Goal: Task Accomplishment & Management: Manage account settings

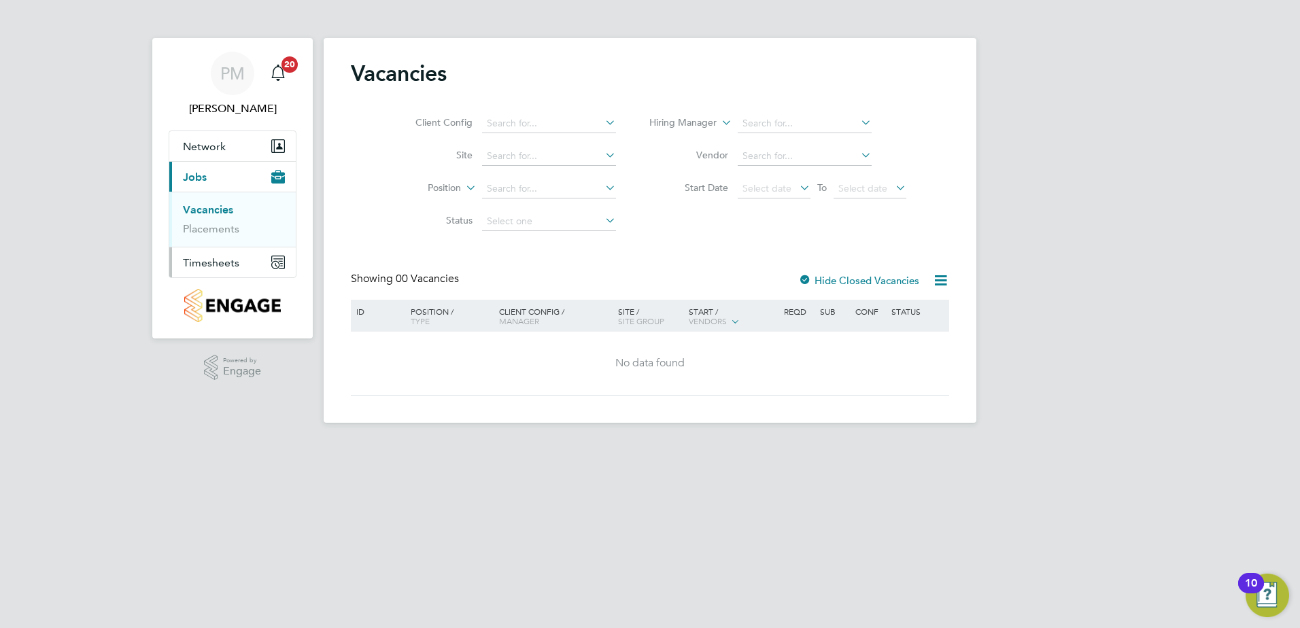
click at [210, 263] on span "Timesheets" at bounding box center [211, 262] width 56 height 13
click at [211, 240] on link "Timesheets" at bounding box center [211, 240] width 56 height 13
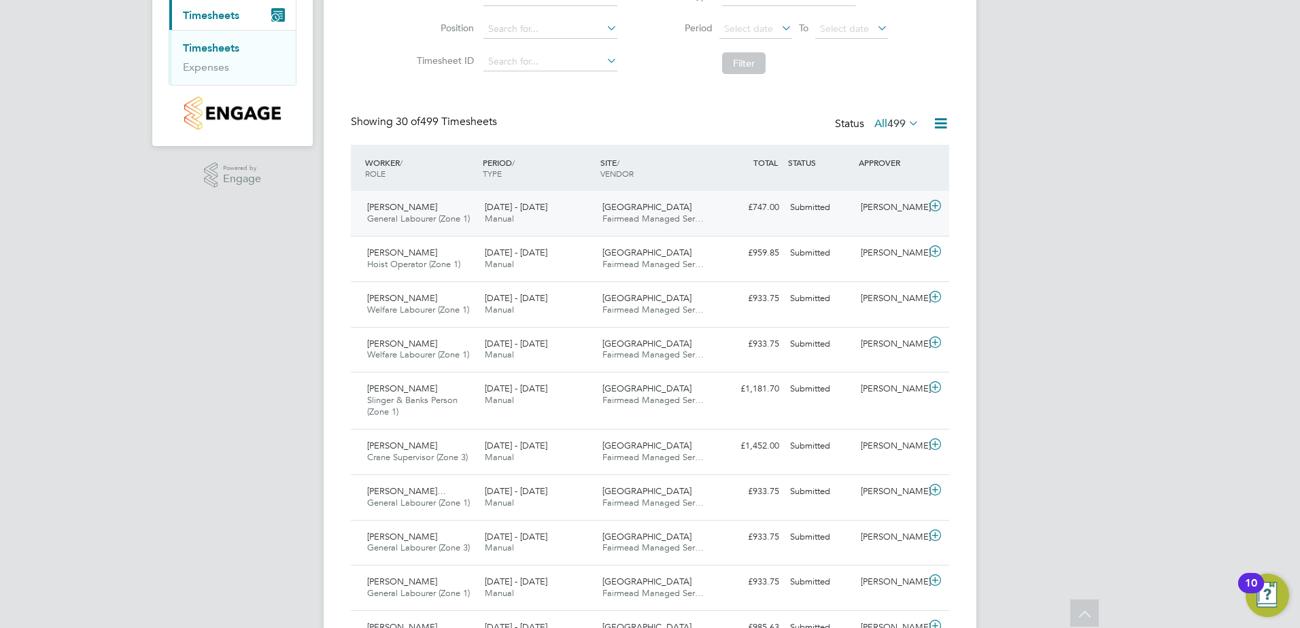
click at [391, 205] on span "[PERSON_NAME]" at bounding box center [402, 207] width 70 height 12
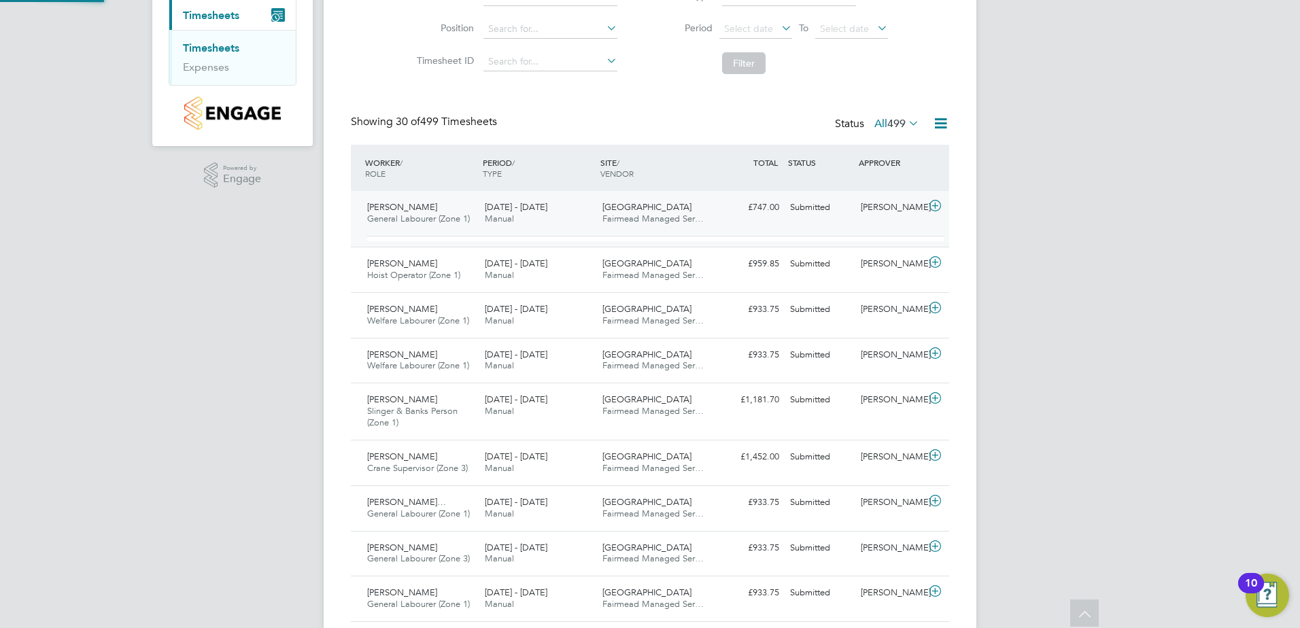
scroll to position [23, 133]
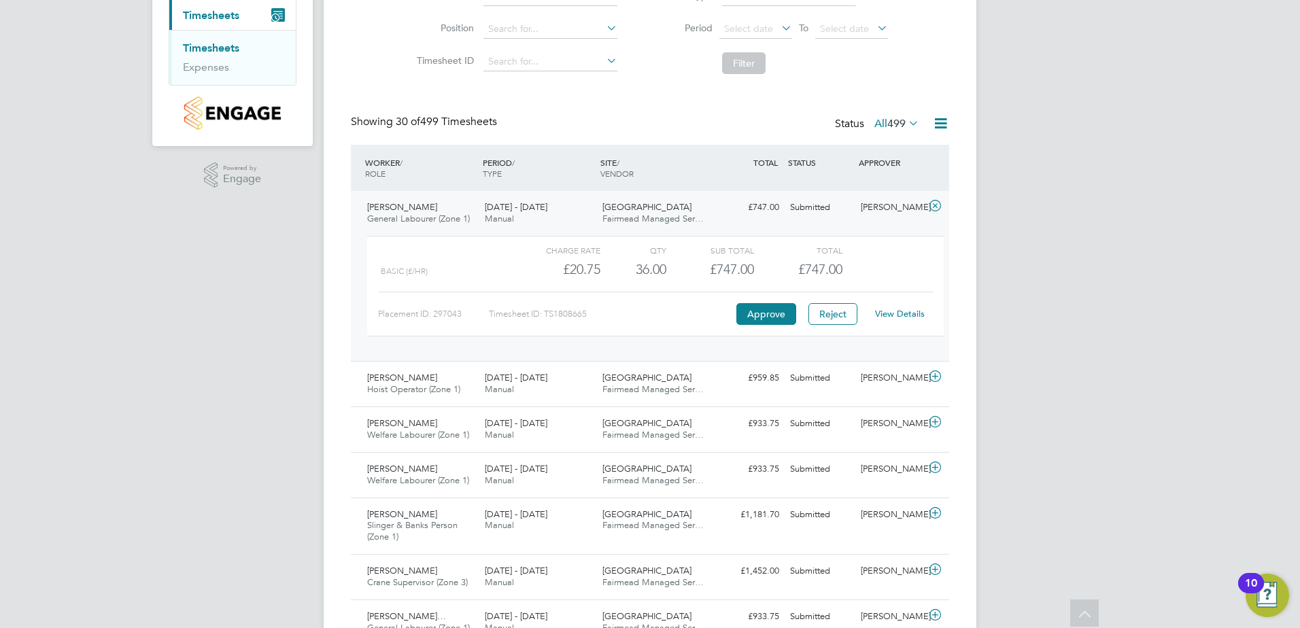
click at [910, 315] on link "View Details" at bounding box center [900, 314] width 50 height 12
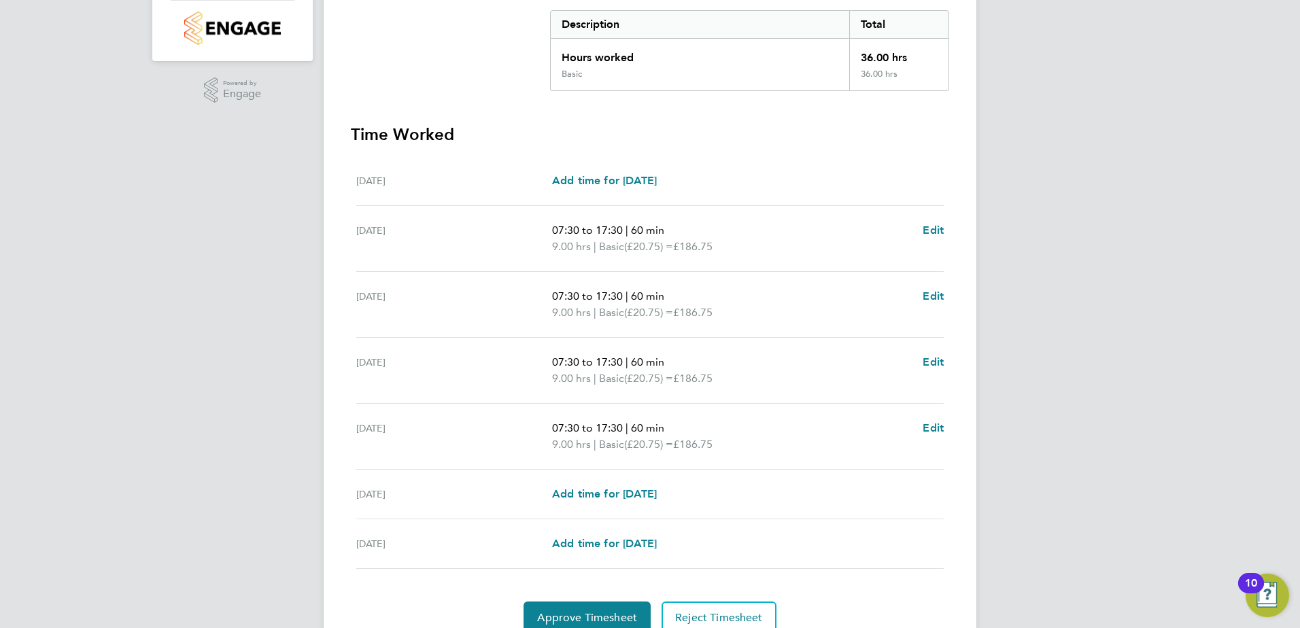
scroll to position [338, 0]
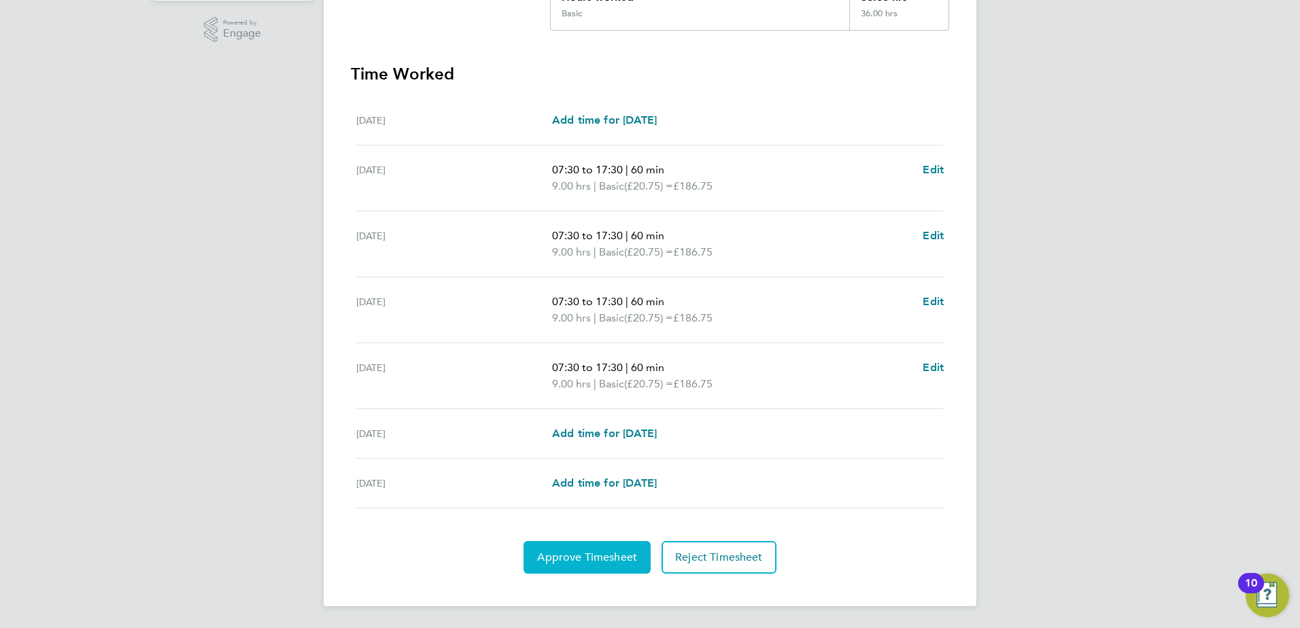
click at [597, 551] on span "Approve Timesheet" at bounding box center [587, 558] width 100 height 14
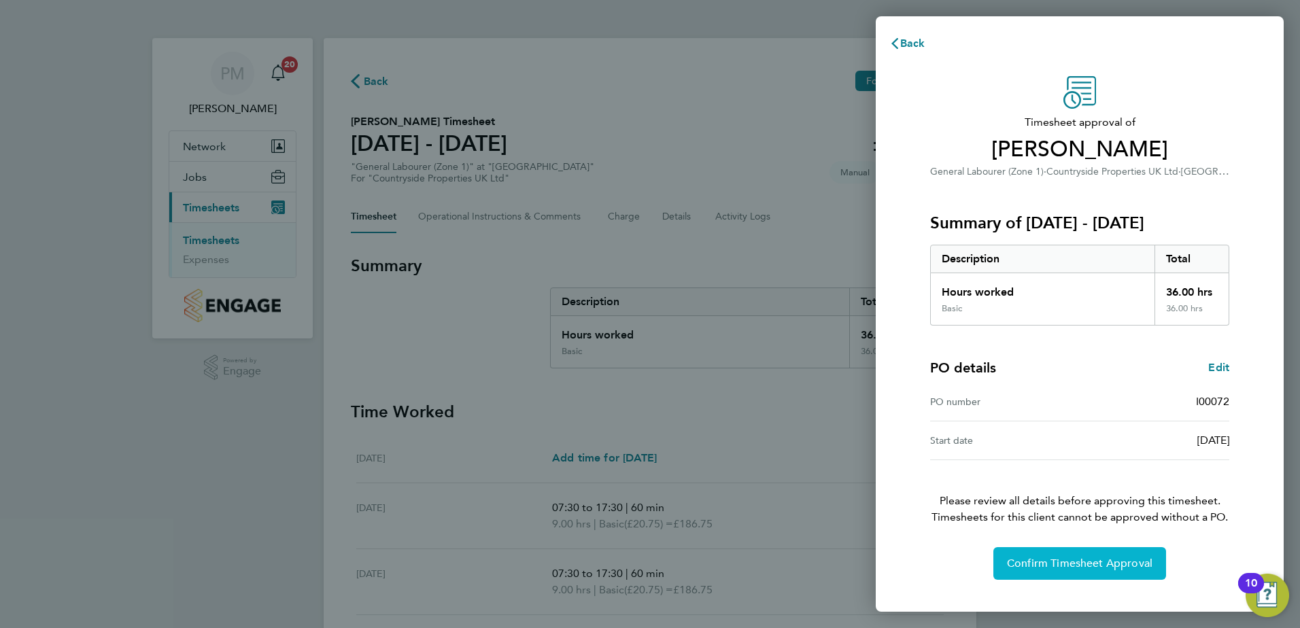
click at [1088, 557] on span "Confirm Timesheet Approval" at bounding box center [1079, 564] width 145 height 14
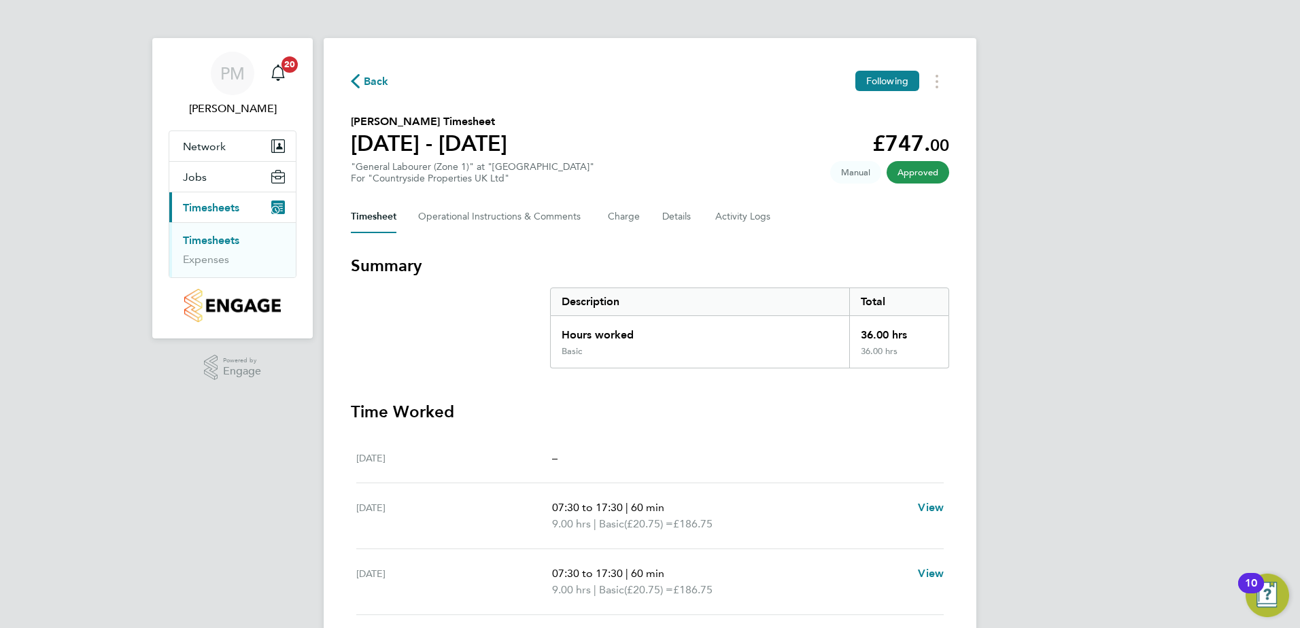
click at [215, 239] on link "Timesheets" at bounding box center [211, 240] width 56 height 13
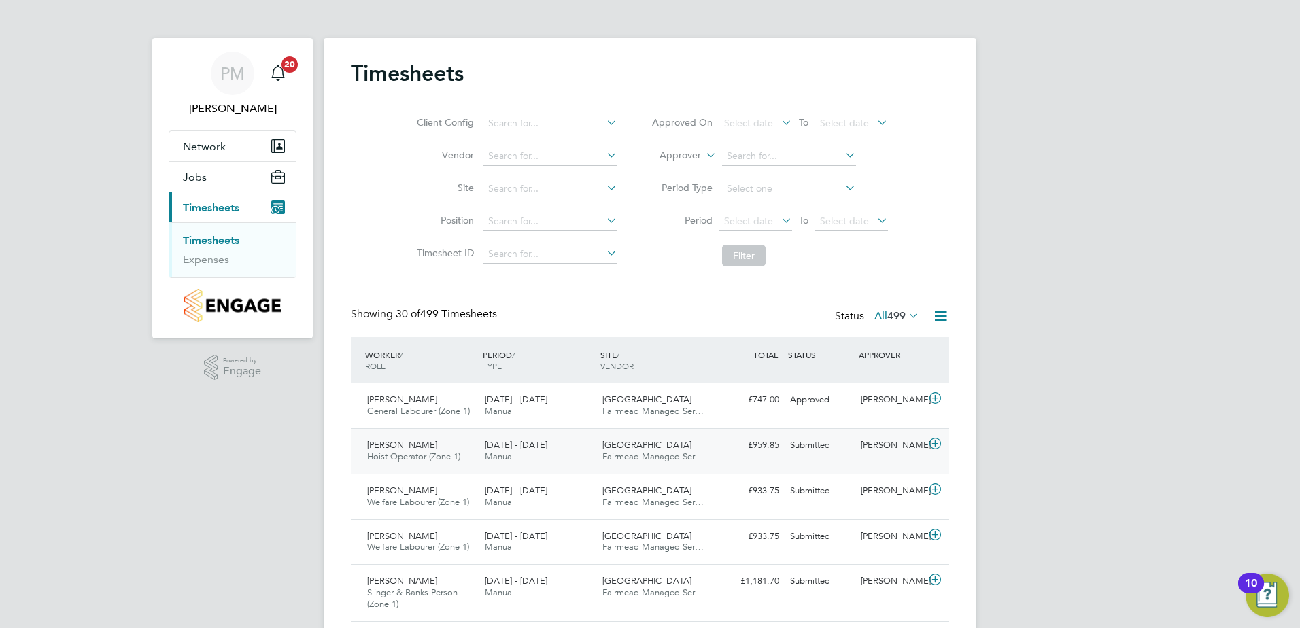
click at [384, 442] on span "[PERSON_NAME]" at bounding box center [402, 445] width 70 height 12
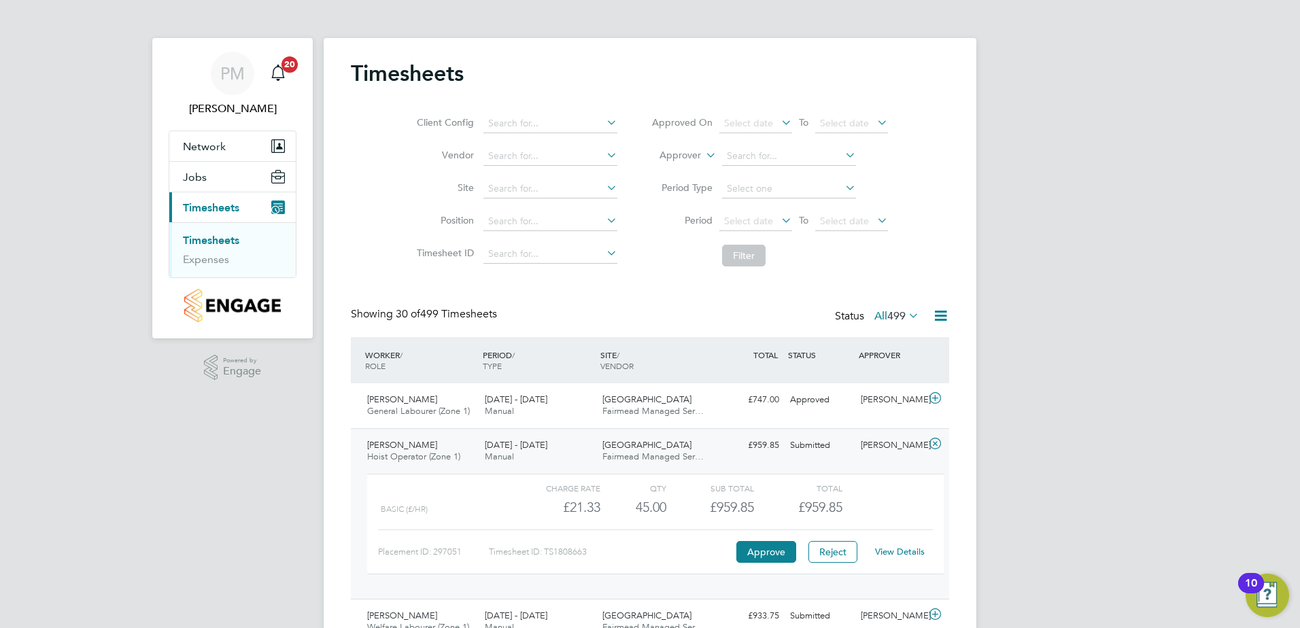
click at [897, 549] on link "View Details" at bounding box center [900, 552] width 50 height 12
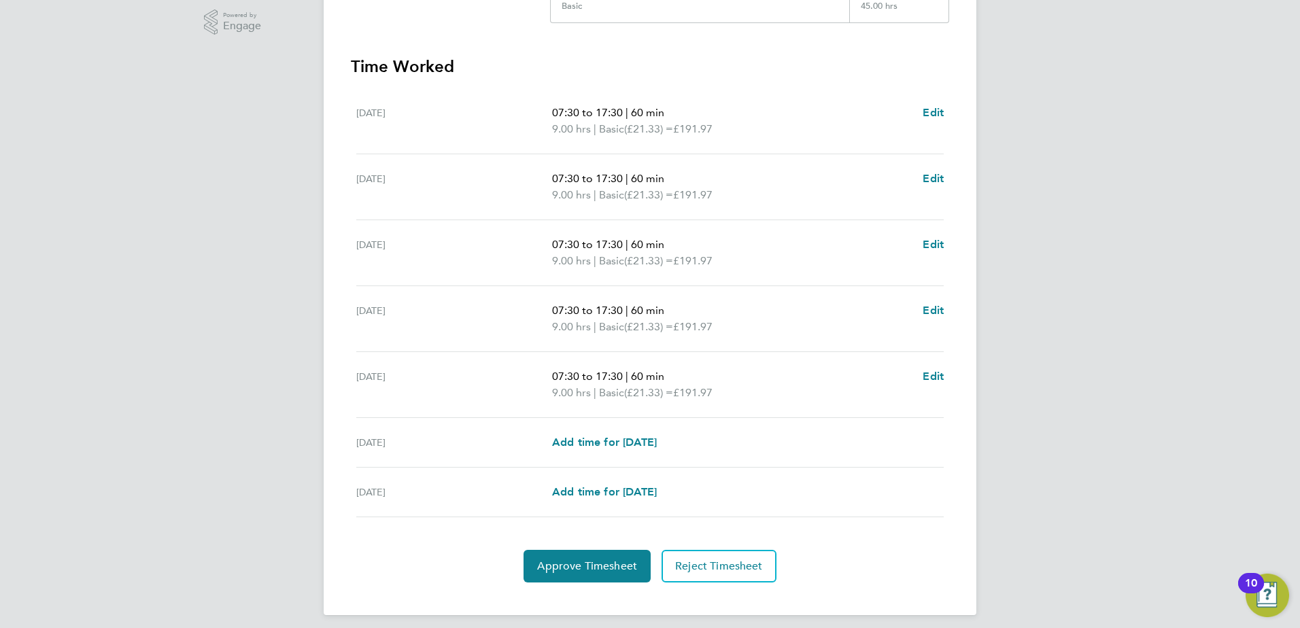
scroll to position [354, 0]
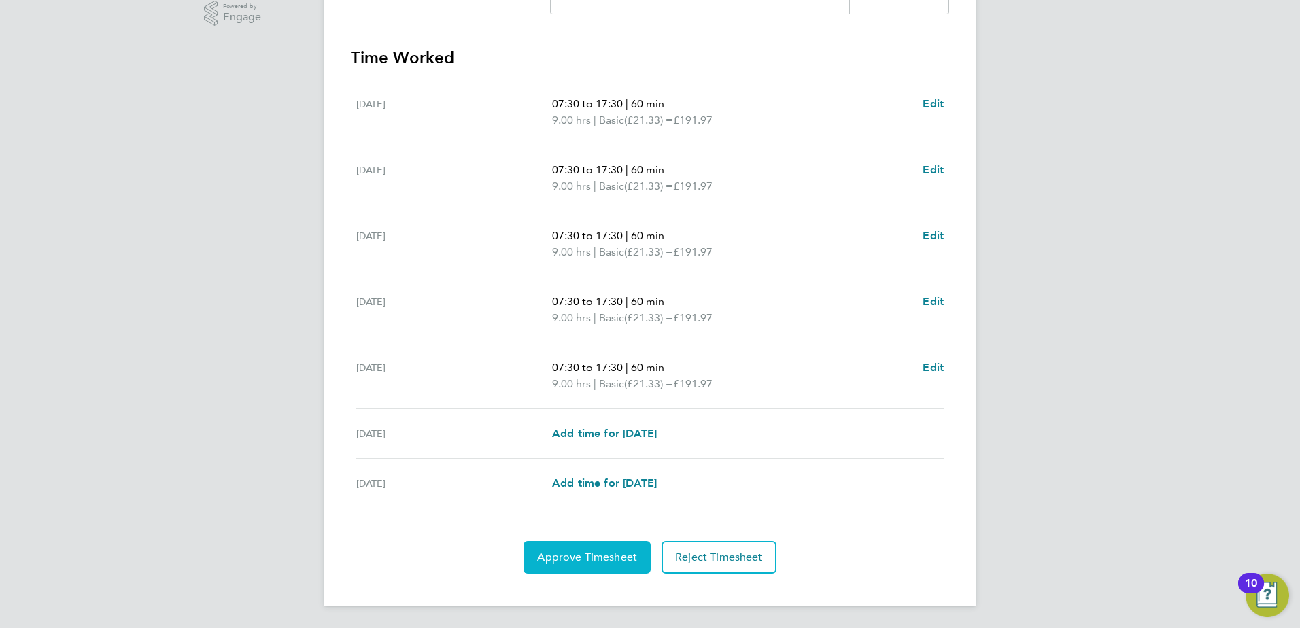
click at [555, 551] on span "Approve Timesheet" at bounding box center [587, 558] width 100 height 14
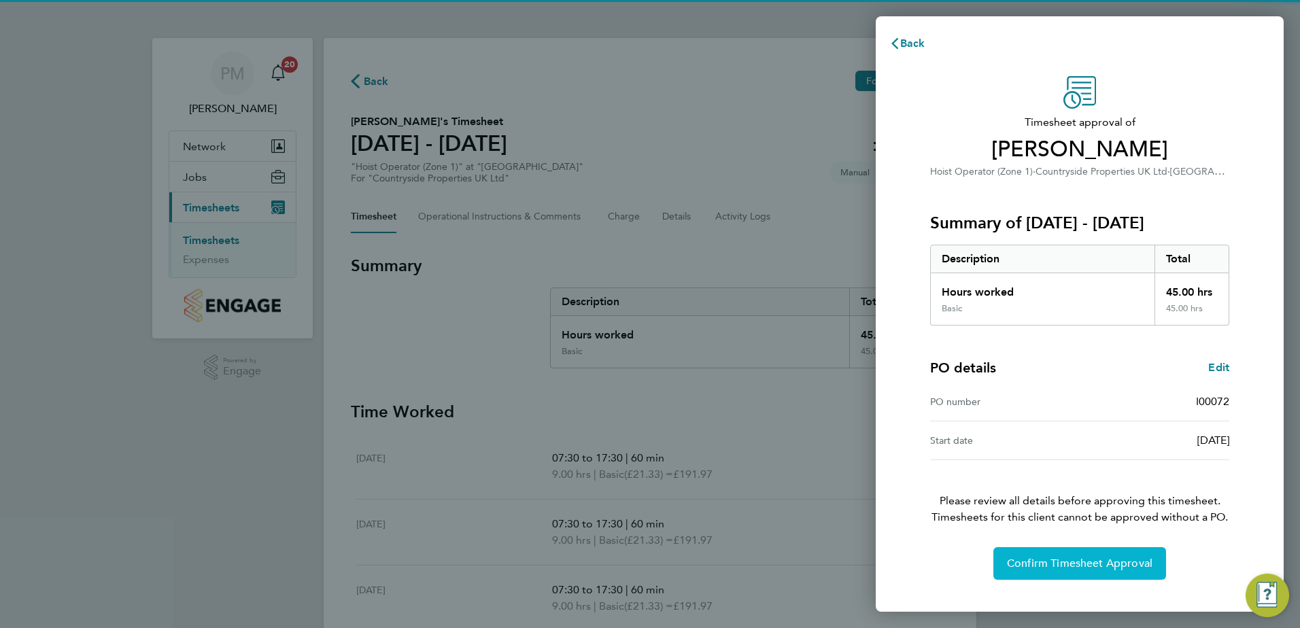
click at [1093, 561] on span "Confirm Timesheet Approval" at bounding box center [1079, 564] width 145 height 14
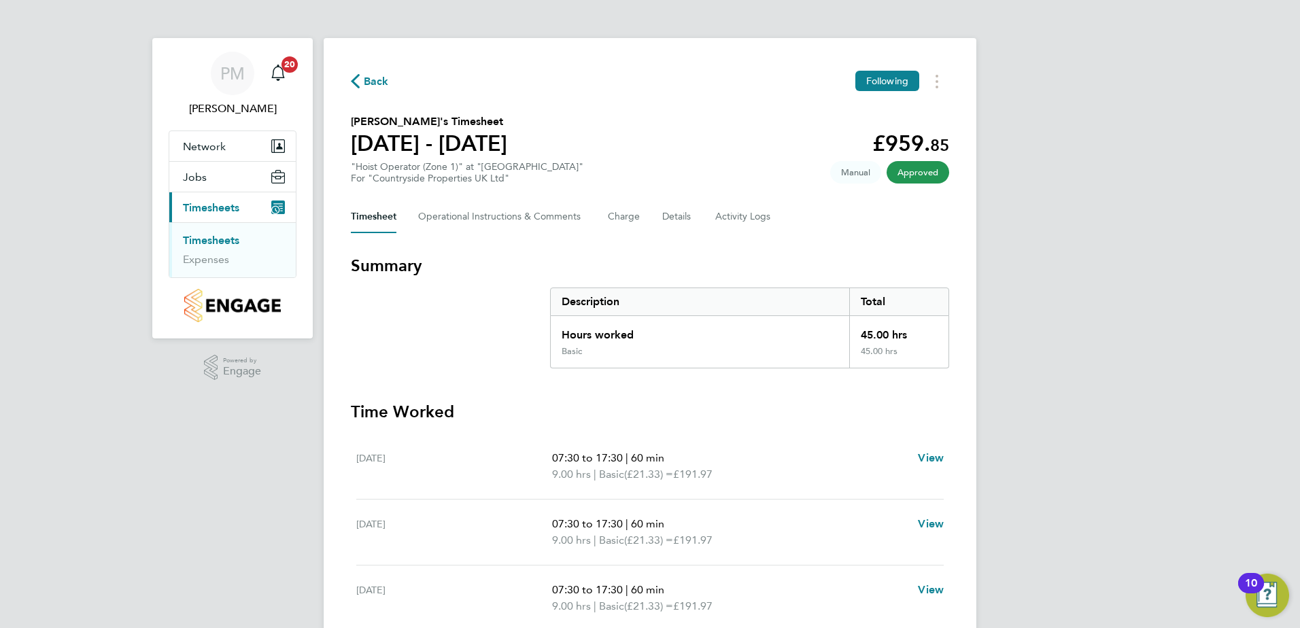
click at [219, 236] on link "Timesheets" at bounding box center [211, 240] width 56 height 13
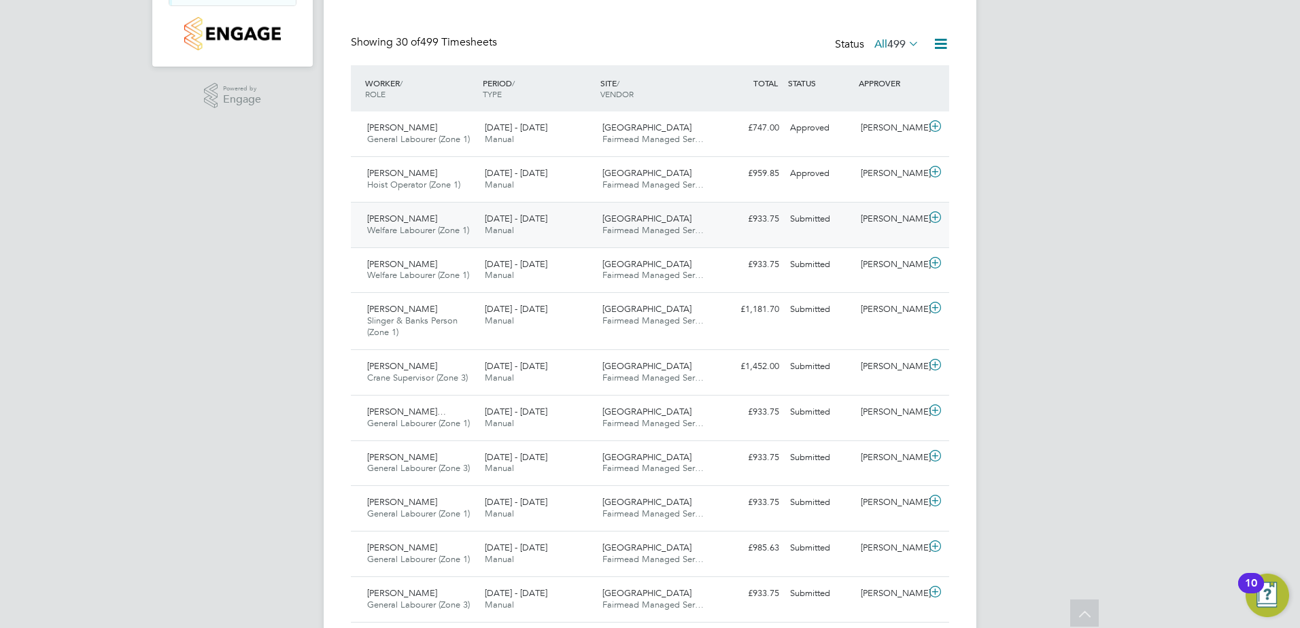
click at [399, 223] on span "[PERSON_NAME]" at bounding box center [402, 219] width 70 height 12
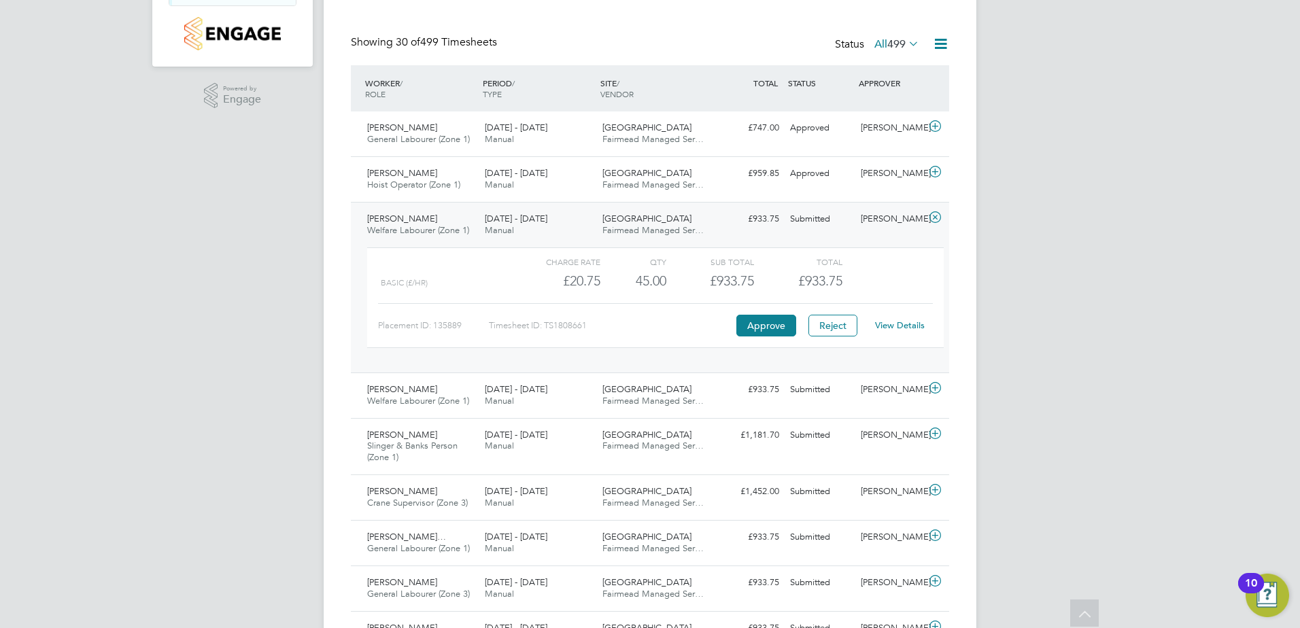
click at [908, 323] on link "View Details" at bounding box center [900, 325] width 50 height 12
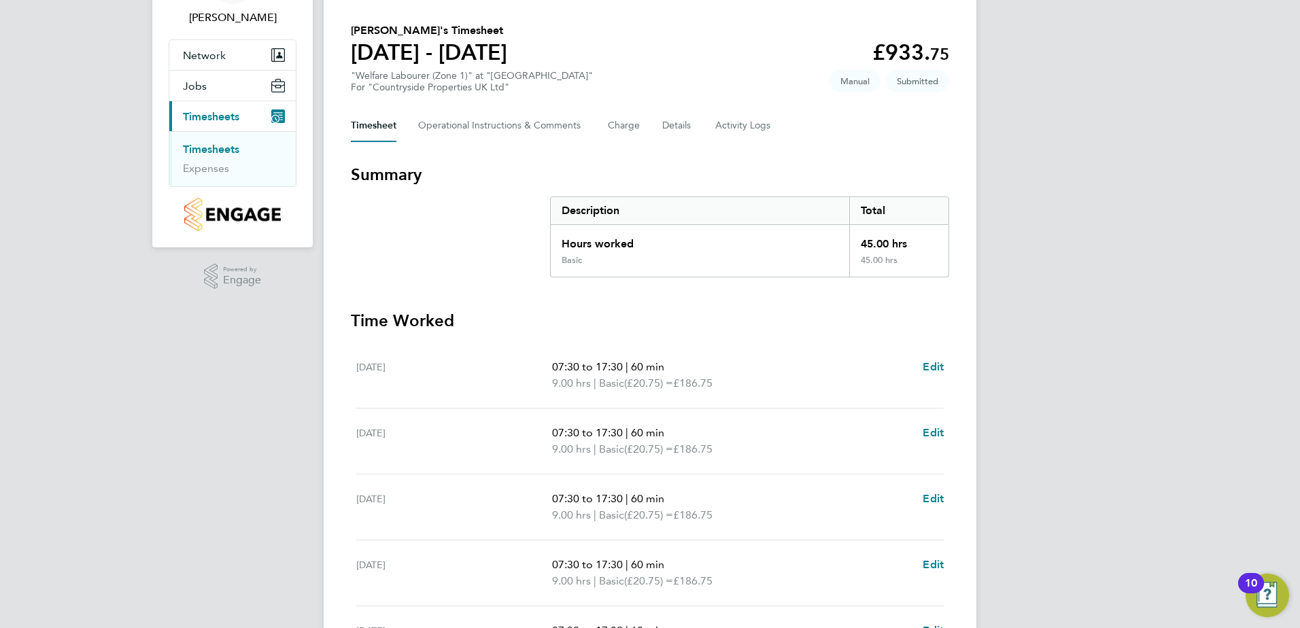
scroll to position [340, 0]
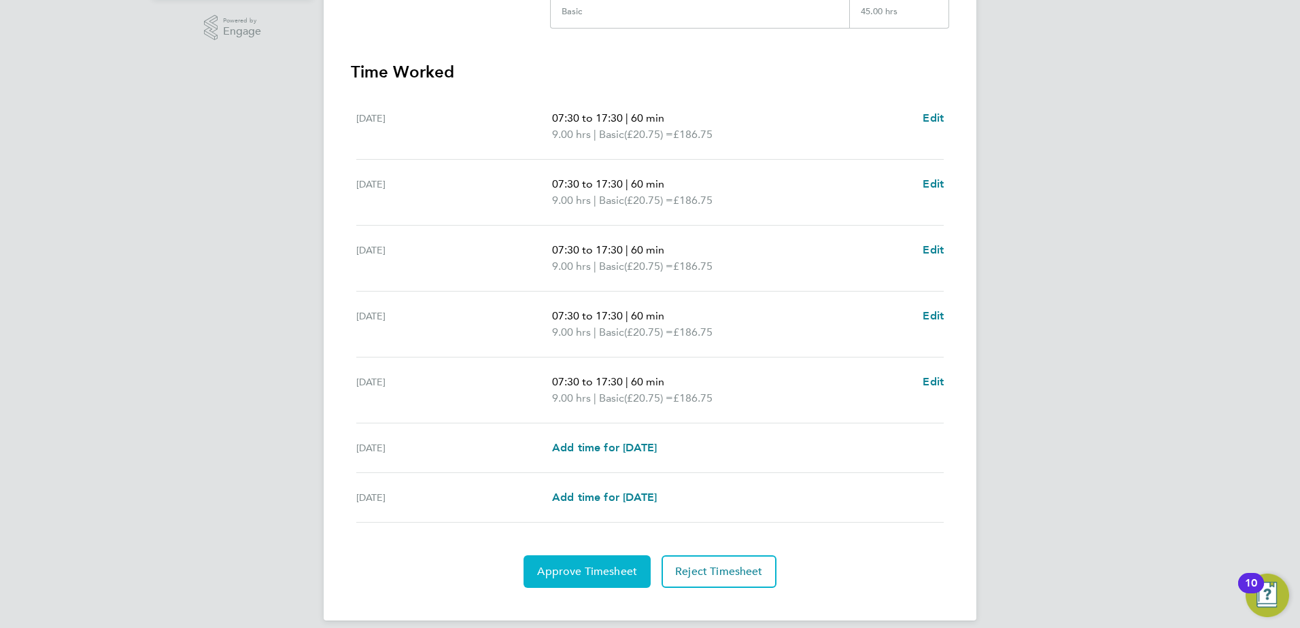
click at [589, 576] on span "Approve Timesheet" at bounding box center [587, 572] width 100 height 14
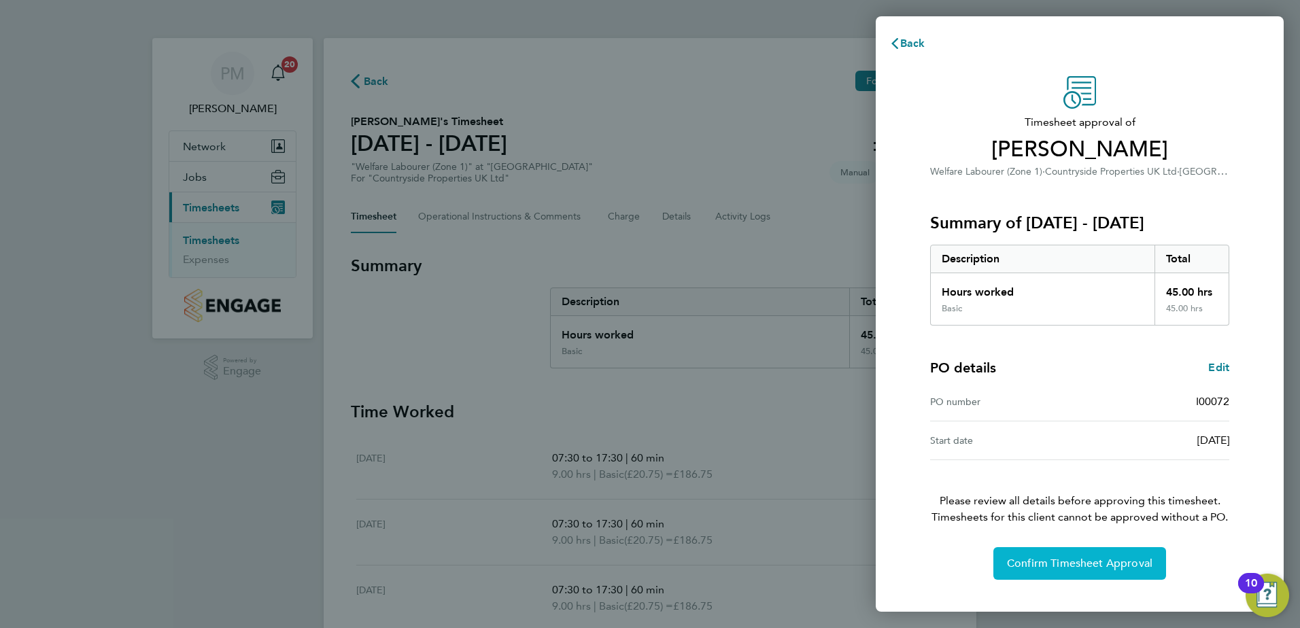
click at [1071, 556] on button "Confirm Timesheet Approval" at bounding box center [1079, 563] width 173 height 33
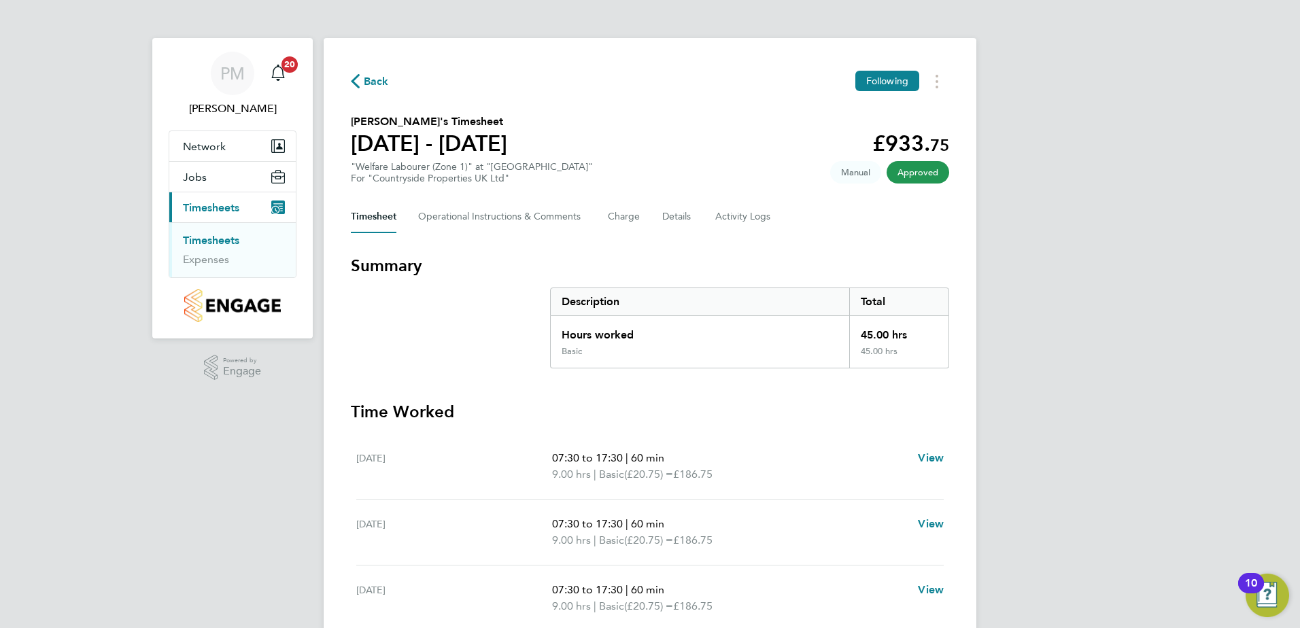
click at [218, 239] on link "Timesheets" at bounding box center [211, 240] width 56 height 13
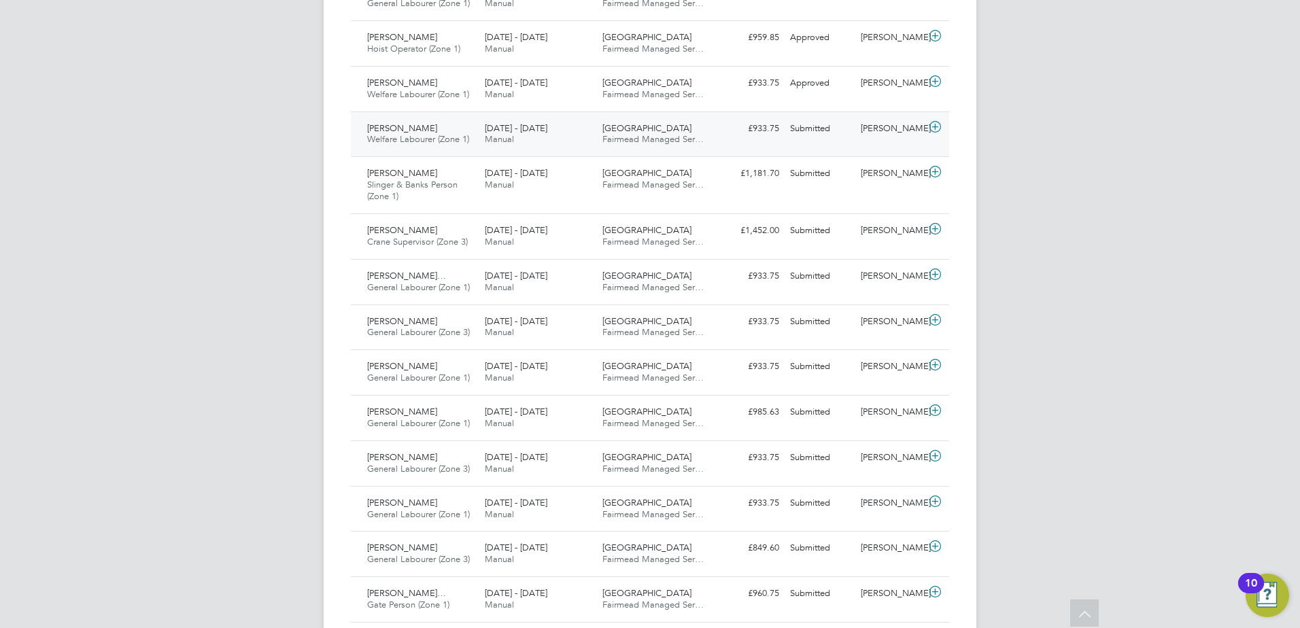
click at [380, 124] on span "[PERSON_NAME]" at bounding box center [402, 128] width 70 height 12
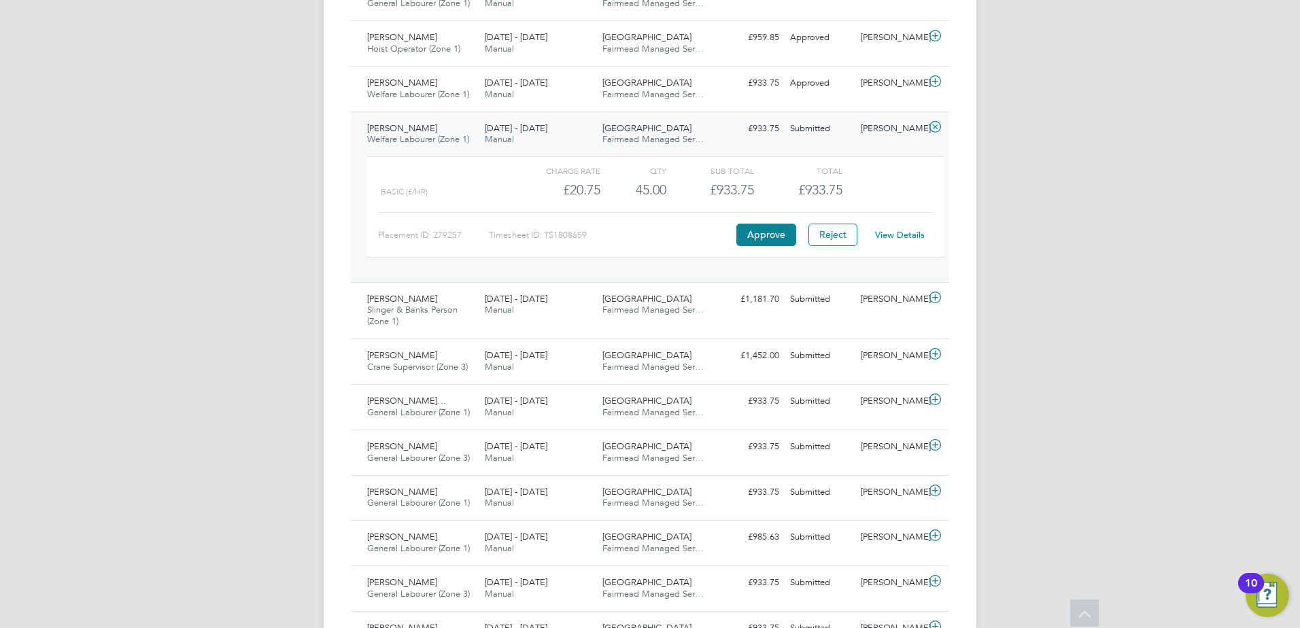
click at [903, 226] on div "View Details" at bounding box center [899, 235] width 67 height 22
click at [896, 239] on link "View Details" at bounding box center [900, 235] width 50 height 12
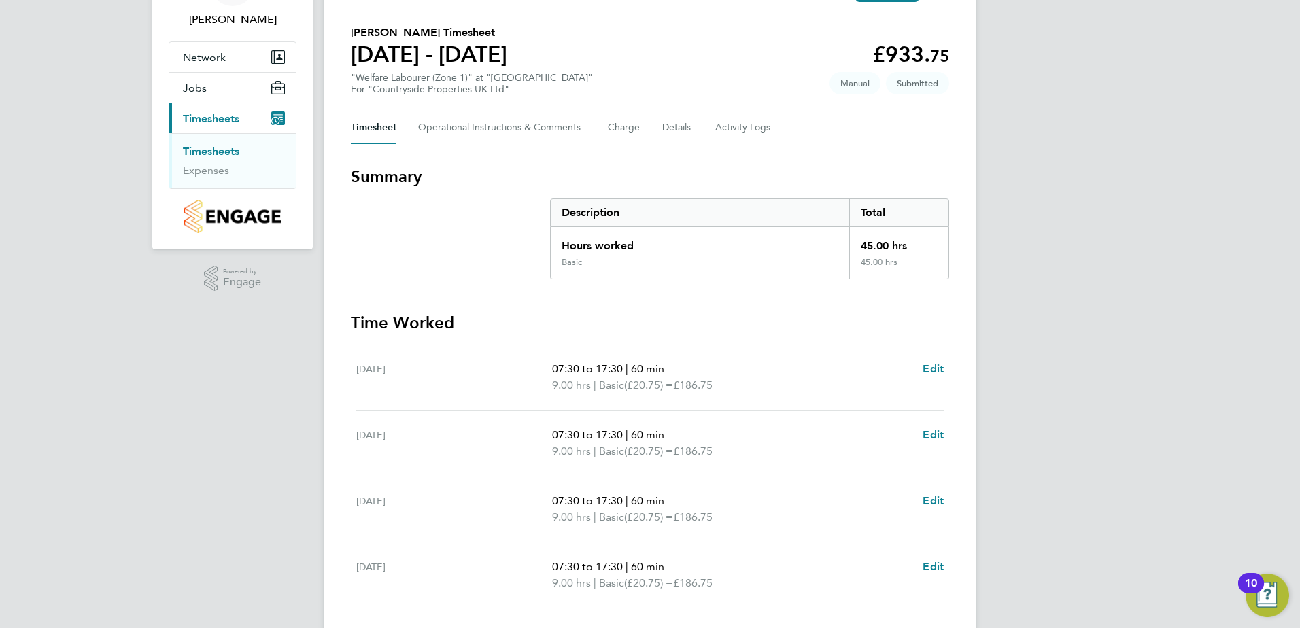
scroll to position [340, 0]
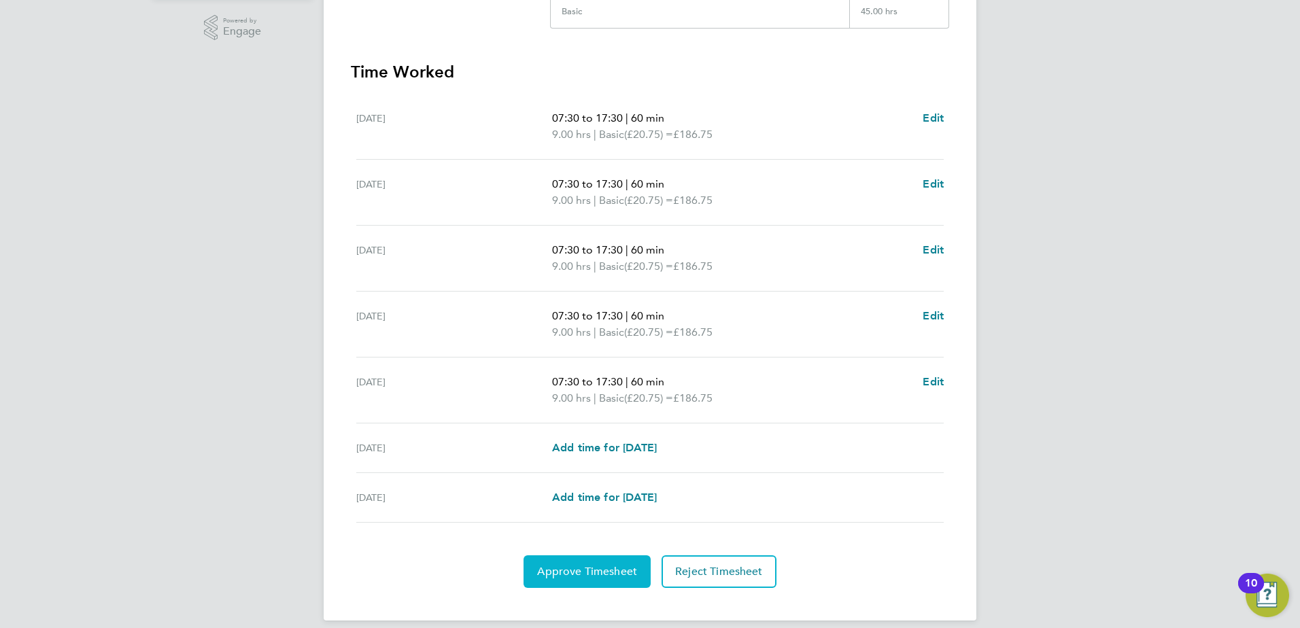
click at [575, 568] on span "Approve Timesheet" at bounding box center [587, 572] width 100 height 14
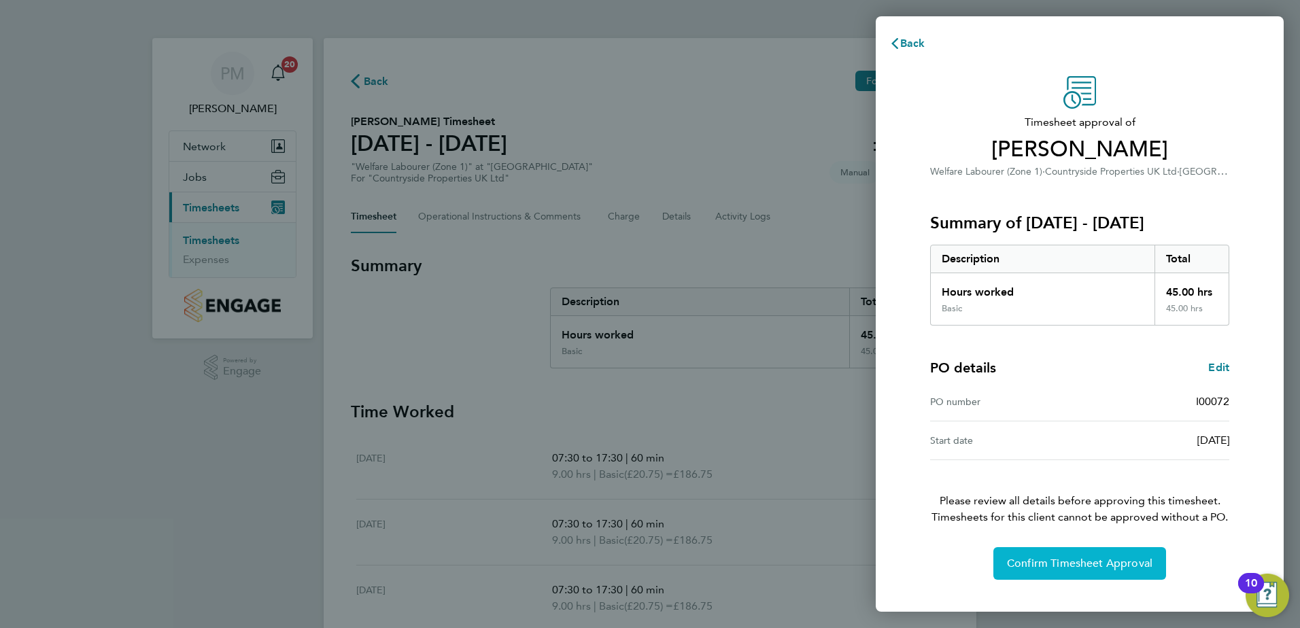
click at [1075, 558] on span "Confirm Timesheet Approval" at bounding box center [1079, 564] width 145 height 14
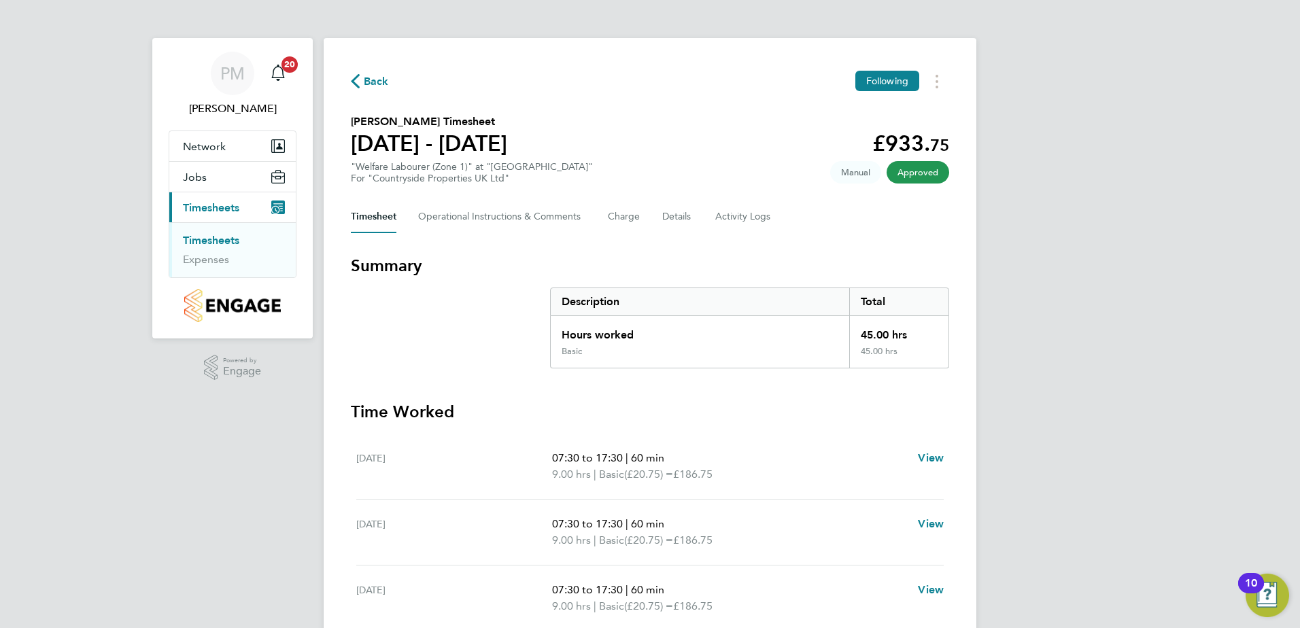
click at [201, 235] on link "Timesheets" at bounding box center [211, 240] width 56 height 13
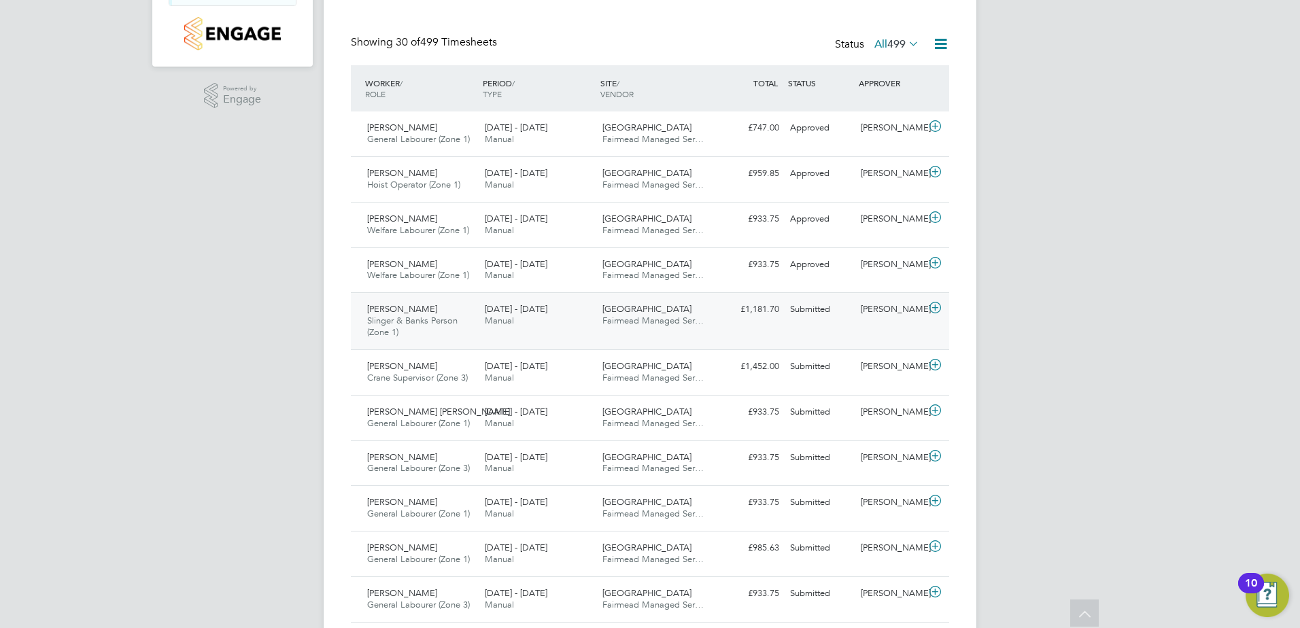
click at [391, 312] on span "[PERSON_NAME]" at bounding box center [402, 309] width 70 height 12
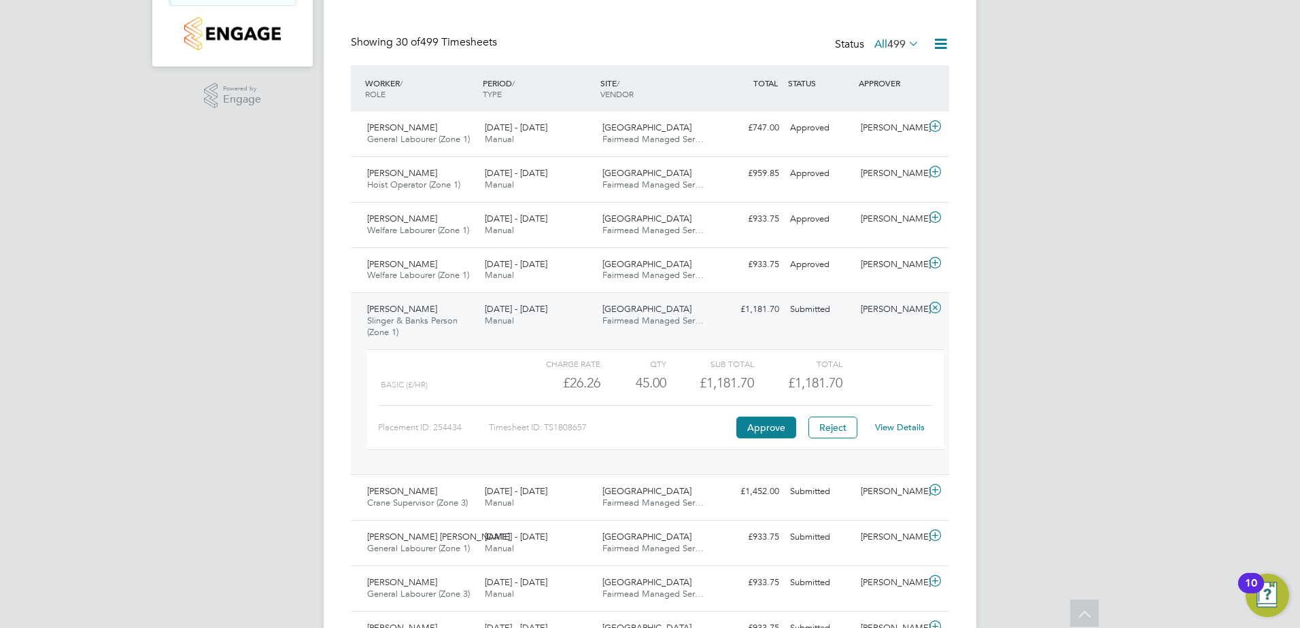
click at [890, 428] on link "View Details" at bounding box center [900, 427] width 50 height 12
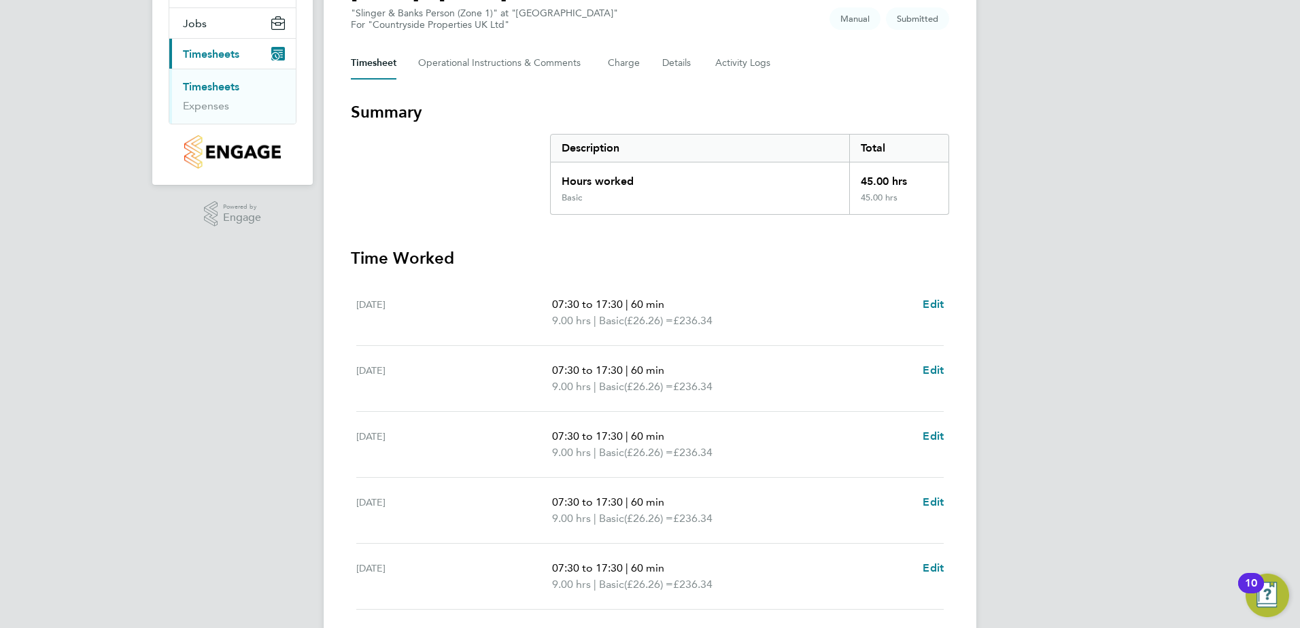
scroll to position [354, 0]
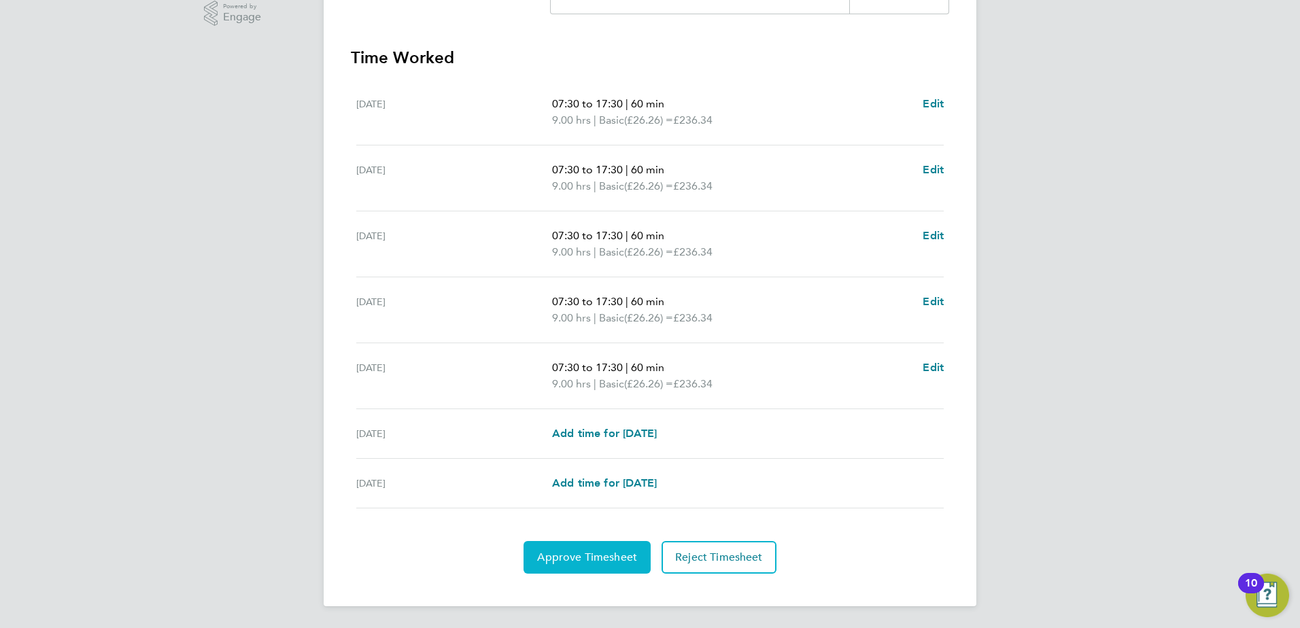
click at [557, 551] on span "Approve Timesheet" at bounding box center [587, 558] width 100 height 14
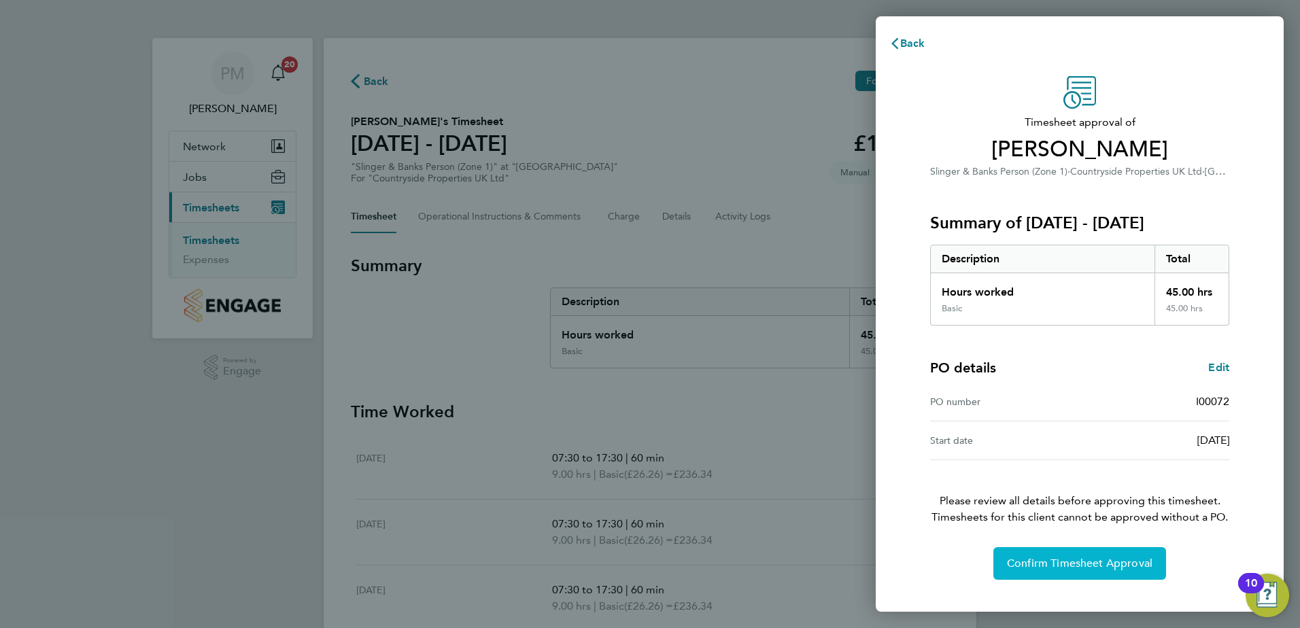
click at [1128, 569] on span "Confirm Timesheet Approval" at bounding box center [1079, 564] width 145 height 14
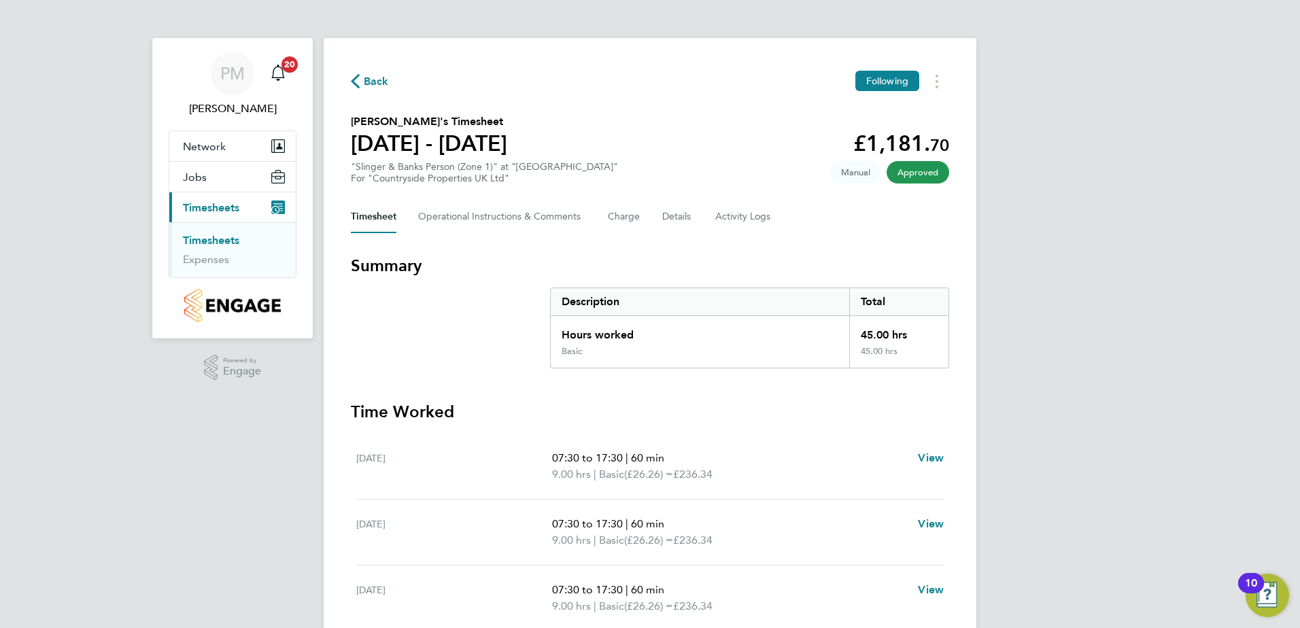
click at [215, 240] on link "Timesheets" at bounding box center [211, 240] width 56 height 13
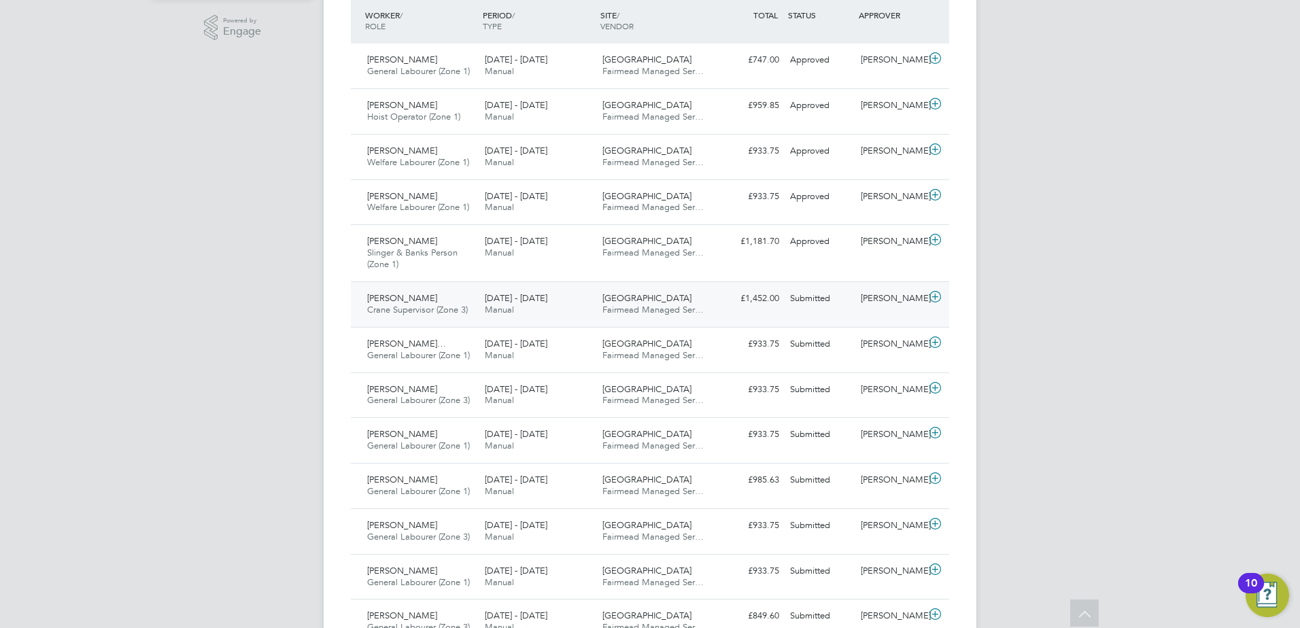
click at [383, 301] on span "[PERSON_NAME]" at bounding box center [402, 298] width 70 height 12
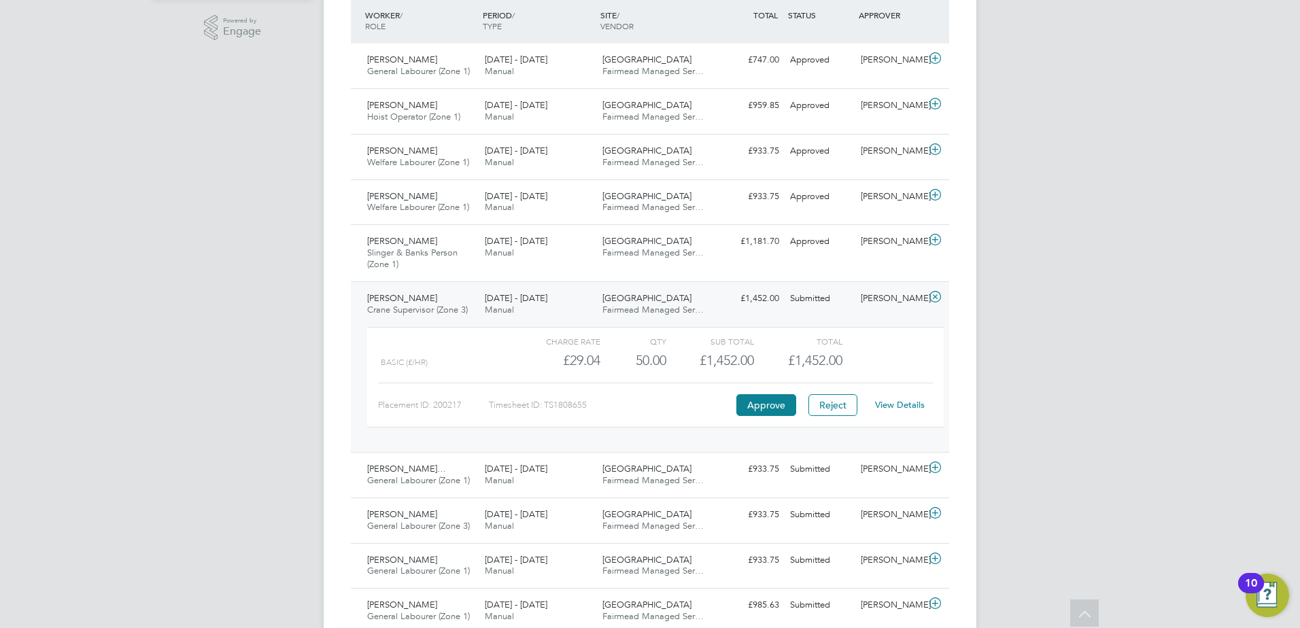
click at [895, 399] on link "View Details" at bounding box center [900, 405] width 50 height 12
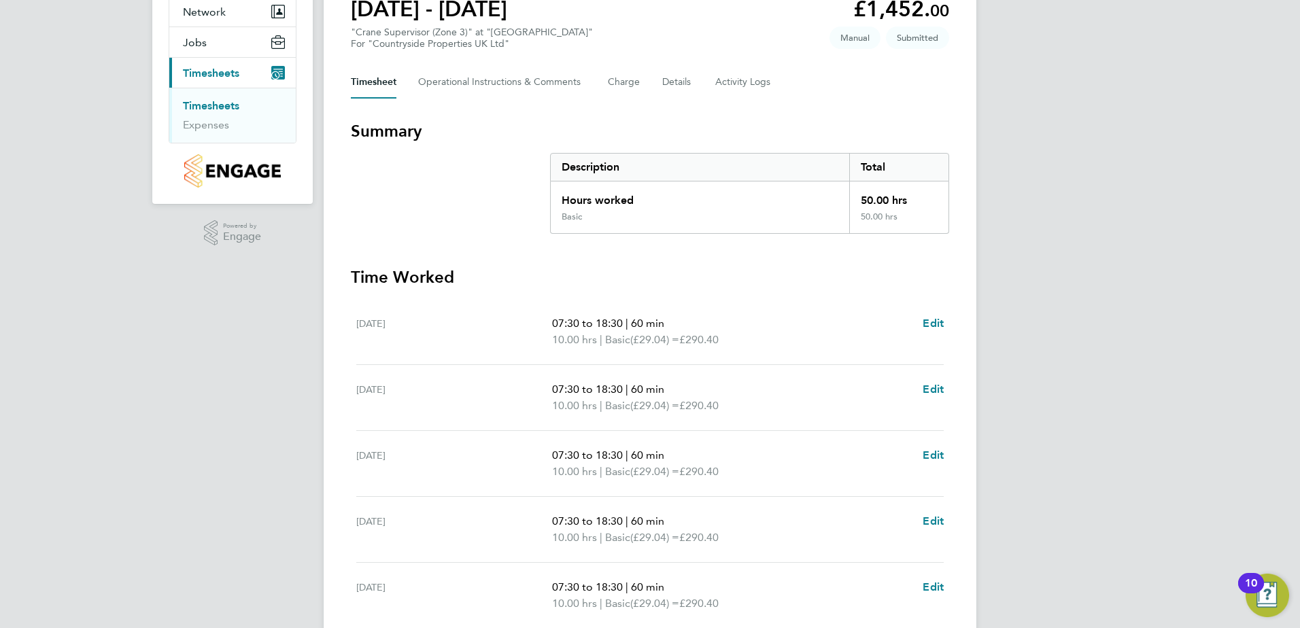
scroll to position [136, 0]
click at [224, 99] on link "Timesheets" at bounding box center [211, 104] width 56 height 13
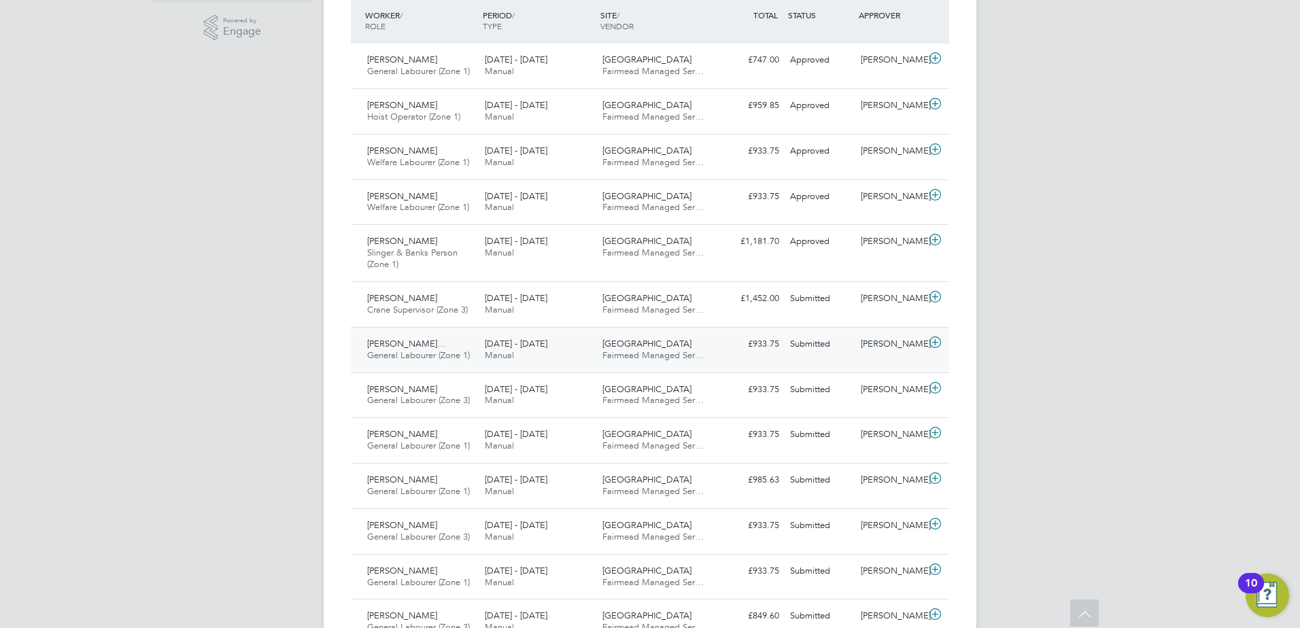
click at [404, 347] on span "[PERSON_NAME]…" at bounding box center [406, 344] width 79 height 12
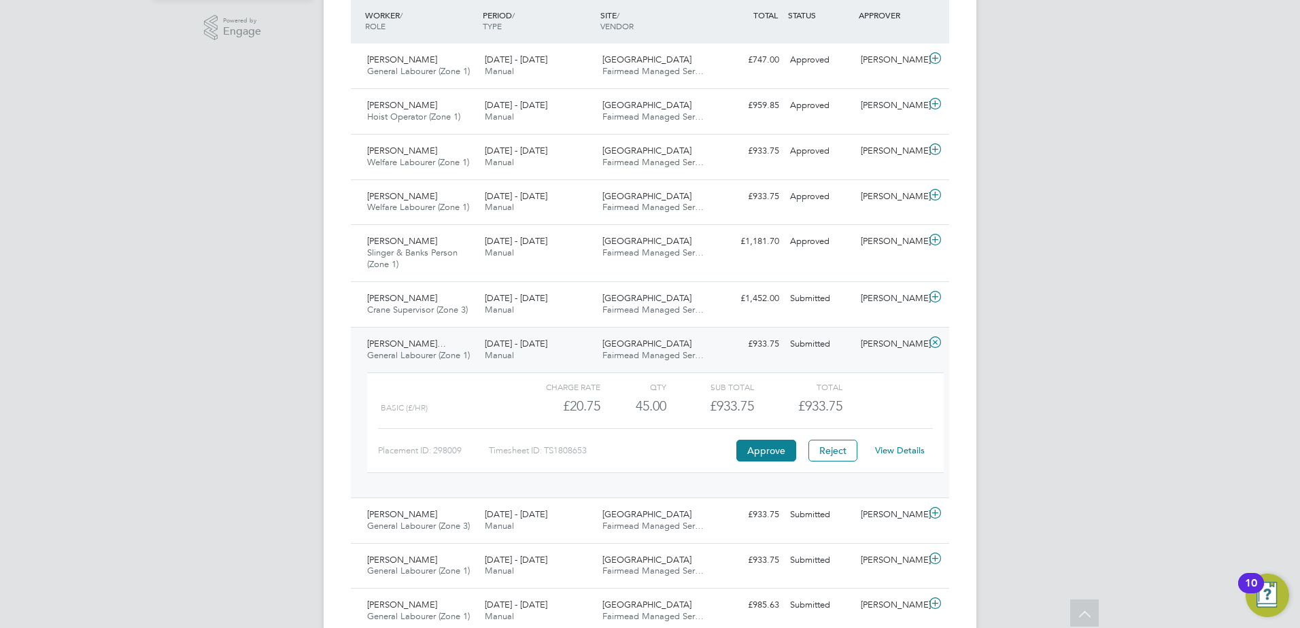
click at [899, 448] on link "View Details" at bounding box center [900, 451] width 50 height 12
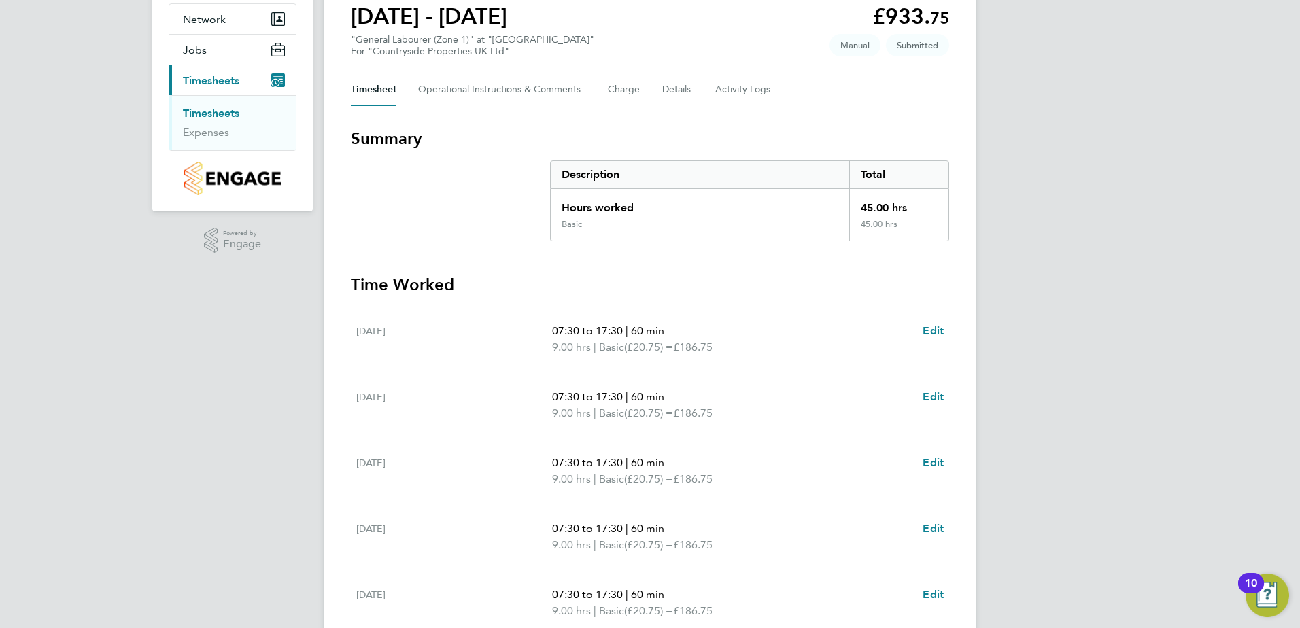
scroll to position [340, 0]
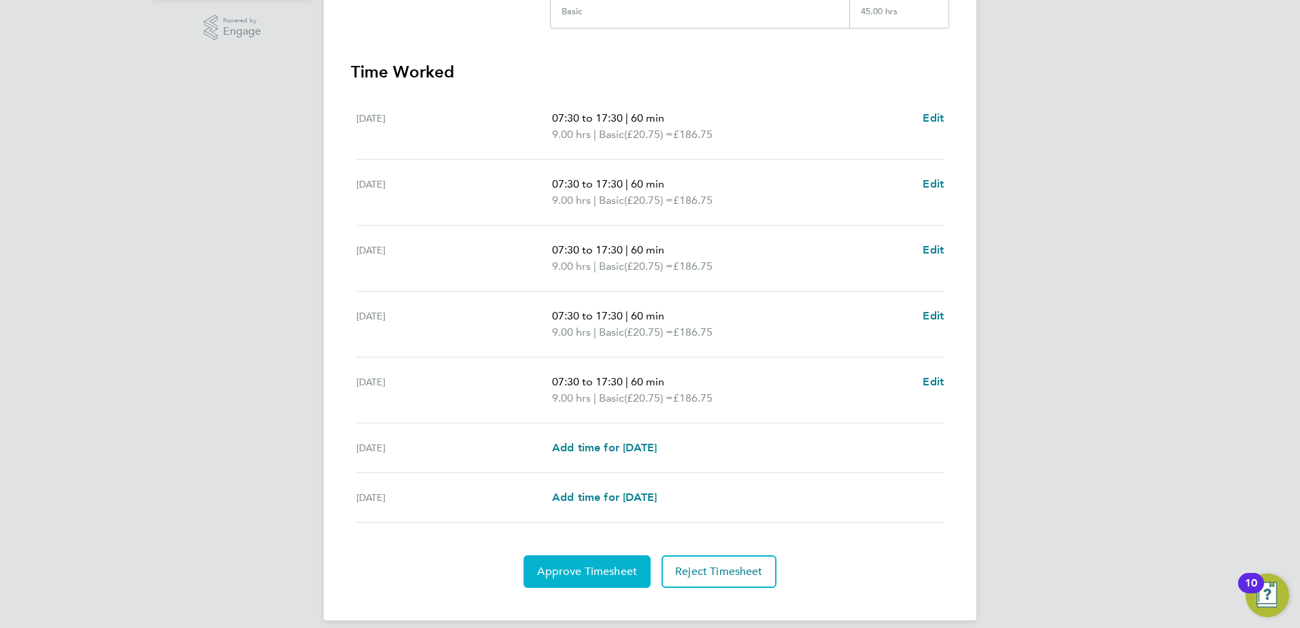
click at [563, 573] on span "Approve Timesheet" at bounding box center [587, 572] width 100 height 14
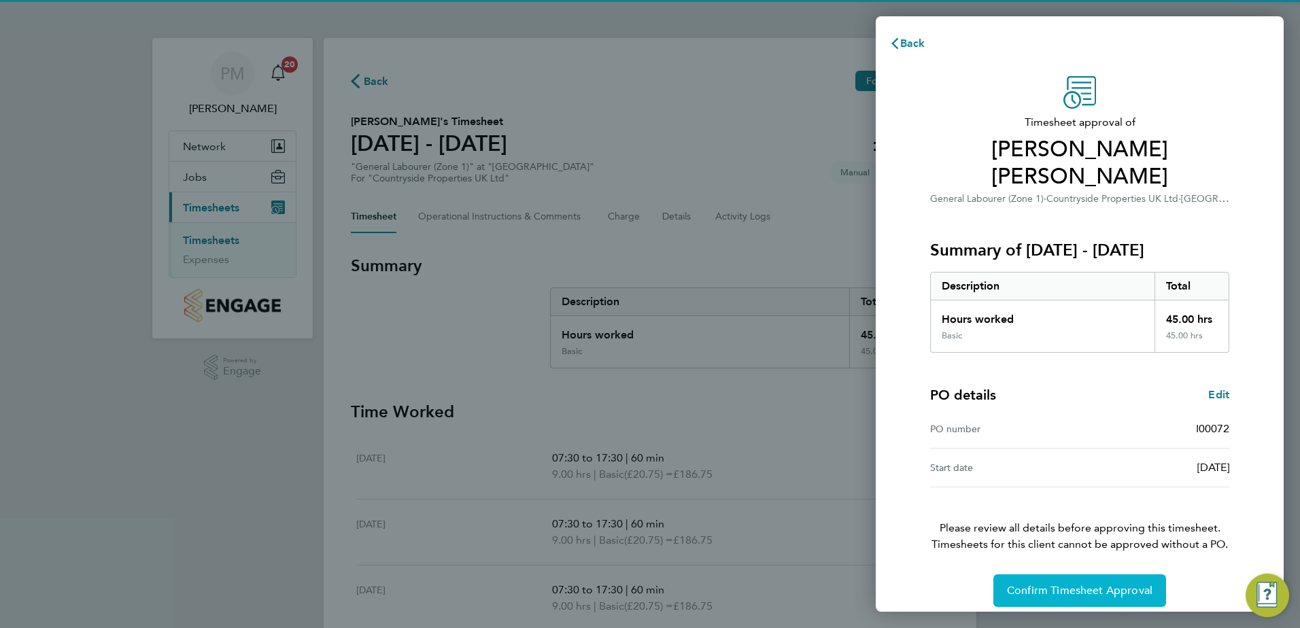
click at [1154, 574] on button "Confirm Timesheet Approval" at bounding box center [1079, 590] width 173 height 33
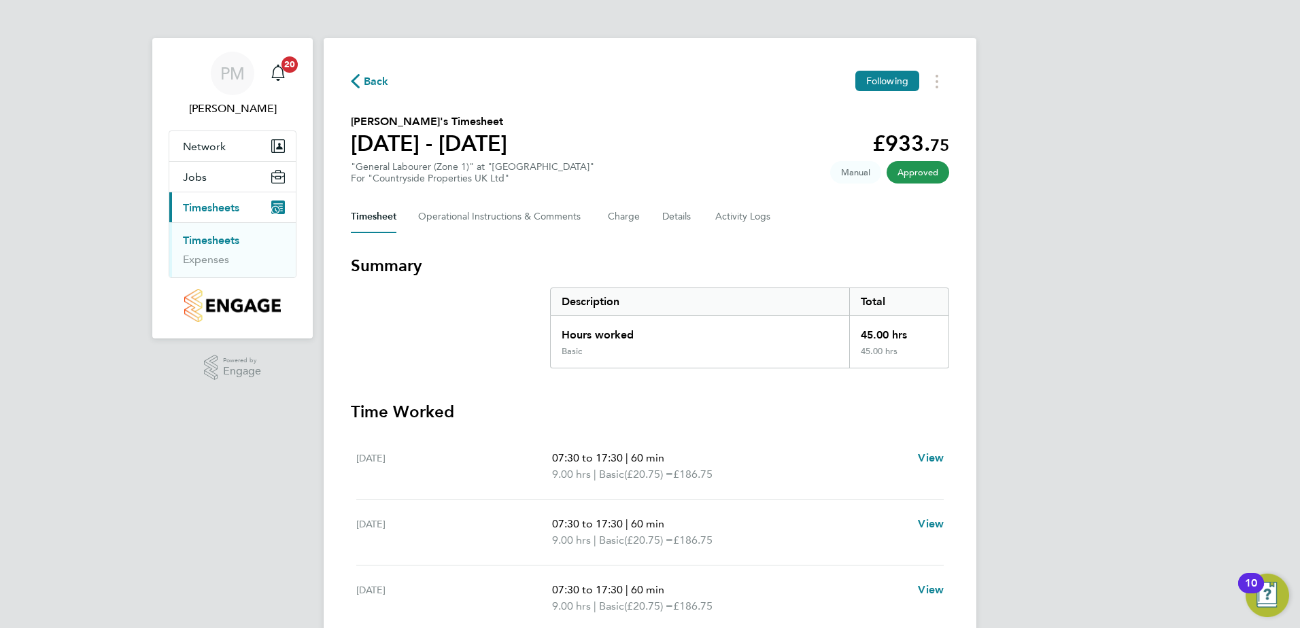
click at [218, 238] on link "Timesheets" at bounding box center [211, 240] width 56 height 13
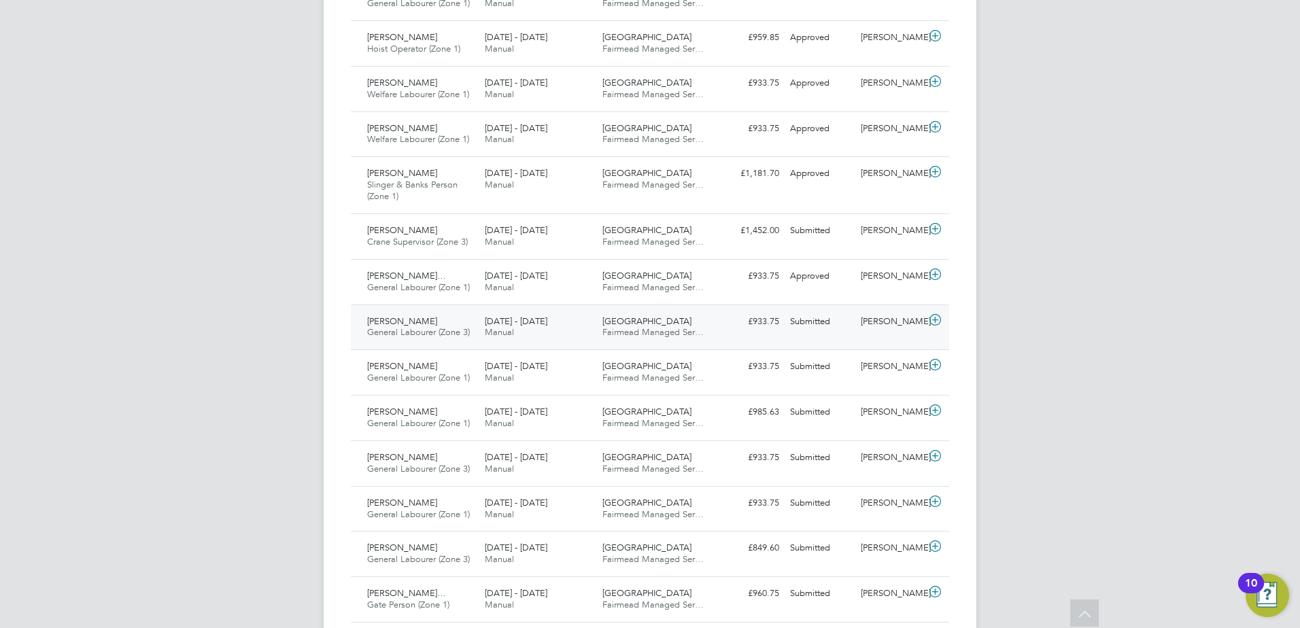
click at [398, 321] on span "[PERSON_NAME]" at bounding box center [402, 321] width 70 height 12
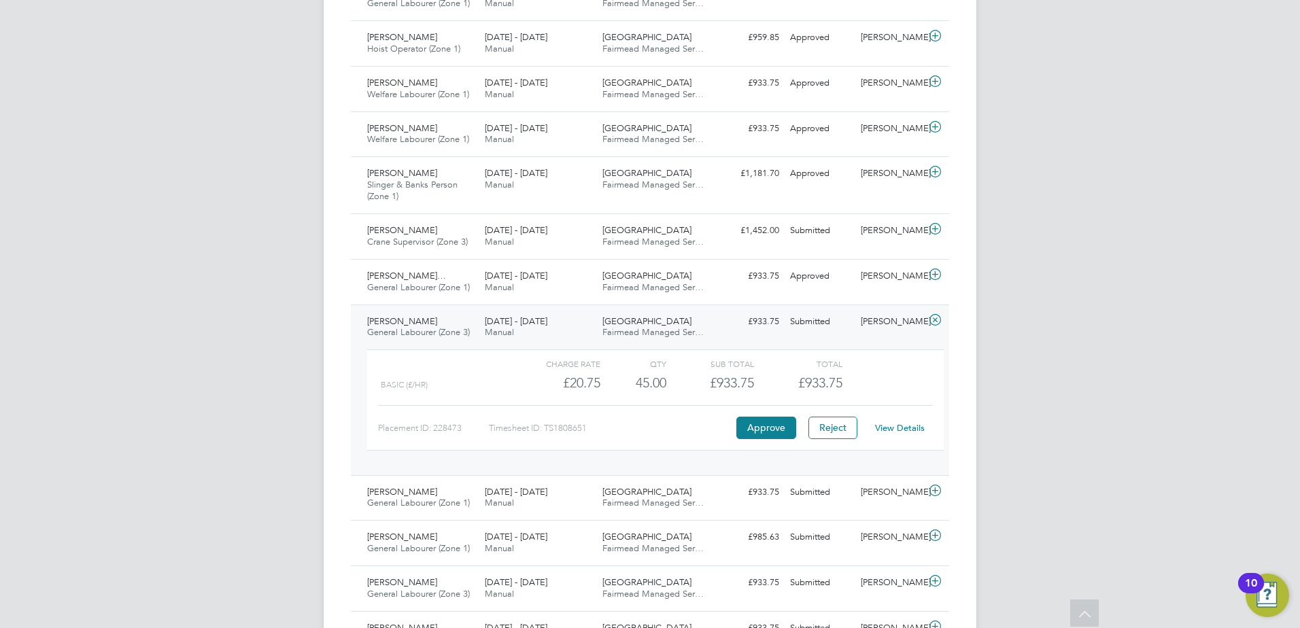
click at [897, 426] on link "View Details" at bounding box center [900, 428] width 50 height 12
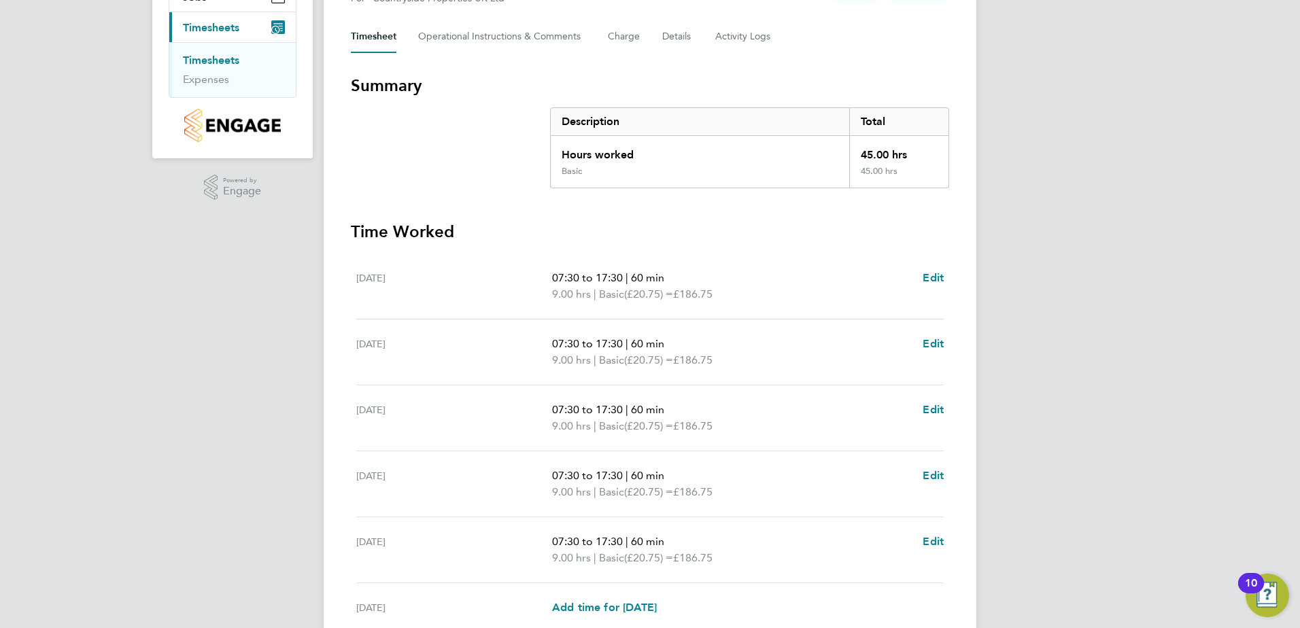
scroll to position [354, 0]
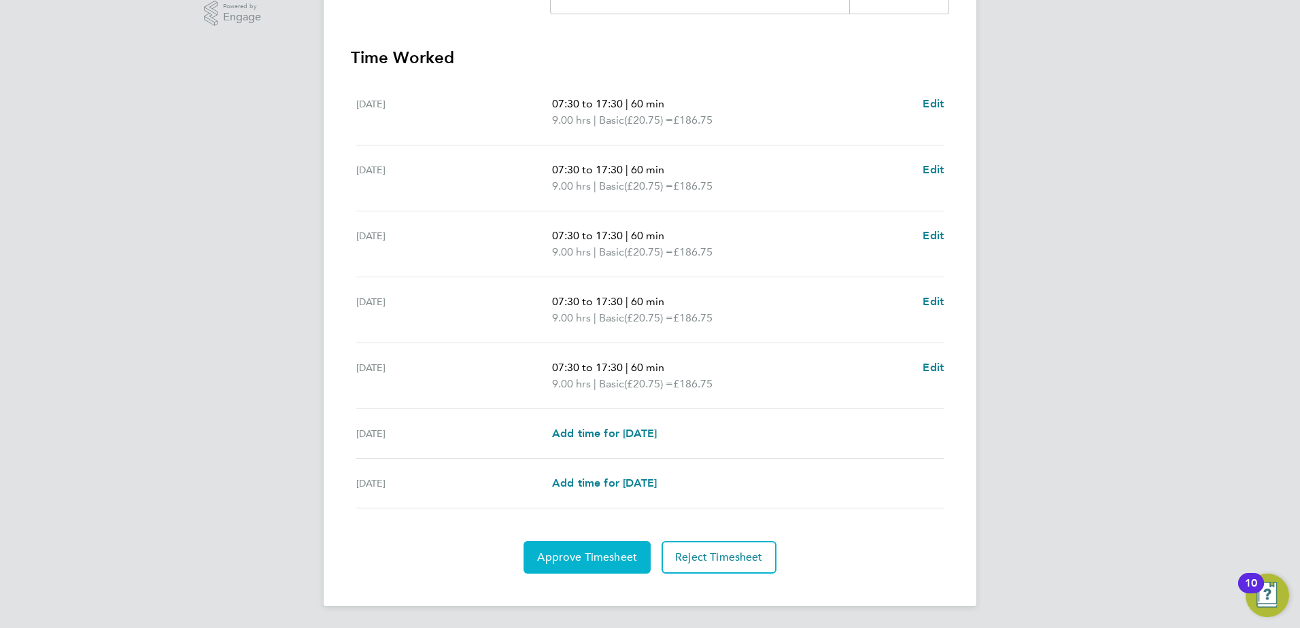
click at [590, 549] on button "Approve Timesheet" at bounding box center [586, 557] width 127 height 33
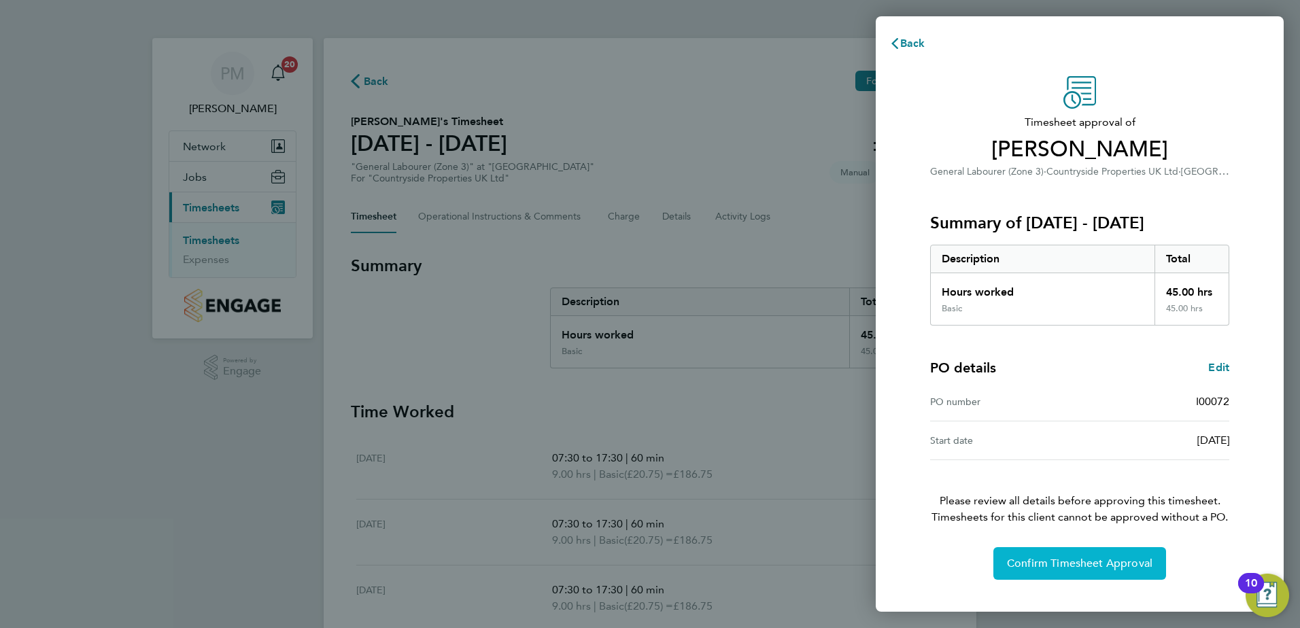
click at [1020, 558] on span "Confirm Timesheet Approval" at bounding box center [1079, 564] width 145 height 14
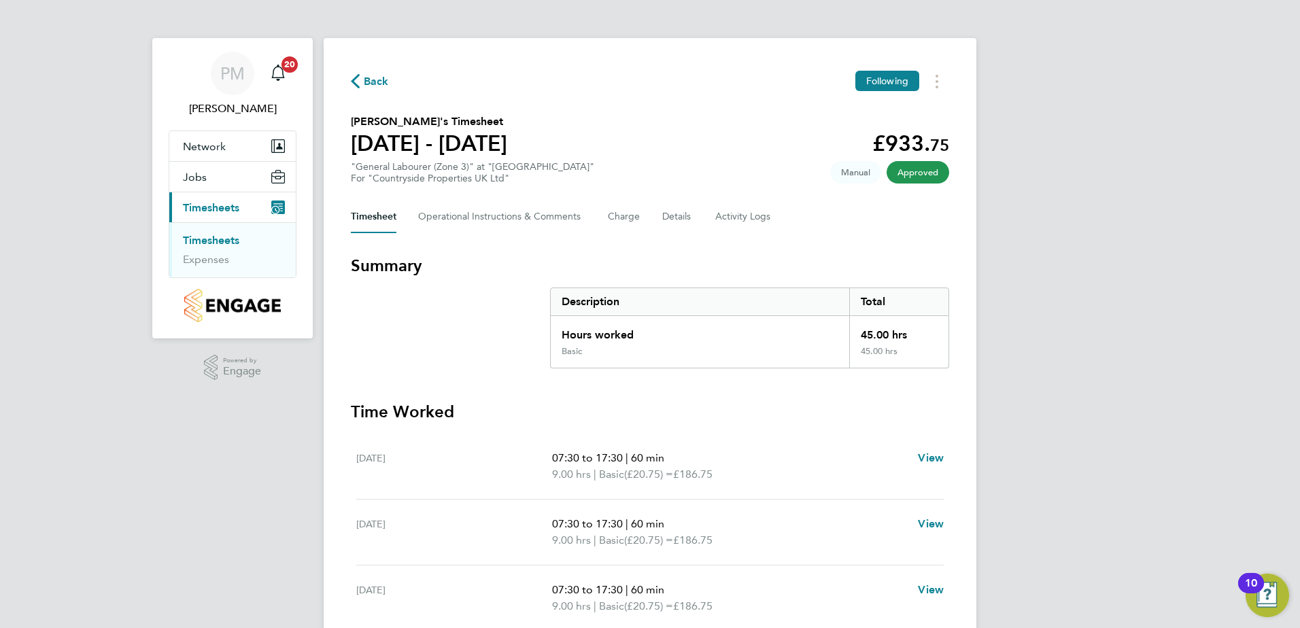
click at [198, 236] on link "Timesheets" at bounding box center [211, 240] width 56 height 13
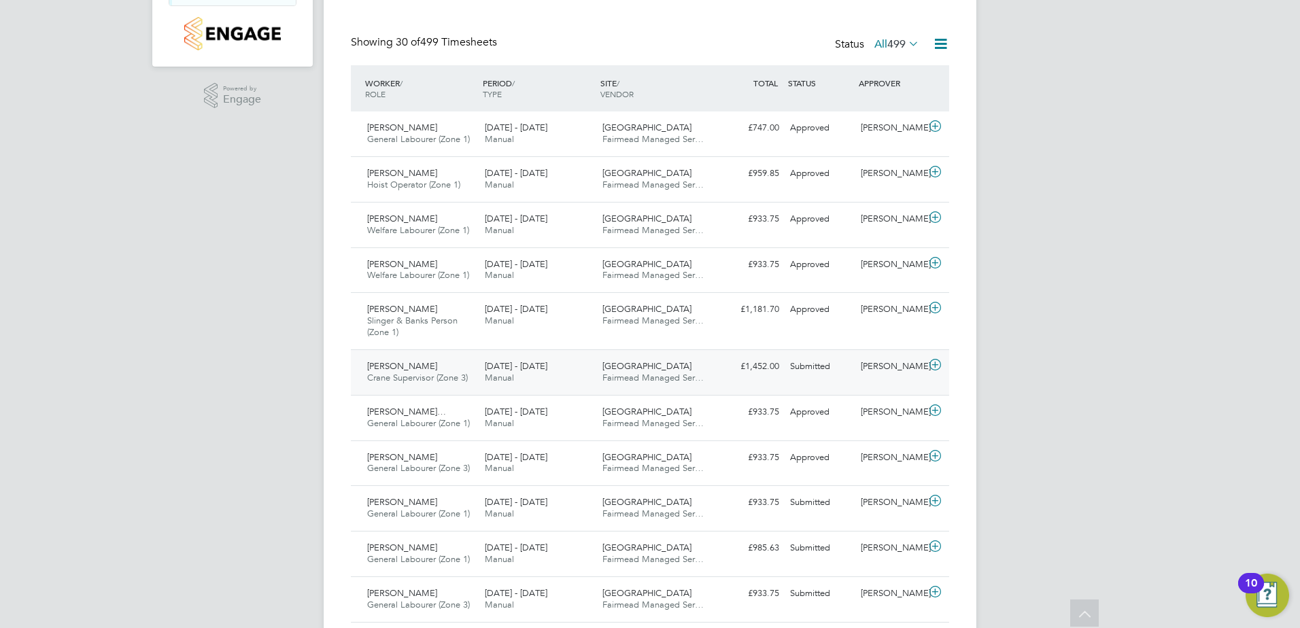
click at [409, 363] on span "[PERSON_NAME]" at bounding box center [402, 366] width 70 height 12
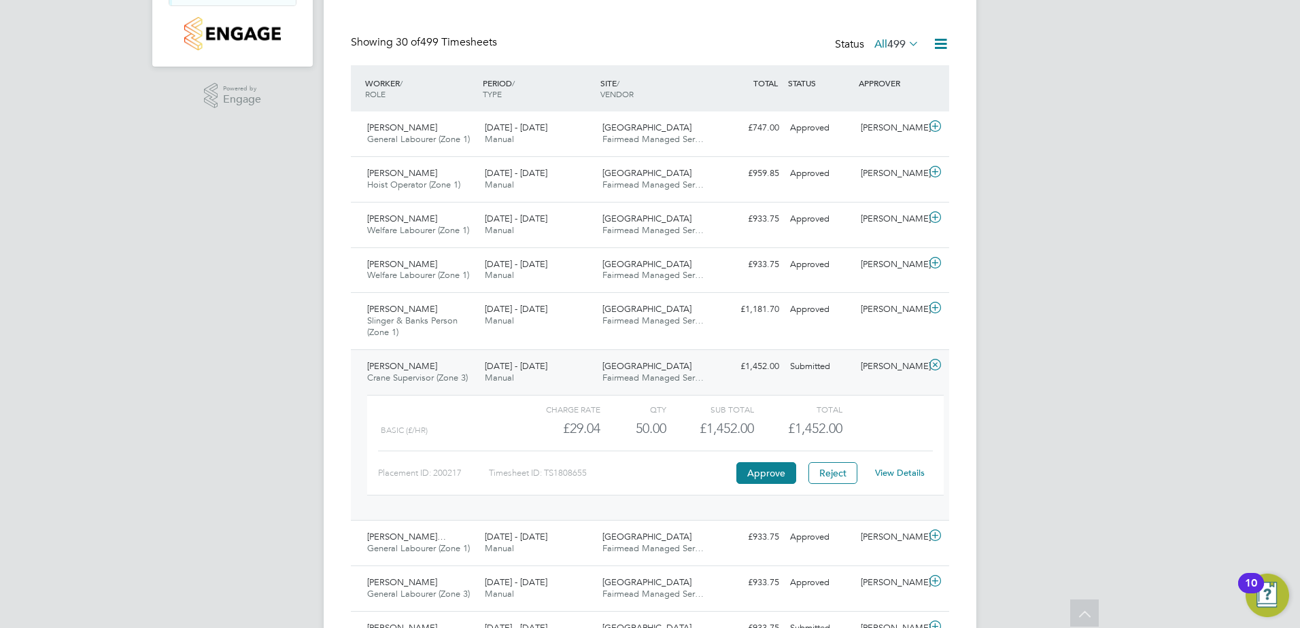
click at [905, 473] on link "View Details" at bounding box center [900, 473] width 50 height 12
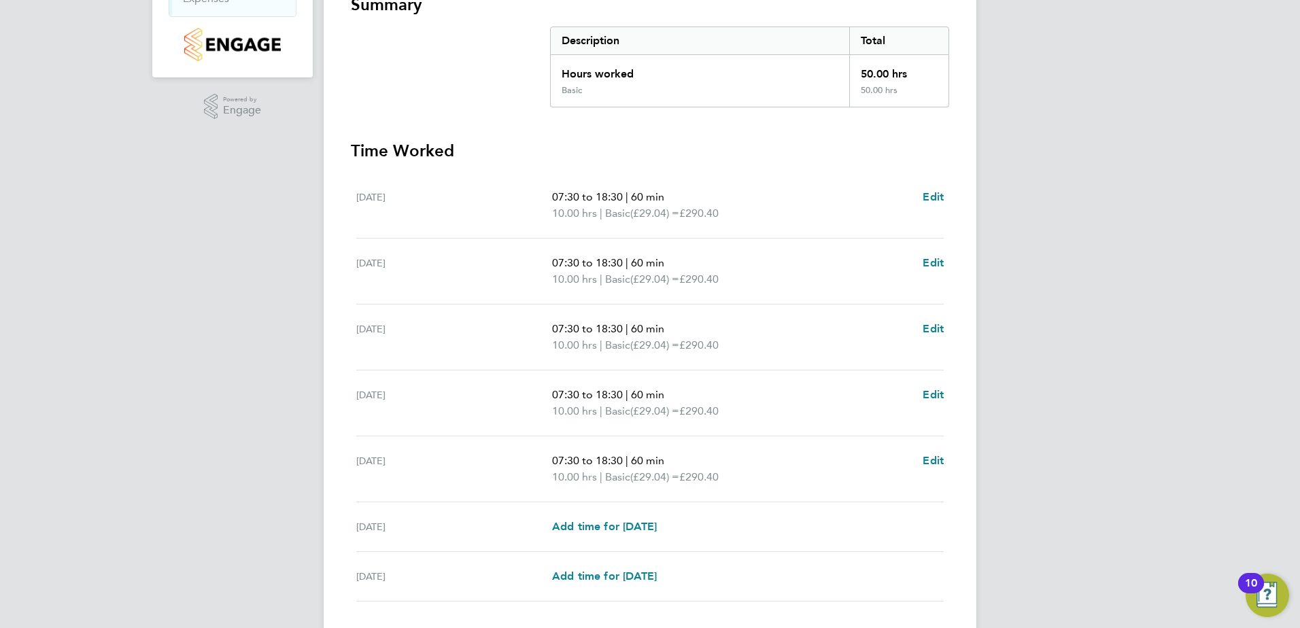
scroll to position [272, 0]
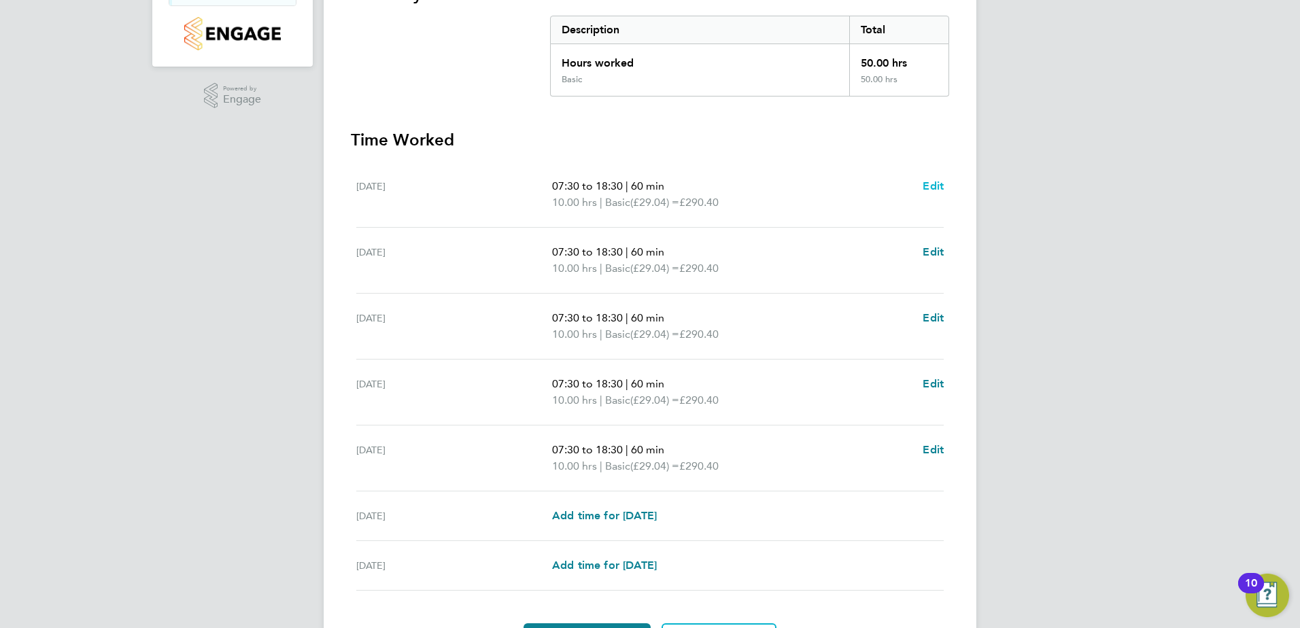
click at [931, 186] on span "Edit" at bounding box center [932, 185] width 21 height 13
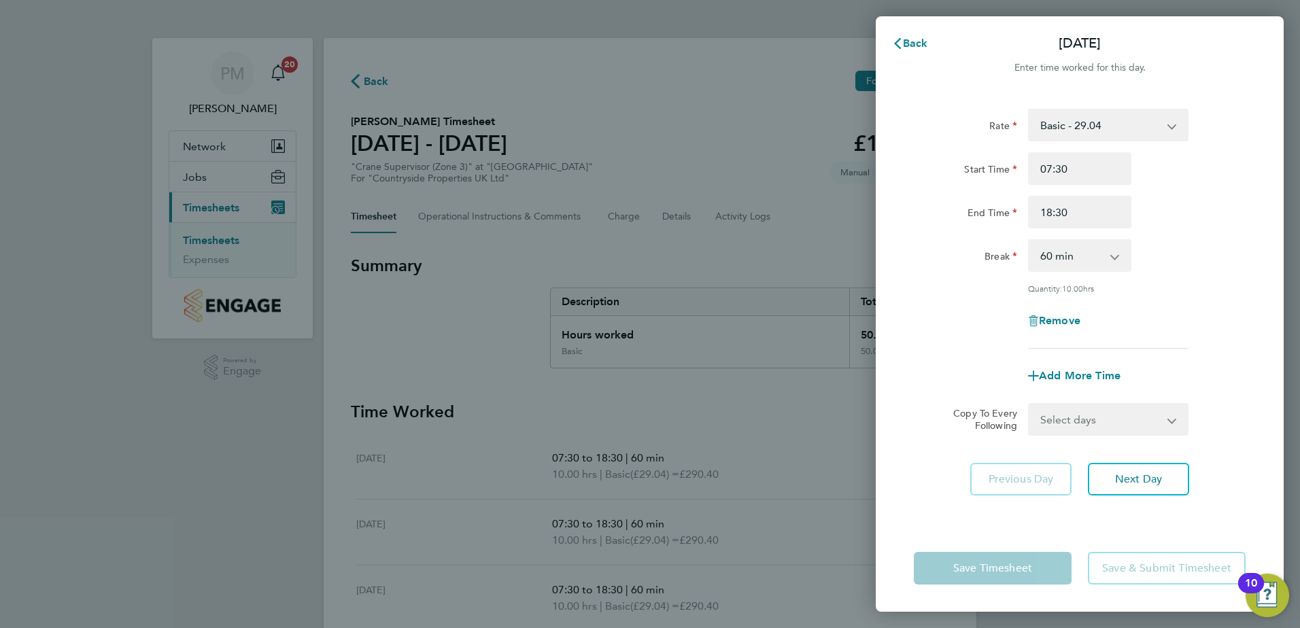
click at [1117, 259] on app-icon-cross-button at bounding box center [1121, 256] width 16 height 30
click at [1114, 254] on app-icon-cross-button at bounding box center [1121, 256] width 16 height 30
click at [1070, 258] on select "0 min 15 min 30 min 45 min 60 min 75 min 90 min" at bounding box center [1071, 256] width 84 height 30
select select "30"
click at [1029, 241] on select "0 min 15 min 30 min 45 min 60 min 75 min 90 min" at bounding box center [1071, 256] width 84 height 30
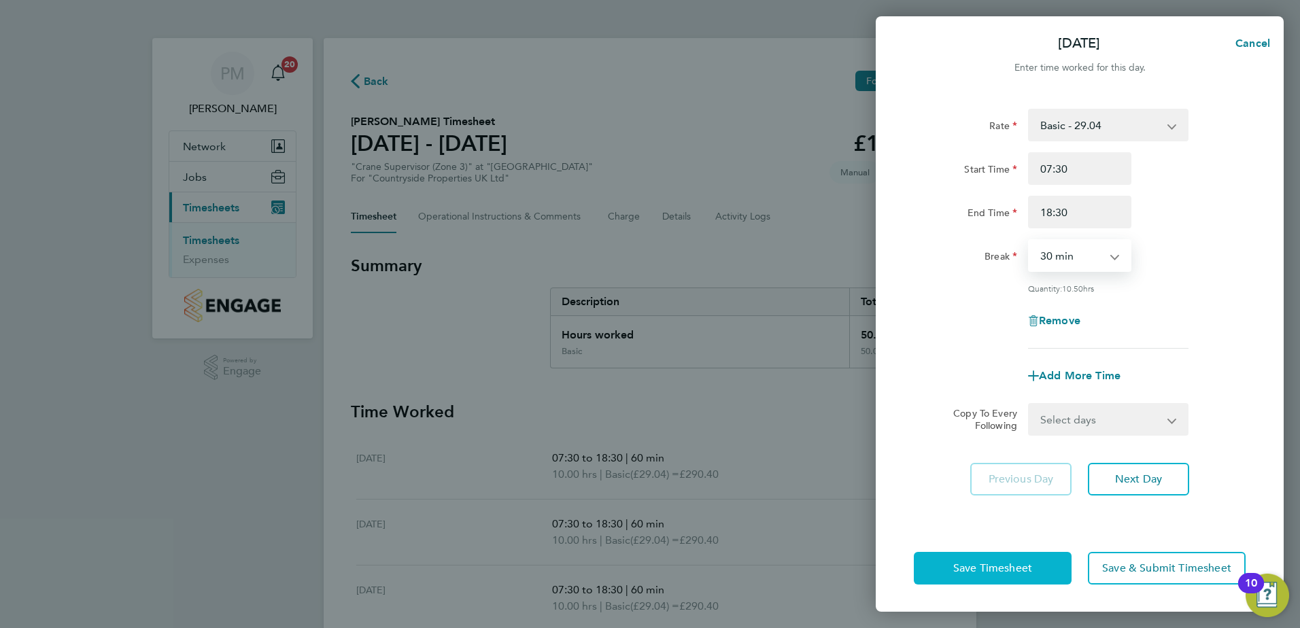
click at [979, 570] on span "Save Timesheet" at bounding box center [992, 568] width 79 height 14
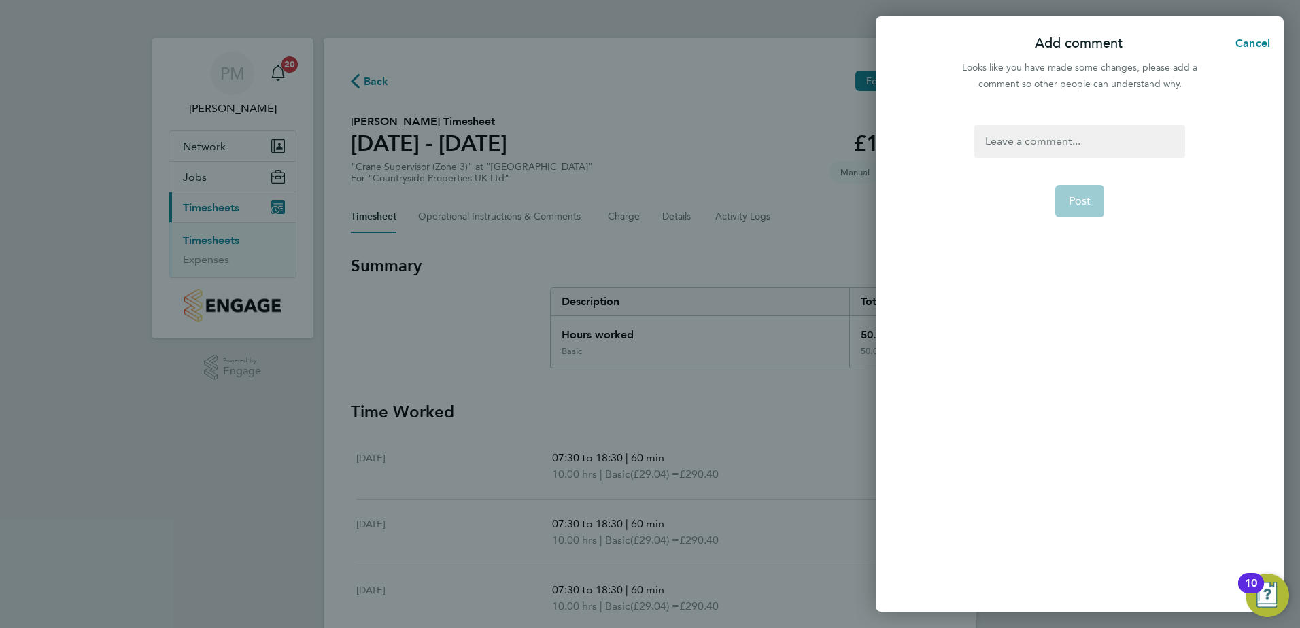
click at [1003, 140] on div at bounding box center [1079, 141] width 210 height 33
click at [1003, 143] on div at bounding box center [1079, 141] width 210 height 33
click at [1077, 191] on button "Post" at bounding box center [1080, 201] width 50 height 33
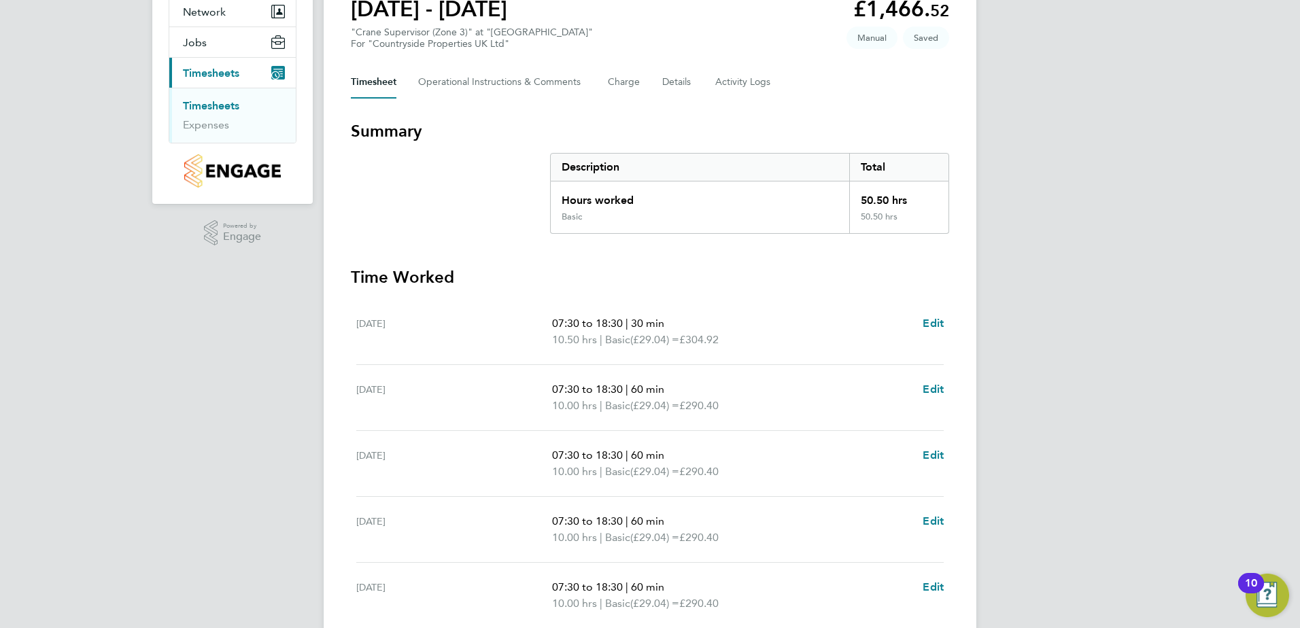
scroll to position [136, 0]
click at [931, 385] on span "Edit" at bounding box center [932, 387] width 21 height 13
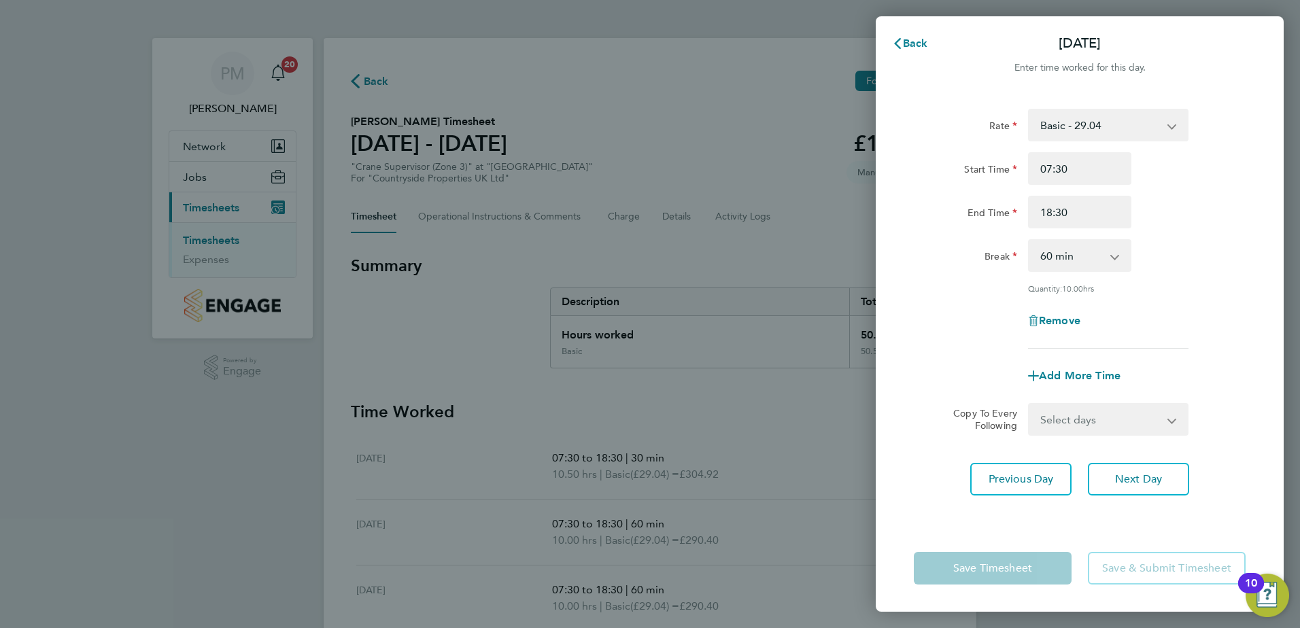
click at [1105, 256] on select "0 min 15 min 30 min 45 min 60 min 75 min 90 min" at bounding box center [1071, 256] width 84 height 30
select select "30"
click at [1029, 241] on select "0 min 15 min 30 min 45 min 60 min 75 min 90 min" at bounding box center [1071, 256] width 84 height 30
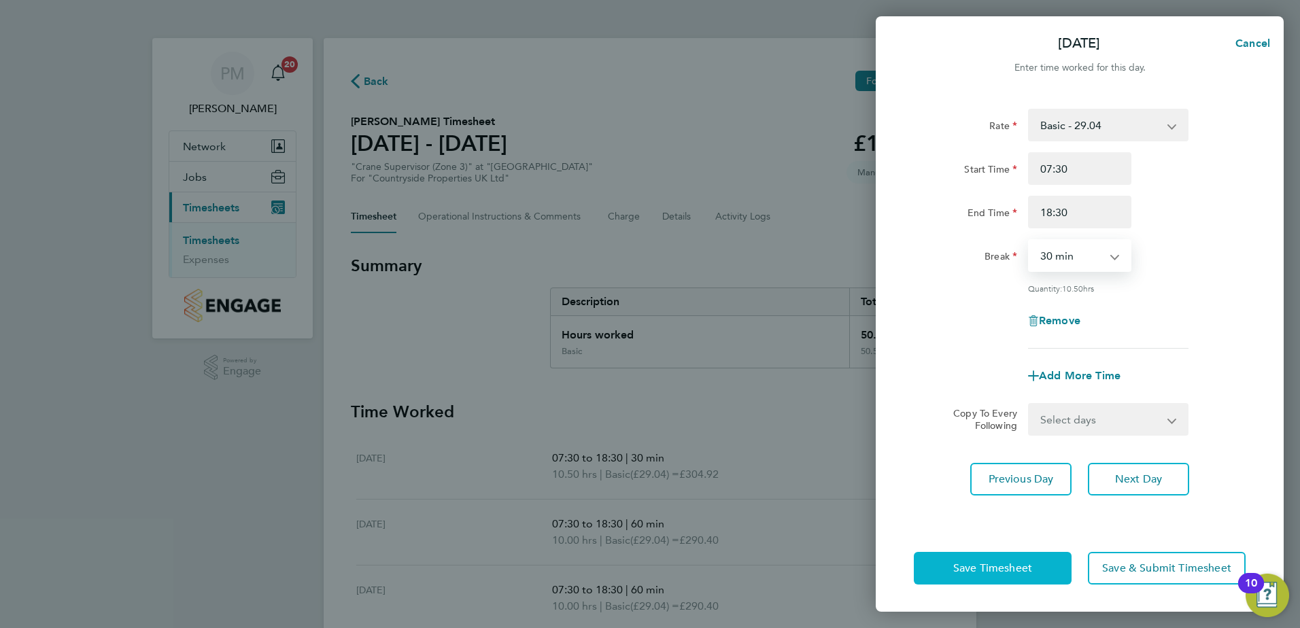
click at [976, 568] on span "Save Timesheet" at bounding box center [992, 568] width 79 height 14
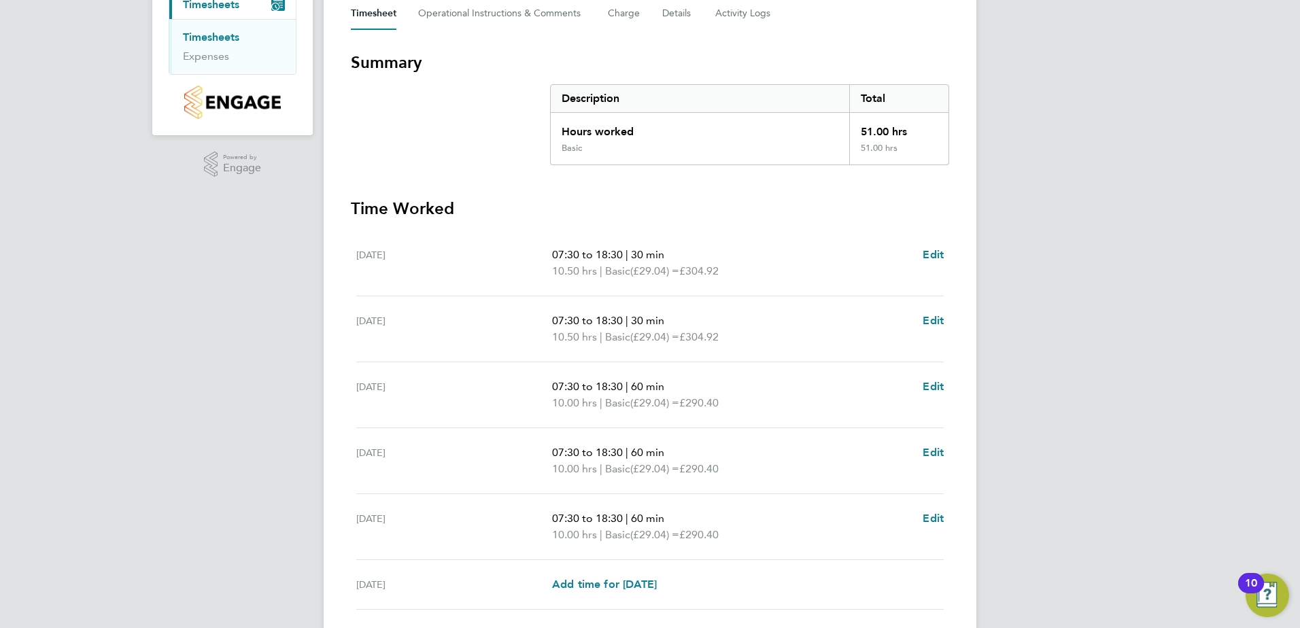
scroll to position [204, 0]
click at [934, 385] on span "Edit" at bounding box center [932, 385] width 21 height 13
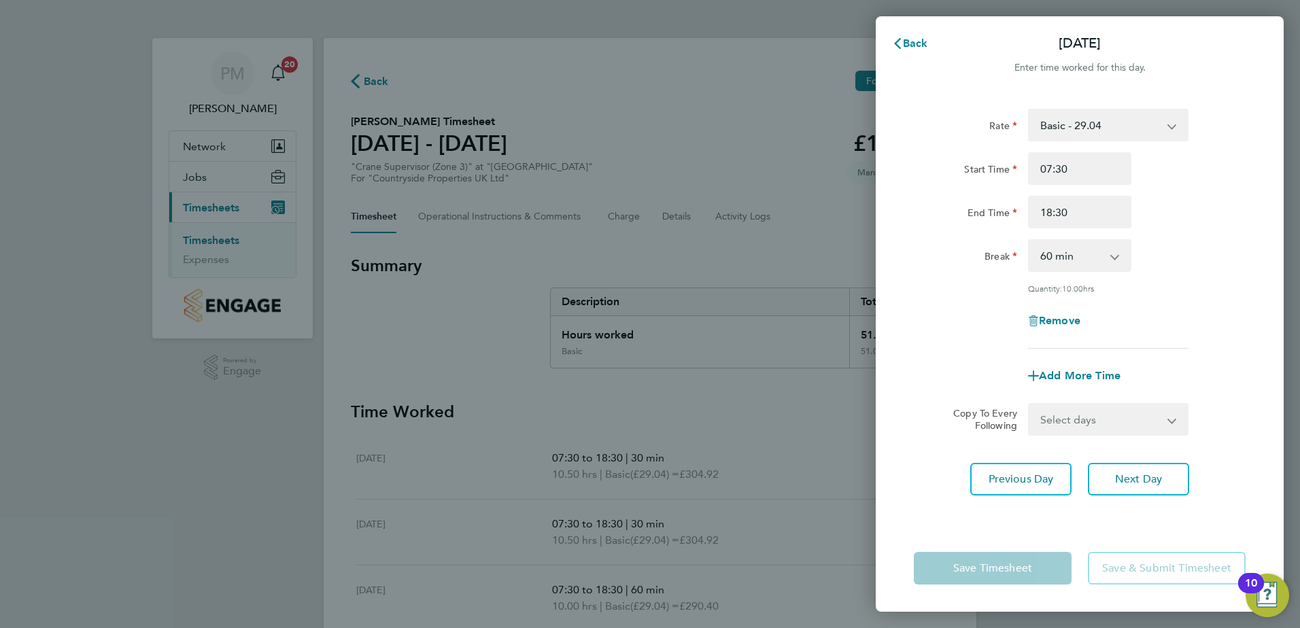
click at [1095, 253] on select "0 min 15 min 30 min 45 min 60 min 75 min 90 min" at bounding box center [1071, 256] width 84 height 30
select select "30"
click at [1029, 241] on select "0 min 15 min 30 min 45 min 60 min 75 min 90 min" at bounding box center [1071, 256] width 84 height 30
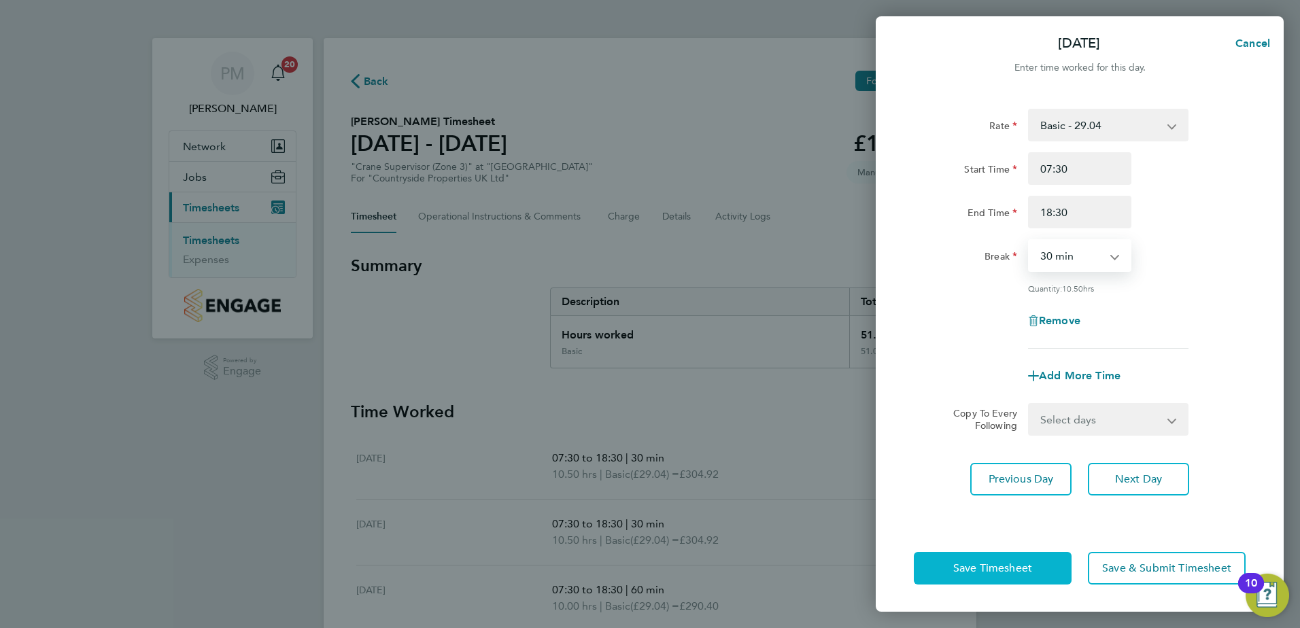
click at [1005, 561] on span "Save Timesheet" at bounding box center [992, 568] width 79 height 14
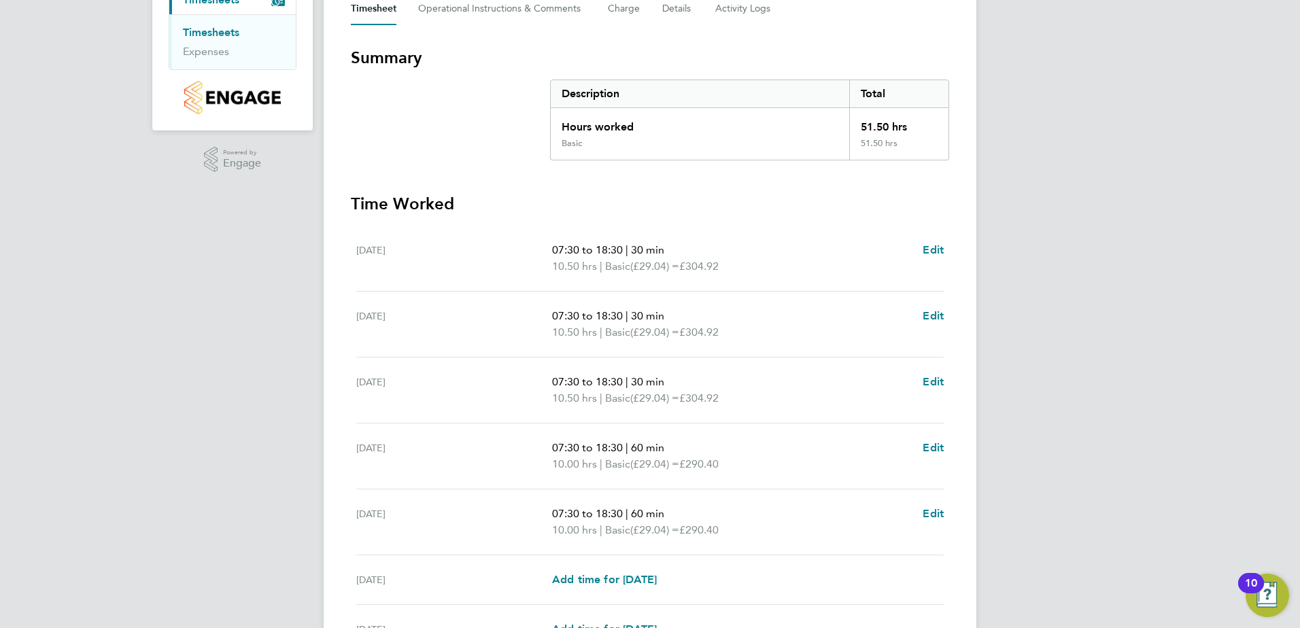
scroll to position [272, 0]
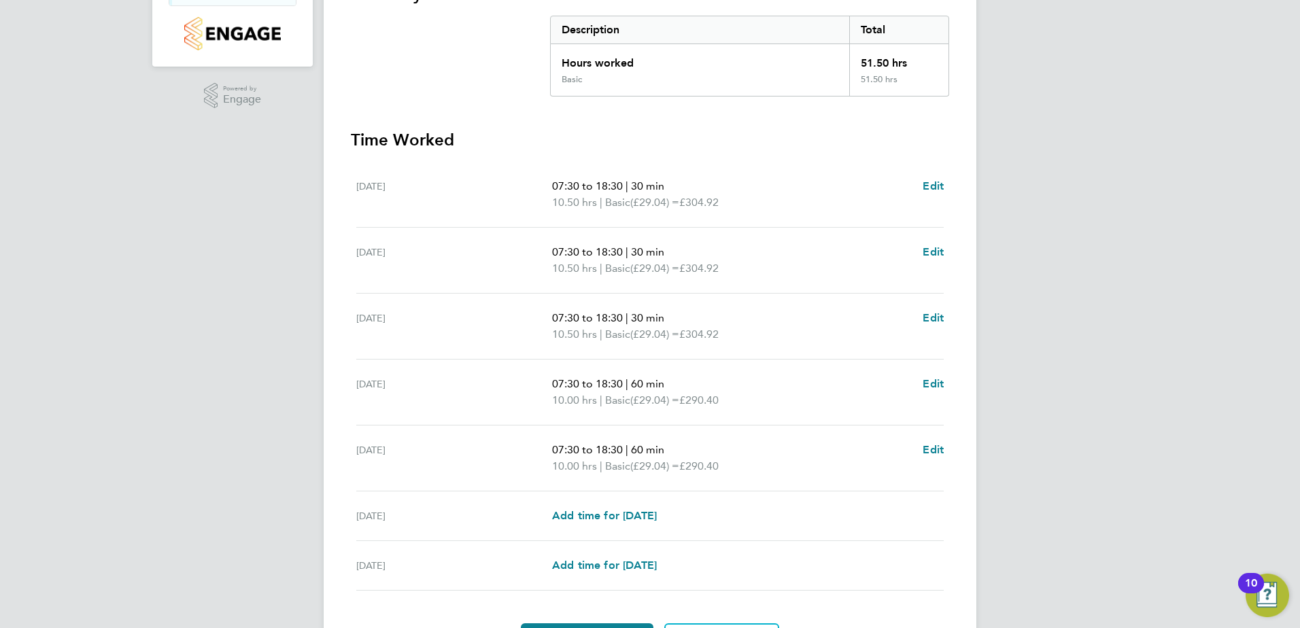
click at [947, 419] on ul "[DATE] 07:30 to 18:30 | 30 min 10.50 hrs | Basic (£29.04) = £304.92 Edit [DATE]…" at bounding box center [650, 376] width 598 height 429
click at [930, 392] on app-form-button "Edit" at bounding box center [932, 392] width 21 height 33
click at [929, 381] on span "Edit" at bounding box center [932, 383] width 21 height 13
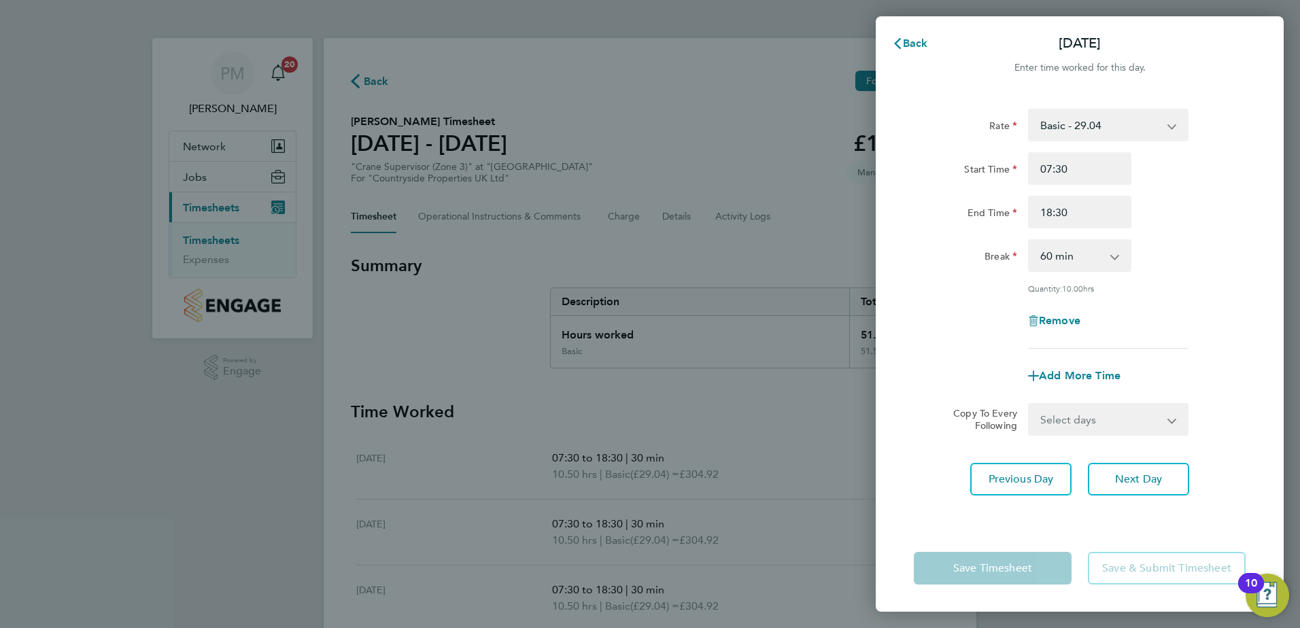
click at [1114, 258] on app-icon-cross-button at bounding box center [1121, 256] width 16 height 30
click at [1107, 261] on select "0 min 15 min 30 min 45 min 60 min 75 min 90 min" at bounding box center [1071, 256] width 84 height 30
select select "30"
click at [1029, 241] on select "0 min 15 min 30 min 45 min 60 min 75 min 90 min" at bounding box center [1071, 256] width 84 height 30
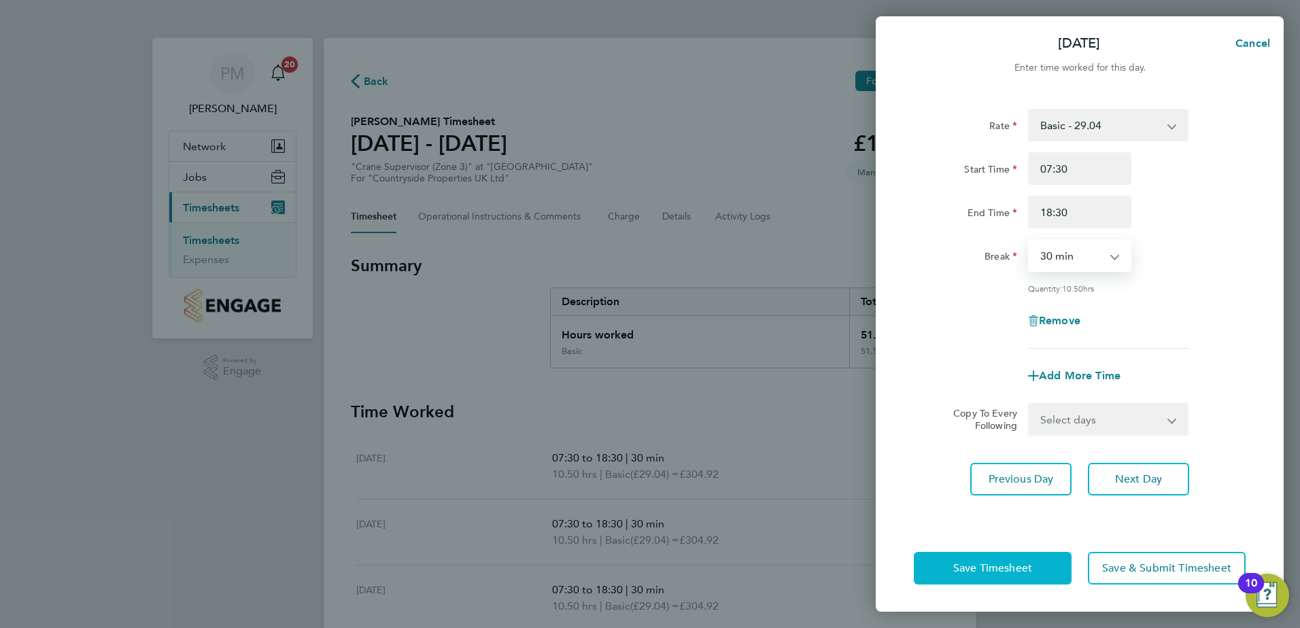
click at [1030, 557] on button "Save Timesheet" at bounding box center [993, 568] width 158 height 33
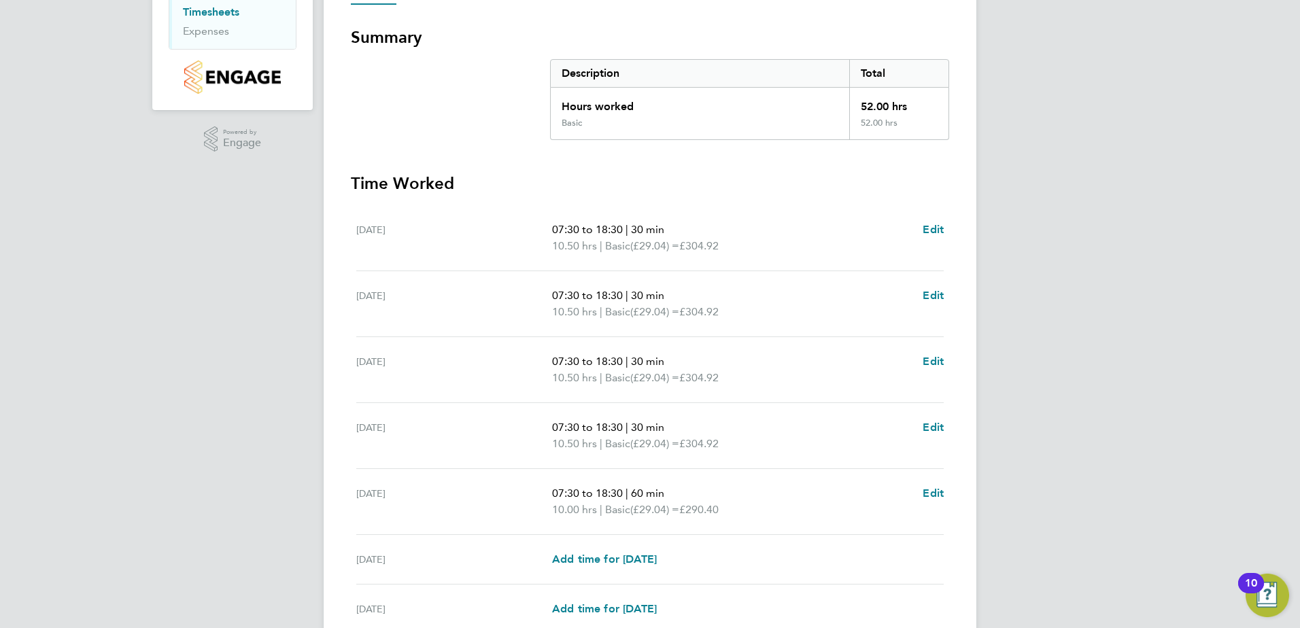
scroll to position [272, 0]
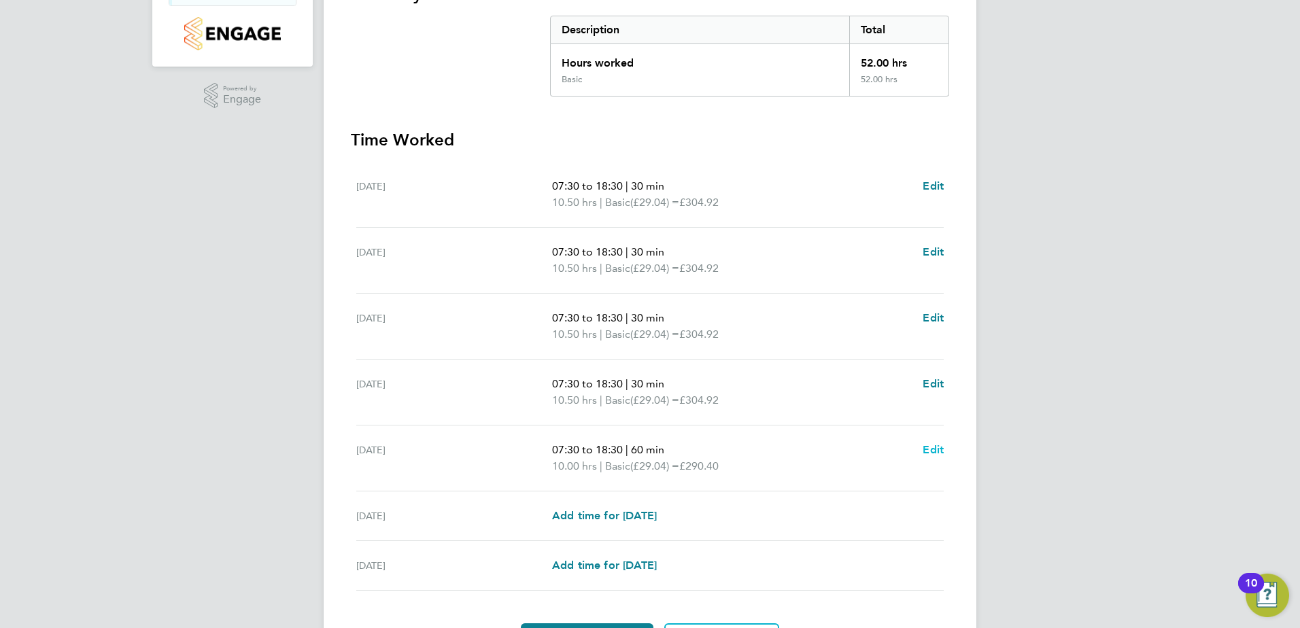
click at [939, 447] on span "Edit" at bounding box center [932, 449] width 21 height 13
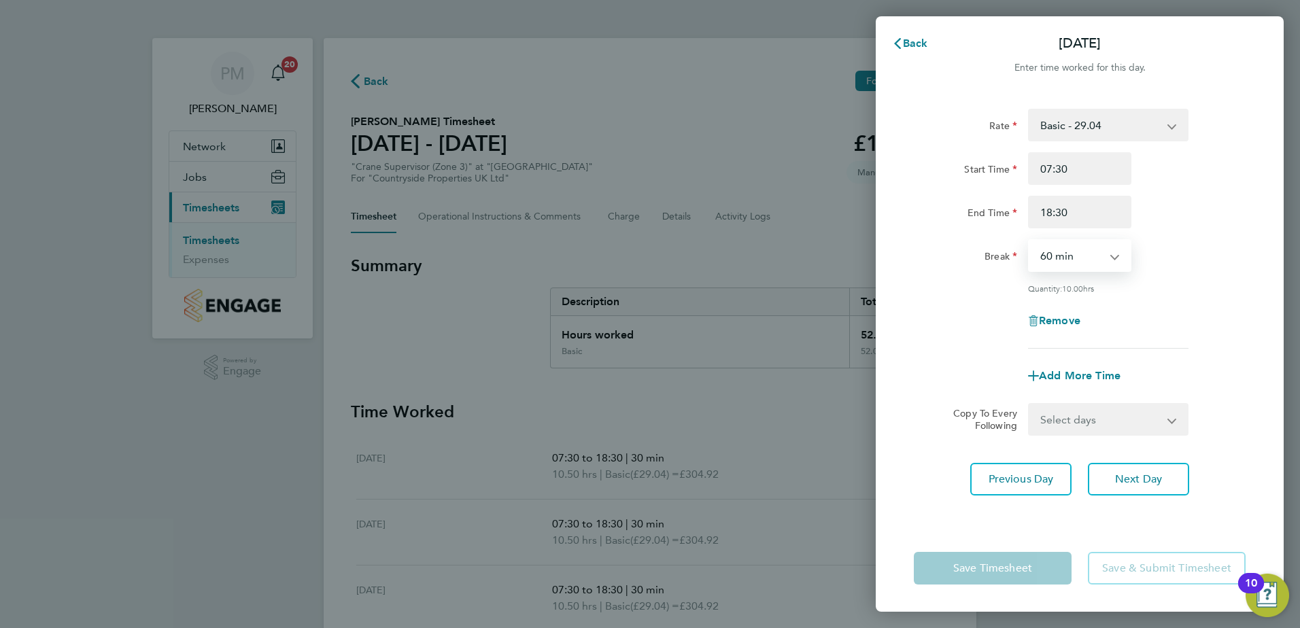
click at [1108, 258] on select "0 min 15 min 30 min 45 min 60 min 75 min 90 min" at bounding box center [1071, 256] width 84 height 30
select select "30"
click at [1029, 241] on select "0 min 15 min 30 min 45 min 60 min 75 min 90 min" at bounding box center [1071, 256] width 84 height 30
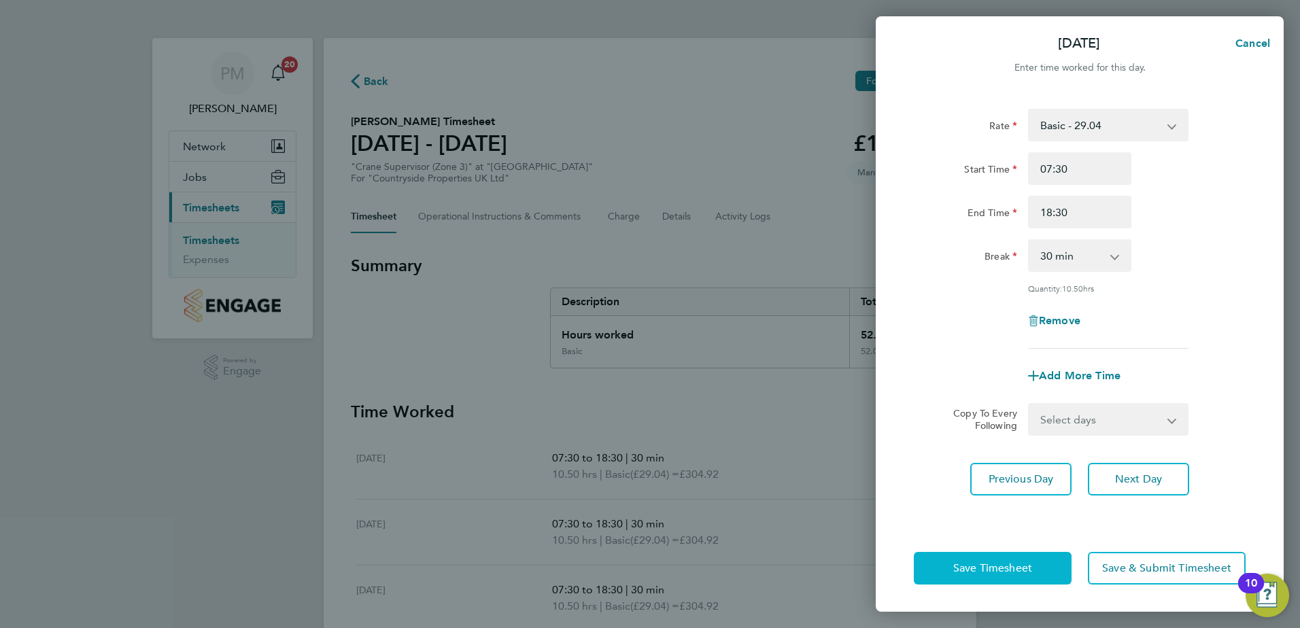
click at [995, 563] on span "Save Timesheet" at bounding box center [992, 568] width 79 height 14
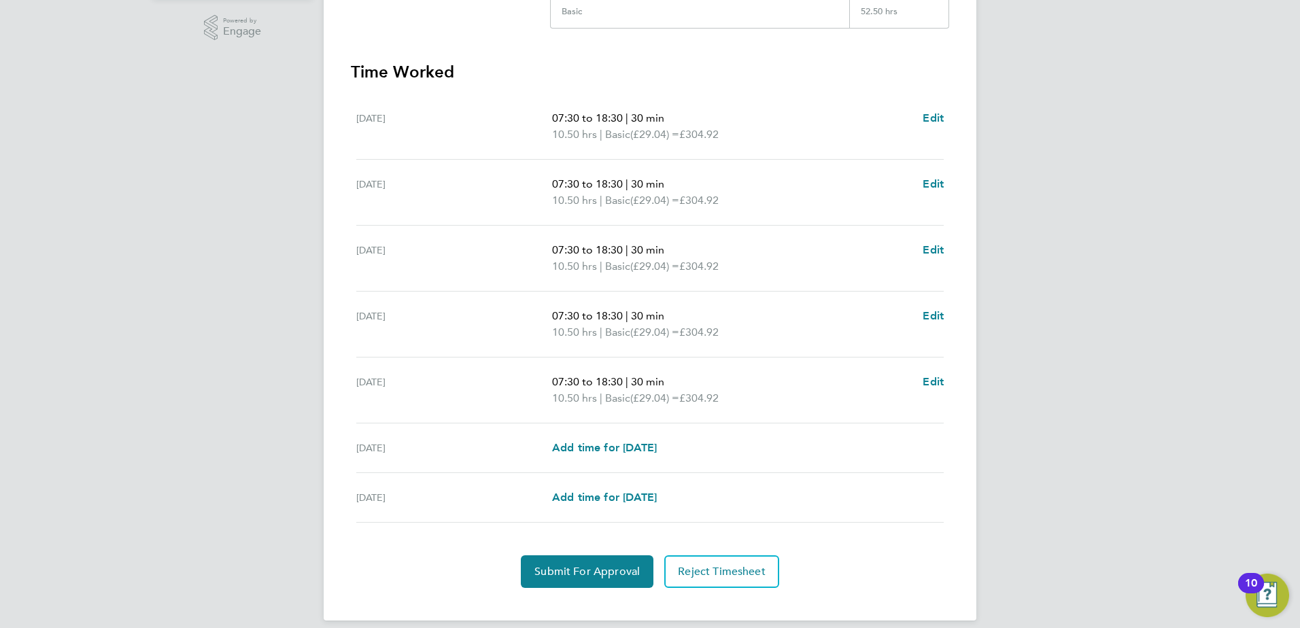
scroll to position [354, 0]
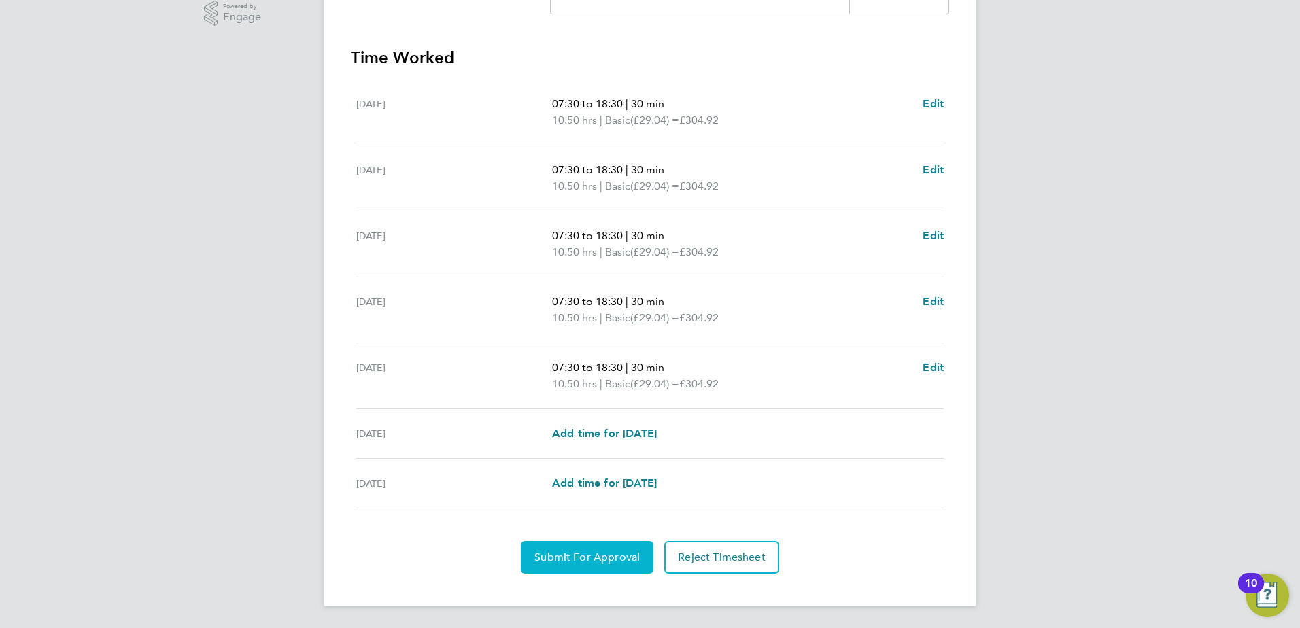
click at [610, 555] on span "Submit For Approval" at bounding box center [586, 558] width 105 height 14
click at [610, 555] on span "Approve Timesheet" at bounding box center [587, 558] width 100 height 14
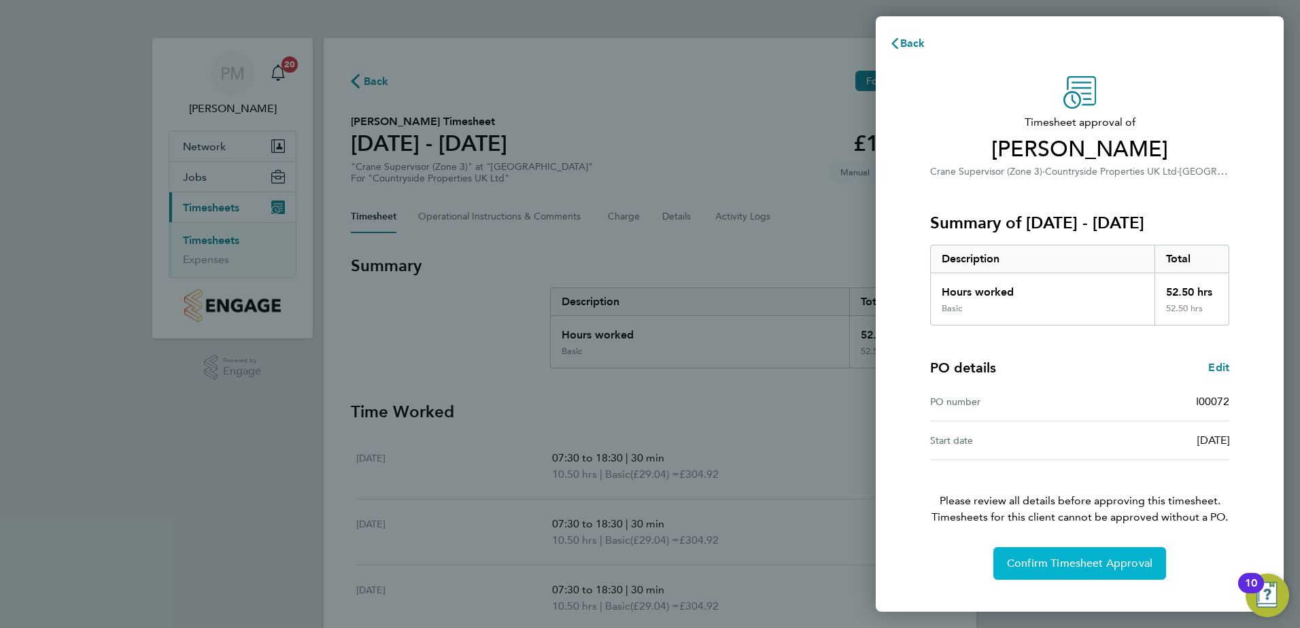
click at [1032, 561] on span "Confirm Timesheet Approval" at bounding box center [1079, 564] width 145 height 14
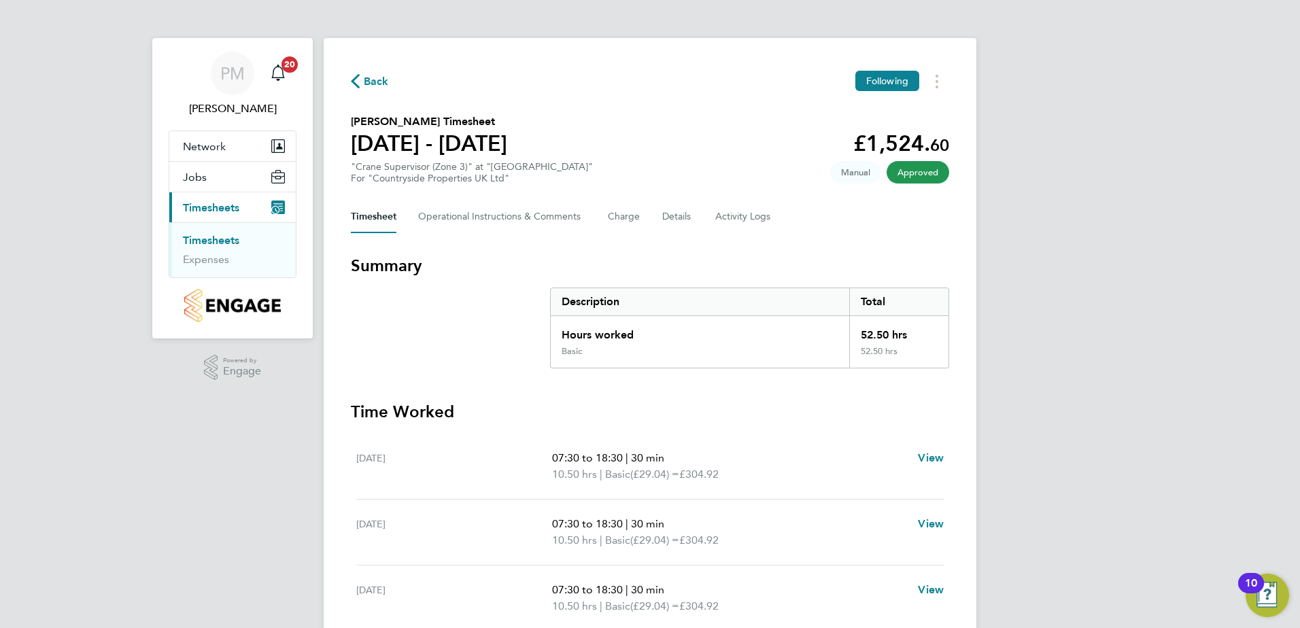
click at [219, 241] on link "Timesheets" at bounding box center [211, 240] width 56 height 13
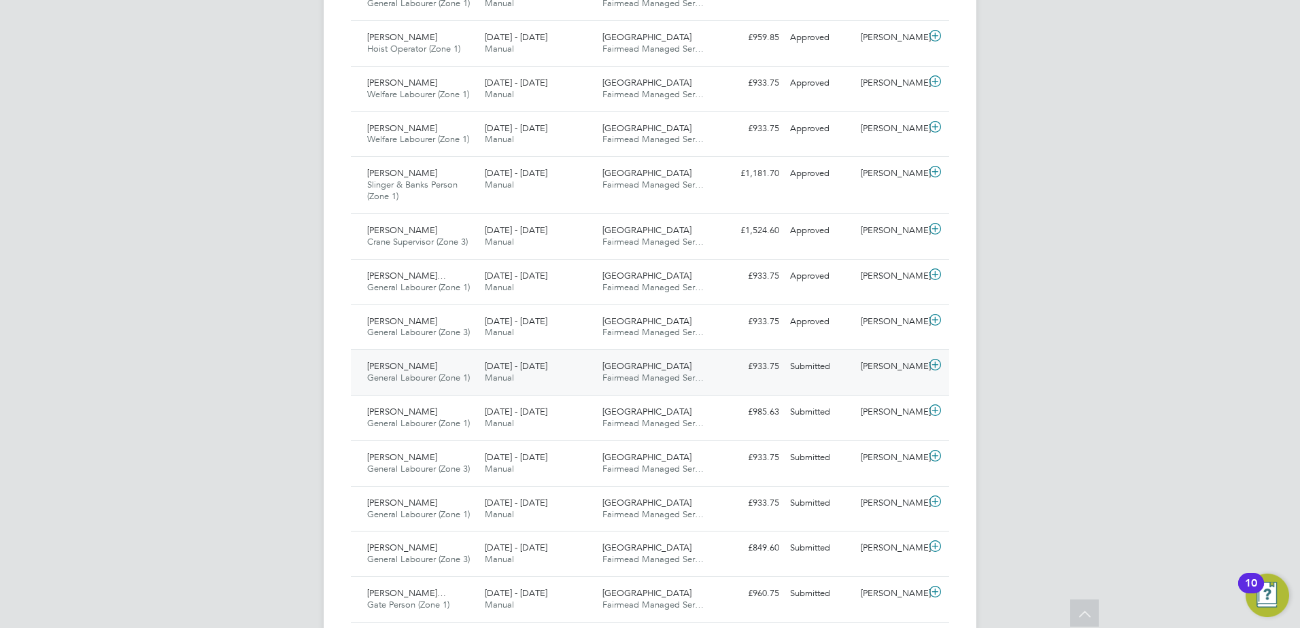
click at [402, 367] on span "[PERSON_NAME]" at bounding box center [402, 366] width 70 height 12
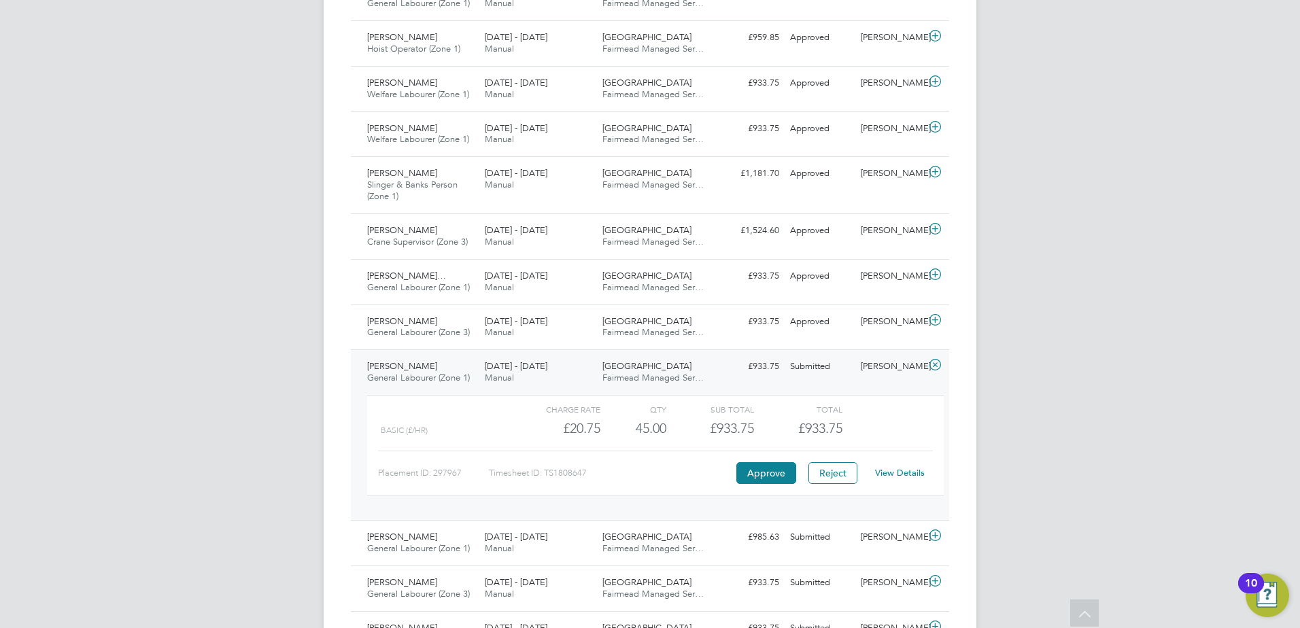
click at [903, 471] on link "View Details" at bounding box center [900, 473] width 50 height 12
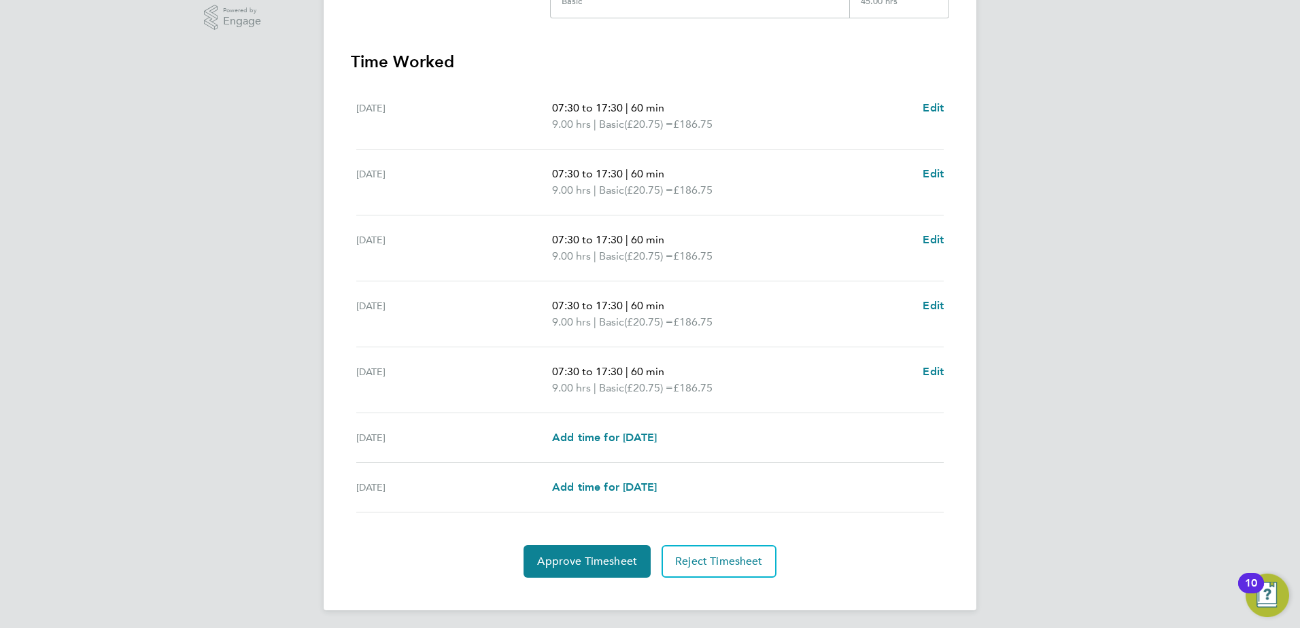
scroll to position [354, 0]
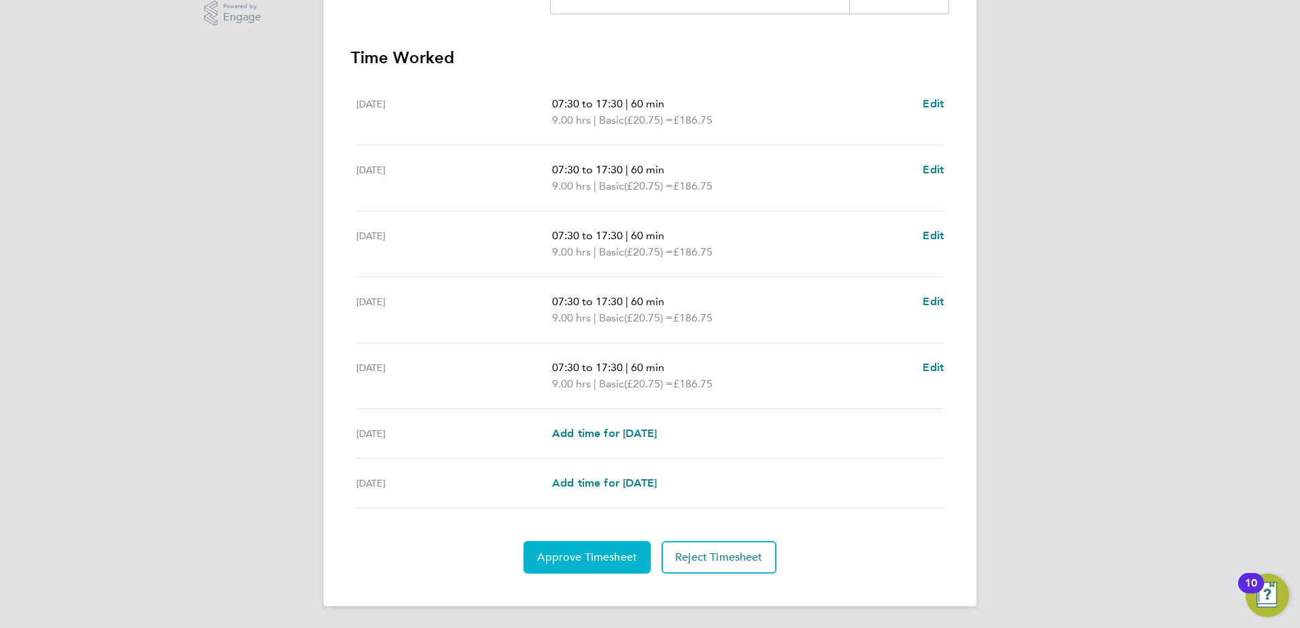
click at [597, 557] on span "Approve Timesheet" at bounding box center [587, 558] width 100 height 14
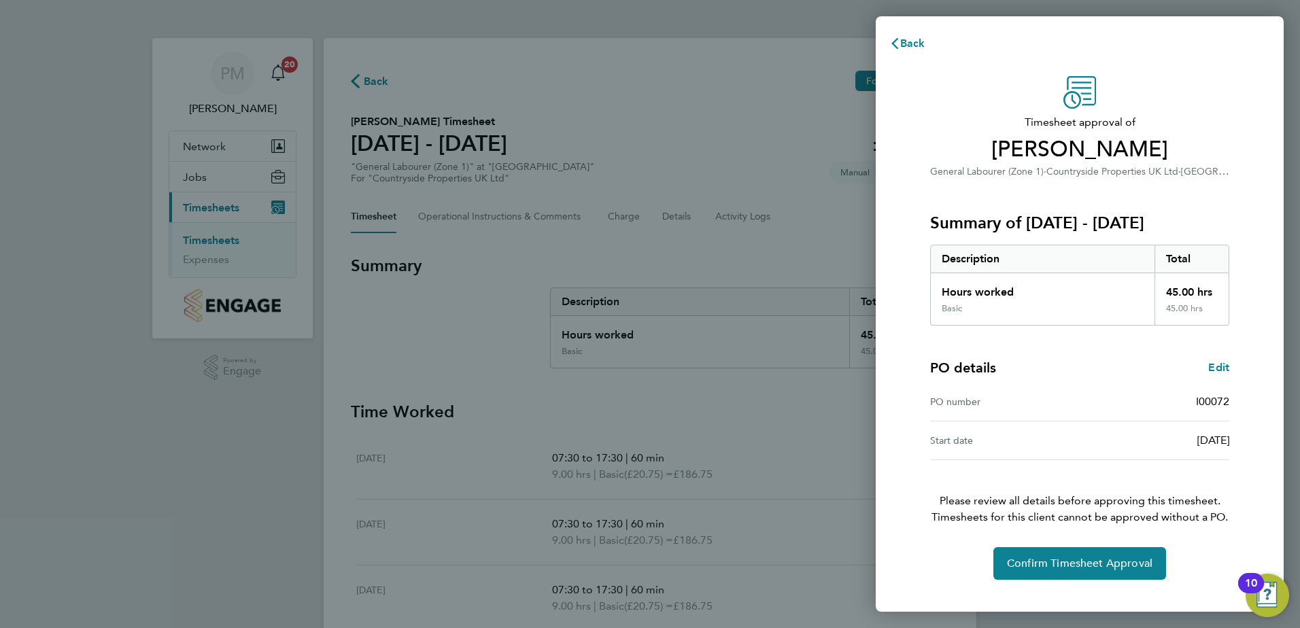
click at [1084, 546] on div "Timesheet approval of [PERSON_NAME] General Labourer (Zone 1) · Countryside Pro…" at bounding box center [1080, 328] width 332 height 504
click at [1083, 557] on span "Confirm Timesheet Approval" at bounding box center [1079, 564] width 145 height 14
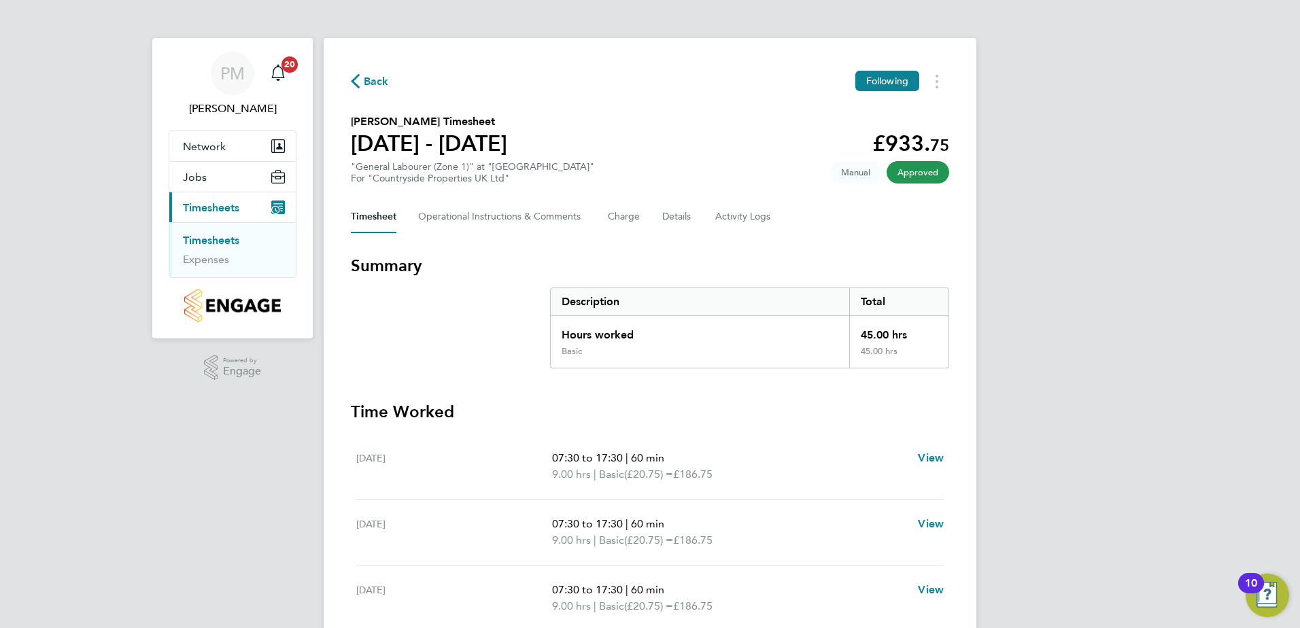
click at [214, 237] on link "Timesheets" at bounding box center [211, 240] width 56 height 13
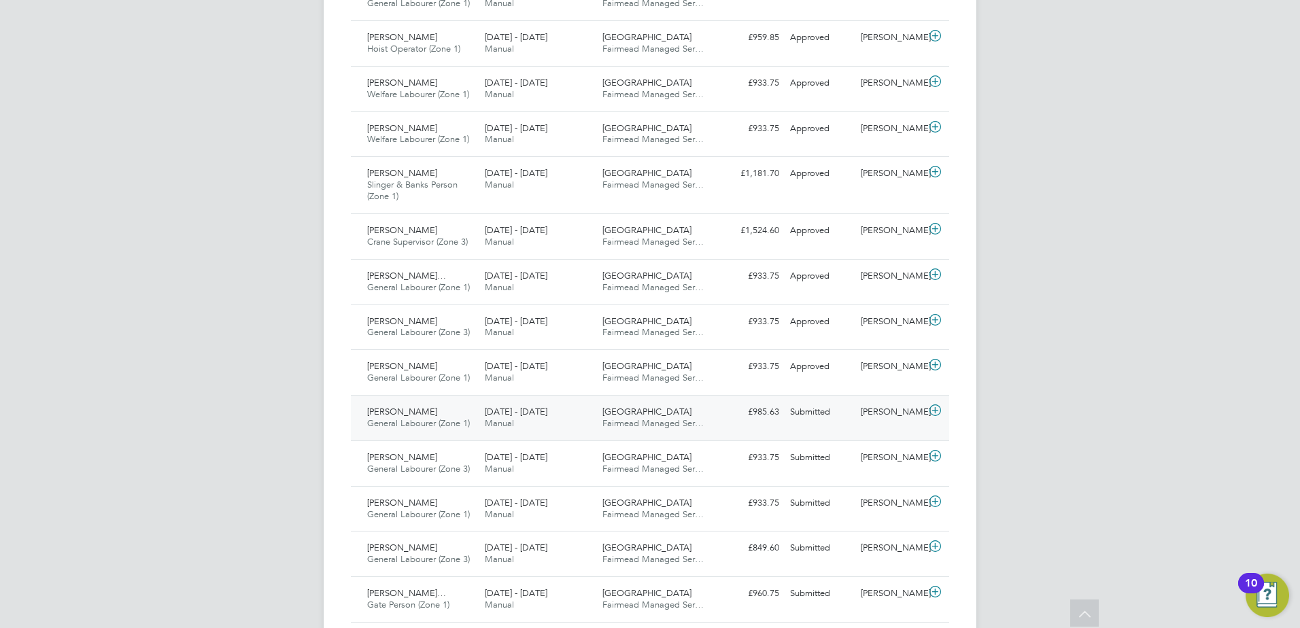
click at [396, 411] on span "[PERSON_NAME]" at bounding box center [402, 412] width 70 height 12
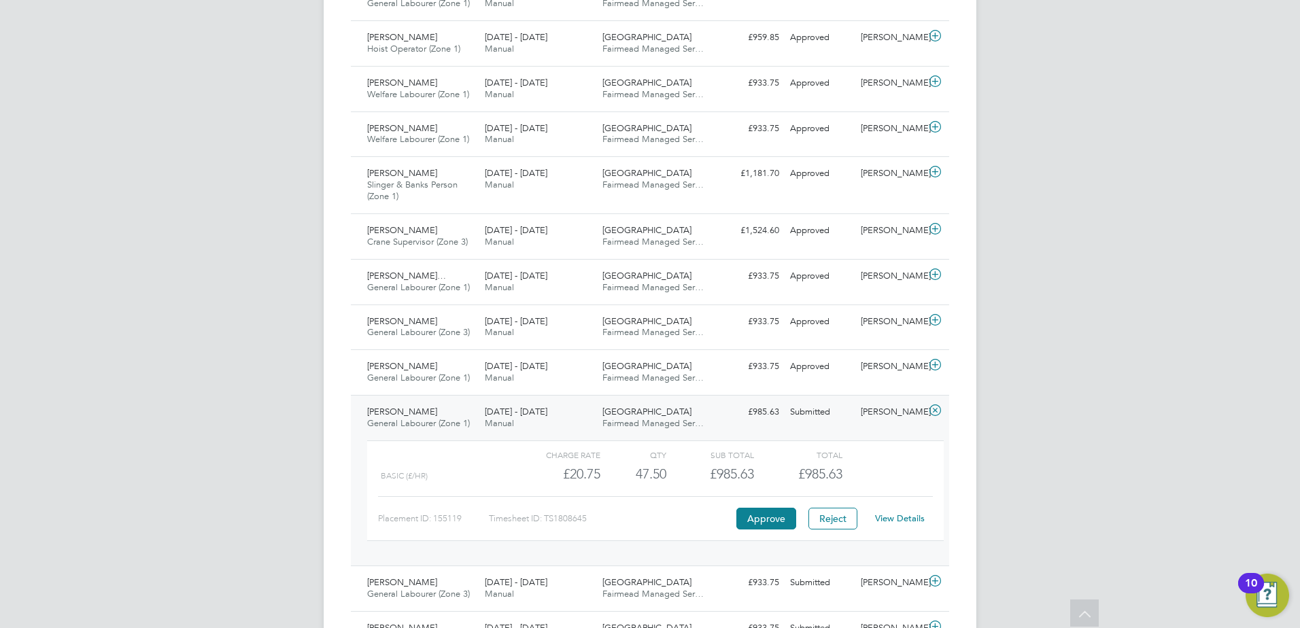
click at [892, 517] on link "View Details" at bounding box center [900, 518] width 50 height 12
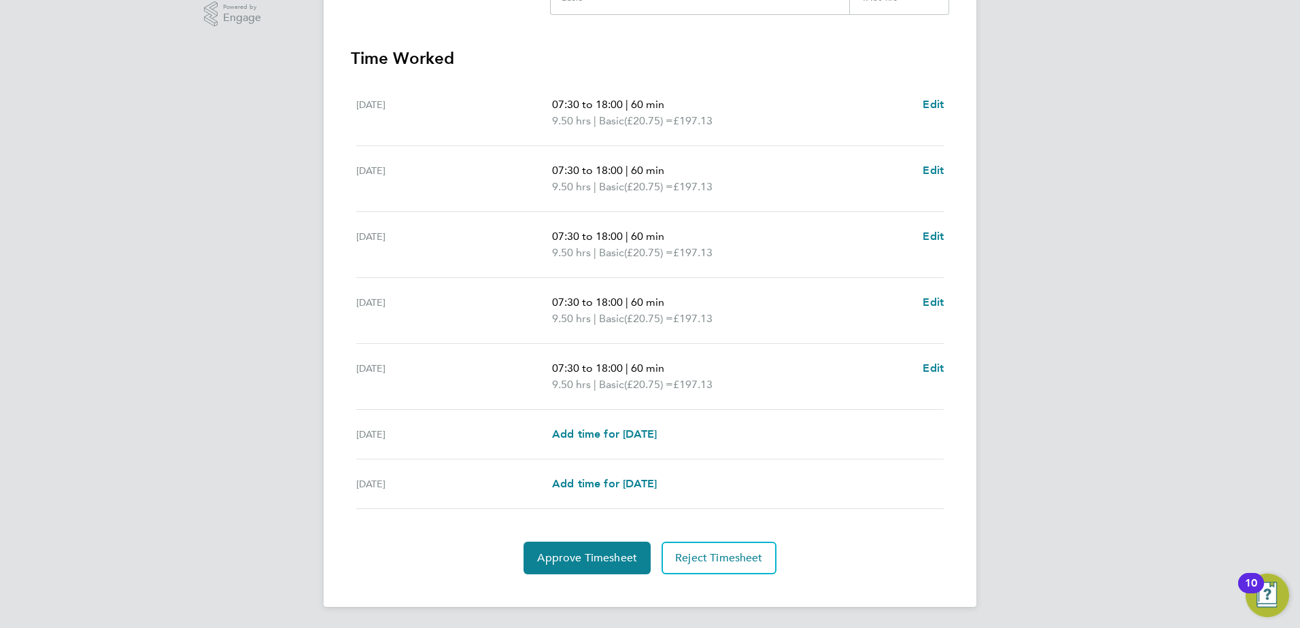
scroll to position [354, 0]
click at [595, 559] on span "Approve Timesheet" at bounding box center [587, 558] width 100 height 14
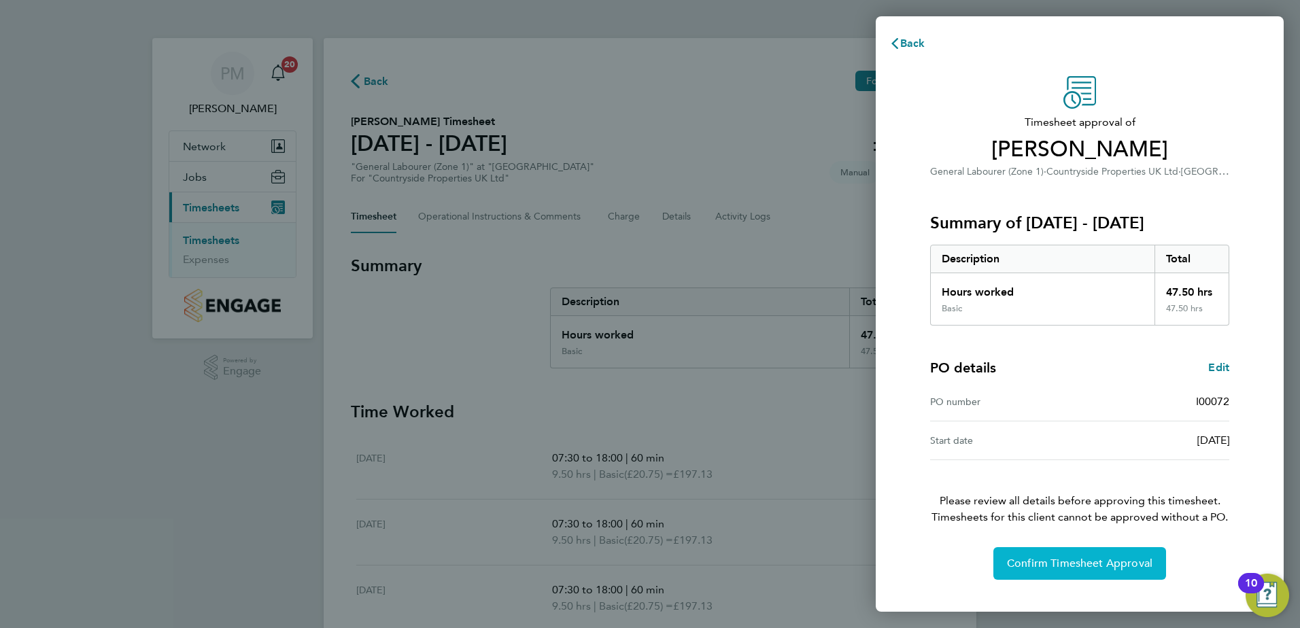
click at [1086, 556] on button "Confirm Timesheet Approval" at bounding box center [1079, 563] width 173 height 33
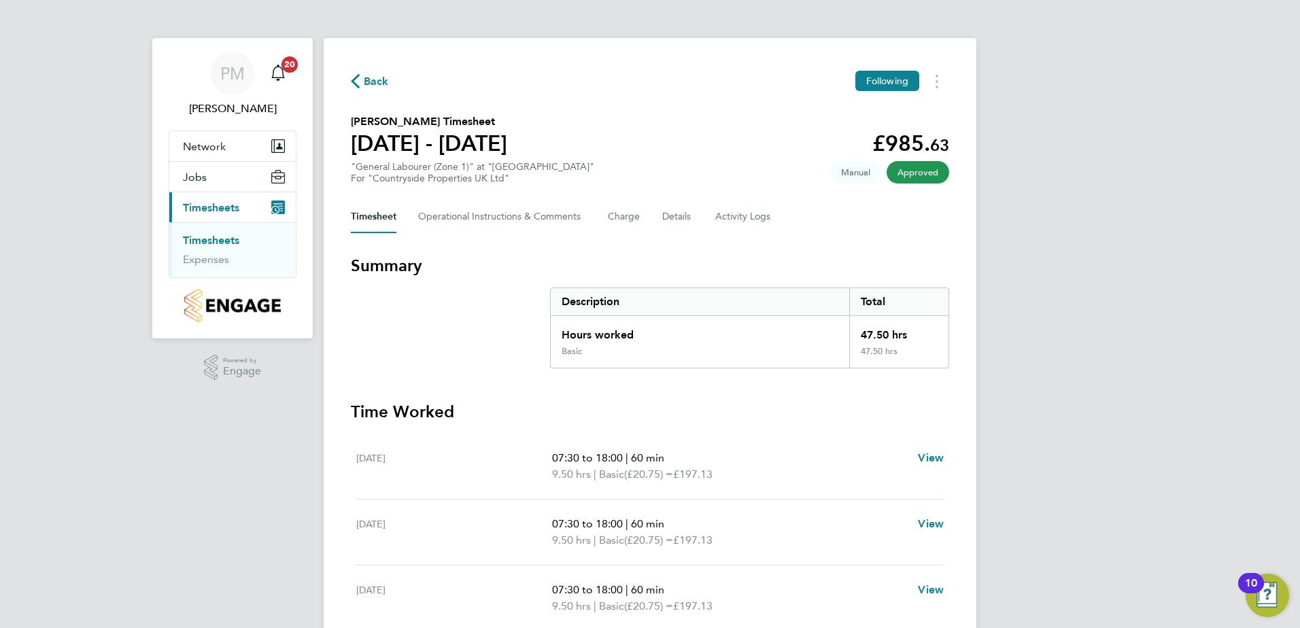
click at [230, 239] on link "Timesheets" at bounding box center [211, 240] width 56 height 13
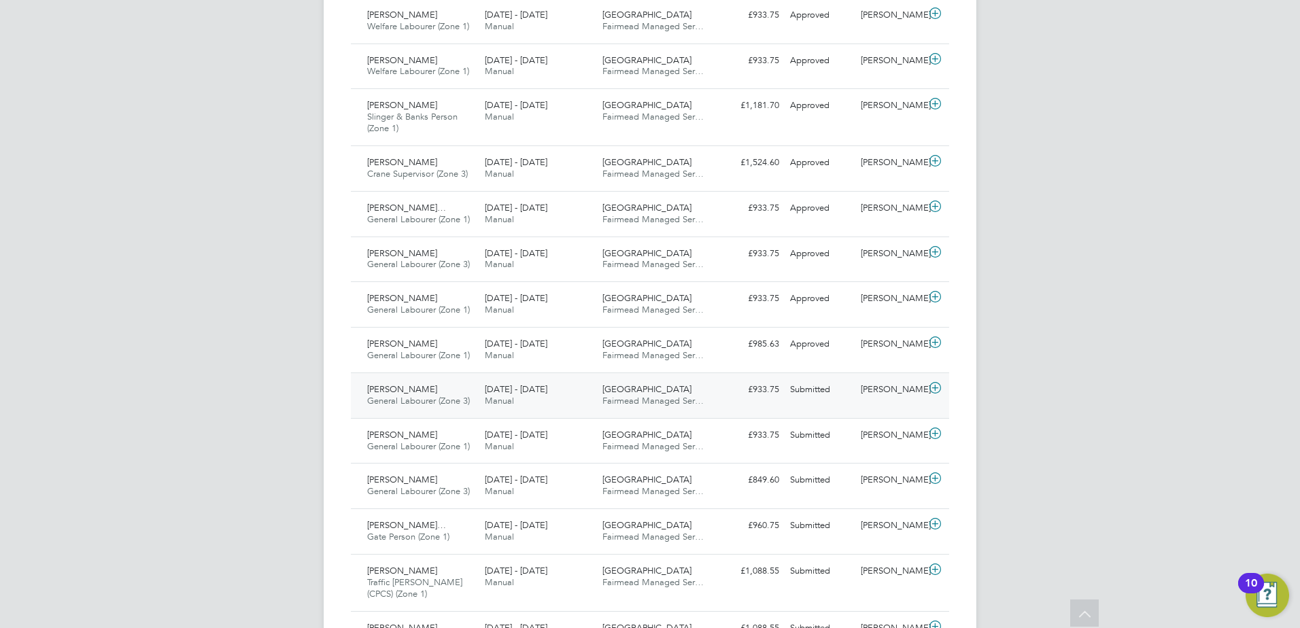
click at [385, 387] on span "[PERSON_NAME]" at bounding box center [402, 389] width 70 height 12
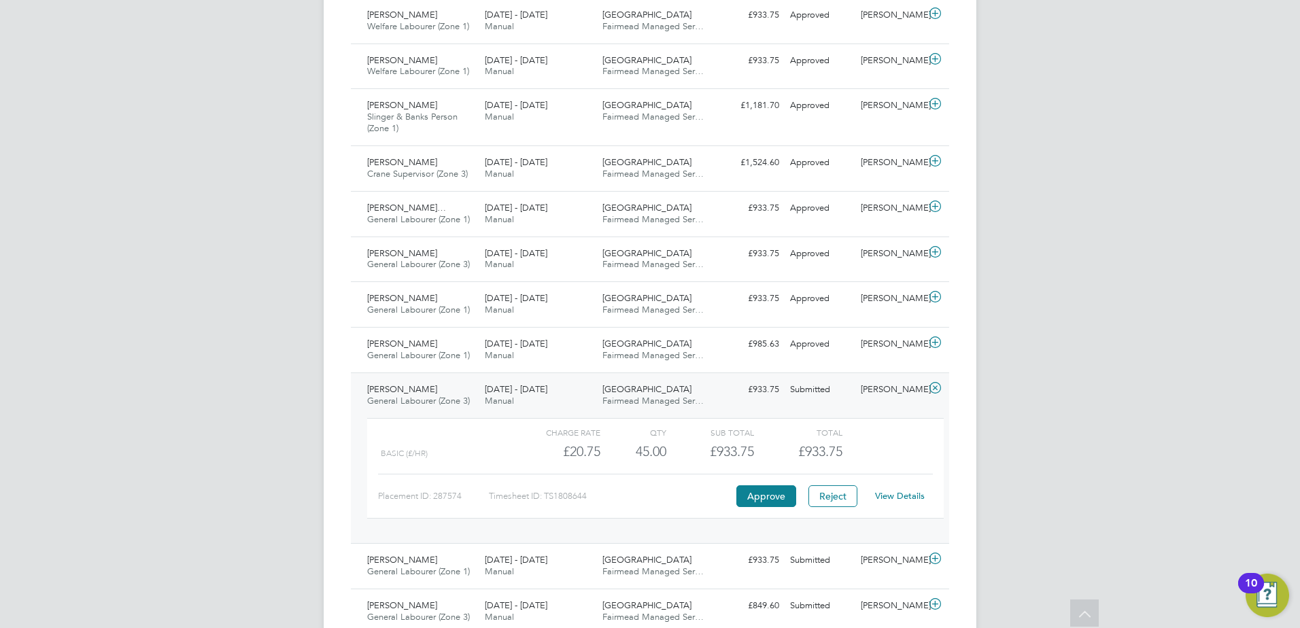
click at [899, 496] on link "View Details" at bounding box center [900, 496] width 50 height 12
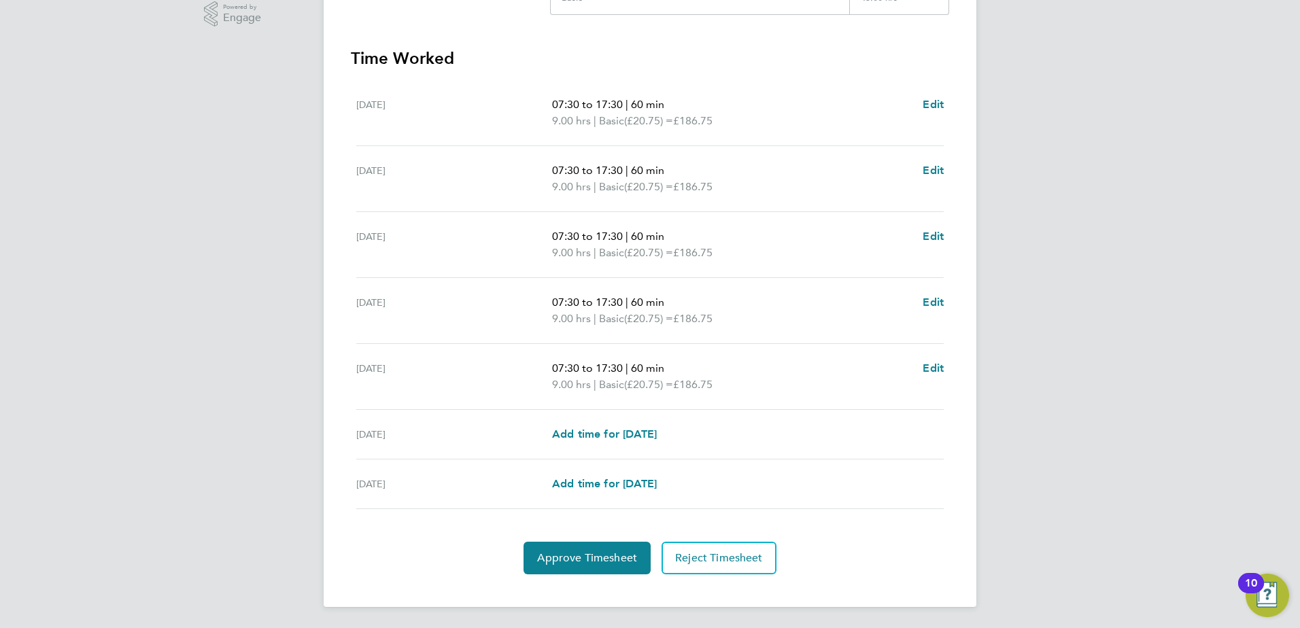
scroll to position [354, 0]
click at [609, 552] on span "Approve Timesheet" at bounding box center [587, 558] width 100 height 14
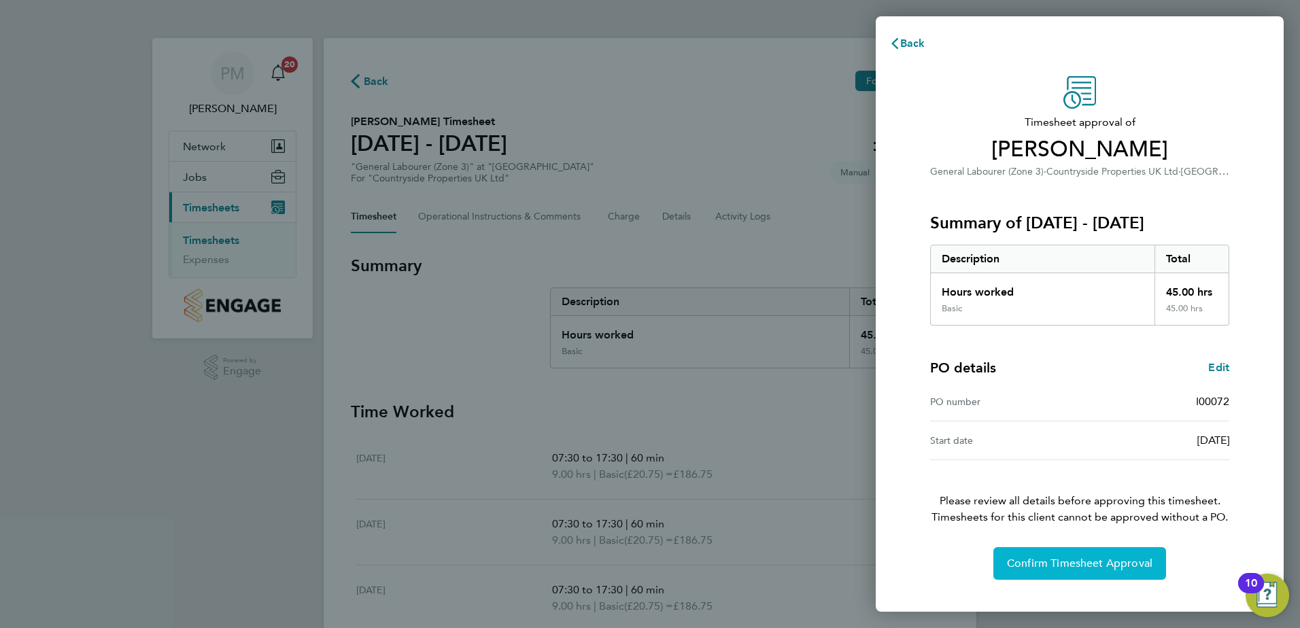
click at [1053, 558] on span "Confirm Timesheet Approval" at bounding box center [1079, 564] width 145 height 14
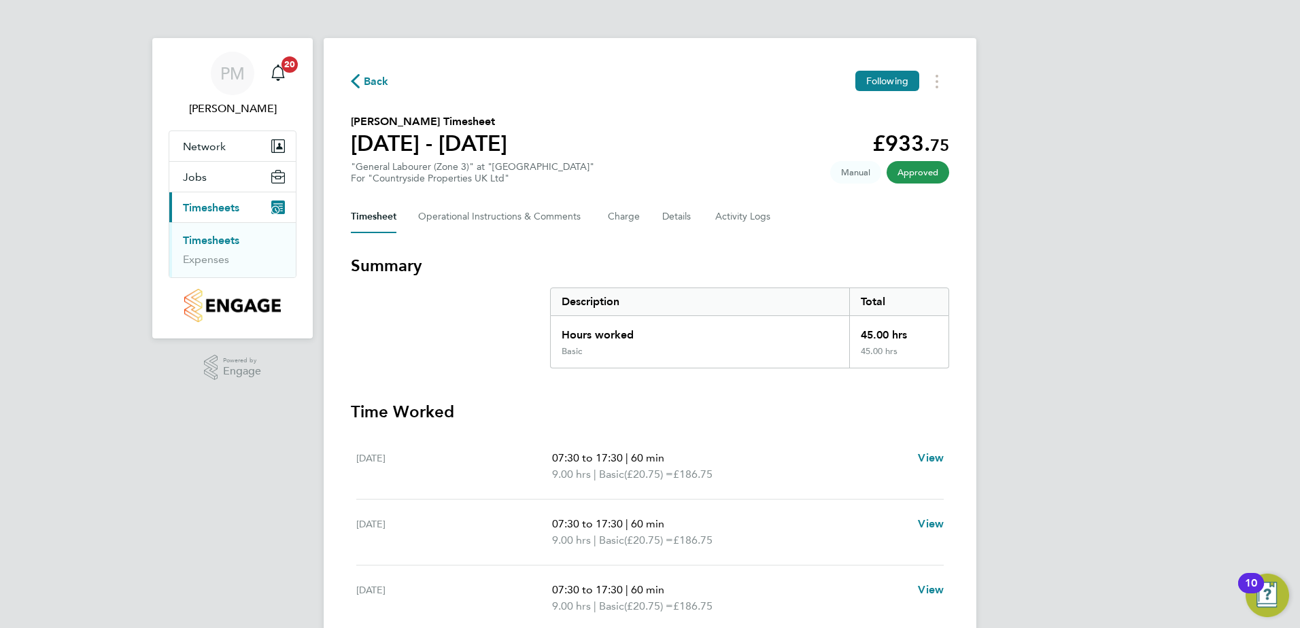
click at [220, 241] on link "Timesheets" at bounding box center [211, 240] width 56 height 13
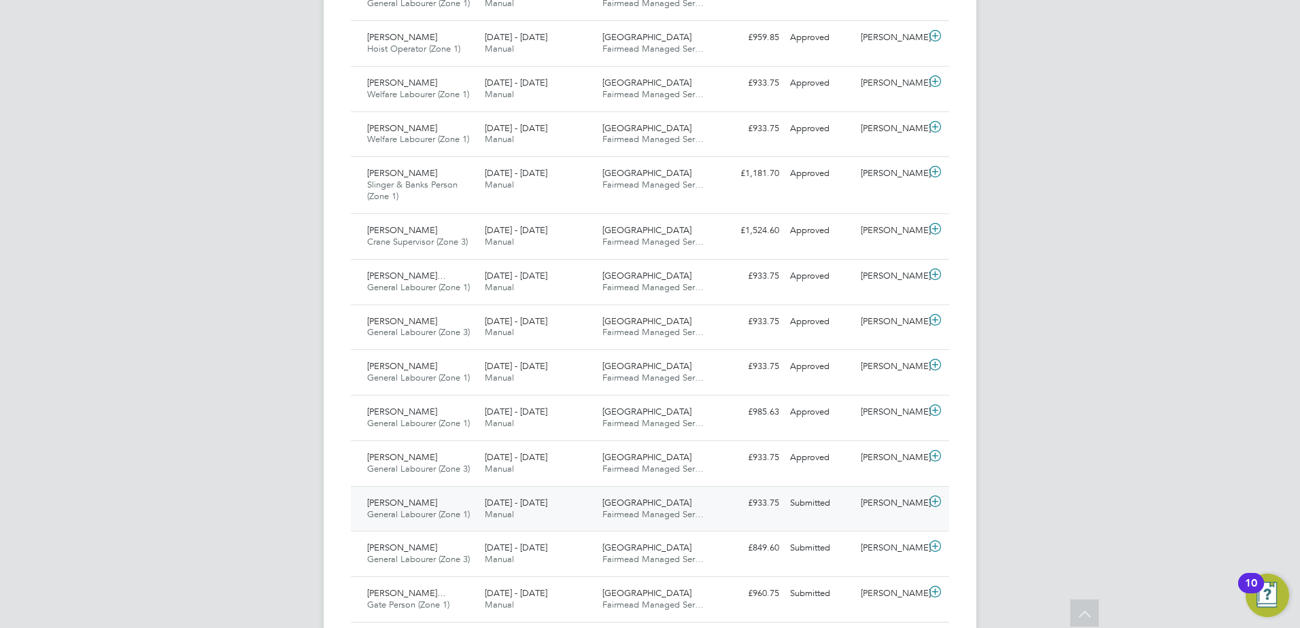
click at [385, 498] on span "[PERSON_NAME]" at bounding box center [402, 503] width 70 height 12
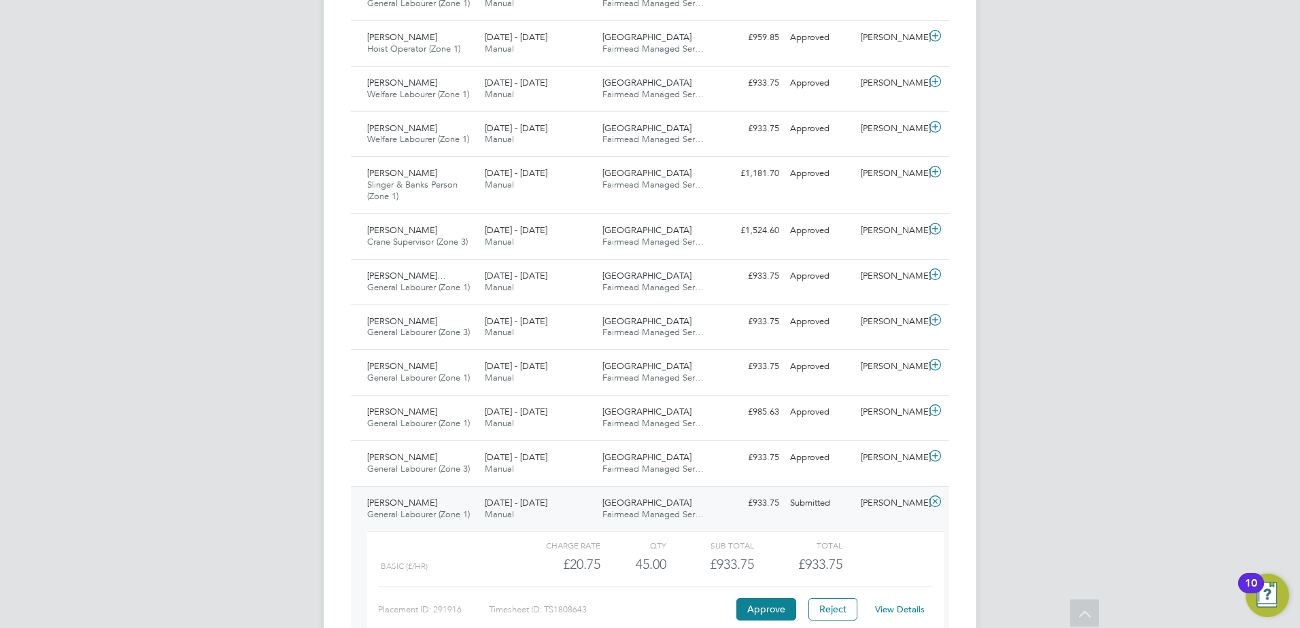
click at [903, 608] on link "View Details" at bounding box center [900, 610] width 50 height 12
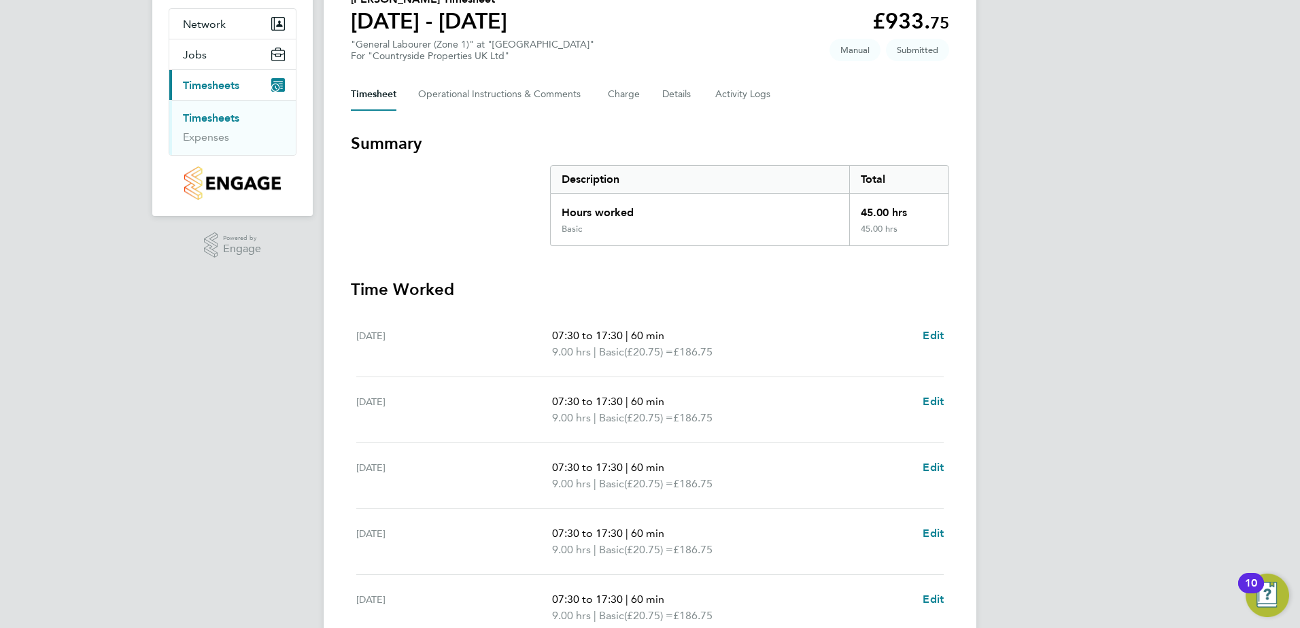
scroll to position [136, 0]
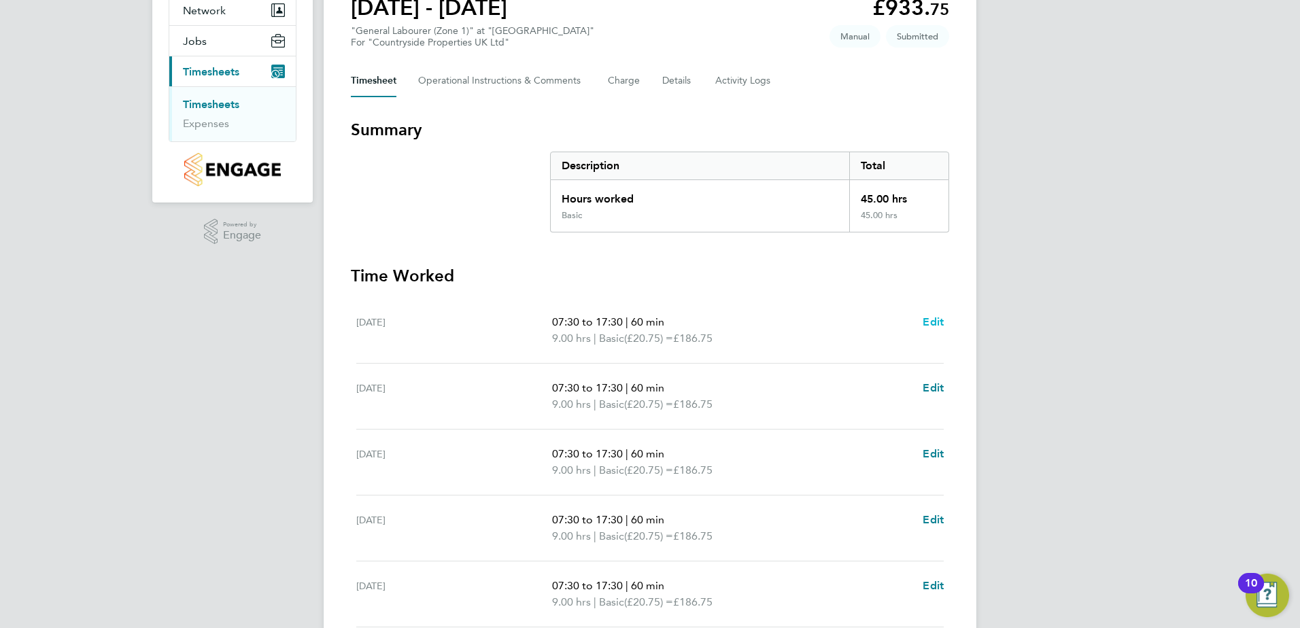
click at [933, 319] on span "Edit" at bounding box center [932, 321] width 21 height 13
select select "60"
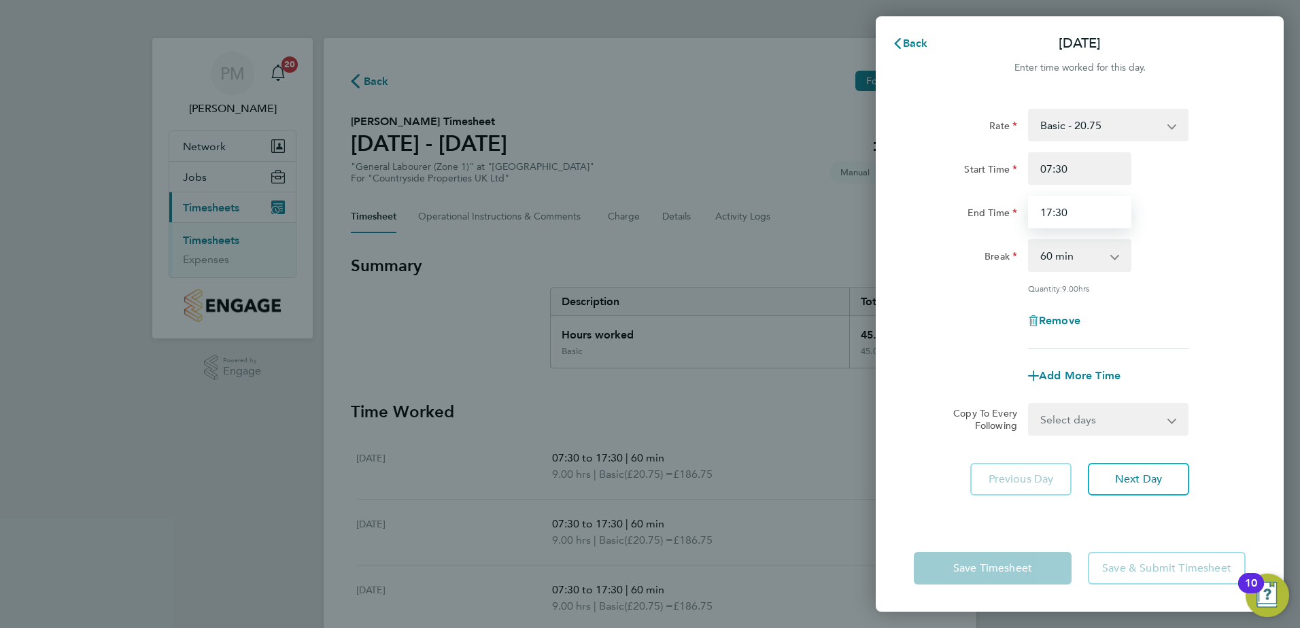
click at [1067, 217] on input "17:30" at bounding box center [1079, 212] width 103 height 33
type input "18:00"
click at [979, 568] on app-form-button "Save Timesheet" at bounding box center [997, 568] width 166 height 33
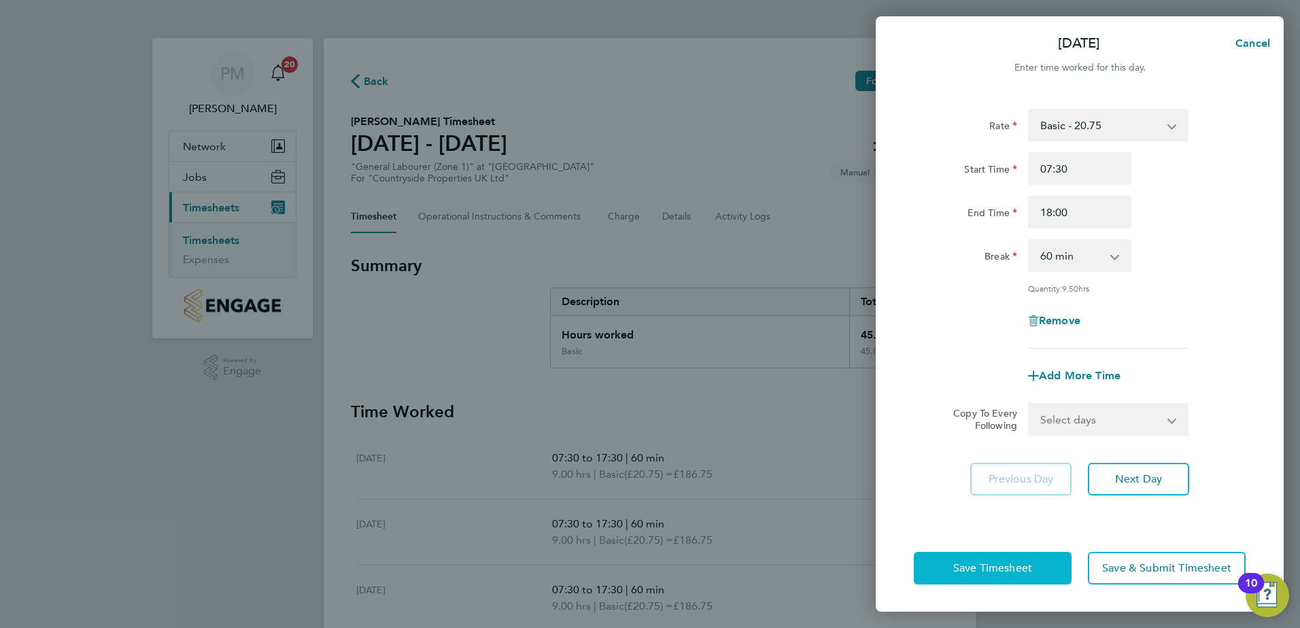
click at [979, 568] on span "Save Timesheet" at bounding box center [992, 568] width 79 height 14
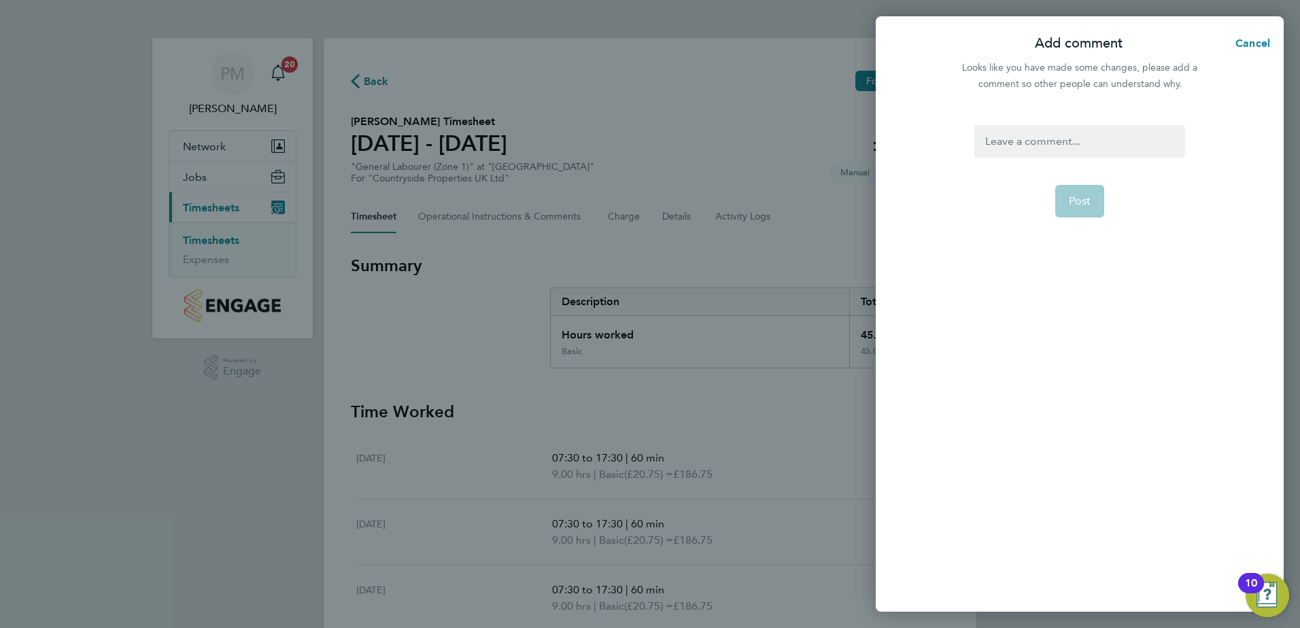
click at [1041, 139] on div at bounding box center [1079, 141] width 210 height 33
click at [1086, 198] on span "Post" at bounding box center [1079, 201] width 22 height 14
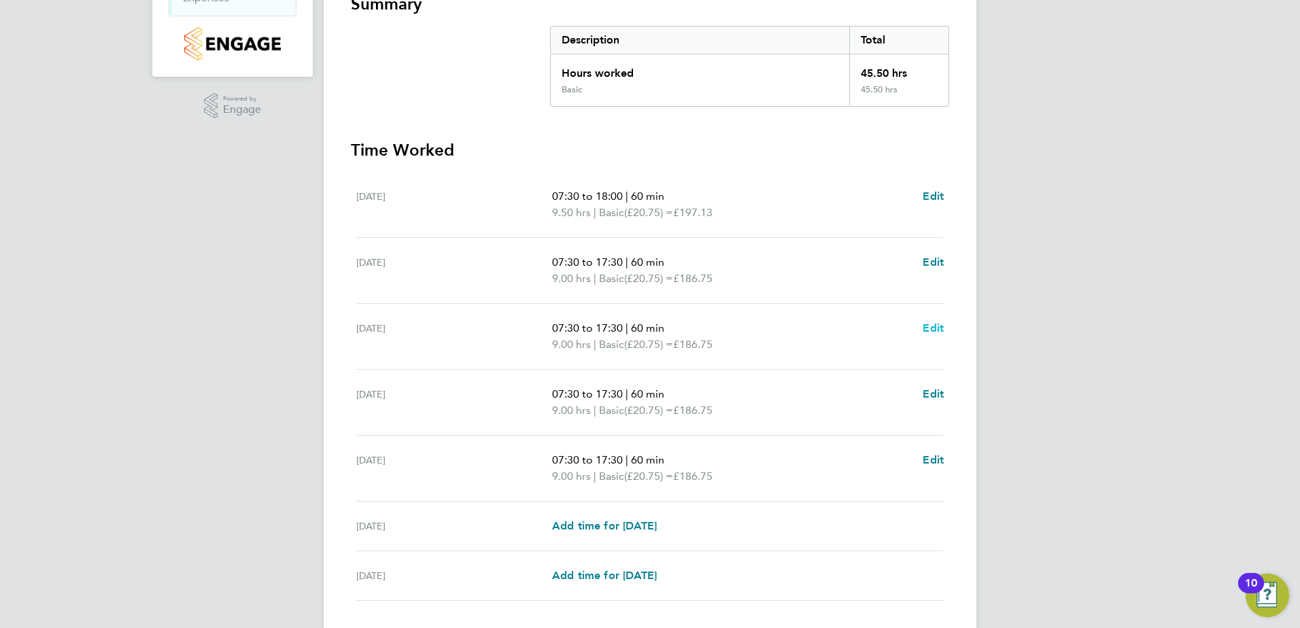
scroll to position [272, 0]
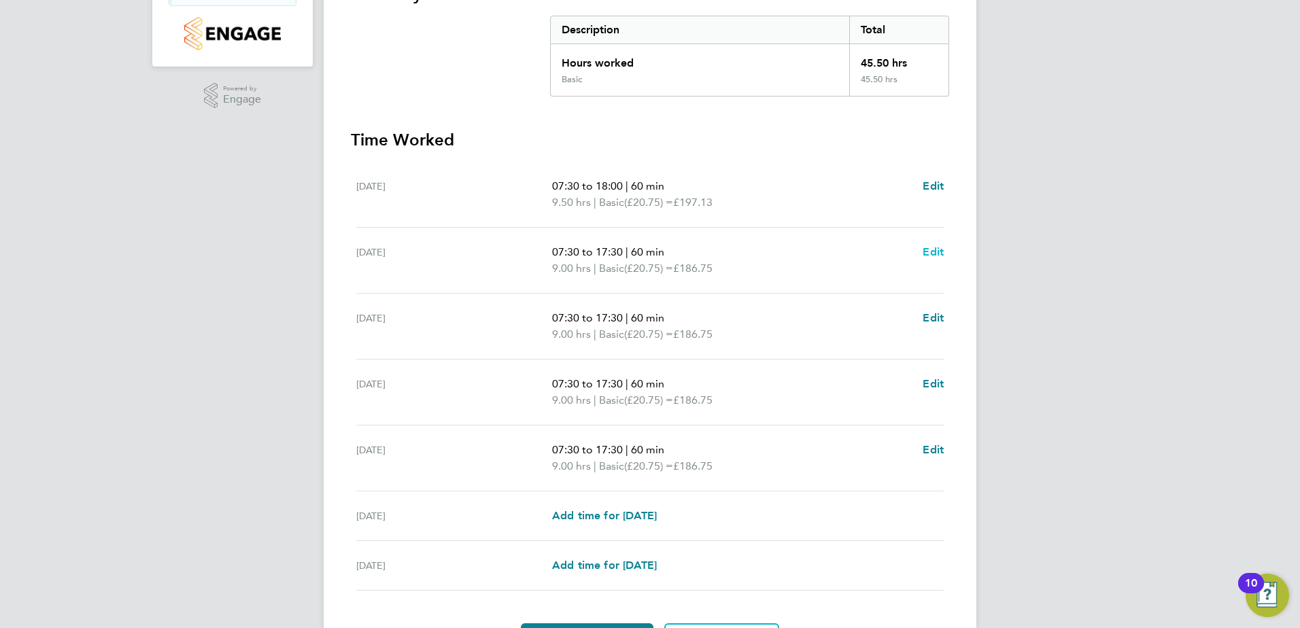
click at [932, 250] on span "Edit" at bounding box center [932, 251] width 21 height 13
select select "60"
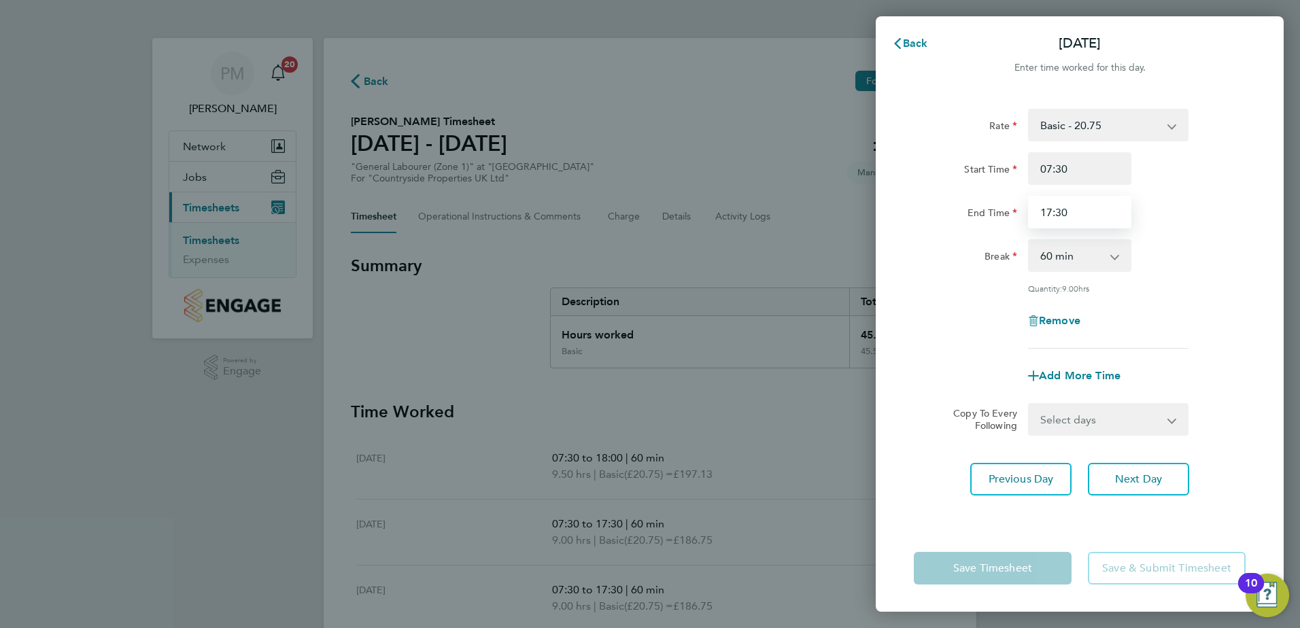
click at [1068, 209] on input "17:30" at bounding box center [1079, 212] width 103 height 33
type input "18:00"
click at [1018, 563] on app-form-button "Save Timesheet" at bounding box center [997, 568] width 166 height 33
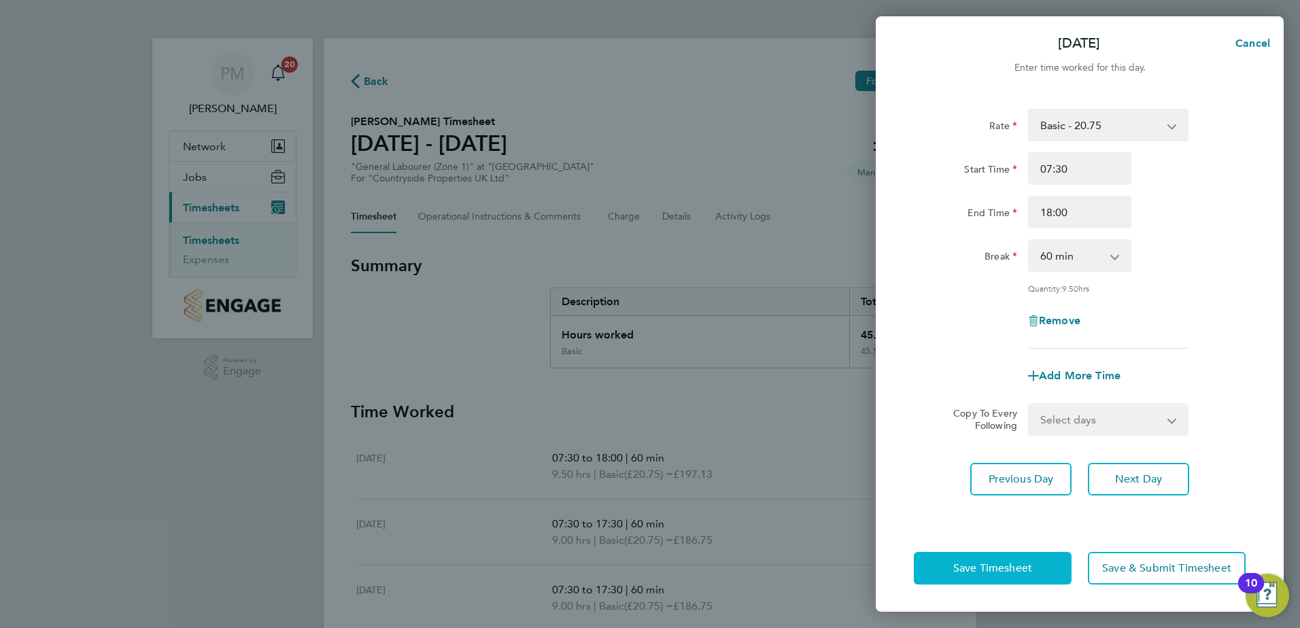
click at [1018, 563] on span "Save Timesheet" at bounding box center [992, 568] width 79 height 14
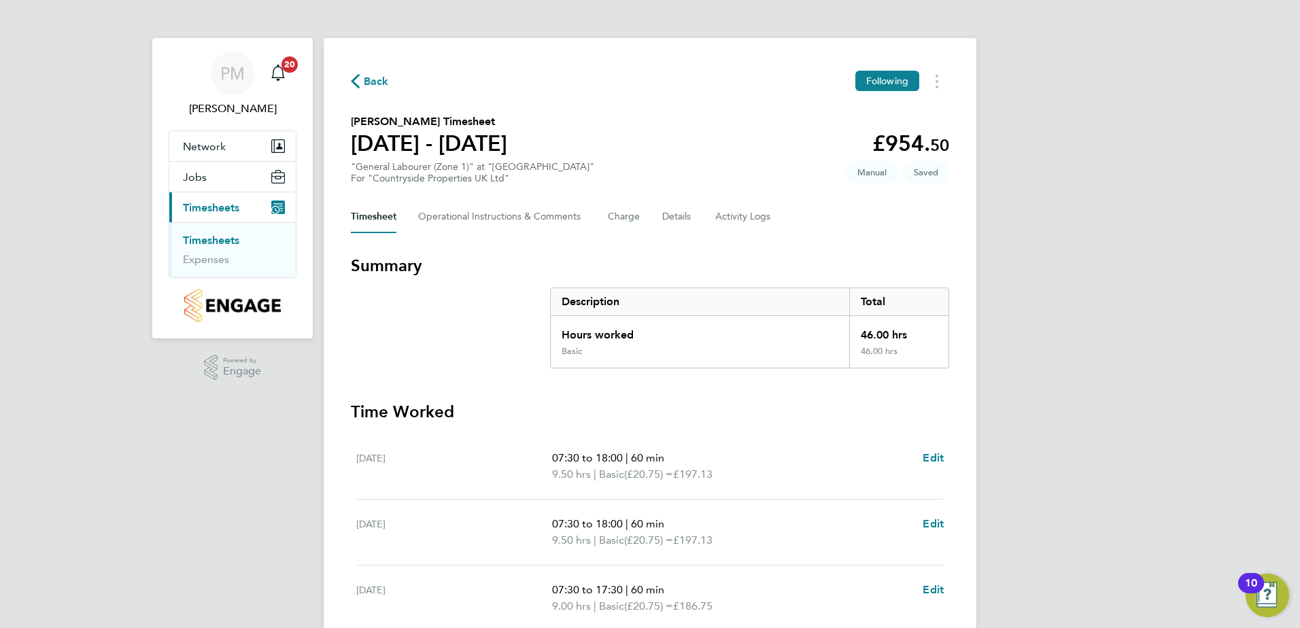
scroll to position [272, 0]
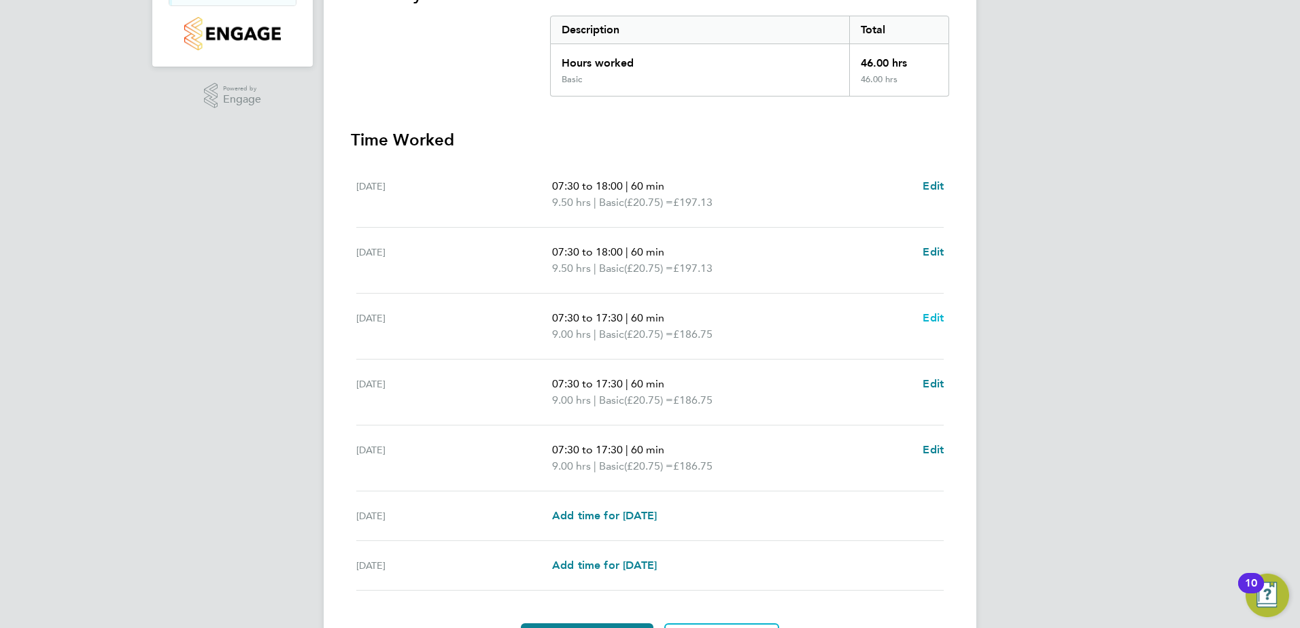
click at [941, 315] on span "Edit" at bounding box center [932, 317] width 21 height 13
select select "60"
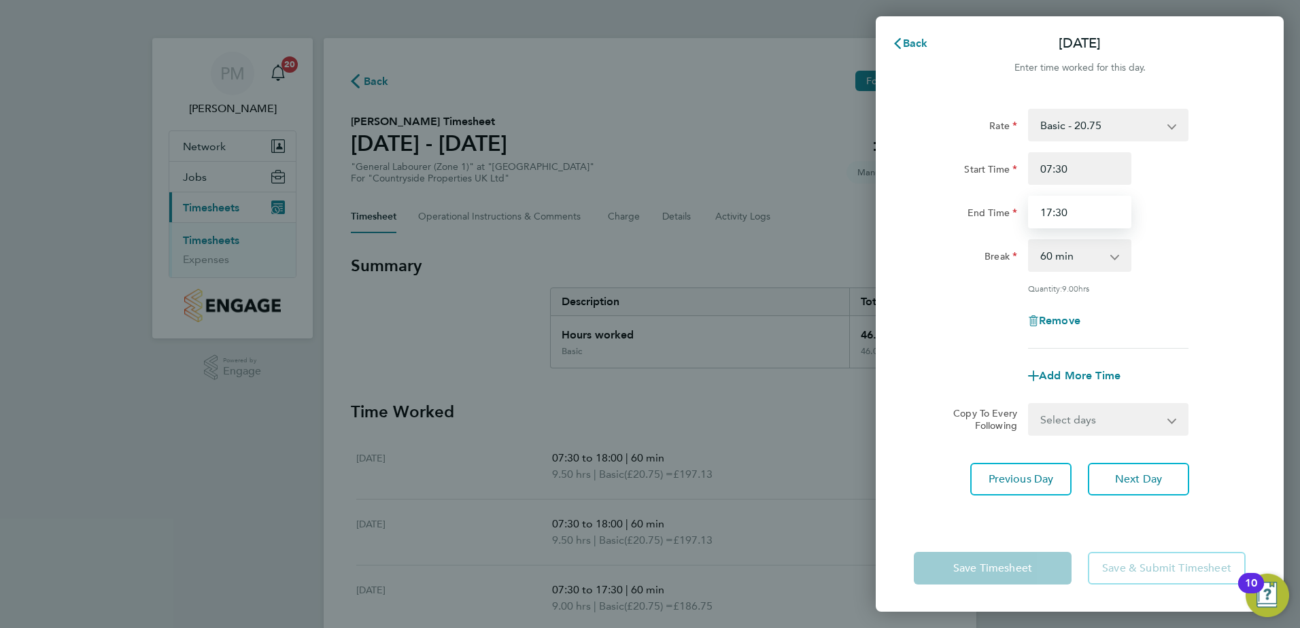
click at [1081, 213] on input "17:30" at bounding box center [1079, 212] width 103 height 33
type input "18:00"
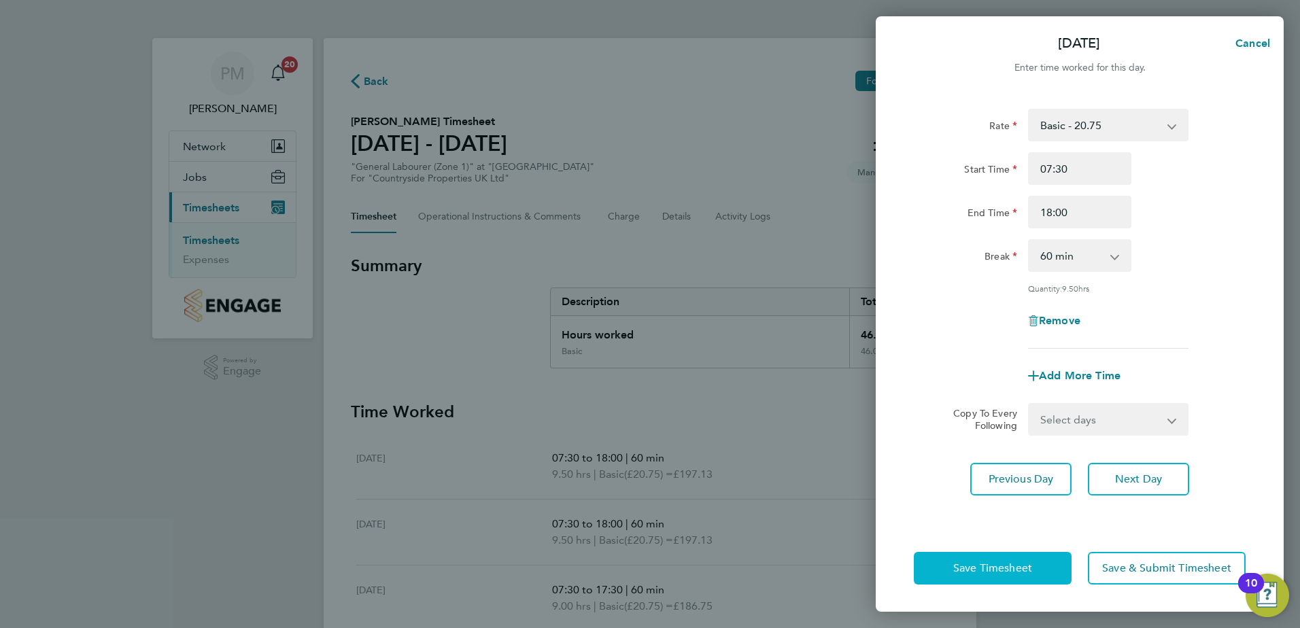
click at [1013, 568] on span "Save Timesheet" at bounding box center [992, 568] width 79 height 14
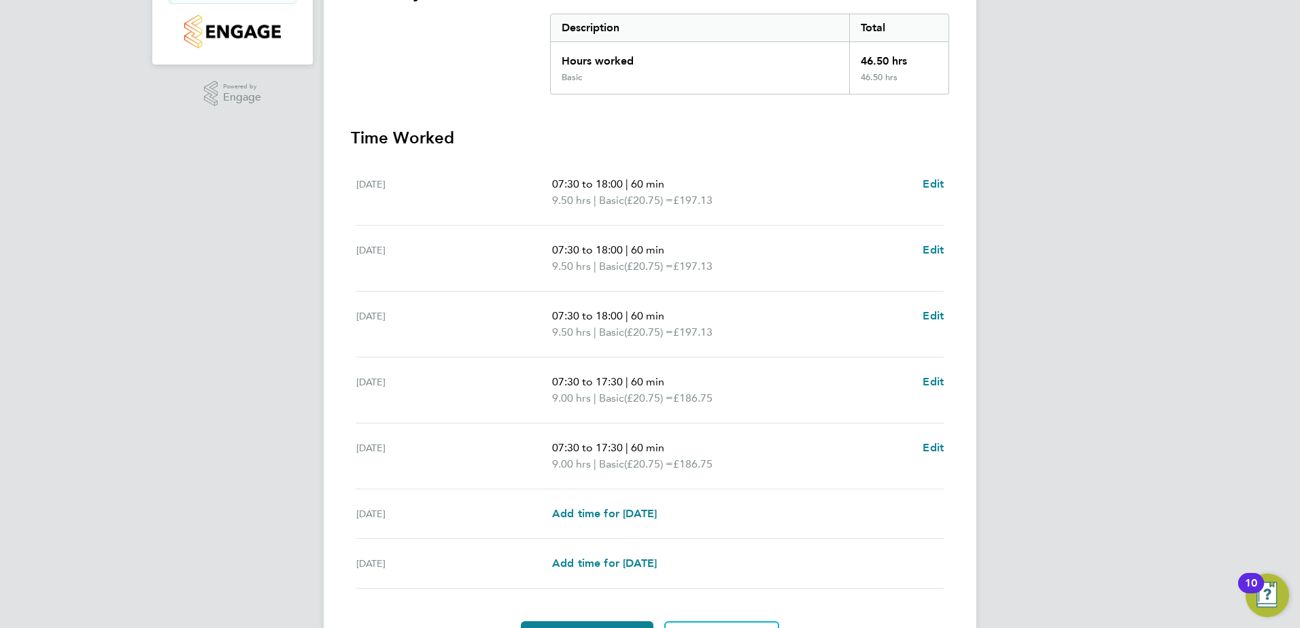
scroll to position [340, 0]
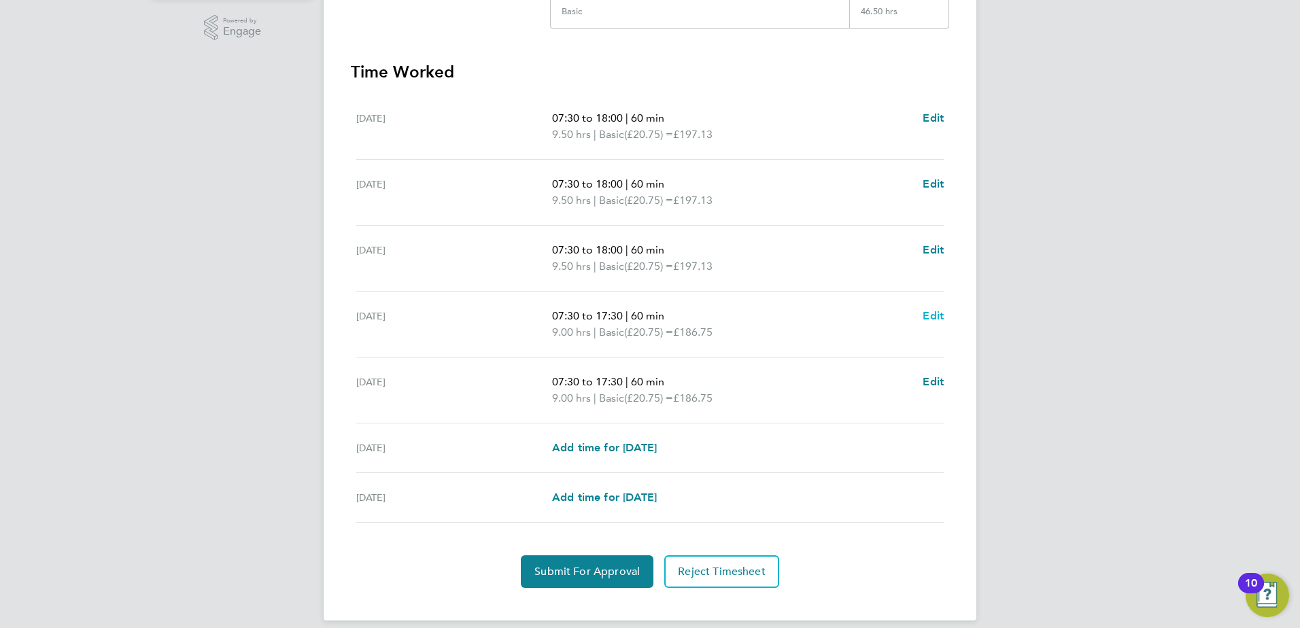
click at [934, 317] on span "Edit" at bounding box center [932, 315] width 21 height 13
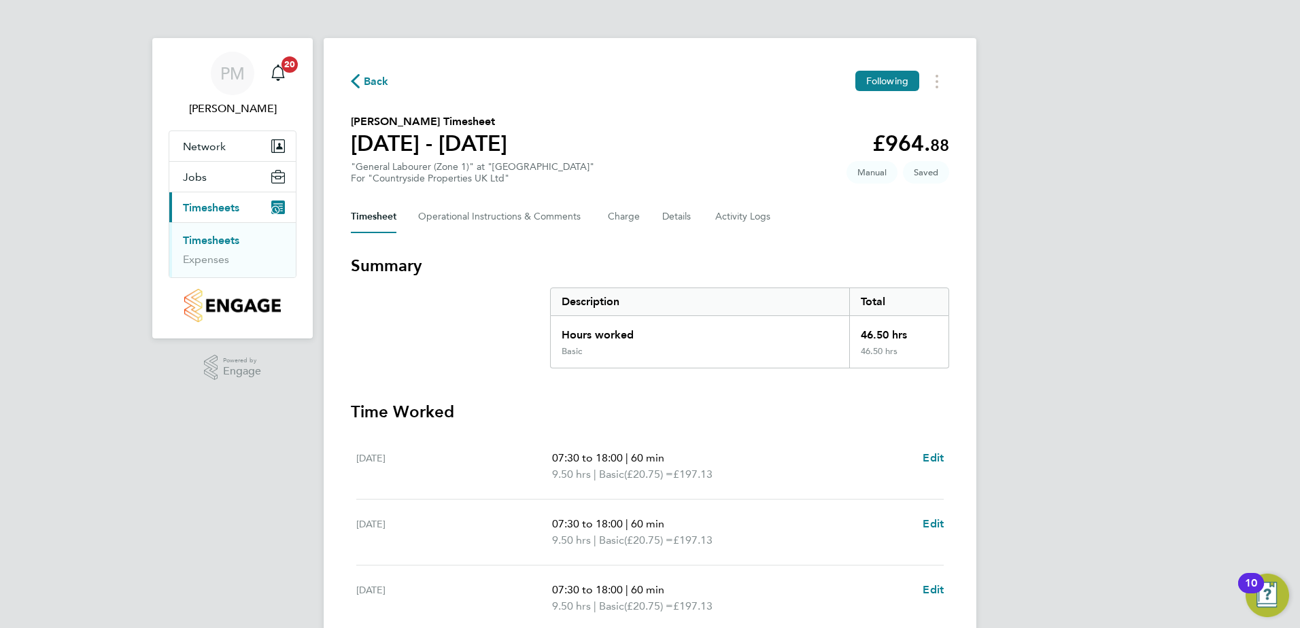
select select "60"
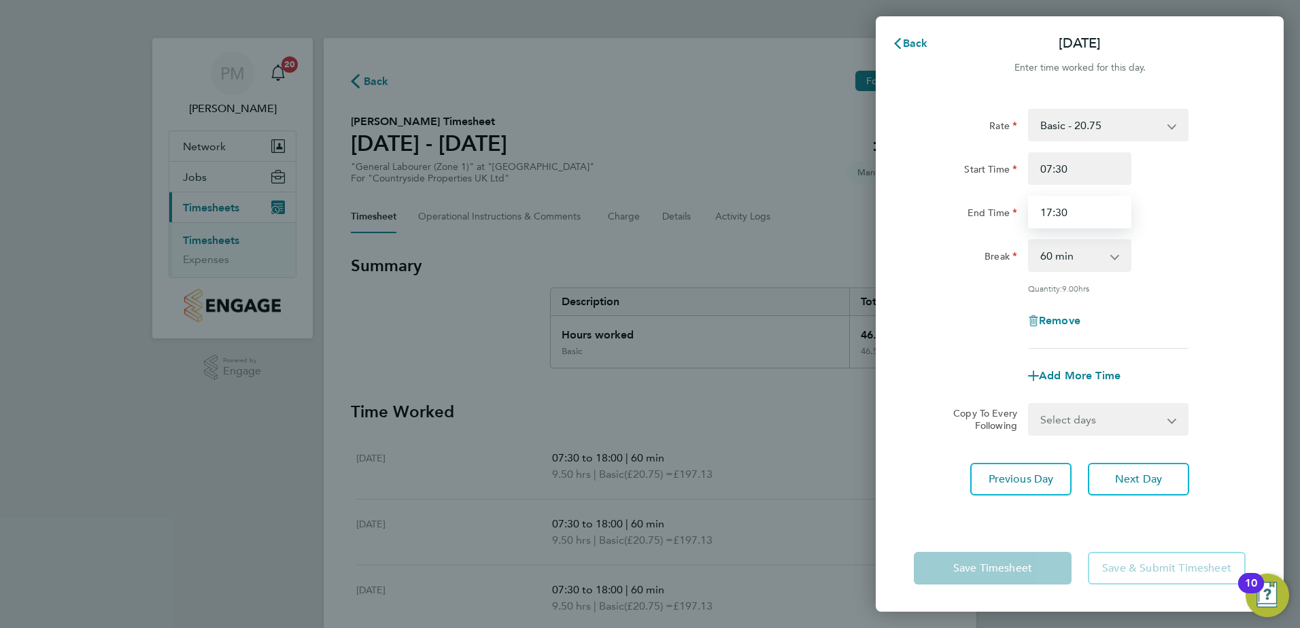
click at [1087, 213] on input "17:30" at bounding box center [1079, 212] width 103 height 33
type input "18:00"
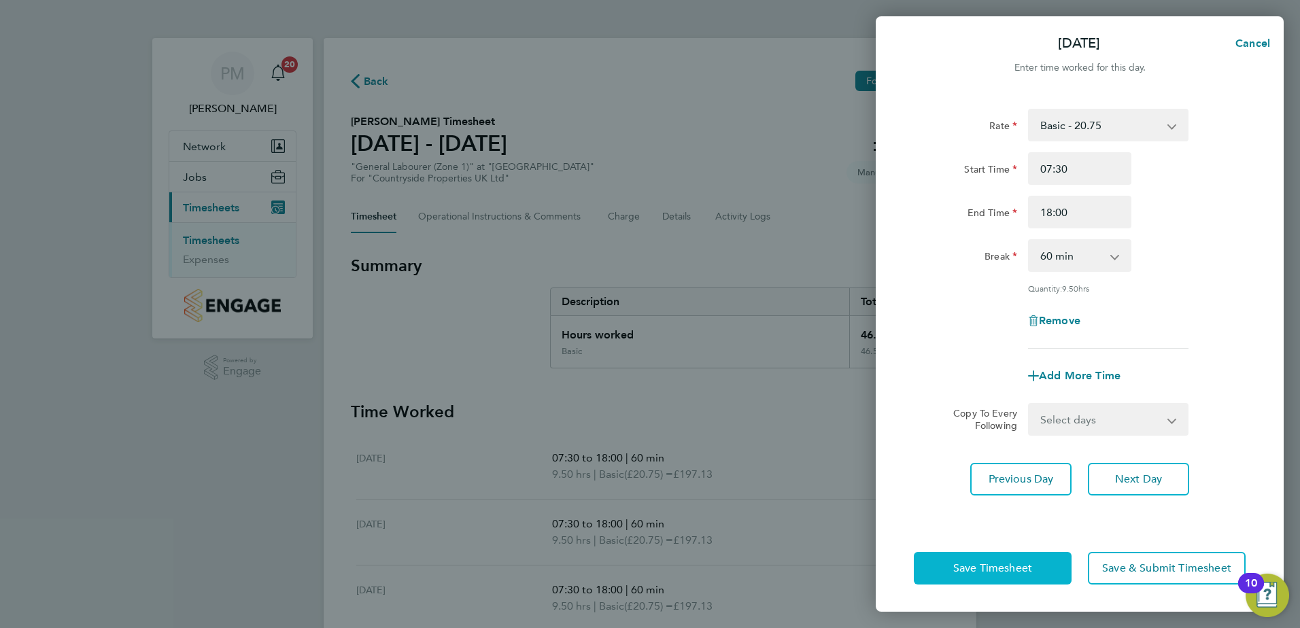
click at [993, 563] on span "Save Timesheet" at bounding box center [992, 568] width 79 height 14
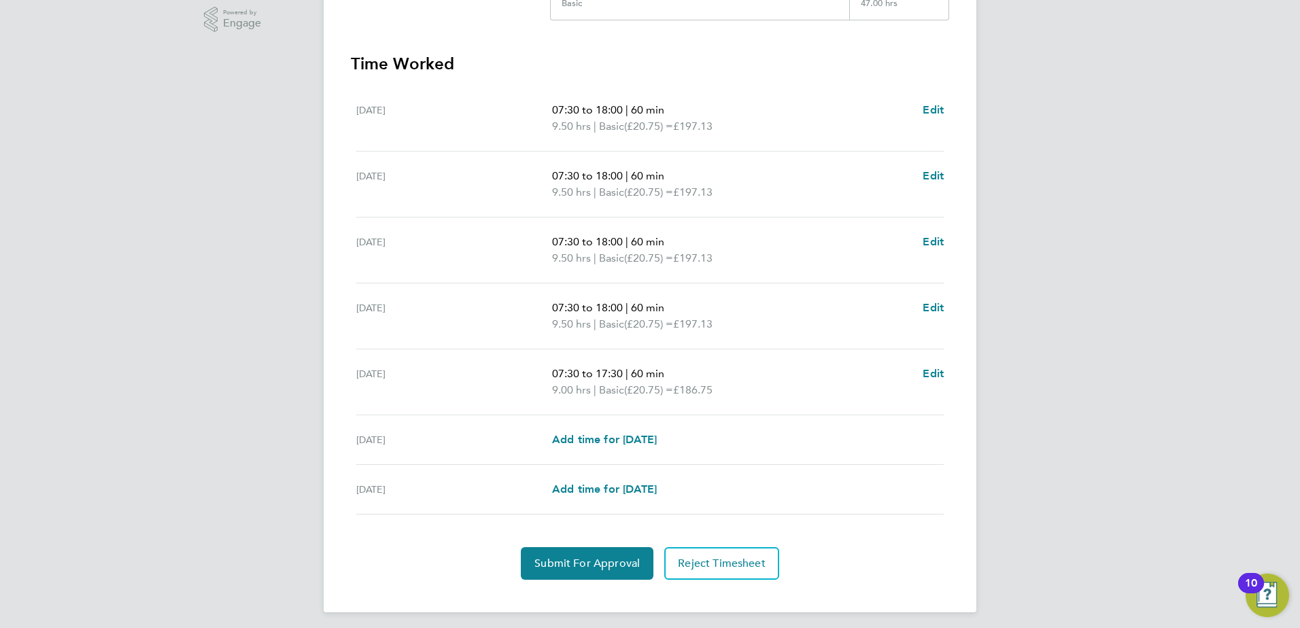
scroll to position [354, 0]
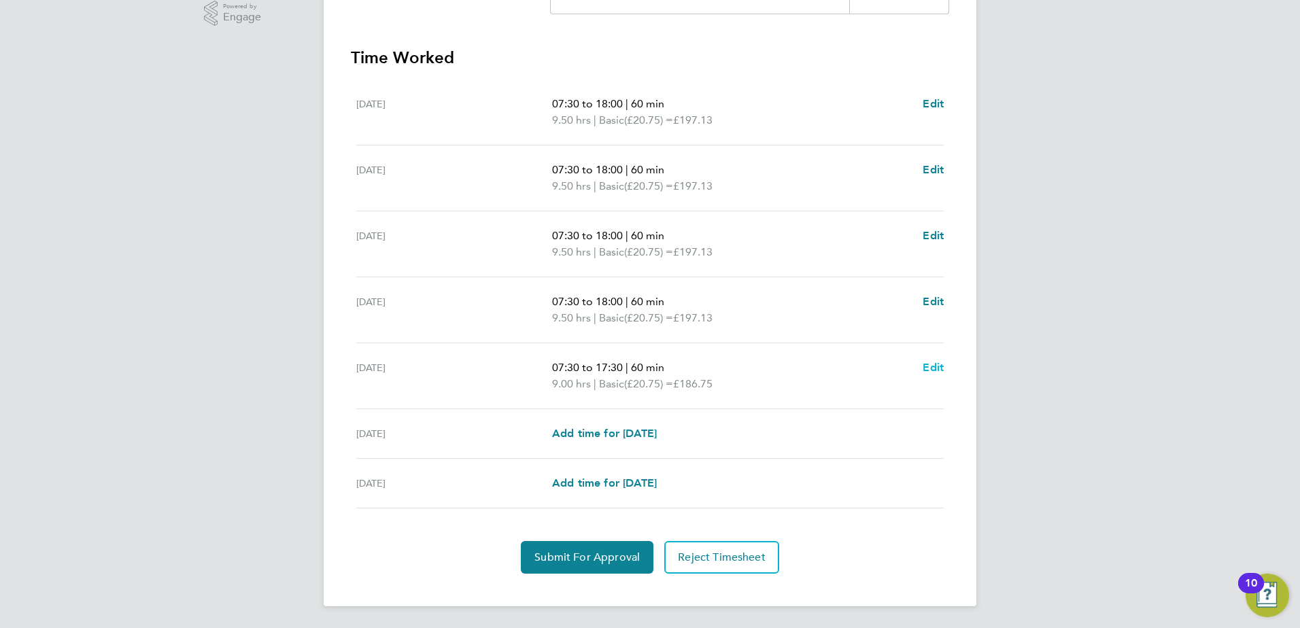
click at [936, 364] on span "Edit" at bounding box center [932, 367] width 21 height 13
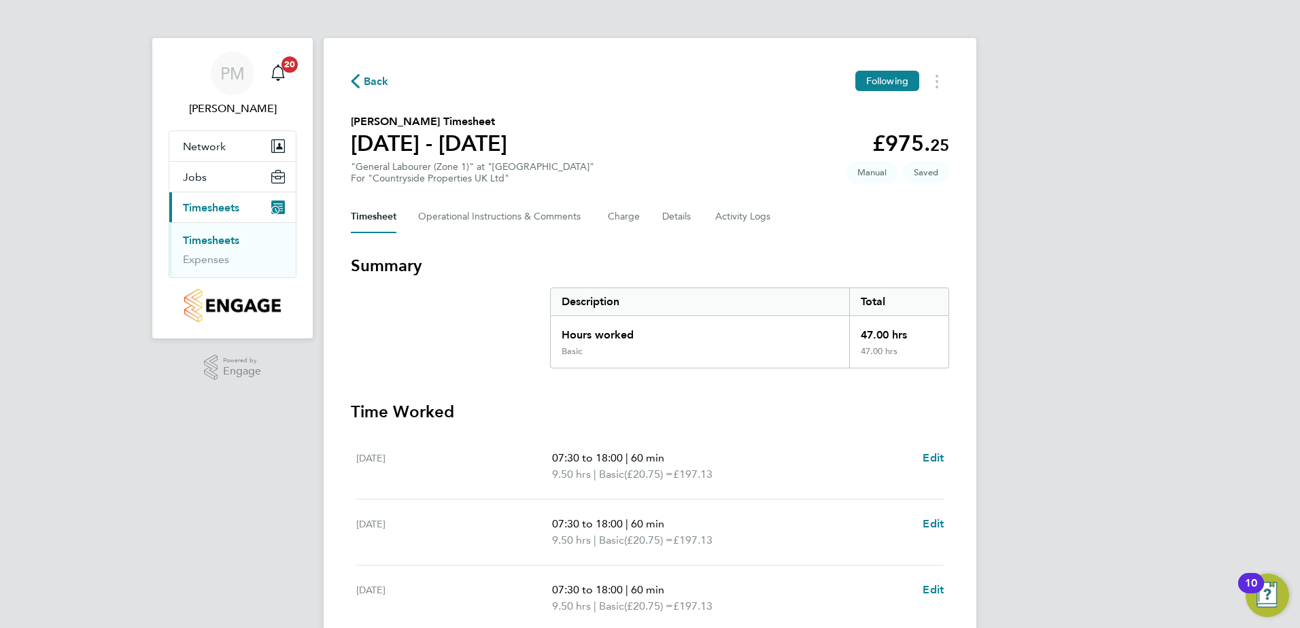
select select "60"
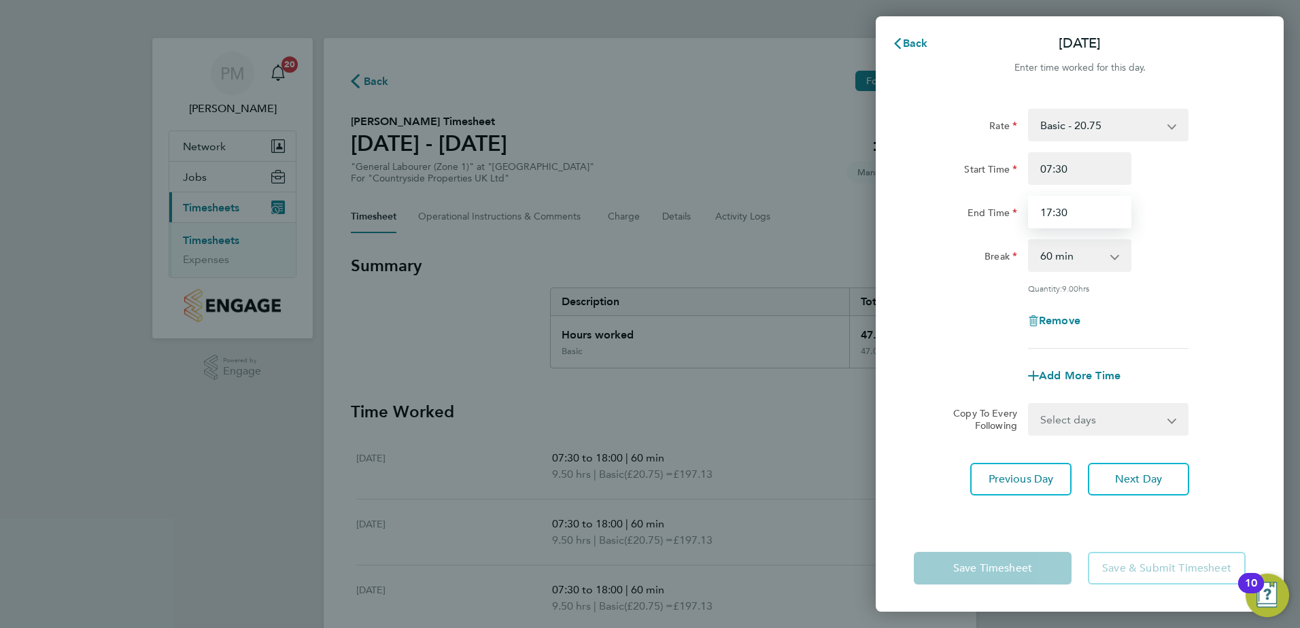
click at [1075, 213] on input "17:30" at bounding box center [1079, 212] width 103 height 33
type input "18:00"
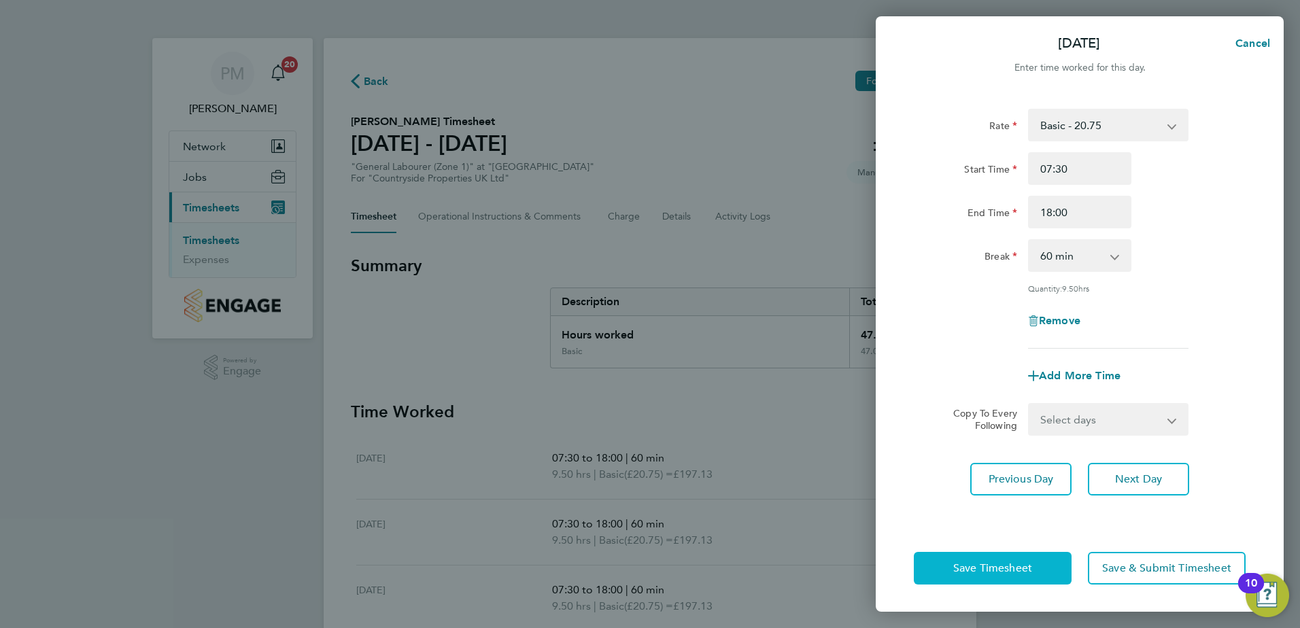
click at [995, 569] on span "Save Timesheet" at bounding box center [992, 568] width 79 height 14
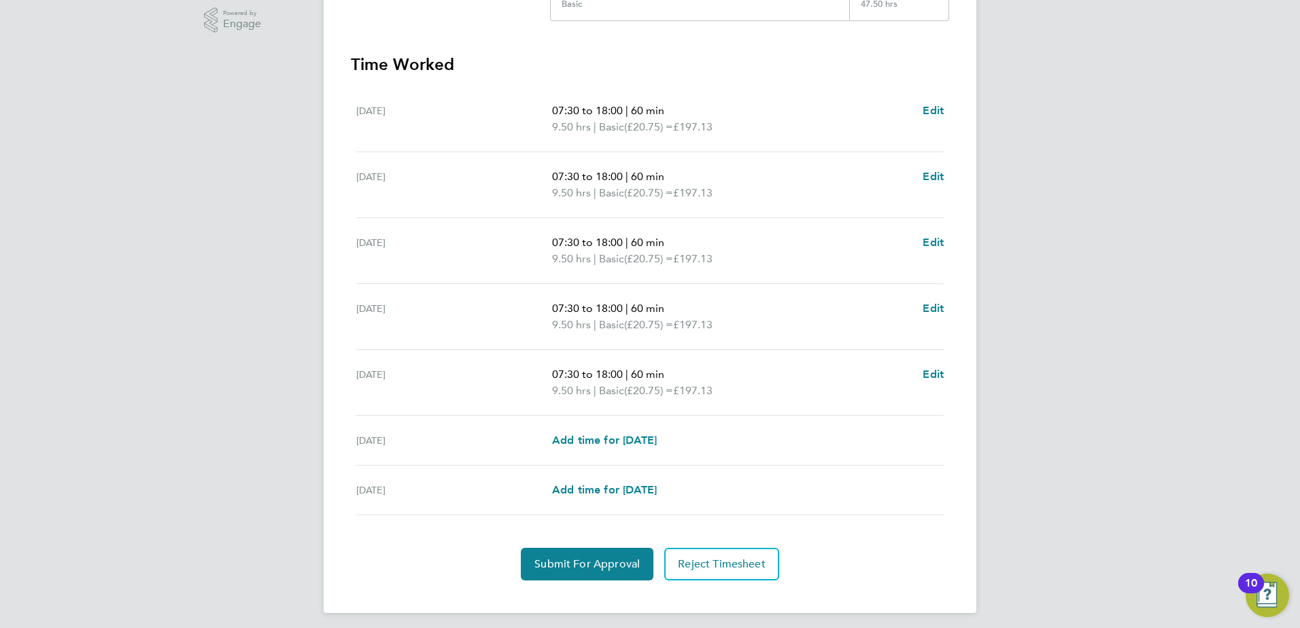
scroll to position [354, 0]
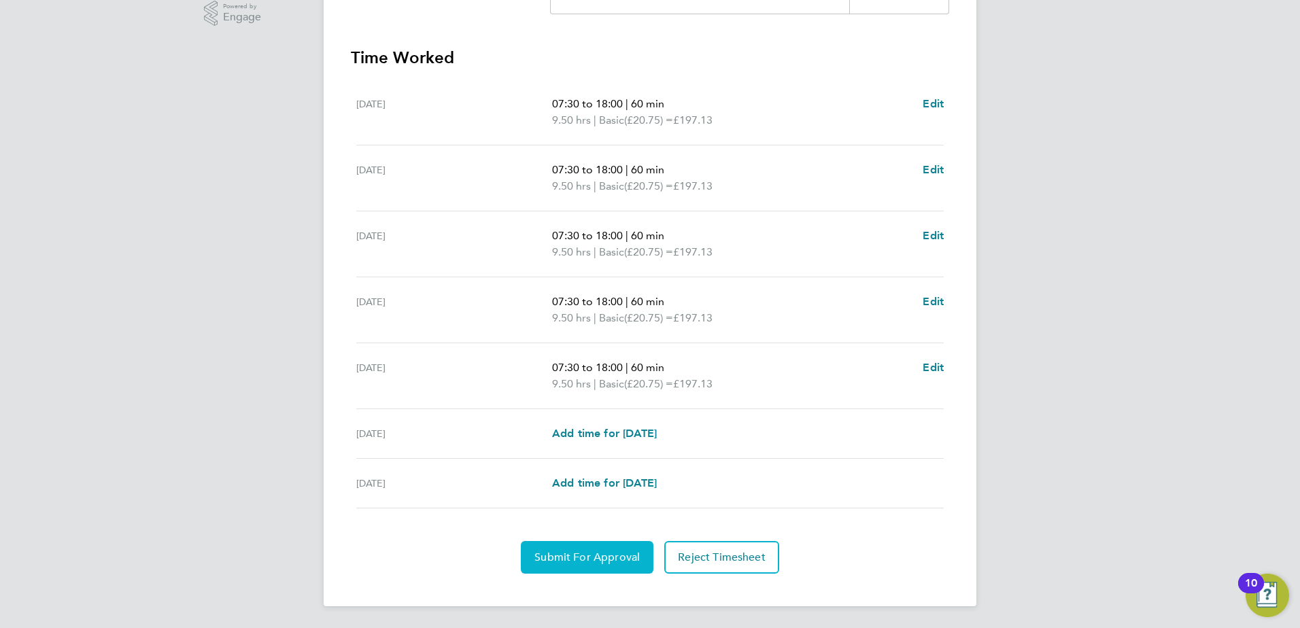
click at [588, 555] on span "Submit For Approval" at bounding box center [586, 558] width 105 height 14
click at [604, 551] on span "Approve Timesheet" at bounding box center [587, 558] width 100 height 14
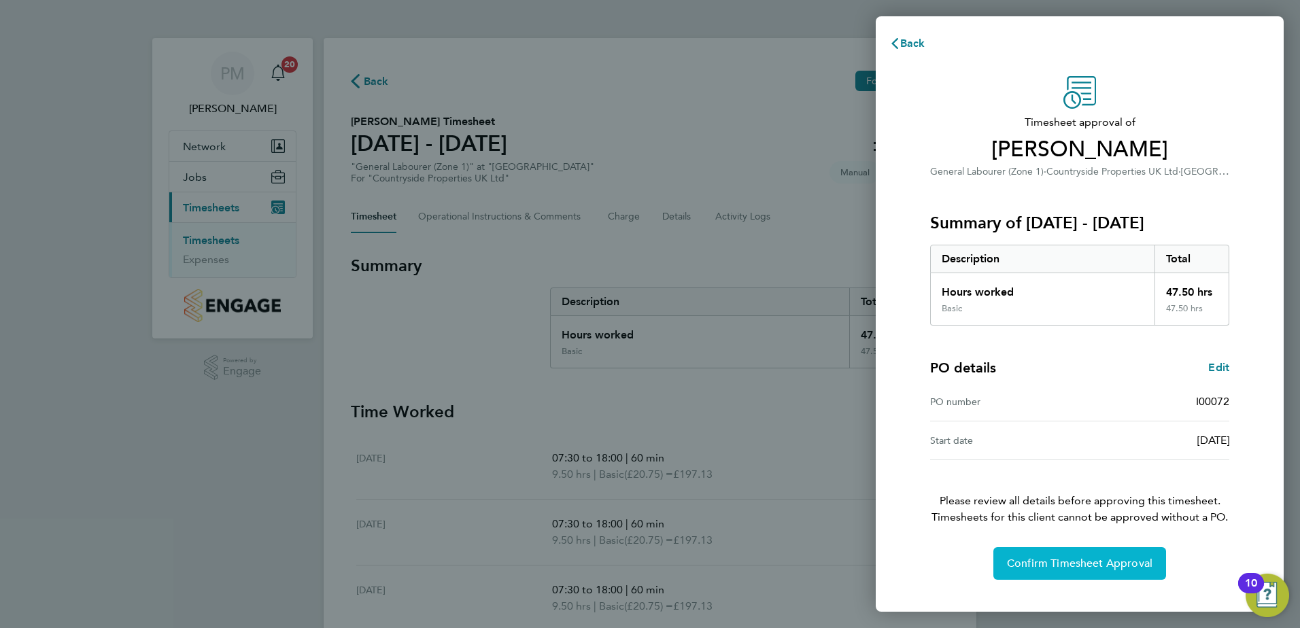
click at [1074, 563] on span "Confirm Timesheet Approval" at bounding box center [1079, 564] width 145 height 14
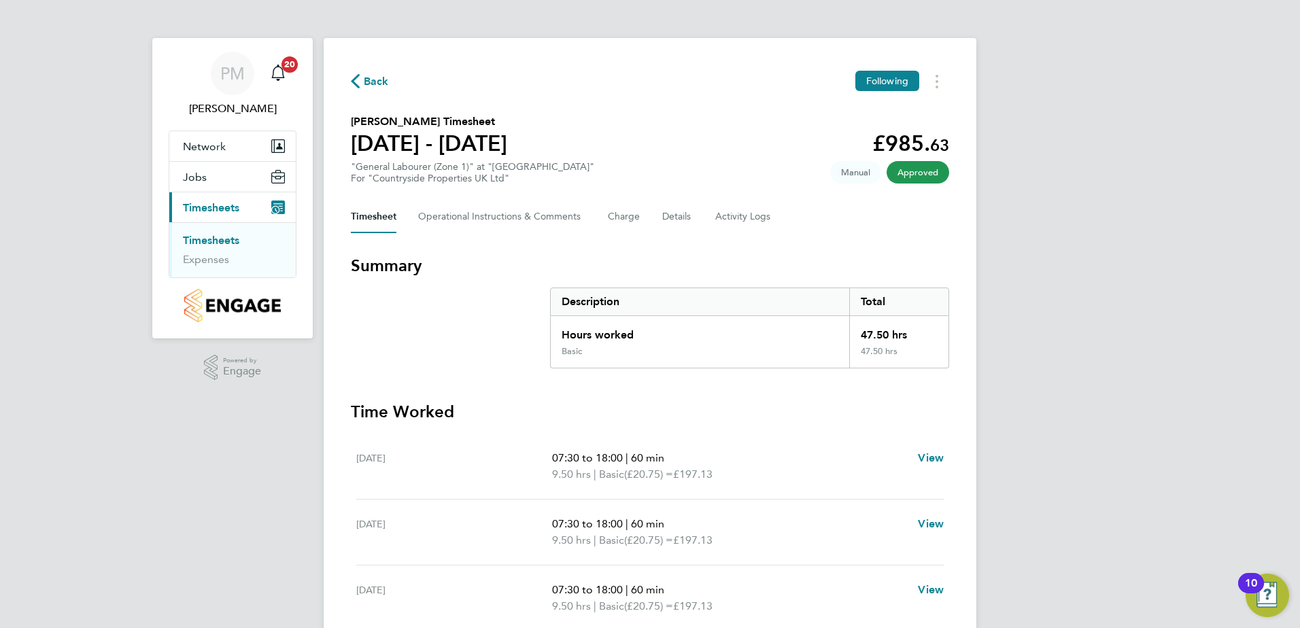
click at [224, 239] on link "Timesheets" at bounding box center [211, 240] width 56 height 13
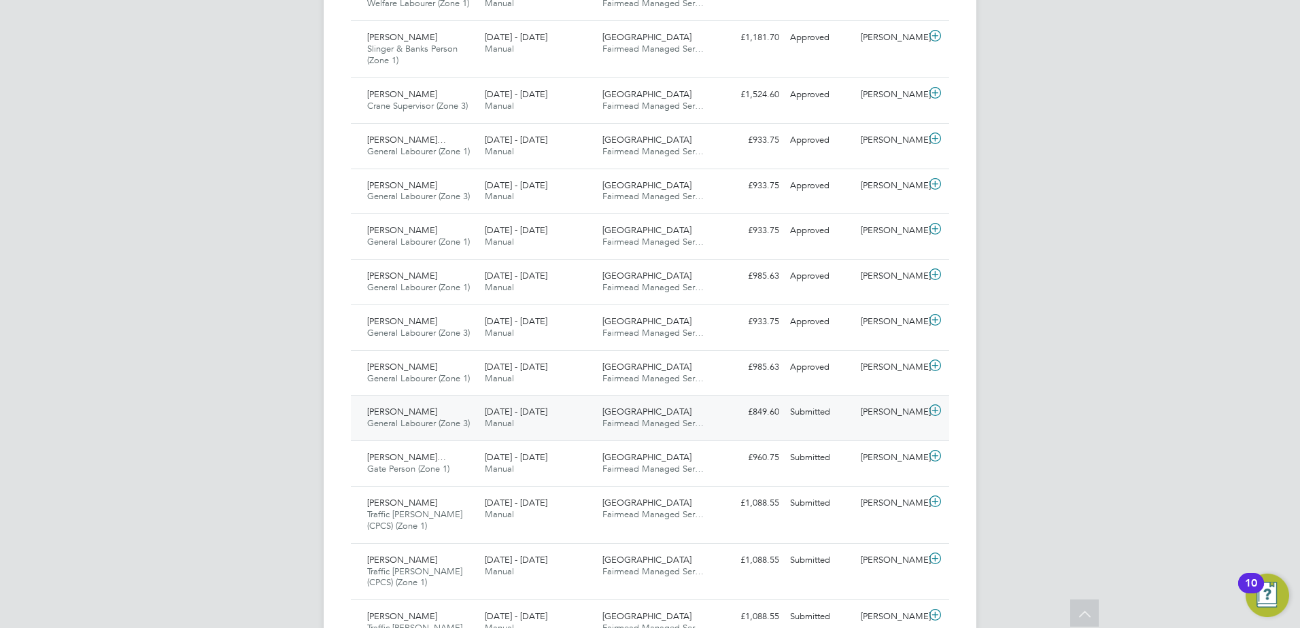
click at [389, 411] on span "[PERSON_NAME]" at bounding box center [402, 412] width 70 height 12
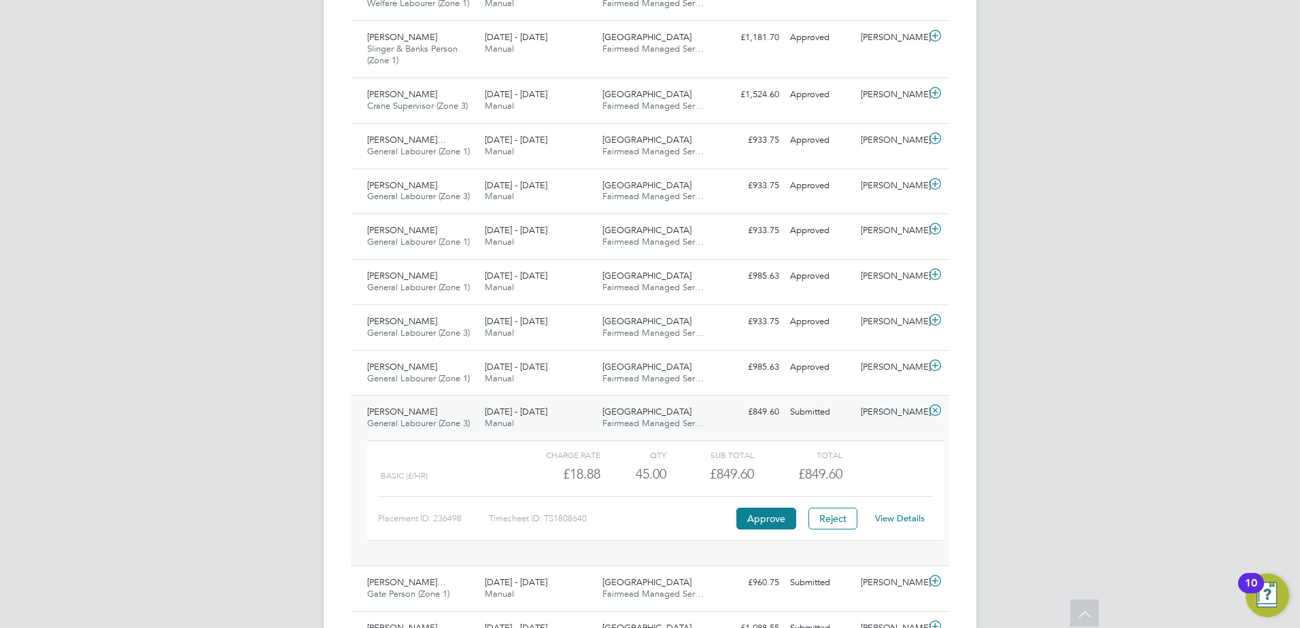
click at [901, 517] on link "View Details" at bounding box center [900, 518] width 50 height 12
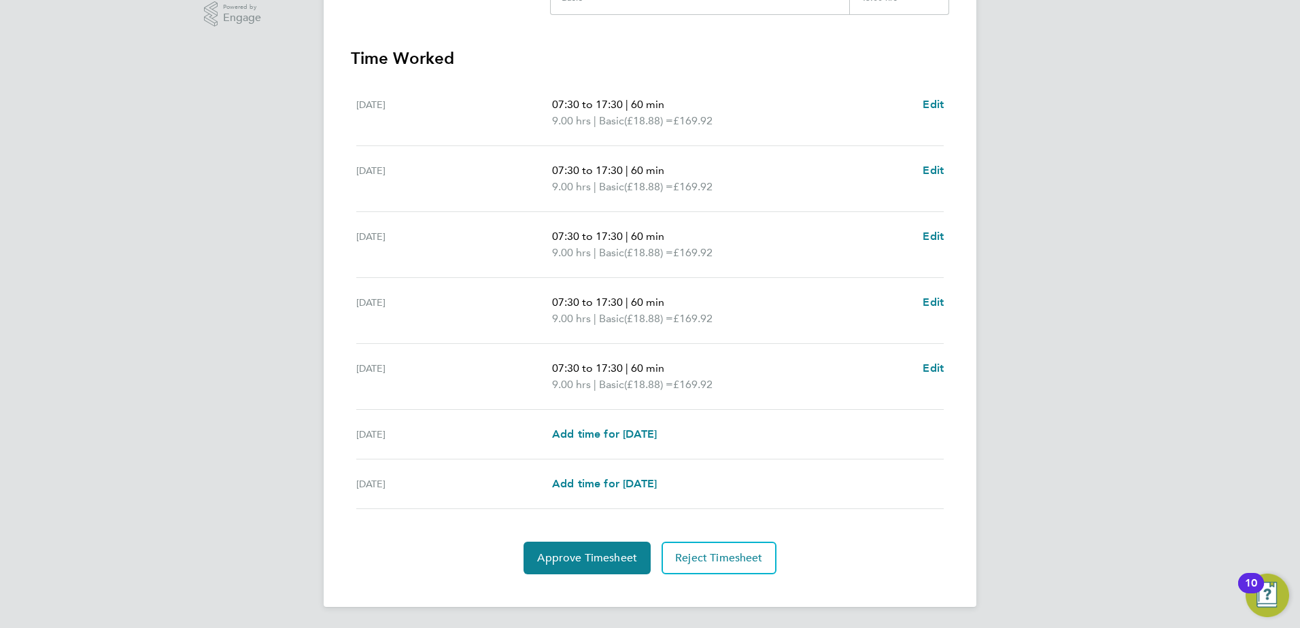
scroll to position [354, 0]
click at [592, 553] on span "Approve Timesheet" at bounding box center [587, 558] width 100 height 14
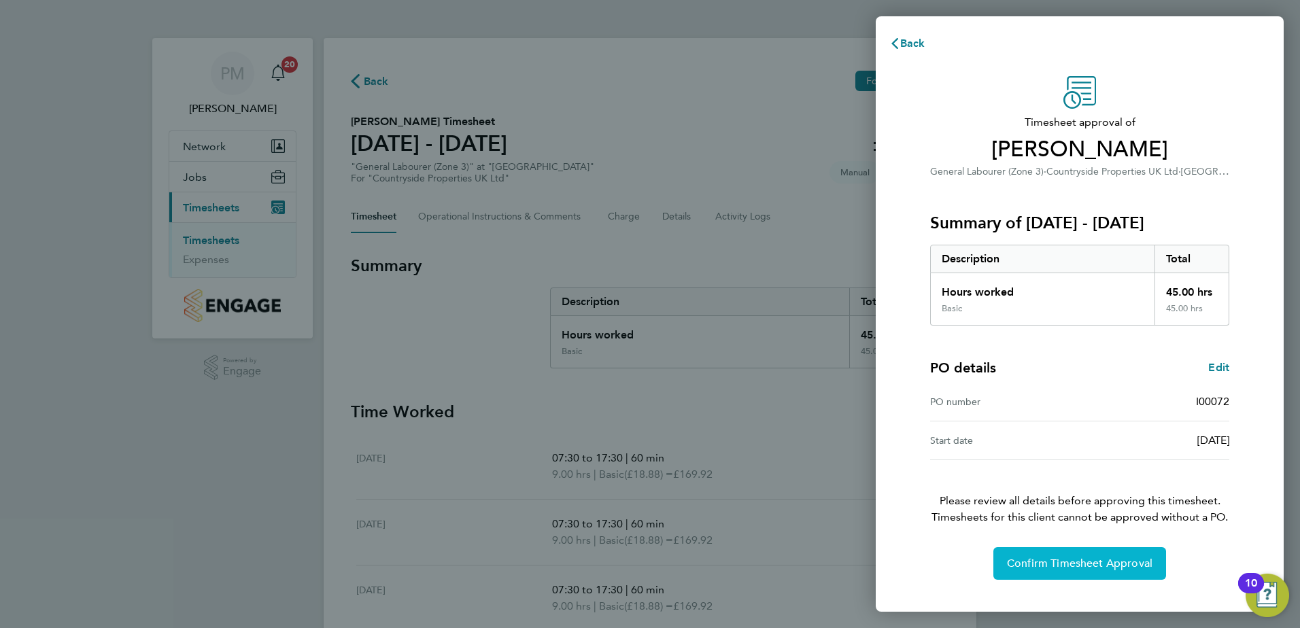
click at [1063, 567] on span "Confirm Timesheet Approval" at bounding box center [1079, 564] width 145 height 14
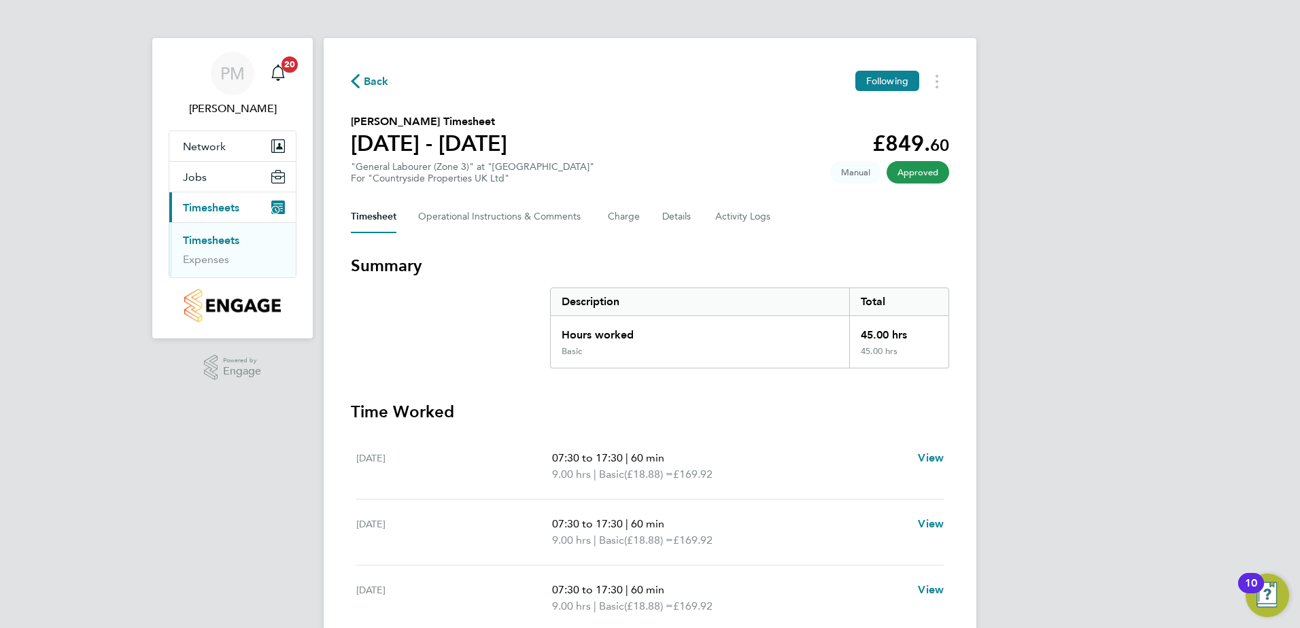
click at [201, 239] on link "Timesheets" at bounding box center [211, 240] width 56 height 13
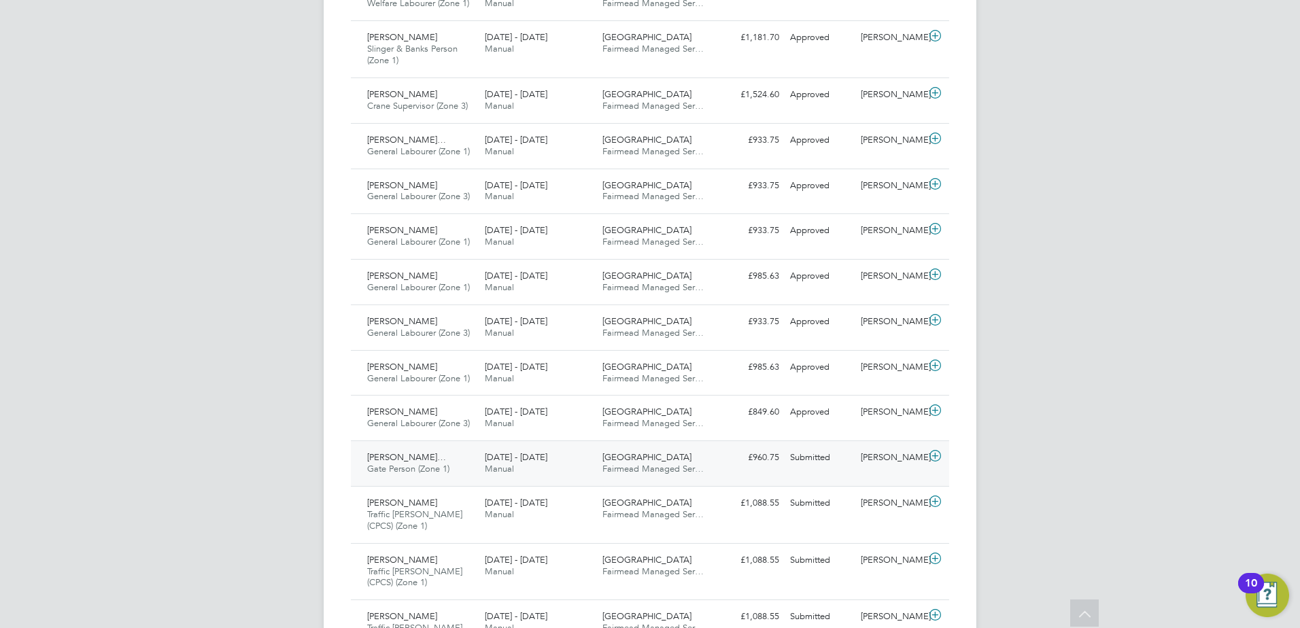
click at [389, 457] on span "[PERSON_NAME]…" at bounding box center [406, 457] width 79 height 12
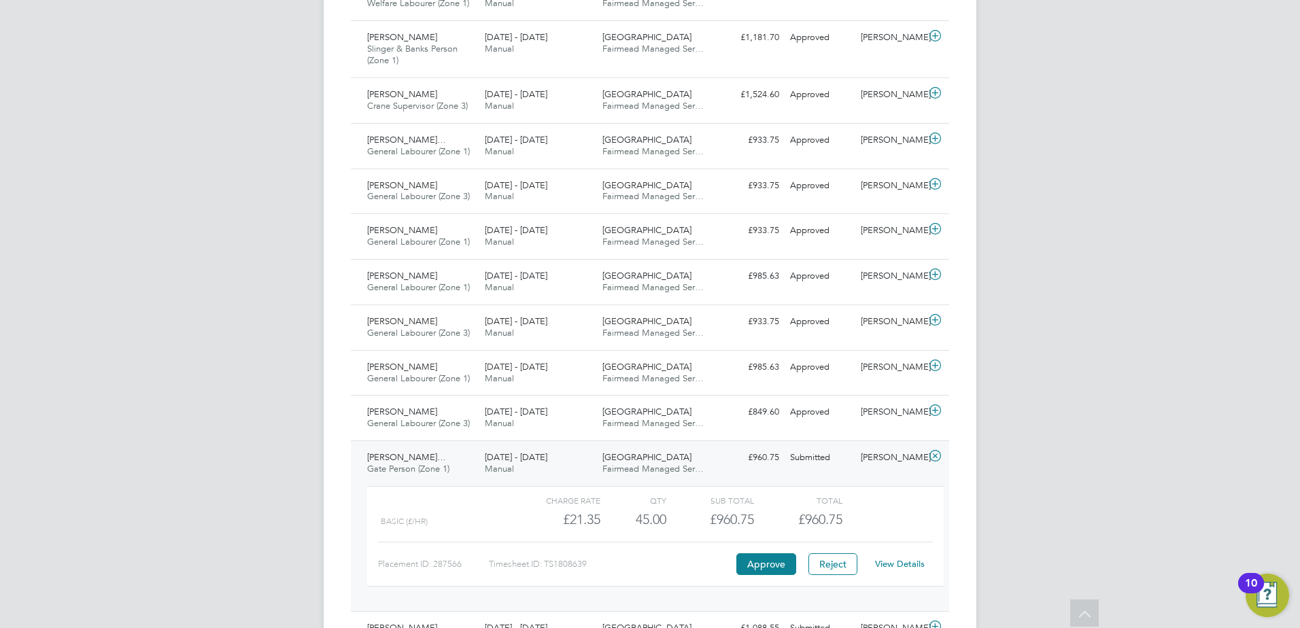
click at [887, 561] on link "View Details" at bounding box center [900, 564] width 50 height 12
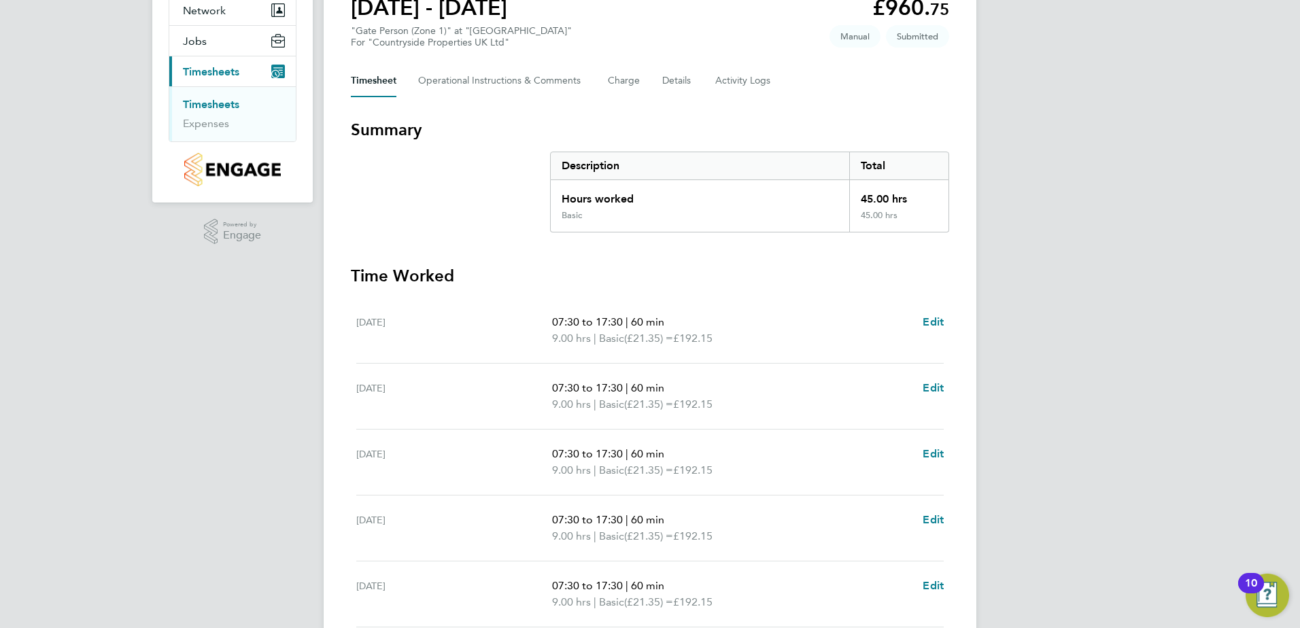
scroll to position [204, 0]
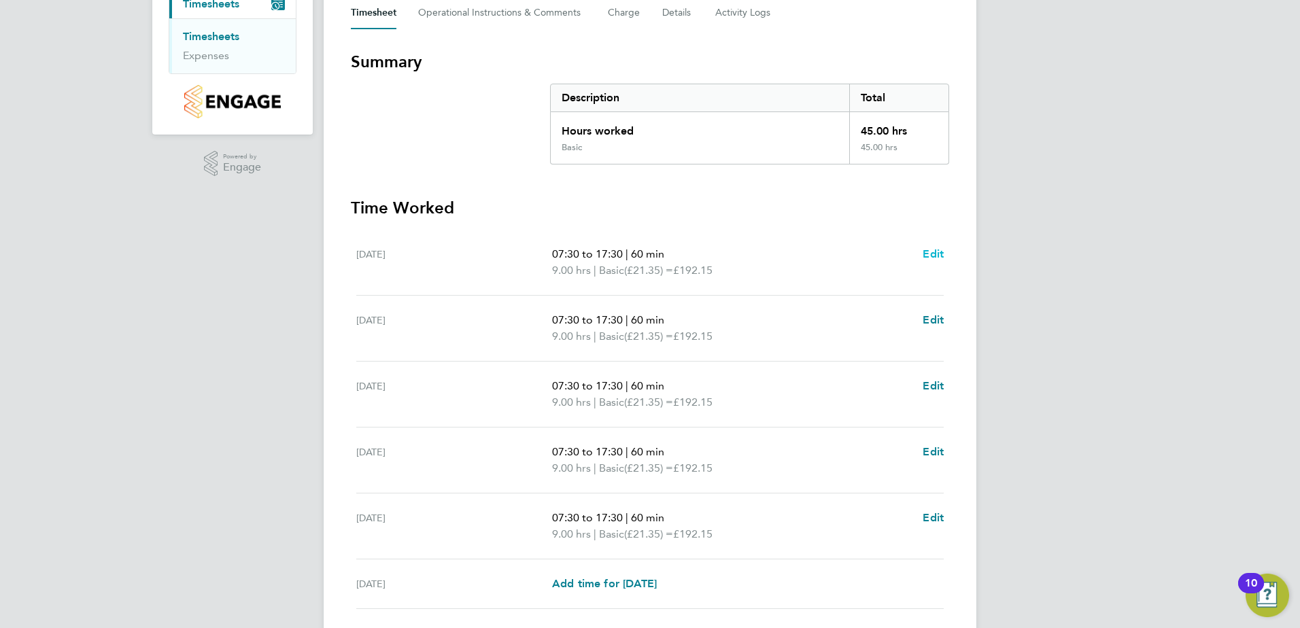
click at [938, 254] on span "Edit" at bounding box center [932, 253] width 21 height 13
select select "60"
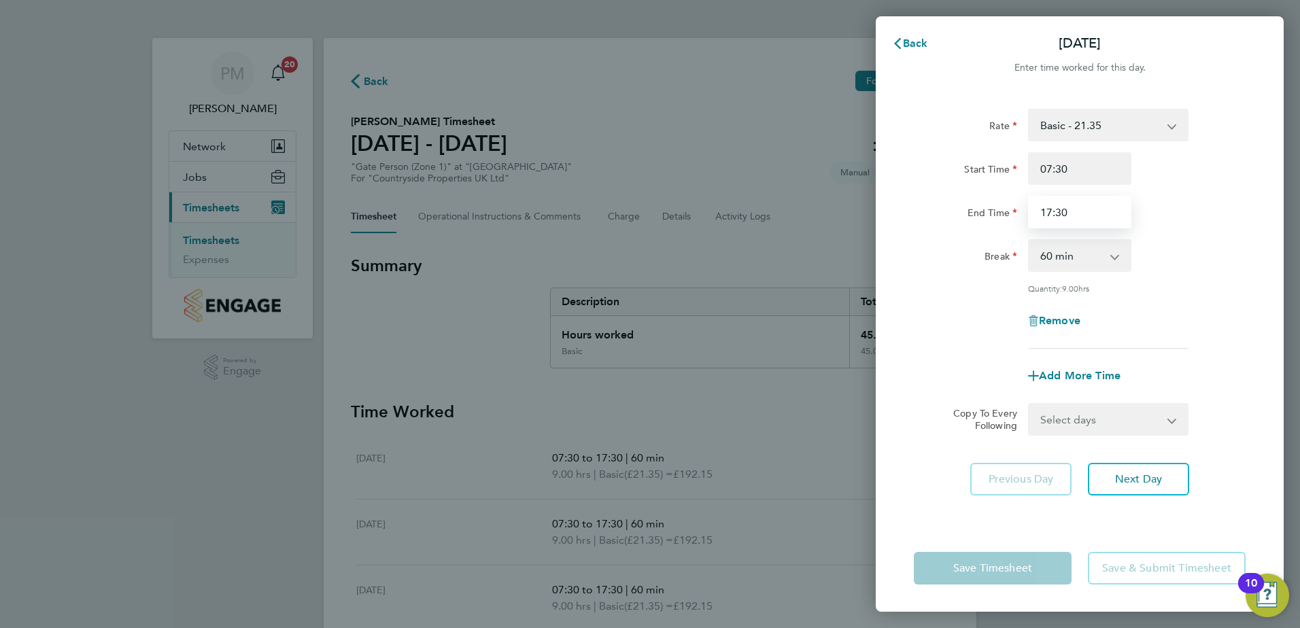
click at [1073, 213] on input "17:30" at bounding box center [1079, 212] width 103 height 33
type input "18:00"
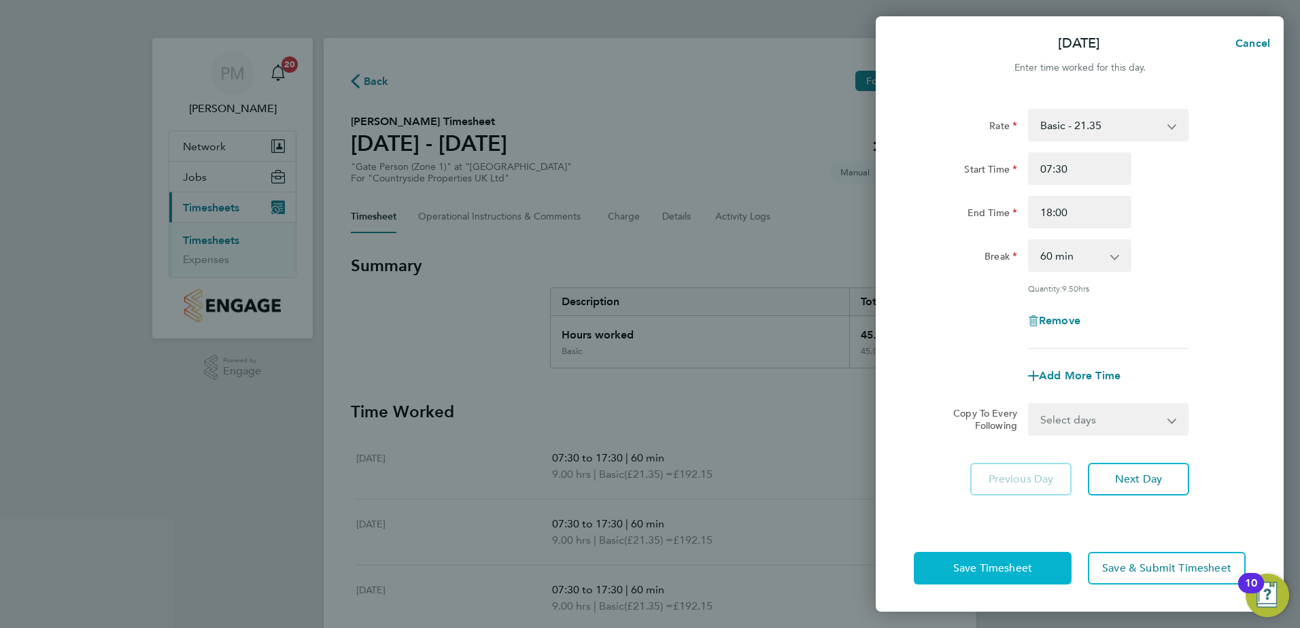
click at [977, 569] on span "Save Timesheet" at bounding box center [992, 568] width 79 height 14
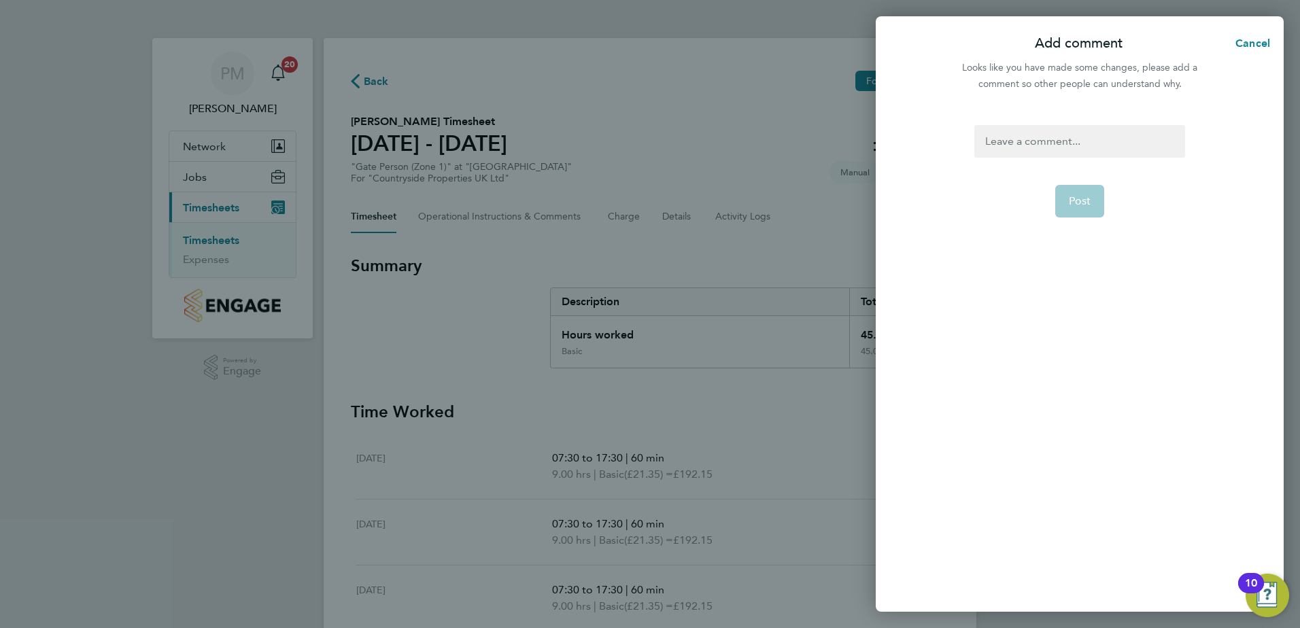
click at [1020, 140] on div at bounding box center [1079, 141] width 210 height 33
click at [1083, 194] on span "Post" at bounding box center [1079, 201] width 22 height 14
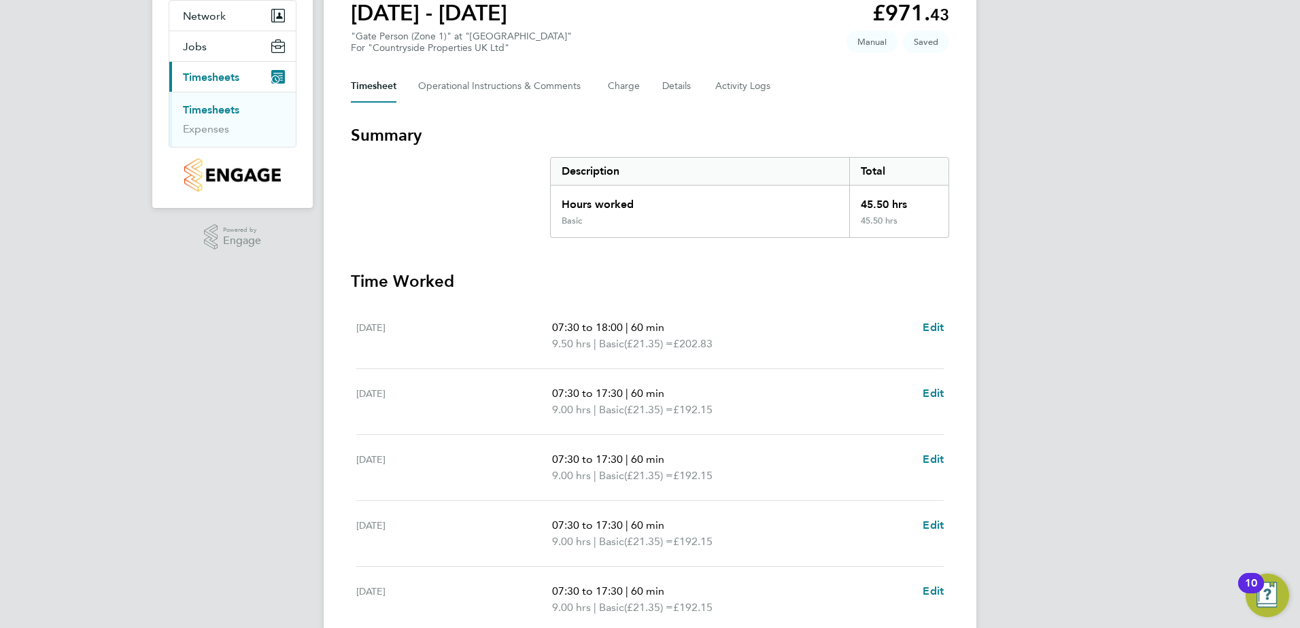
scroll to position [136, 0]
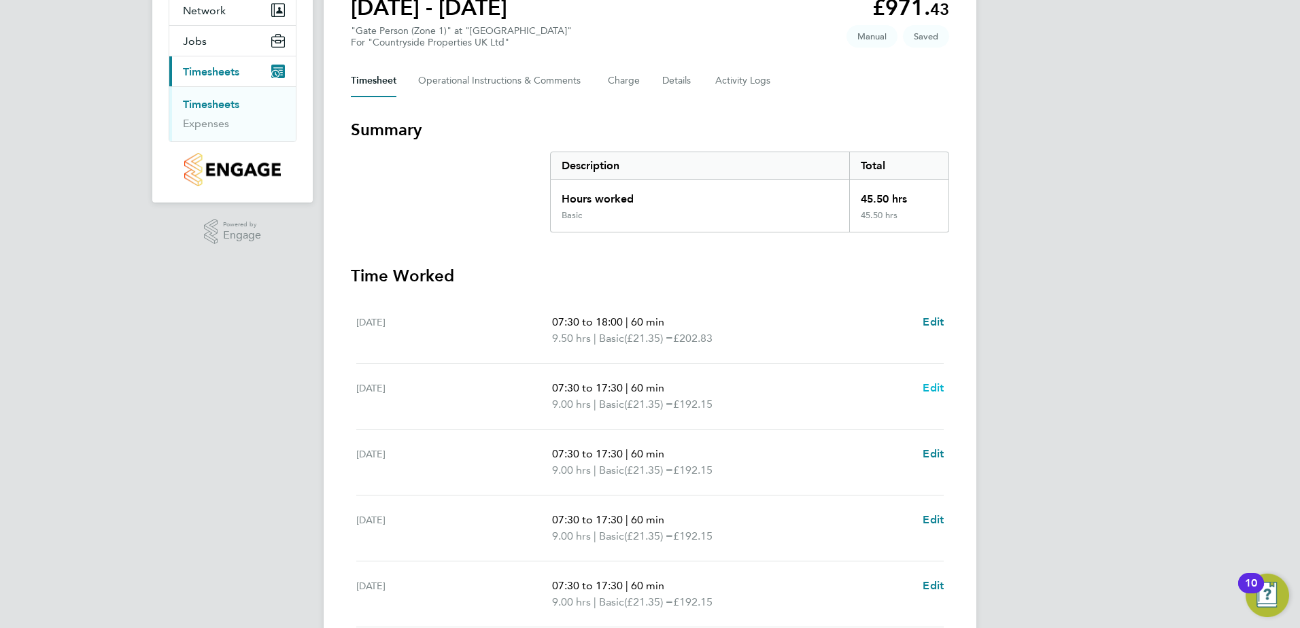
click at [942, 386] on span "Edit" at bounding box center [932, 387] width 21 height 13
select select "60"
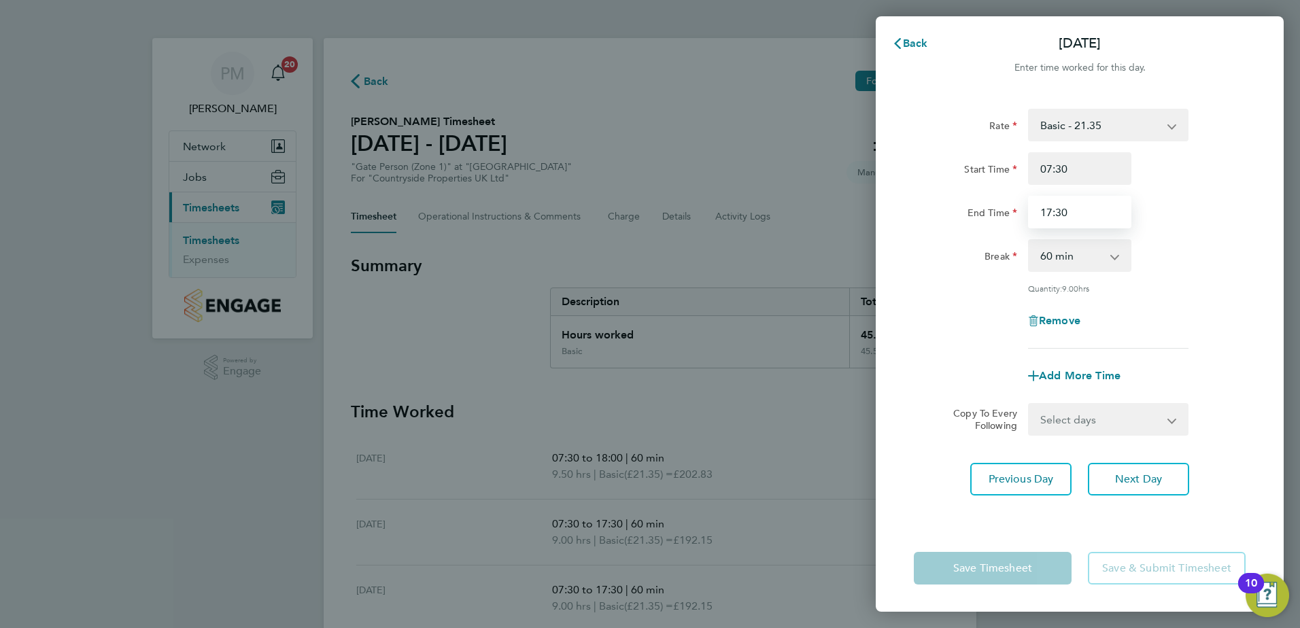
click at [1072, 213] on input "17:30" at bounding box center [1079, 212] width 103 height 33
type input "18:00"
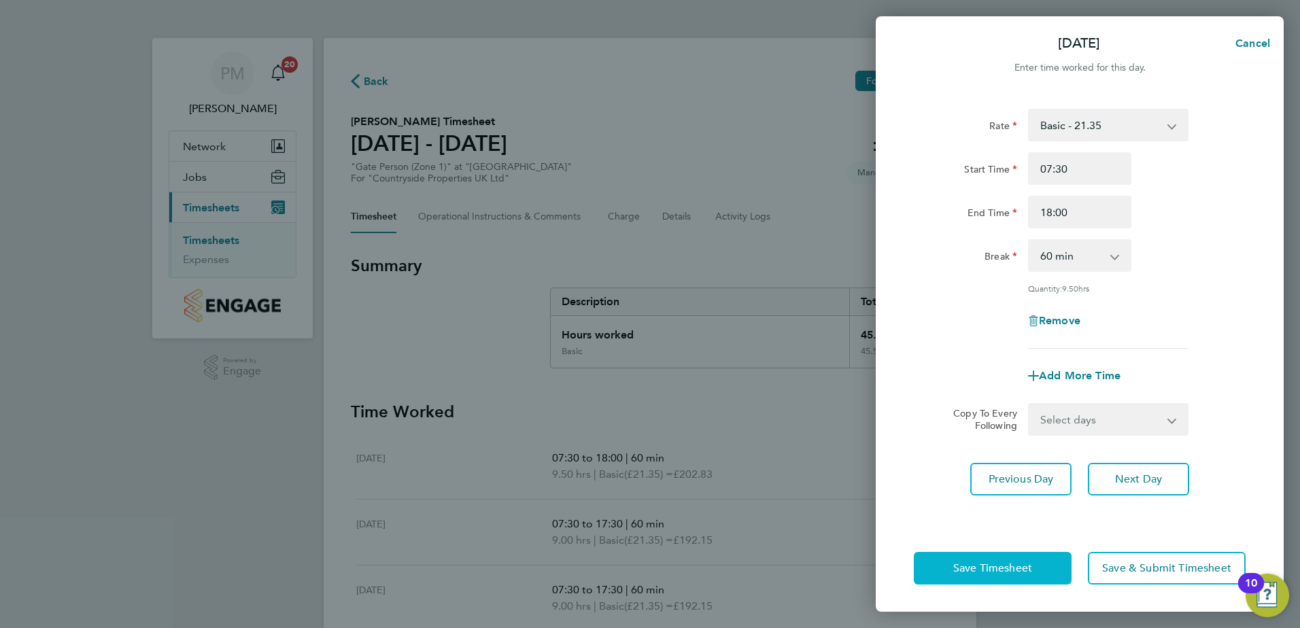
click at [1012, 568] on span "Save Timesheet" at bounding box center [992, 568] width 79 height 14
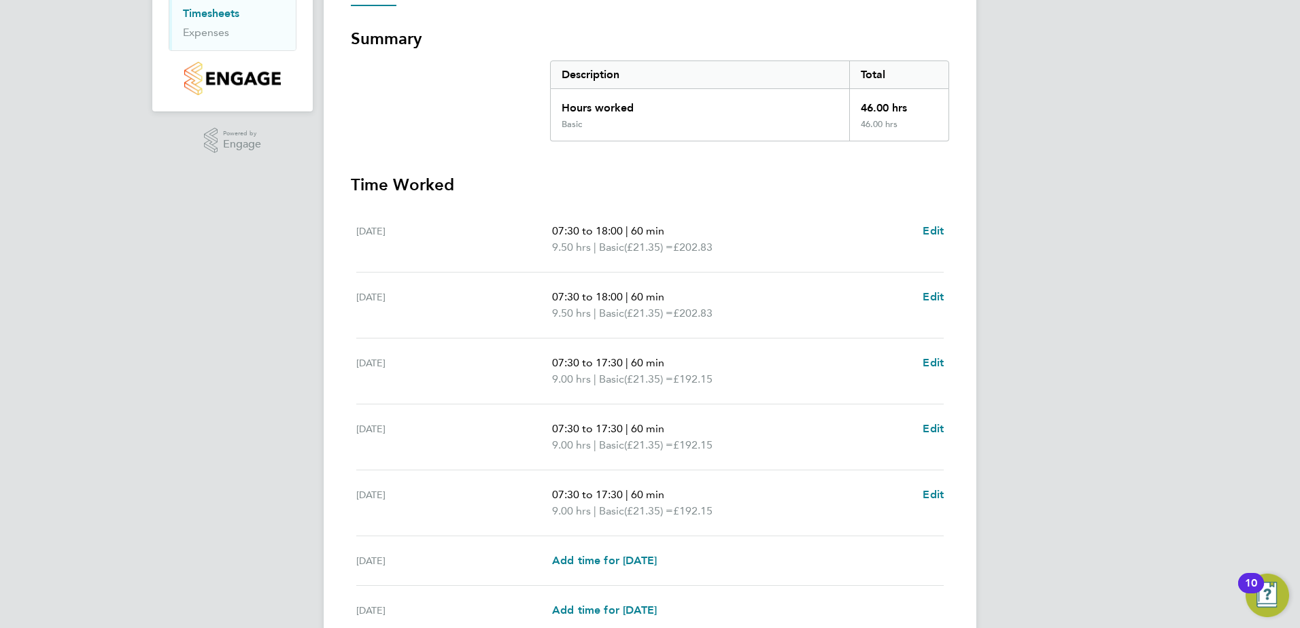
scroll to position [272, 0]
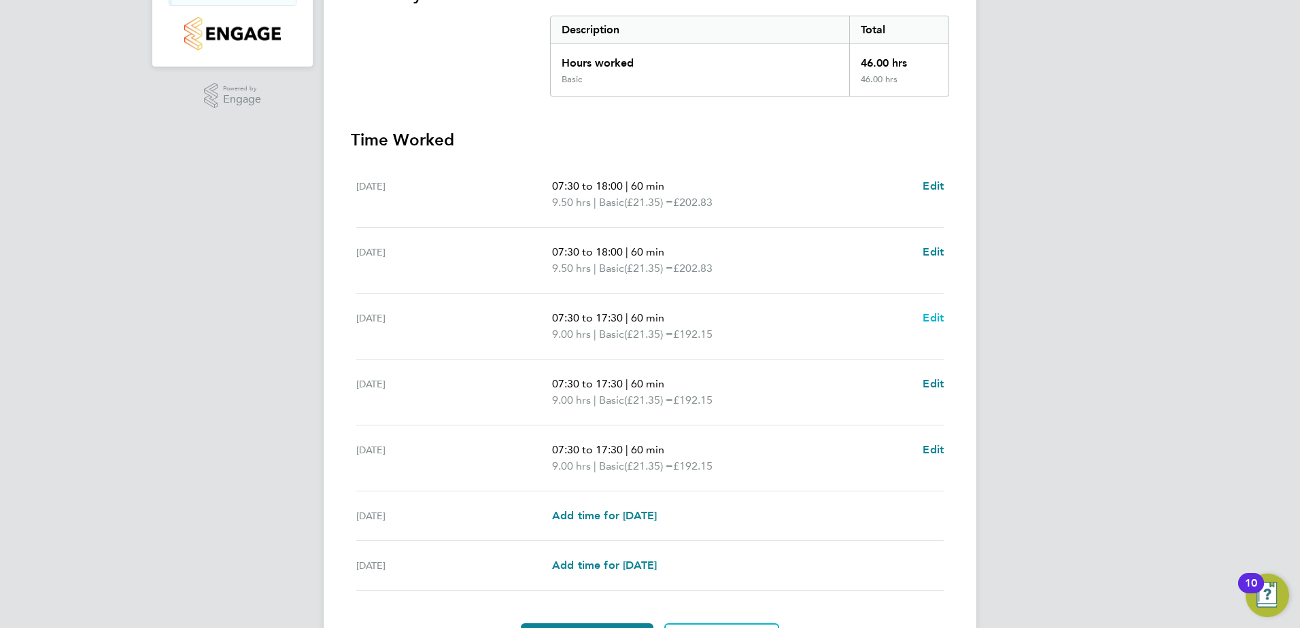
click at [935, 319] on span "Edit" at bounding box center [932, 317] width 21 height 13
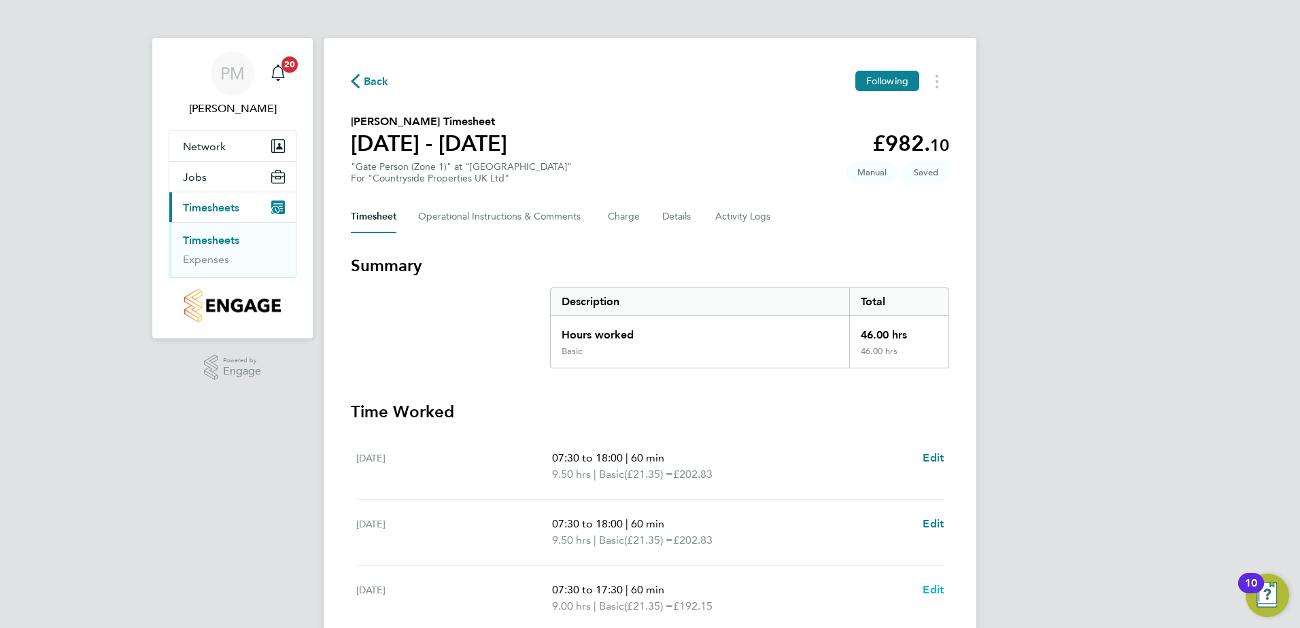
select select "60"
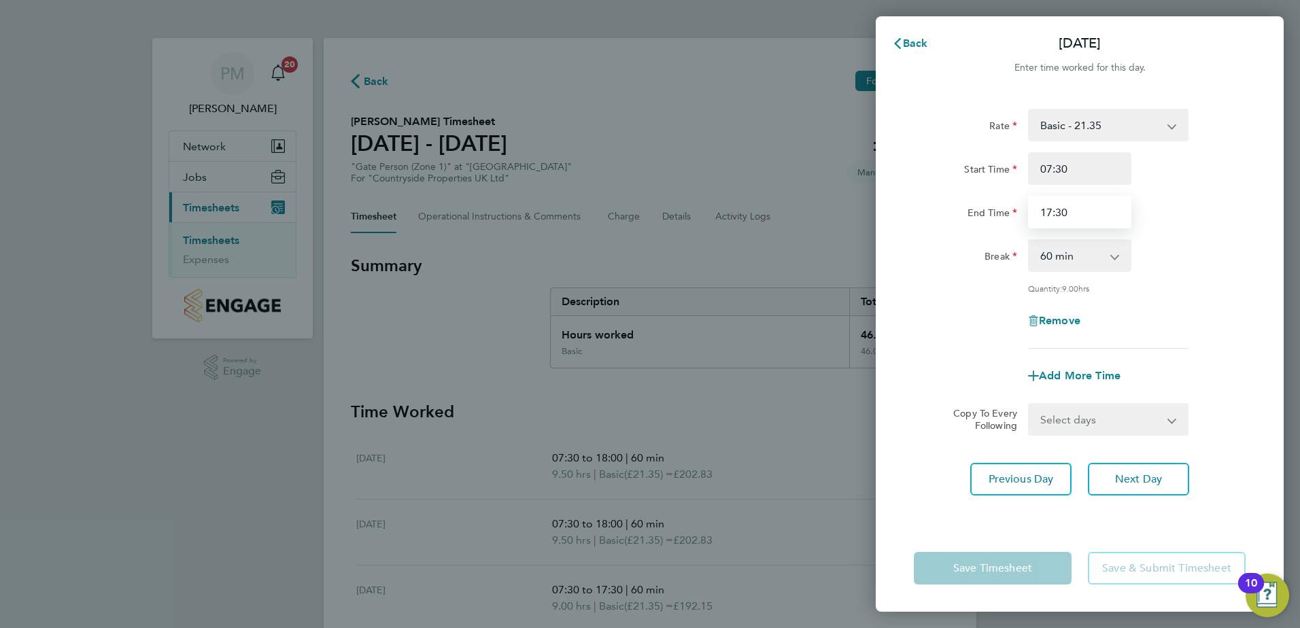
click at [1092, 214] on input "17:30" at bounding box center [1079, 212] width 103 height 33
type input "18:00"
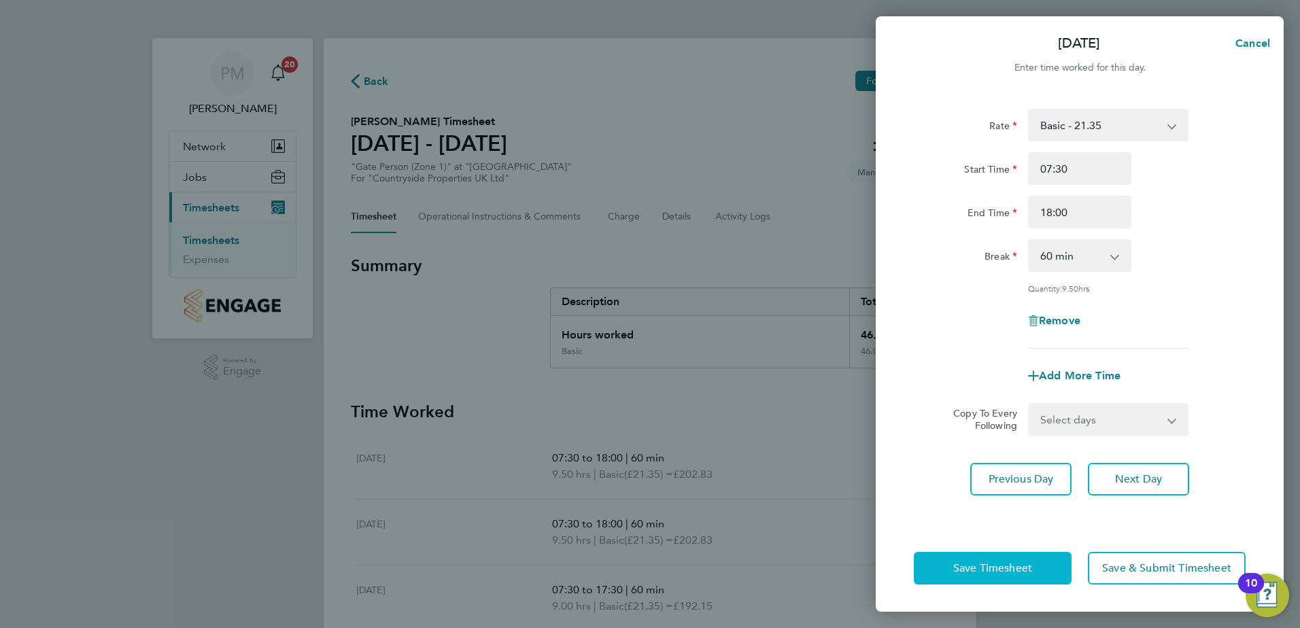
click at [1011, 566] on span "Save Timesheet" at bounding box center [992, 568] width 79 height 14
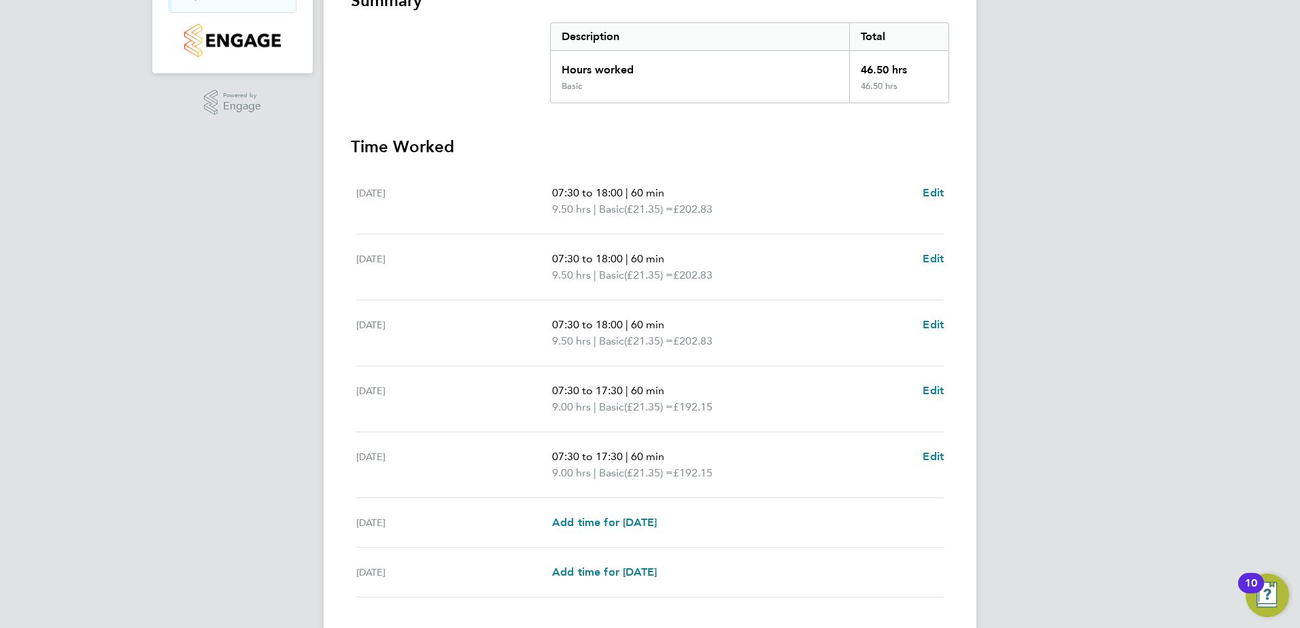
scroll to position [340, 0]
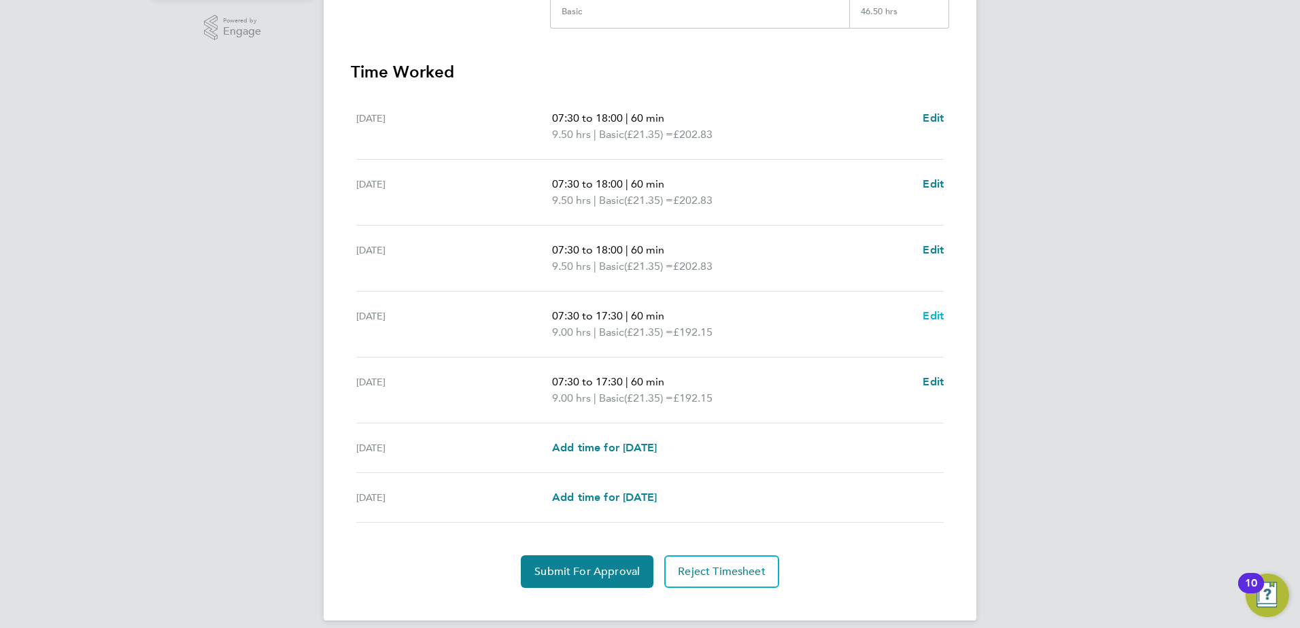
click at [931, 316] on span "Edit" at bounding box center [932, 315] width 21 height 13
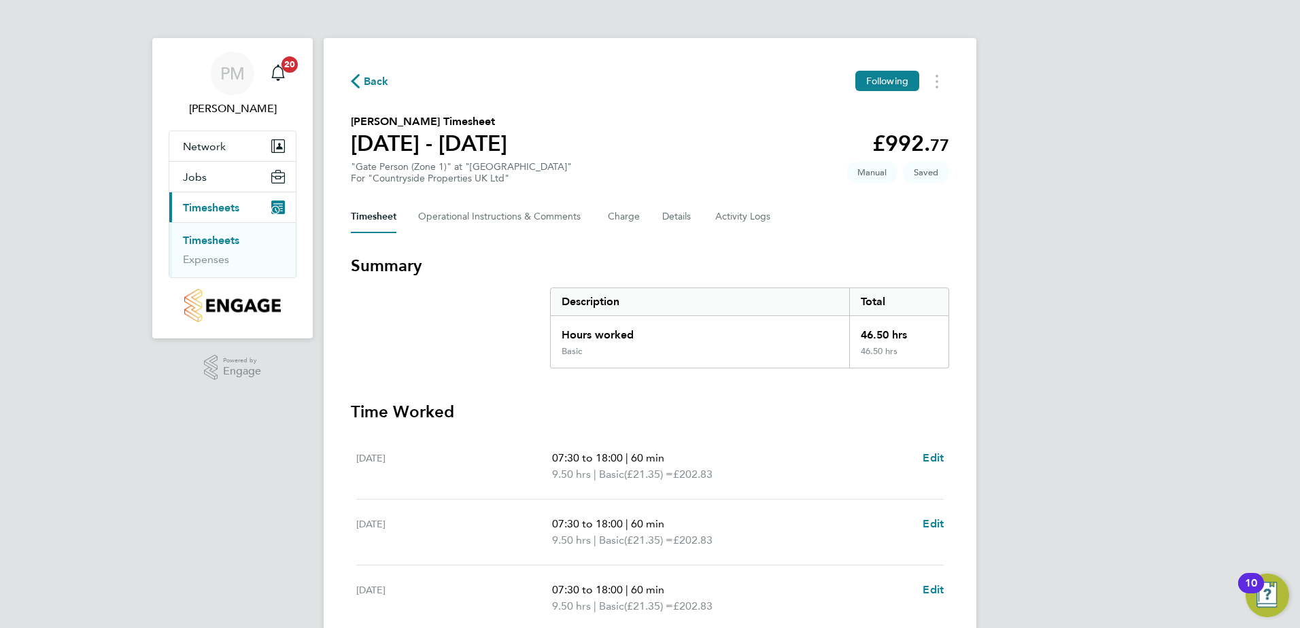
select select "60"
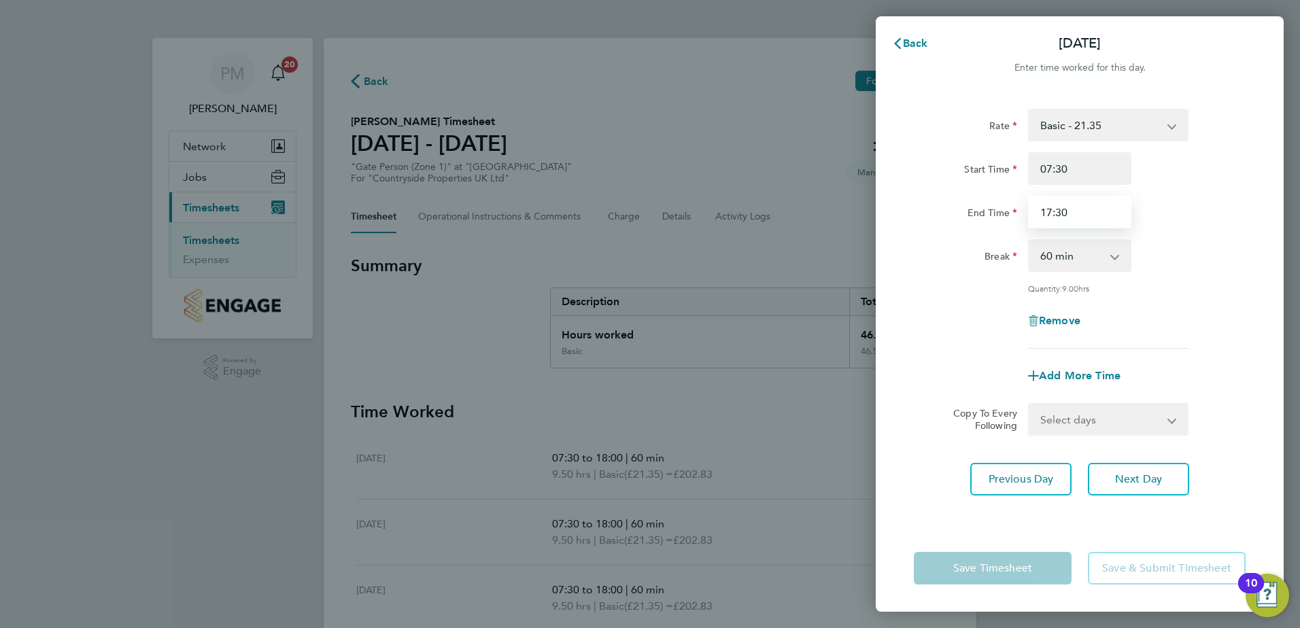
click at [1072, 215] on input "17:30" at bounding box center [1079, 212] width 103 height 33
type input "18:00"
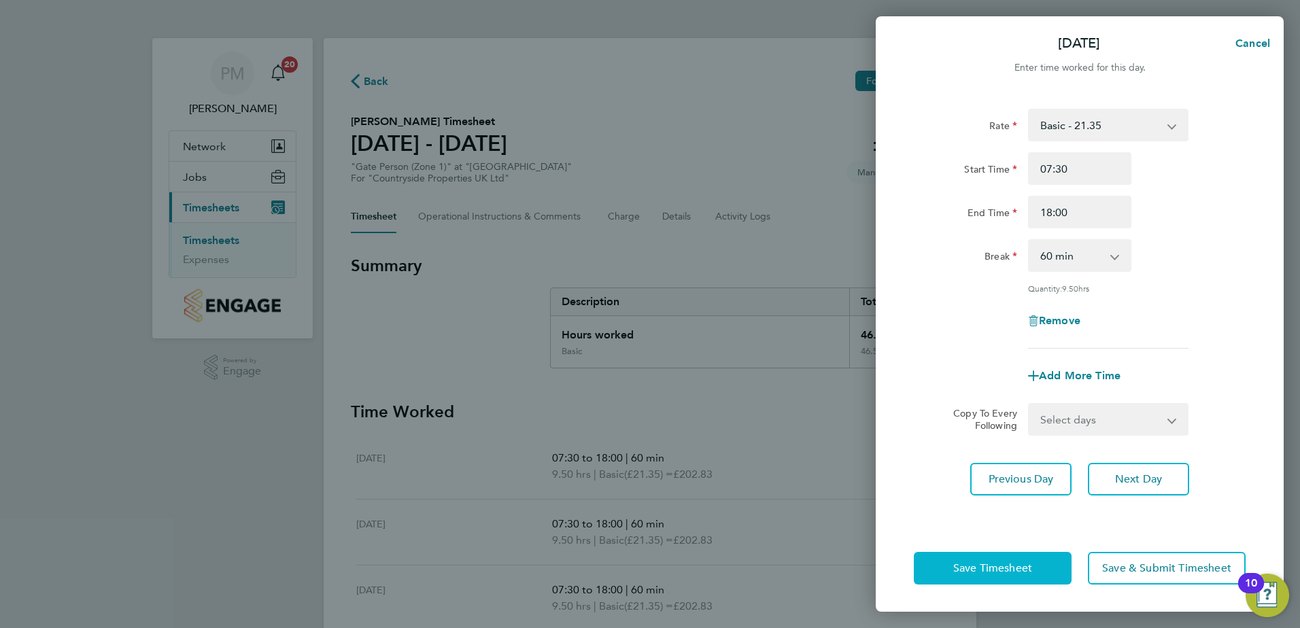
click at [996, 570] on span "Save Timesheet" at bounding box center [992, 568] width 79 height 14
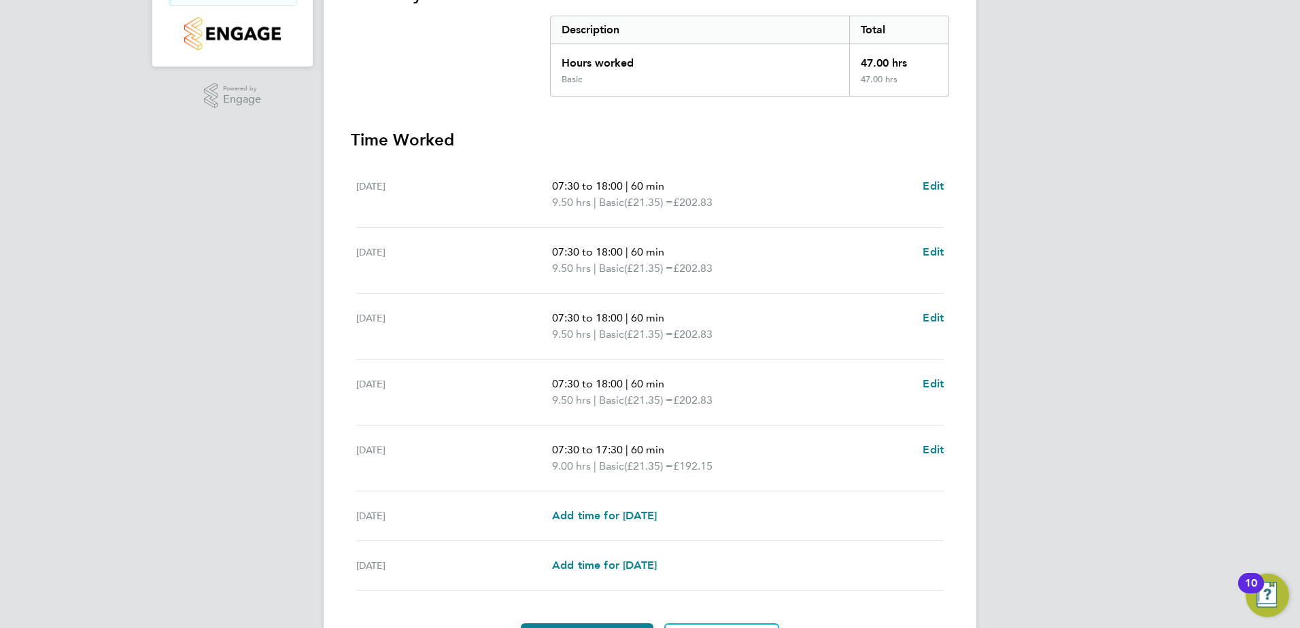
scroll to position [340, 0]
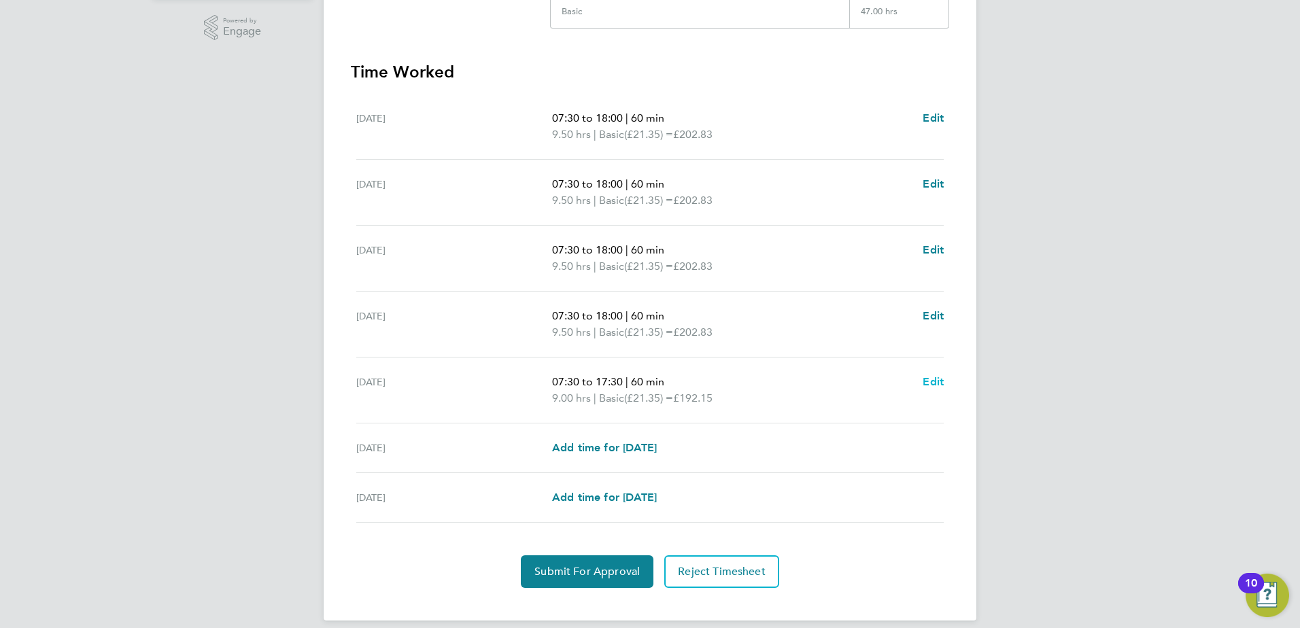
click at [932, 383] on span "Edit" at bounding box center [932, 381] width 21 height 13
select select "60"
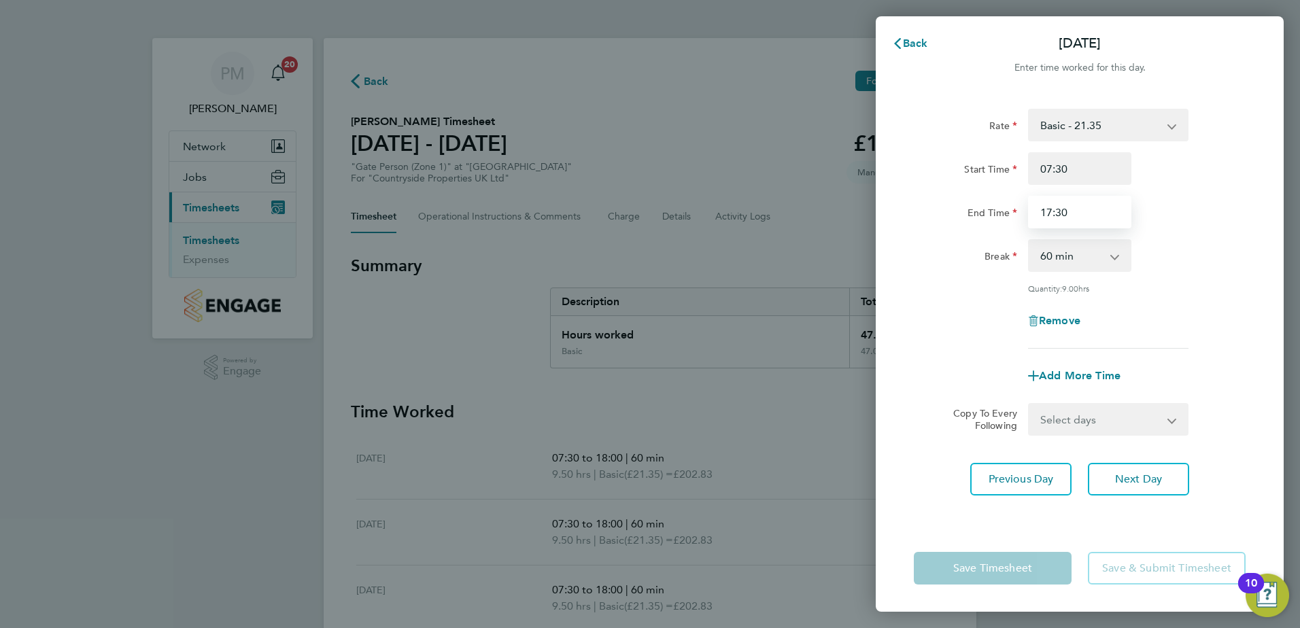
click at [1081, 211] on input "17:30" at bounding box center [1079, 212] width 103 height 33
type input "18:00"
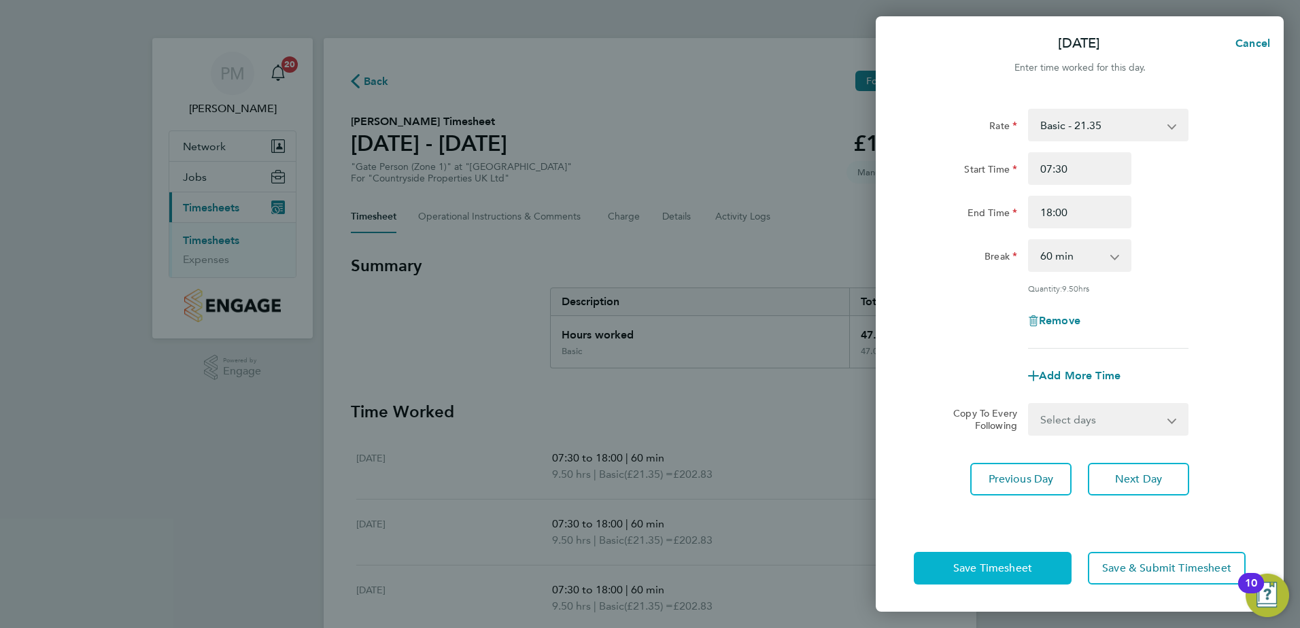
click at [1000, 570] on span "Save Timesheet" at bounding box center [992, 568] width 79 height 14
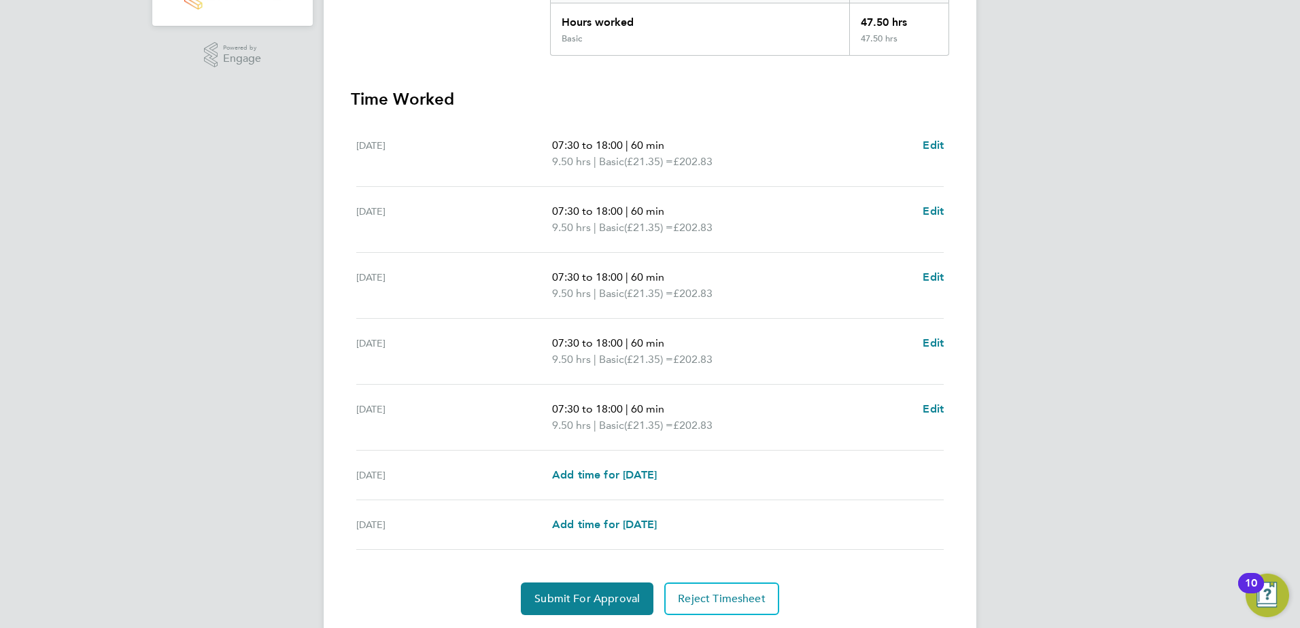
scroll to position [354, 0]
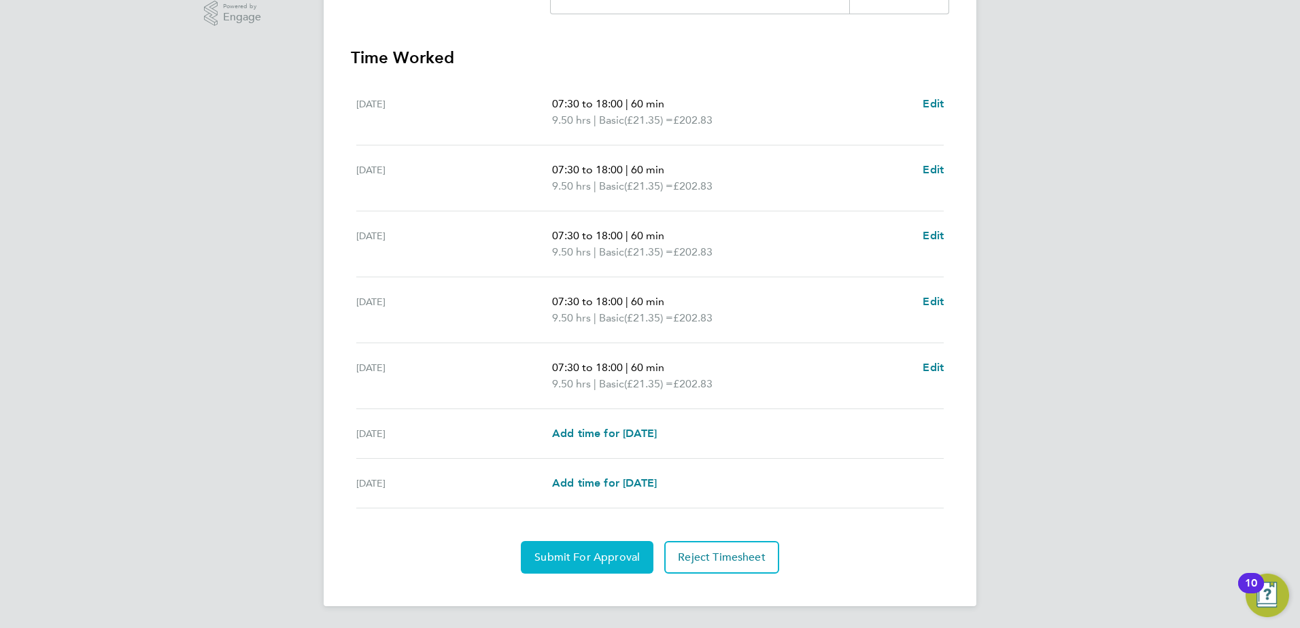
click at [588, 549] on button "Submit For Approval" at bounding box center [587, 557] width 133 height 33
click at [591, 553] on span "Approve Timesheet" at bounding box center [587, 558] width 100 height 14
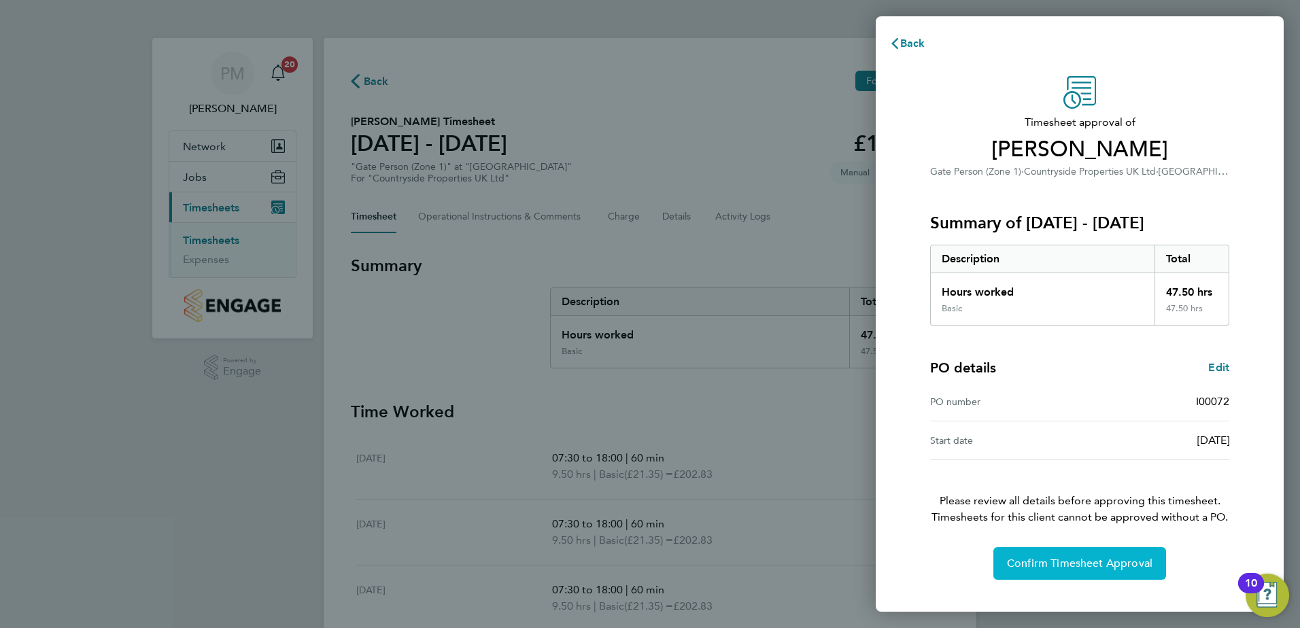
click at [1045, 558] on span "Confirm Timesheet Approval" at bounding box center [1079, 564] width 145 height 14
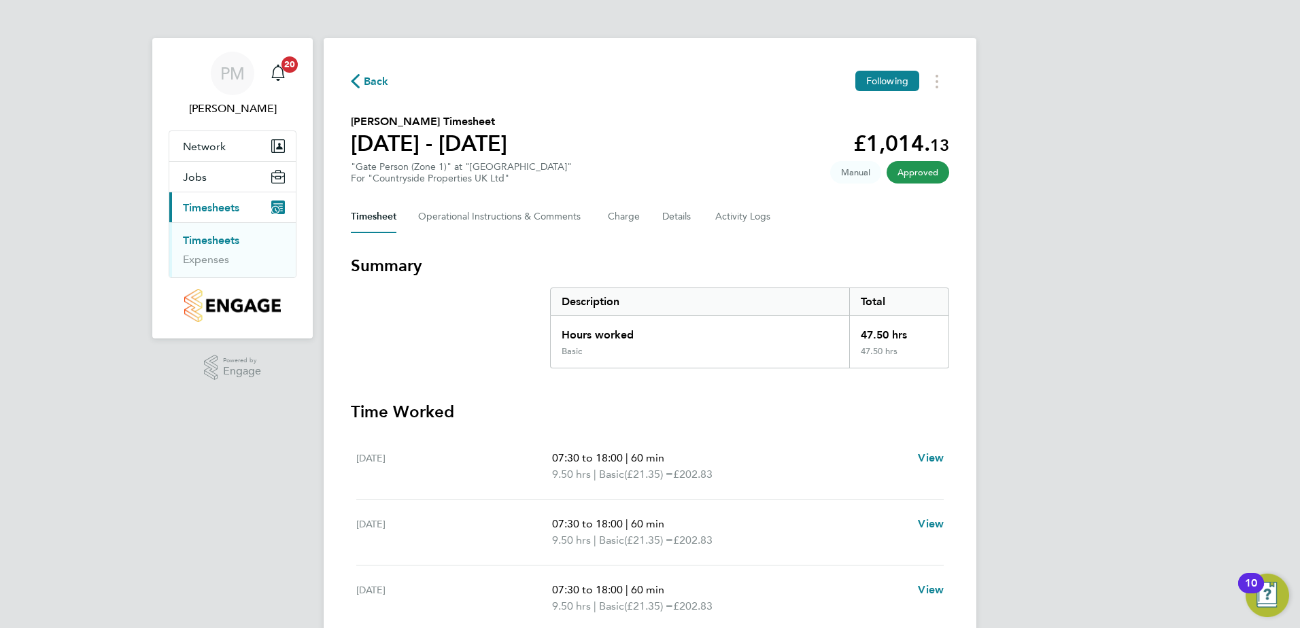
click at [222, 237] on link "Timesheets" at bounding box center [211, 240] width 56 height 13
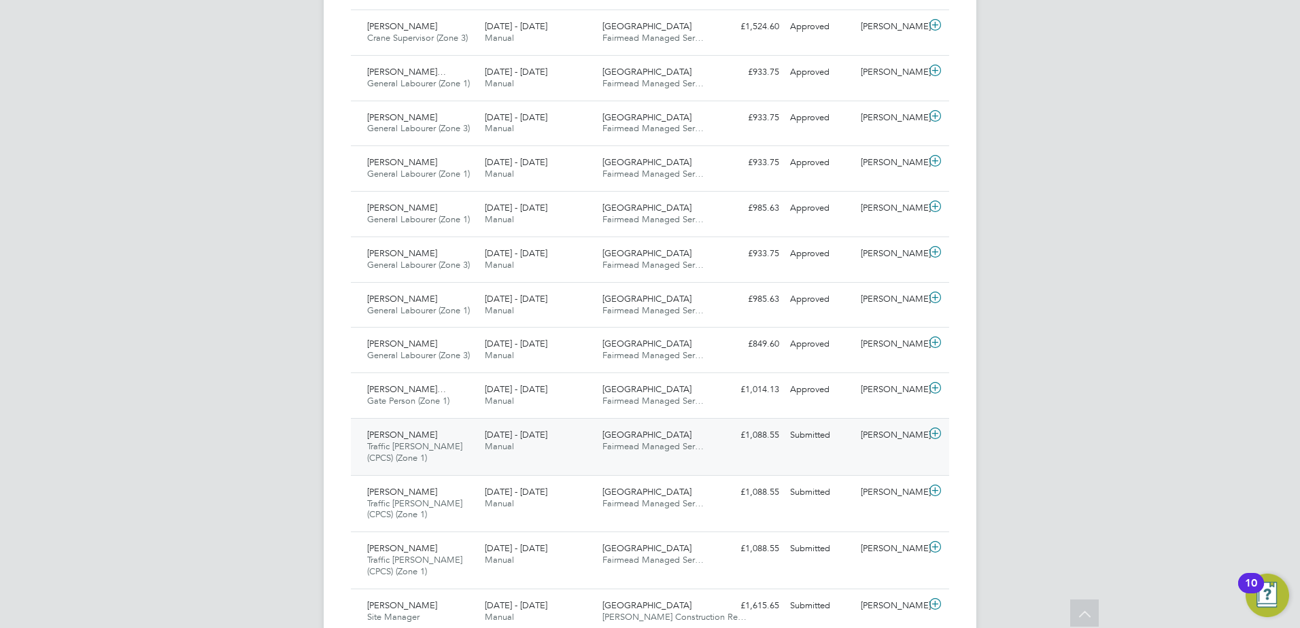
click at [391, 434] on span "[PERSON_NAME]" at bounding box center [402, 435] width 70 height 12
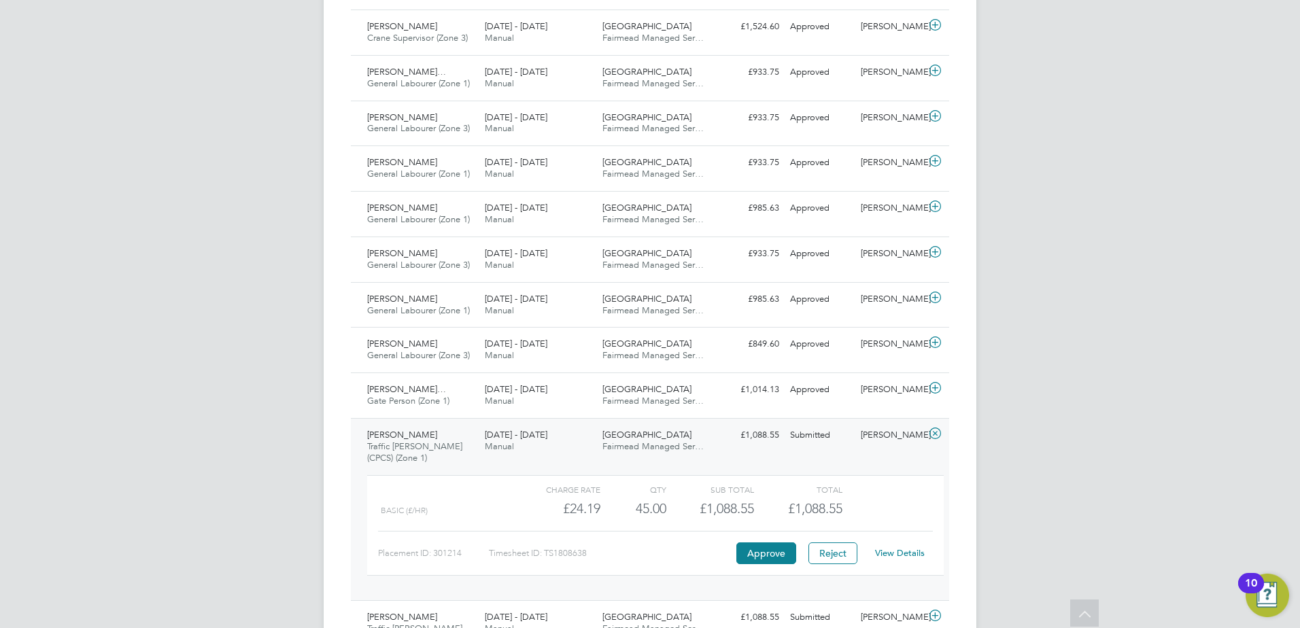
click at [893, 553] on link "View Details" at bounding box center [900, 553] width 50 height 12
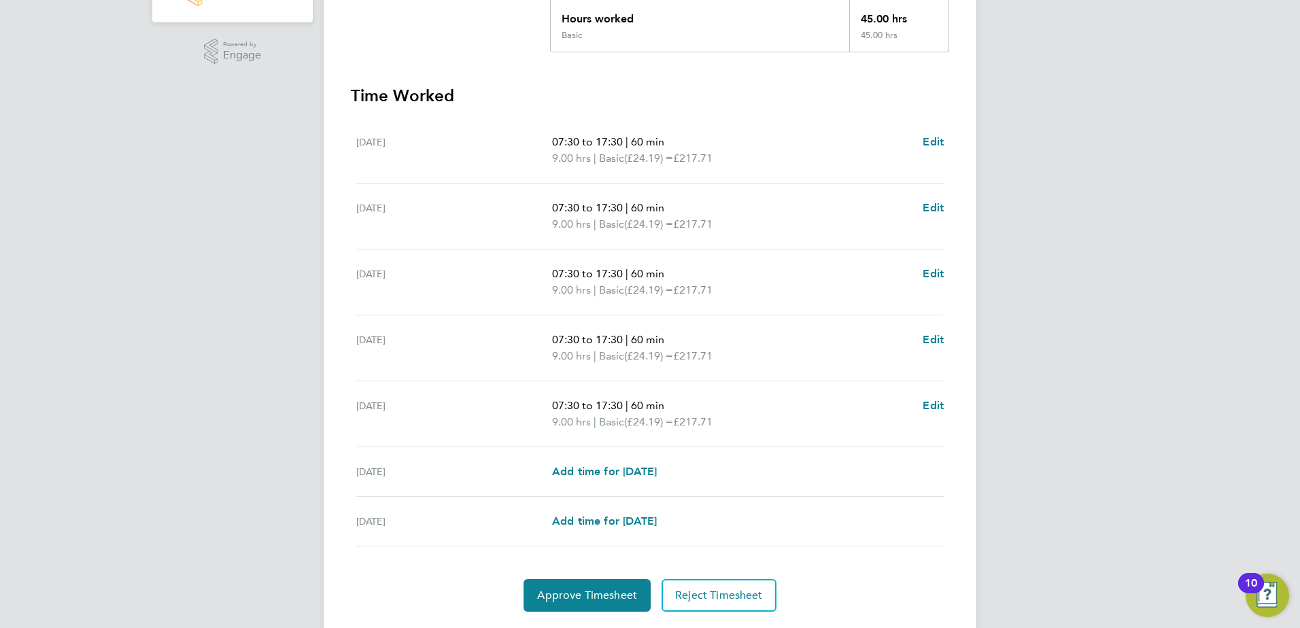
scroll to position [354, 0]
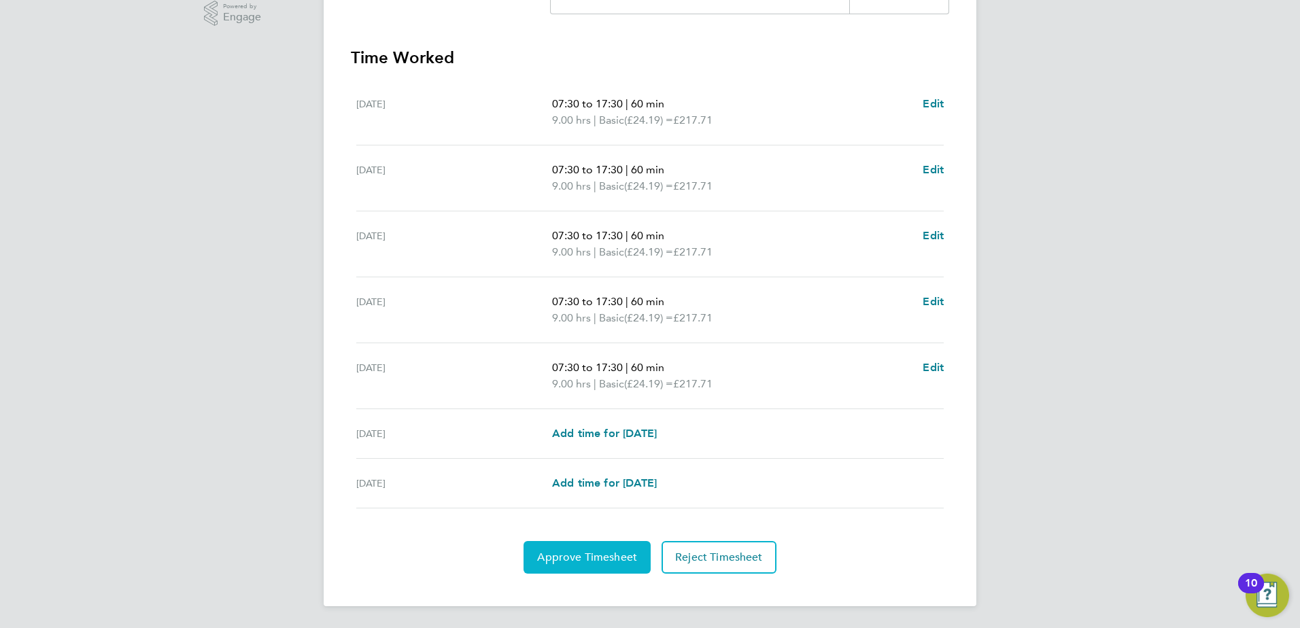
click at [578, 552] on span "Approve Timesheet" at bounding box center [587, 558] width 100 height 14
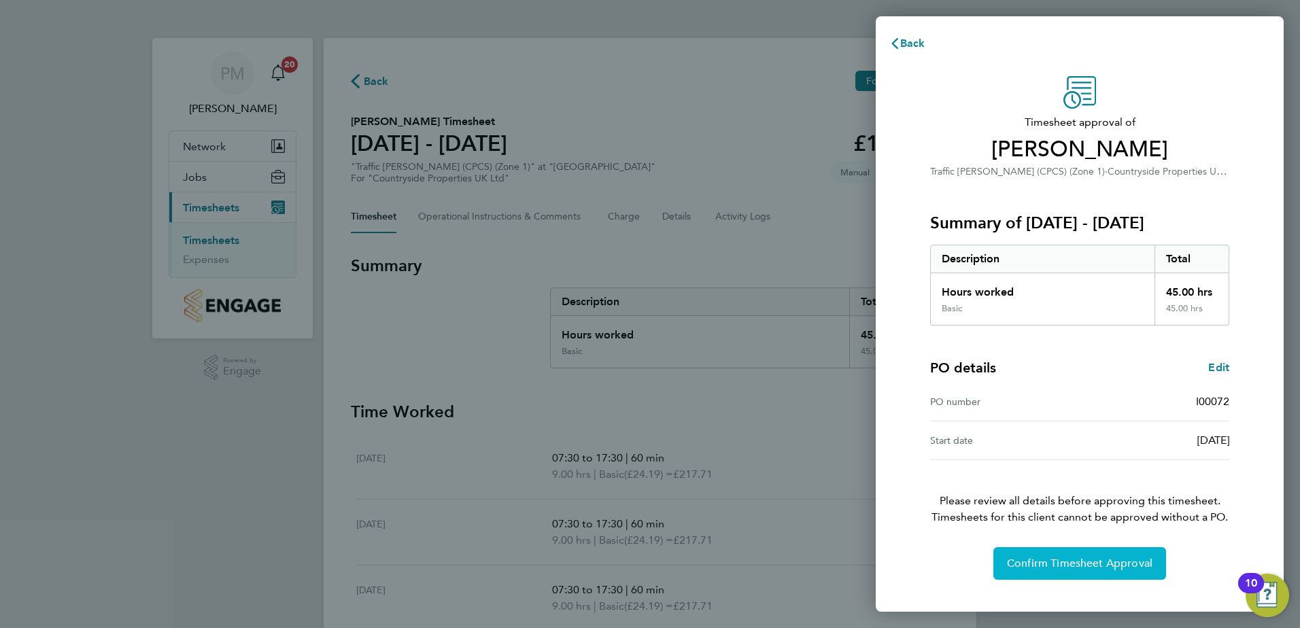
click at [1030, 569] on span "Confirm Timesheet Approval" at bounding box center [1079, 564] width 145 height 14
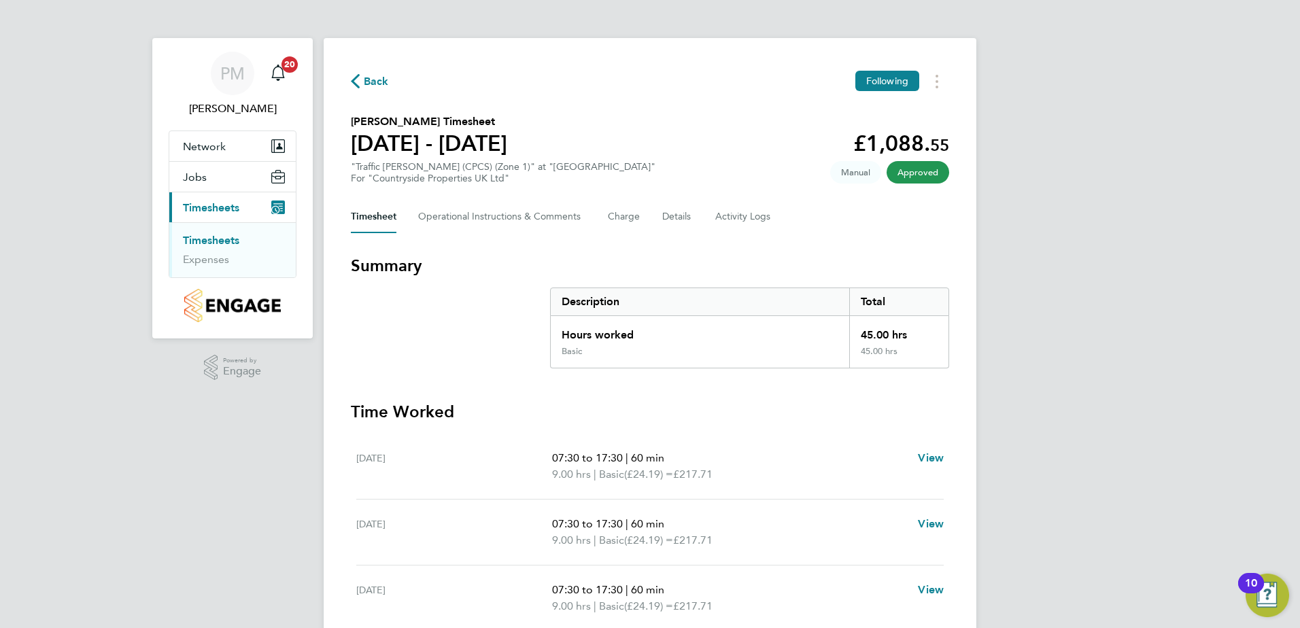
click at [223, 238] on link "Timesheets" at bounding box center [211, 240] width 56 height 13
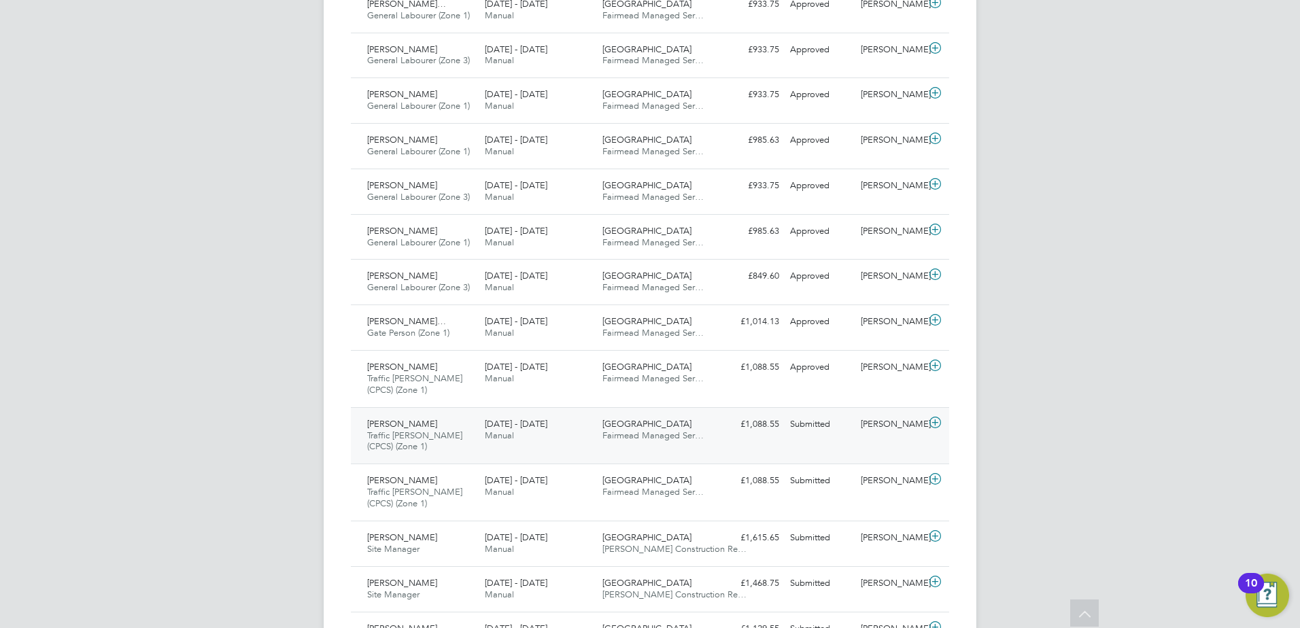
click at [383, 426] on span "[PERSON_NAME]" at bounding box center [402, 424] width 70 height 12
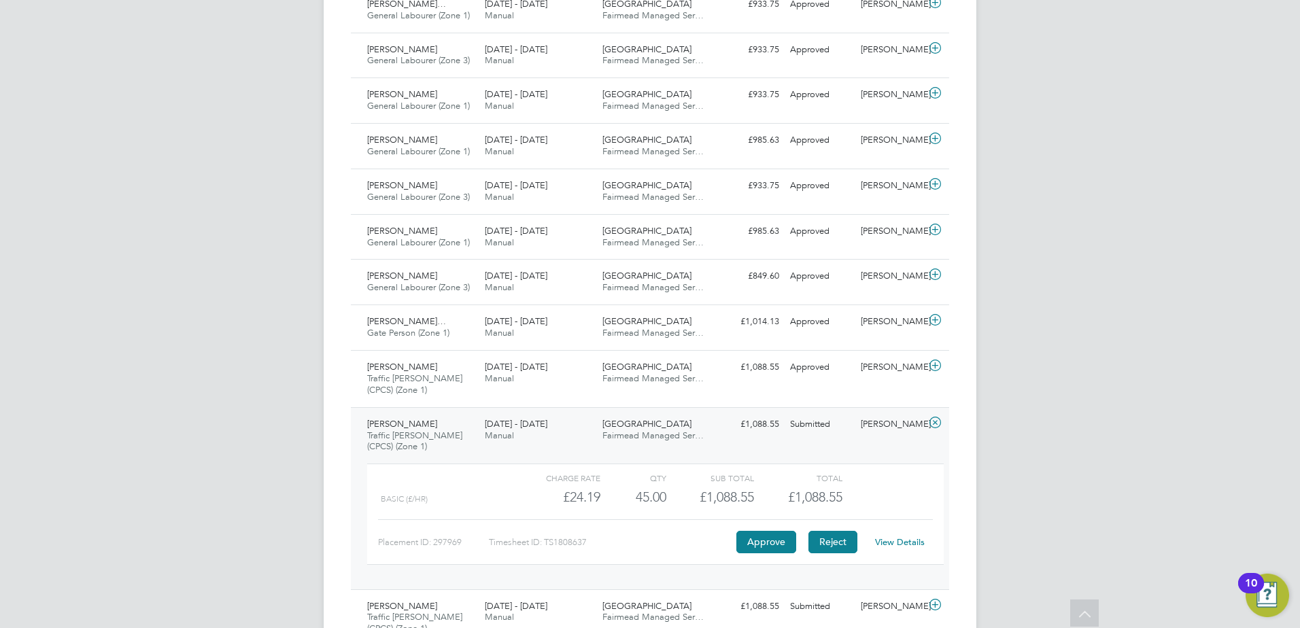
click at [824, 542] on button "Reject" at bounding box center [832, 542] width 49 height 22
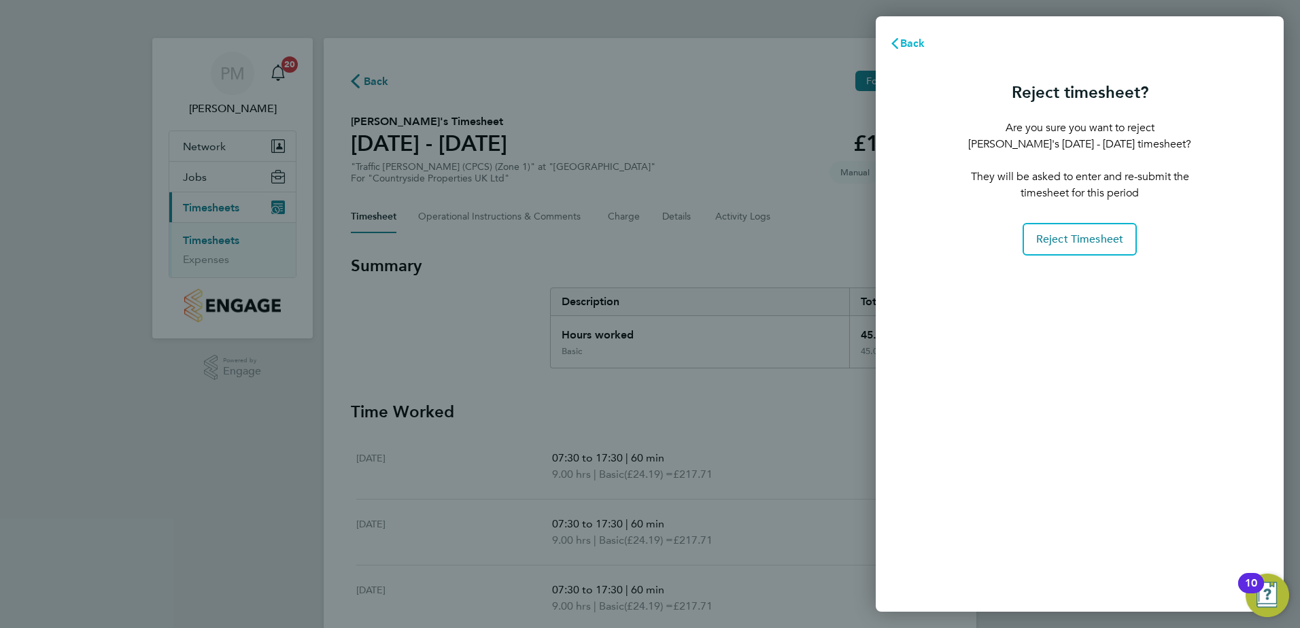
click at [904, 44] on span "Back" at bounding box center [912, 43] width 25 height 13
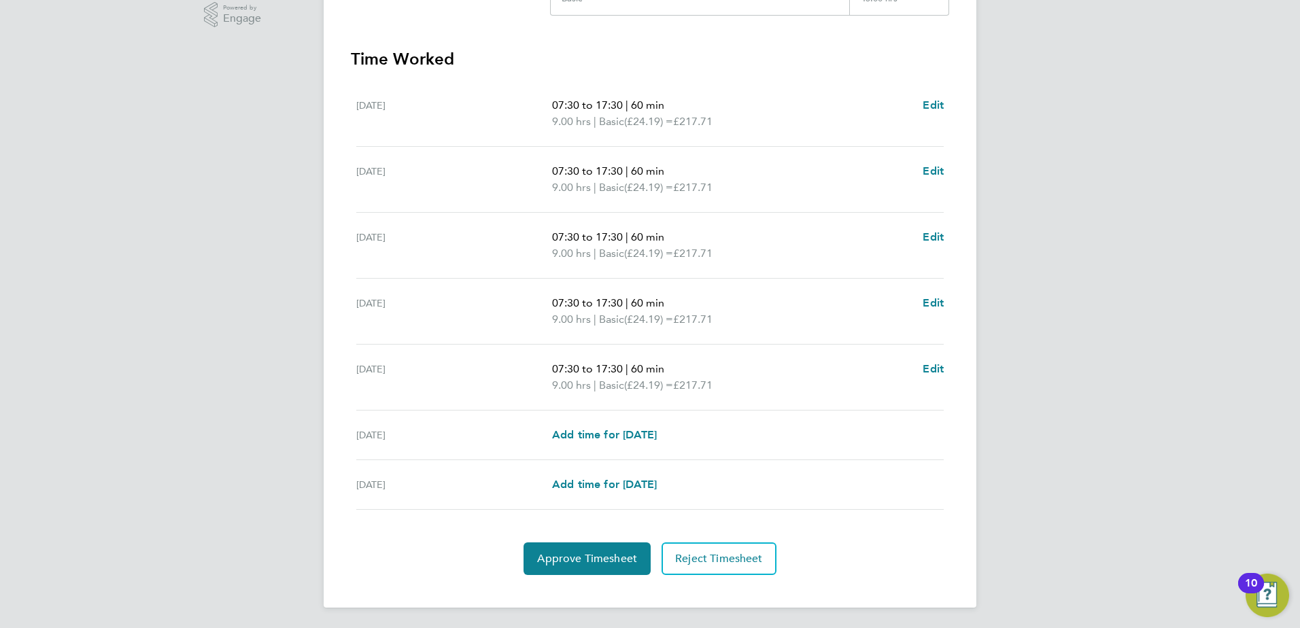
scroll to position [354, 0]
click at [595, 546] on button "Approve Timesheet" at bounding box center [586, 557] width 127 height 33
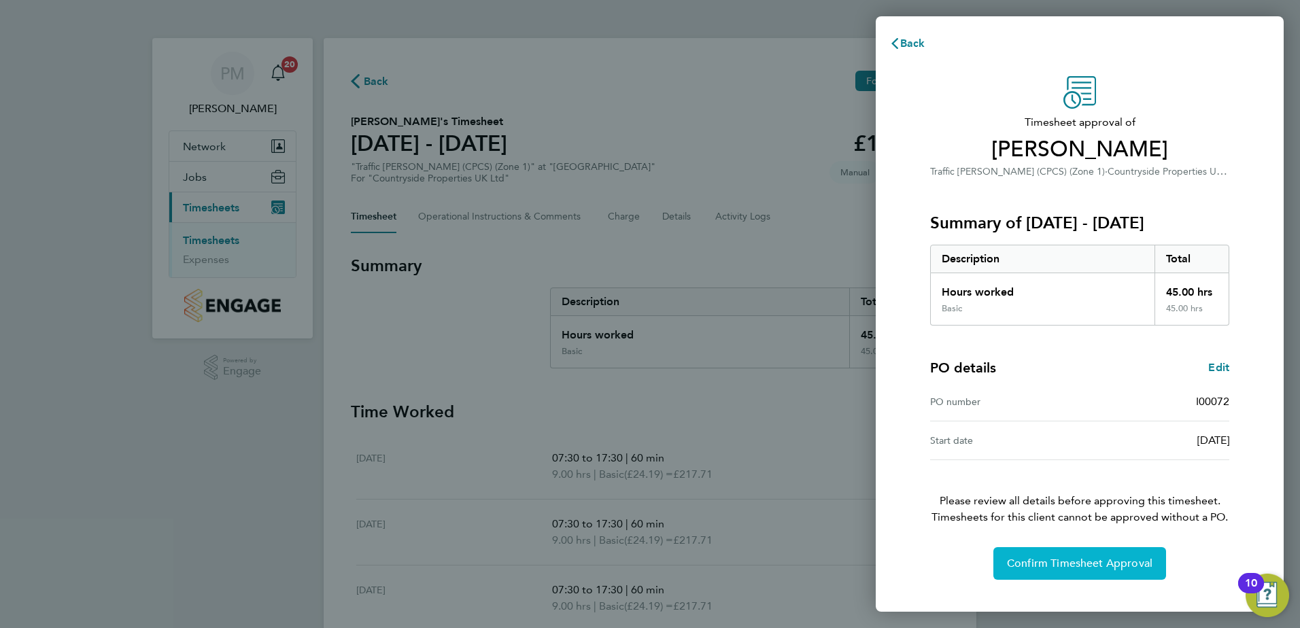
click at [1051, 554] on button "Confirm Timesheet Approval" at bounding box center [1079, 563] width 173 height 33
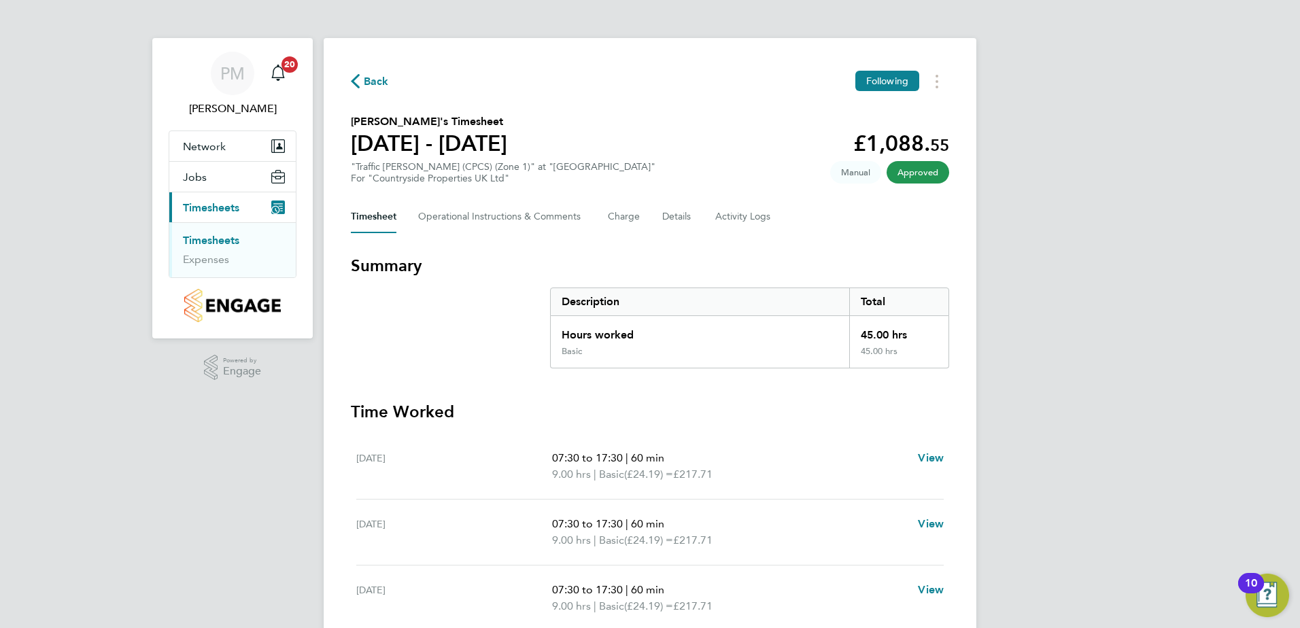
click at [215, 245] on link "Timesheets" at bounding box center [211, 240] width 56 height 13
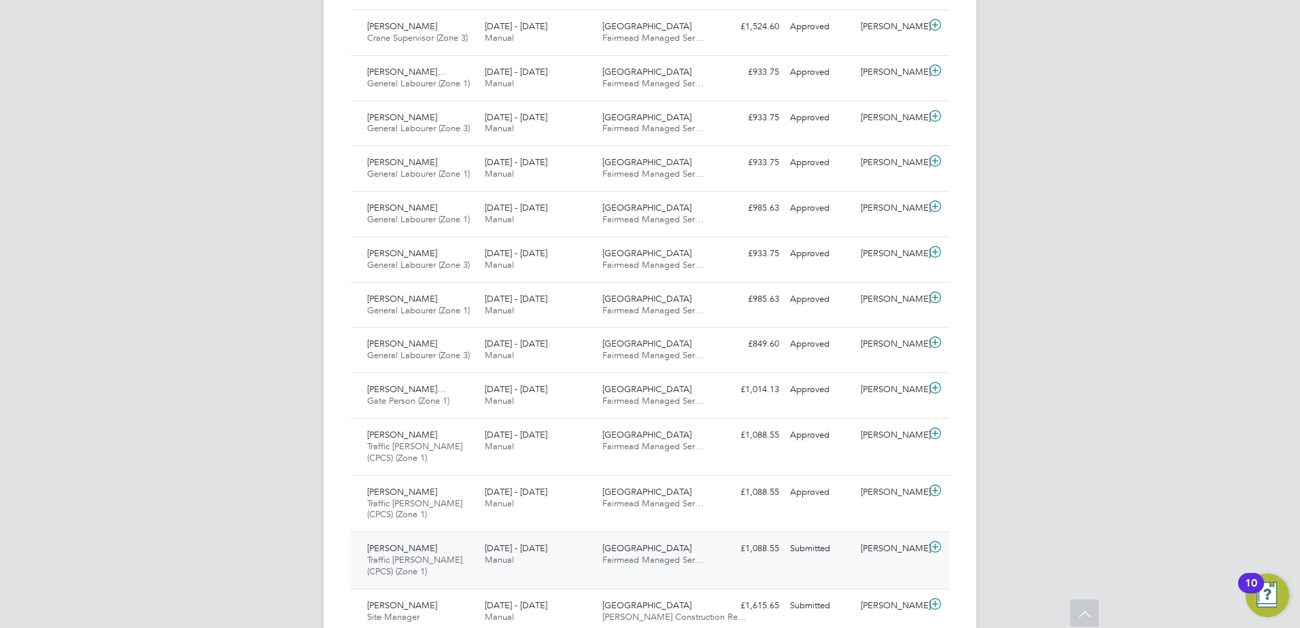
click at [389, 550] on span "[PERSON_NAME]" at bounding box center [402, 548] width 70 height 12
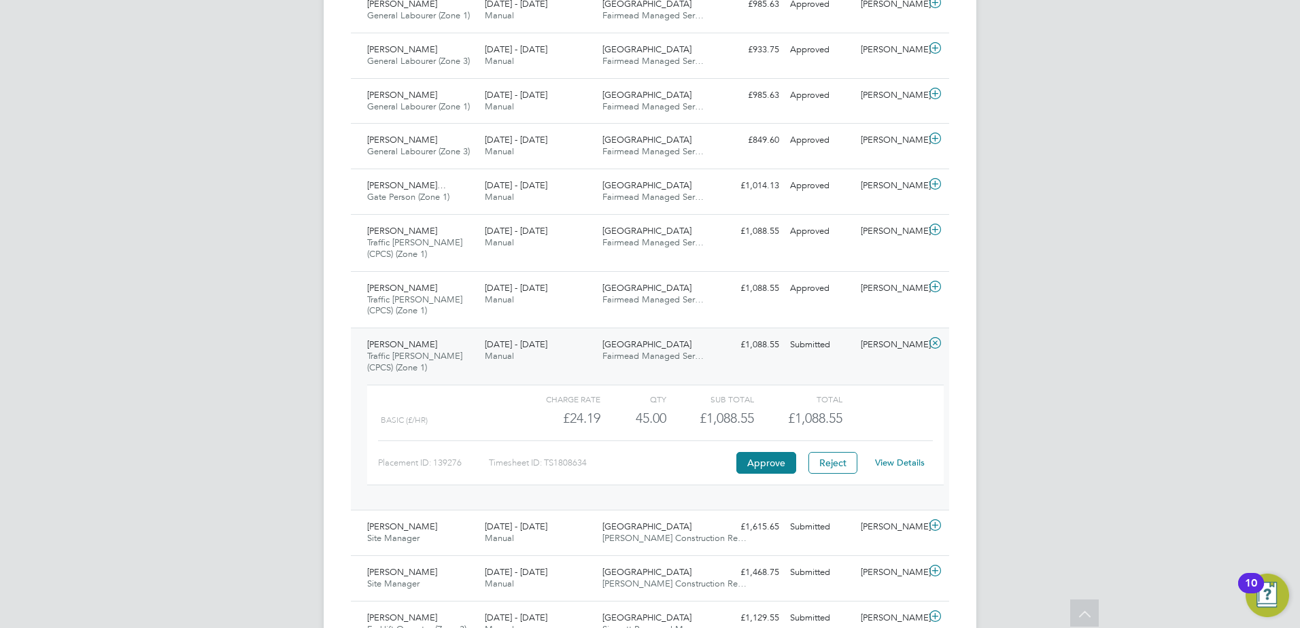
click at [898, 459] on link "View Details" at bounding box center [900, 463] width 50 height 12
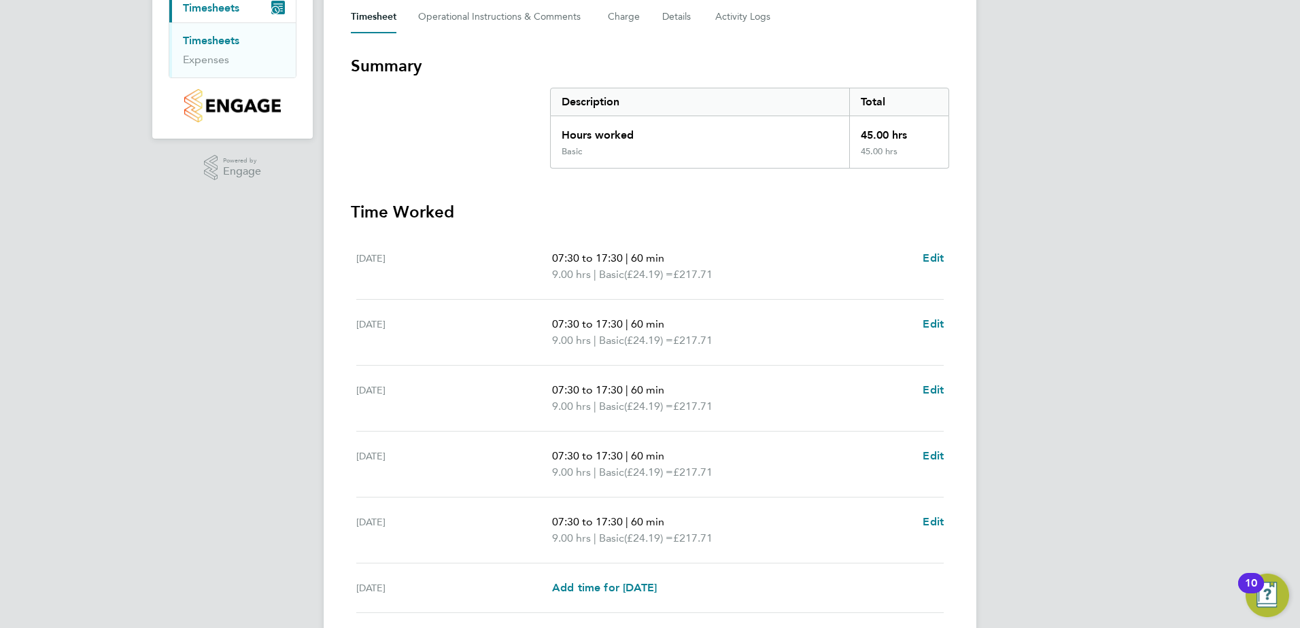
scroll to position [354, 0]
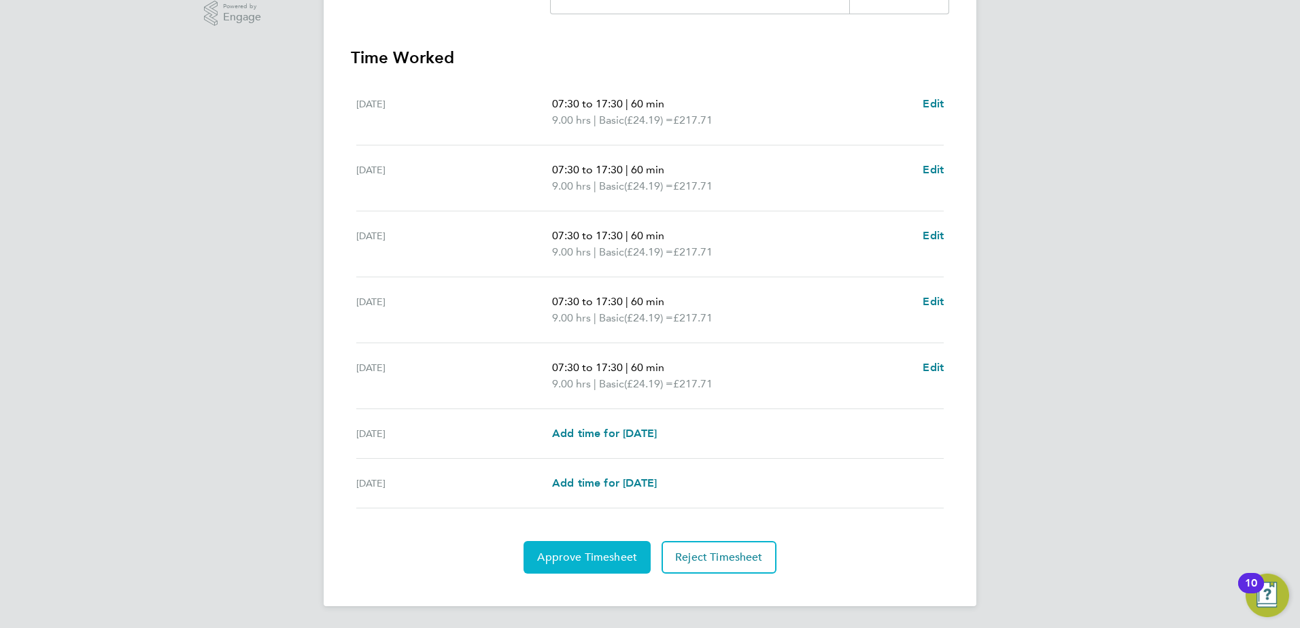
click at [572, 558] on span "Approve Timesheet" at bounding box center [587, 558] width 100 height 14
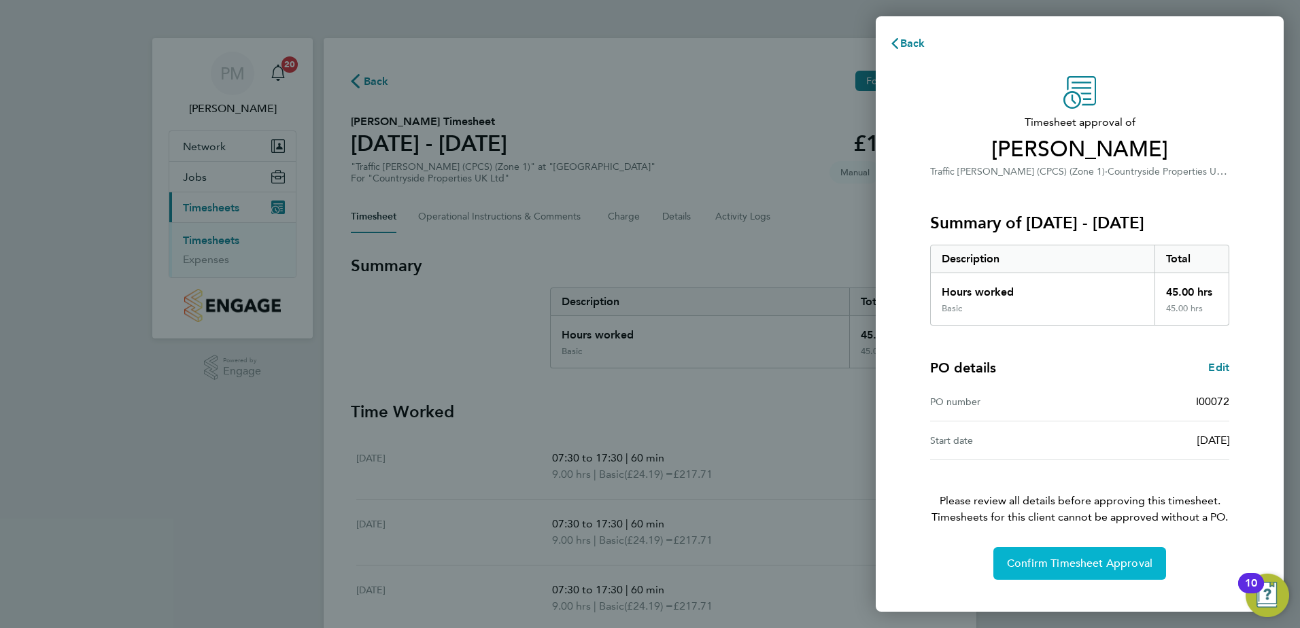
click at [1043, 559] on span "Confirm Timesheet Approval" at bounding box center [1079, 564] width 145 height 14
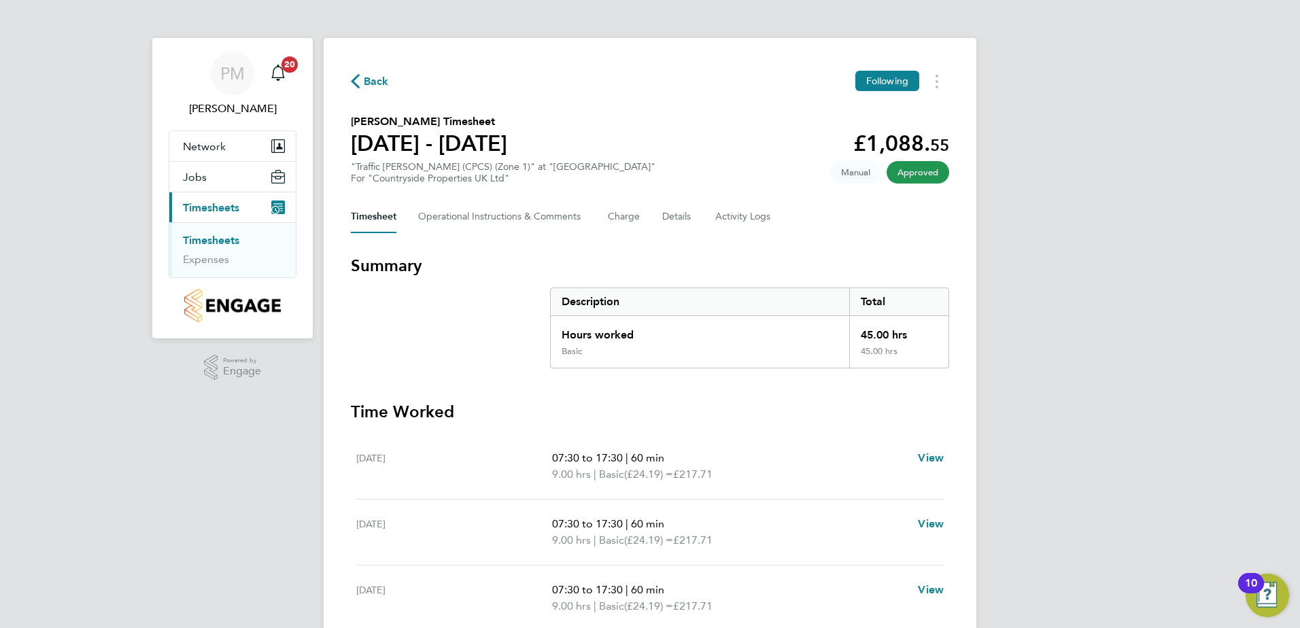
click at [226, 233] on ul "Timesheets Expenses" at bounding box center [232, 249] width 126 height 55
click at [225, 238] on link "Timesheets" at bounding box center [211, 240] width 56 height 13
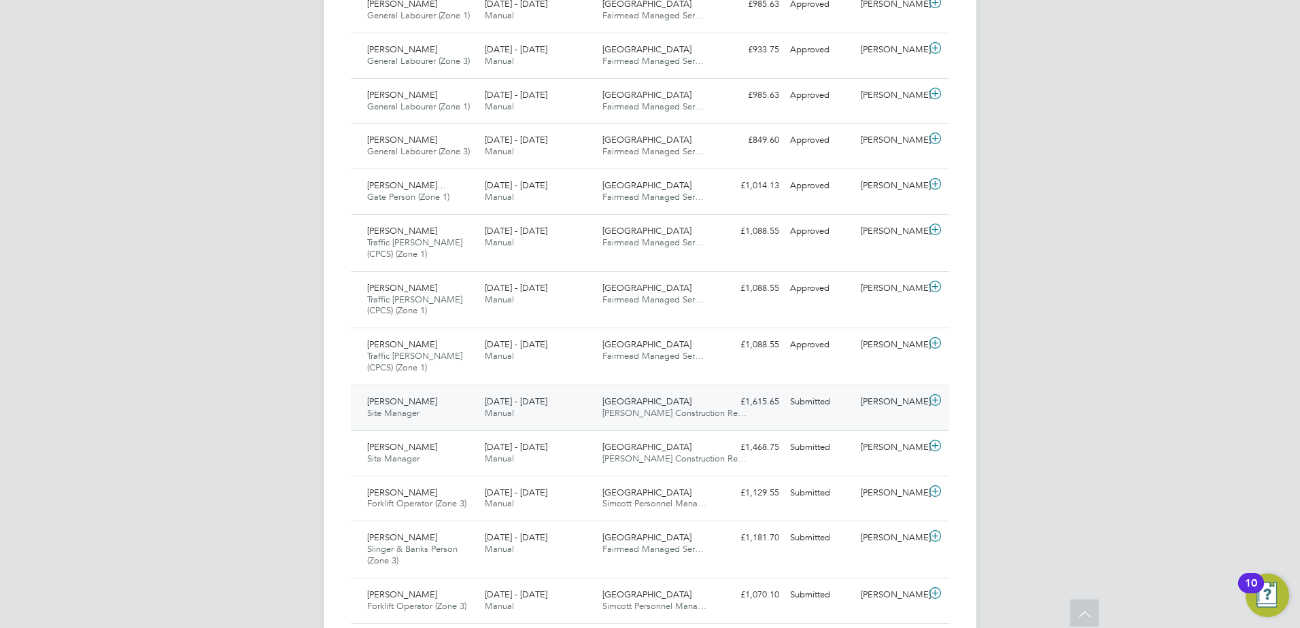
click at [393, 404] on span "[PERSON_NAME]" at bounding box center [402, 402] width 70 height 12
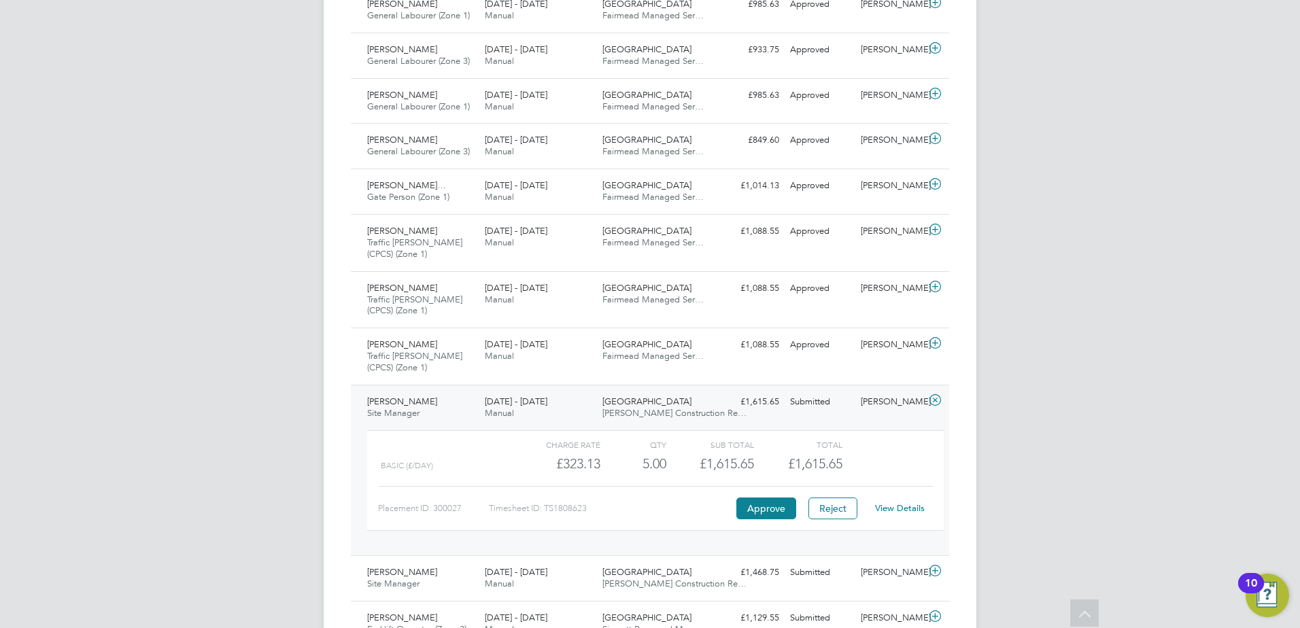
click at [894, 511] on link "View Details" at bounding box center [900, 508] width 50 height 12
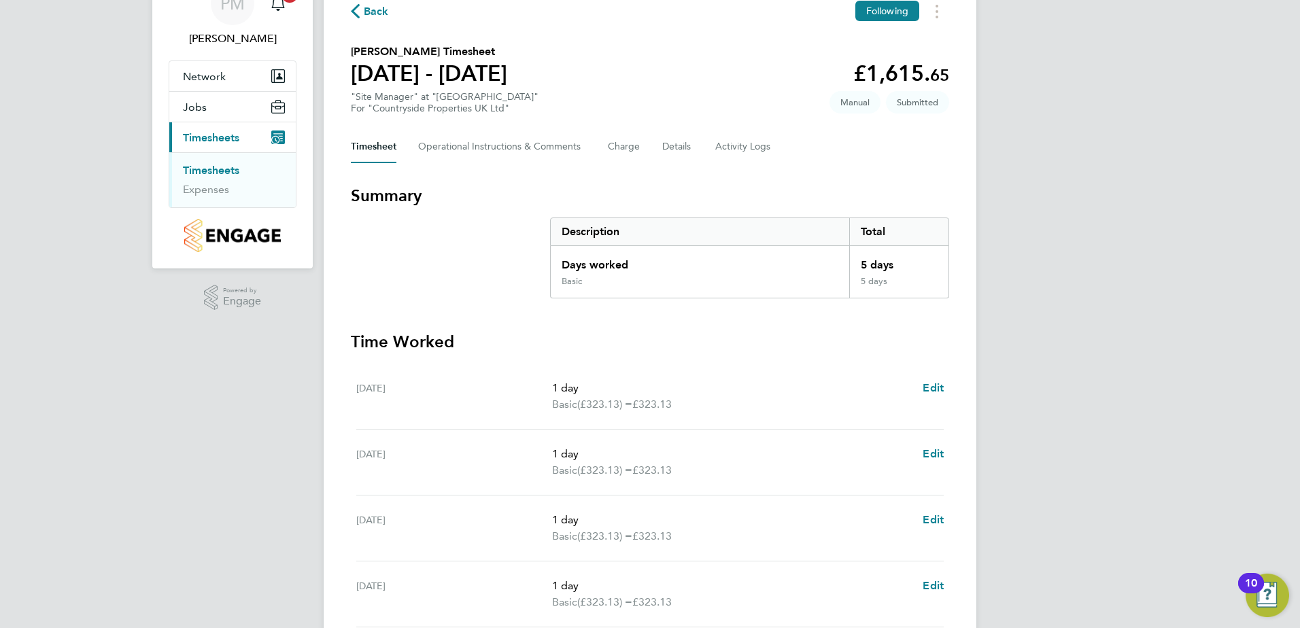
scroll to position [204, 0]
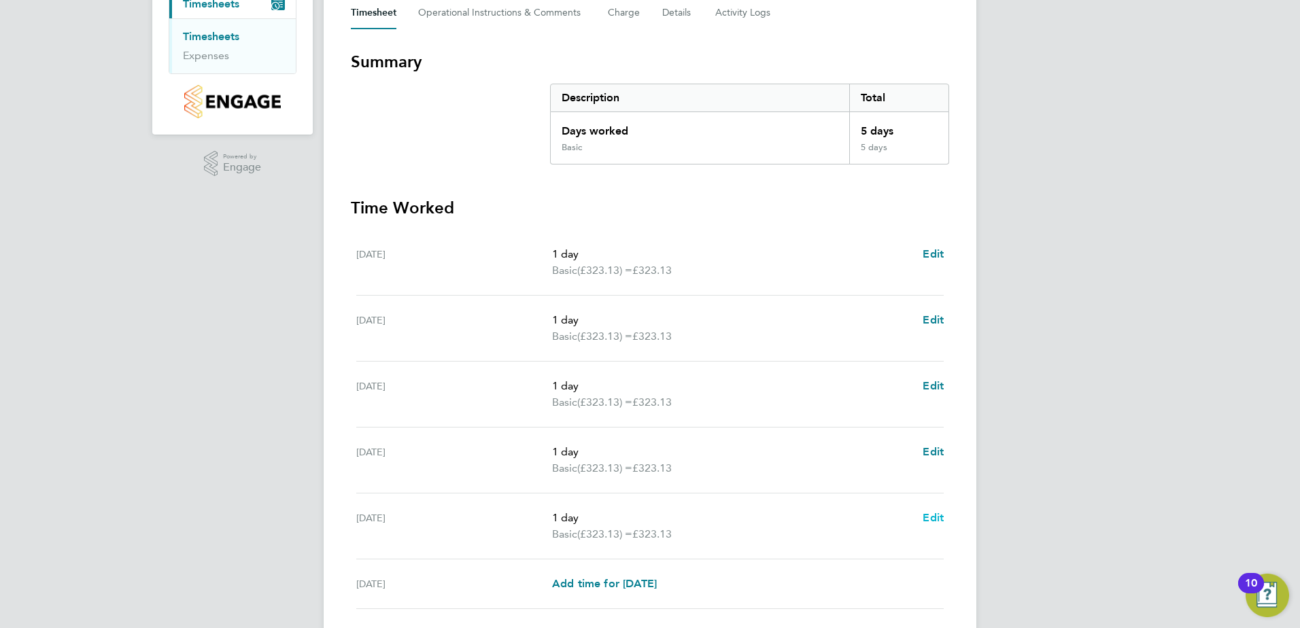
click at [932, 516] on span "Edit" at bounding box center [932, 517] width 21 height 13
select select "1"
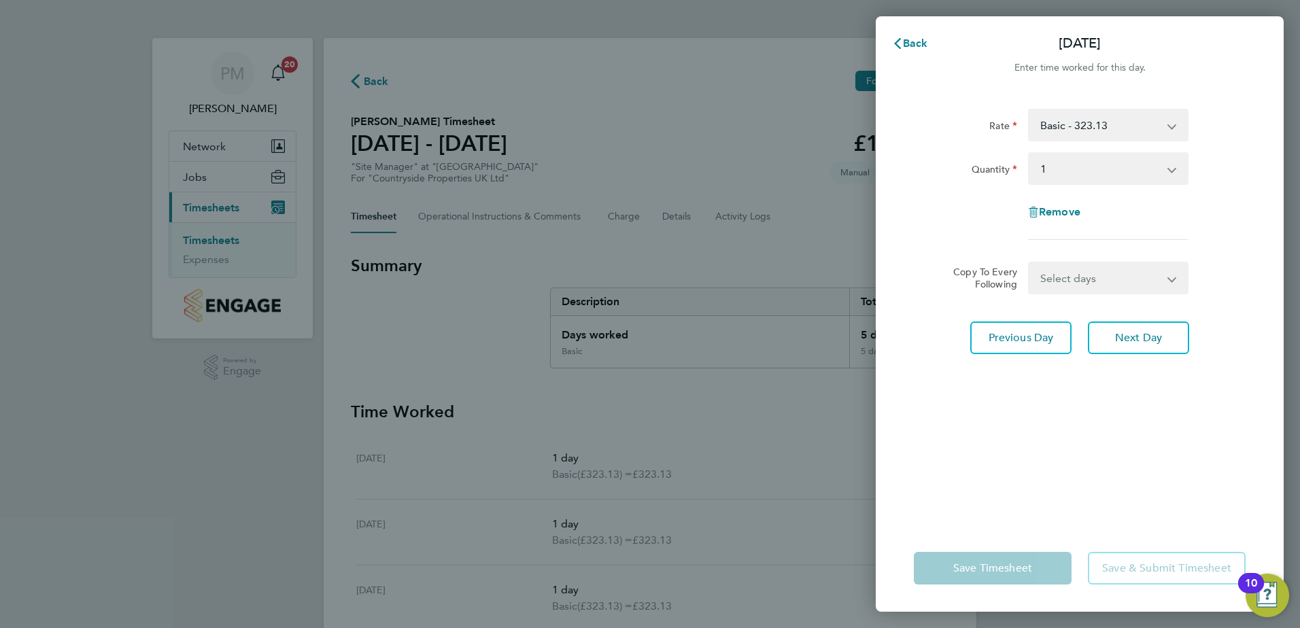
click at [1172, 170] on app-icon-cross-button at bounding box center [1178, 169] width 16 height 30
click at [1166, 166] on select "Select quantity 0.5 1" at bounding box center [1099, 169] width 141 height 30
click at [1177, 166] on app-icon-cross-button at bounding box center [1178, 169] width 16 height 30
click at [1170, 122] on select "Basic - 323.13" at bounding box center [1099, 125] width 141 height 30
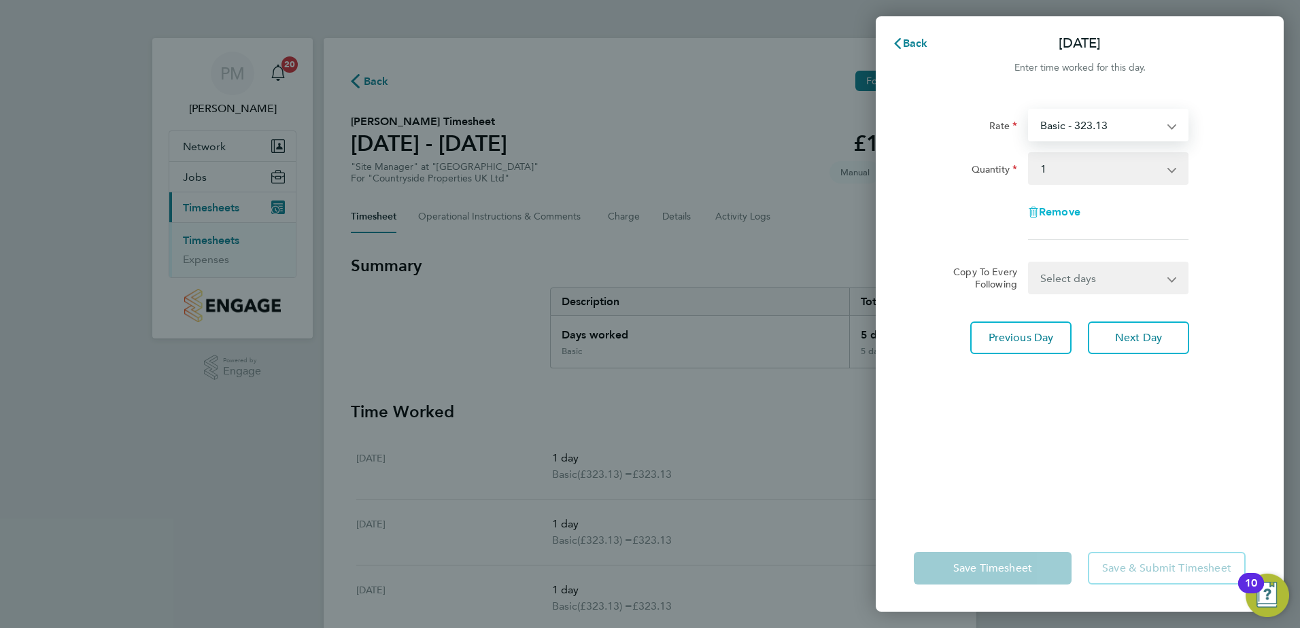
click at [1052, 209] on span "Remove" at bounding box center [1059, 211] width 41 height 13
select select "null"
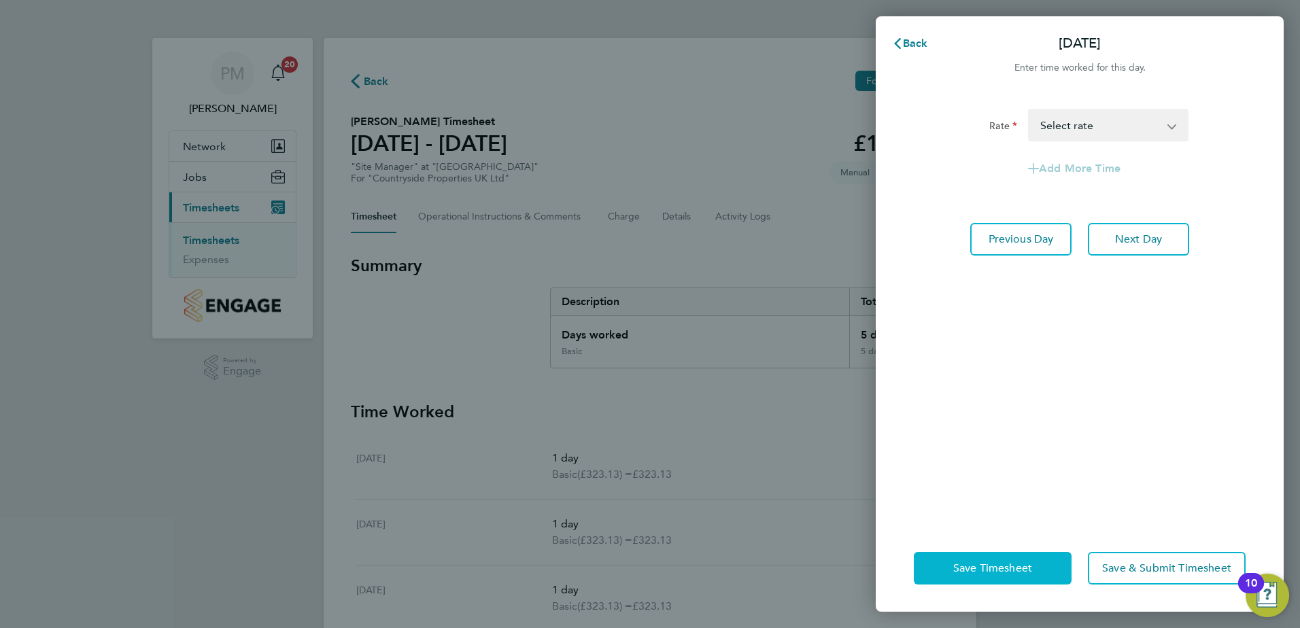
click at [963, 576] on button "Save Timesheet" at bounding box center [993, 568] width 158 height 33
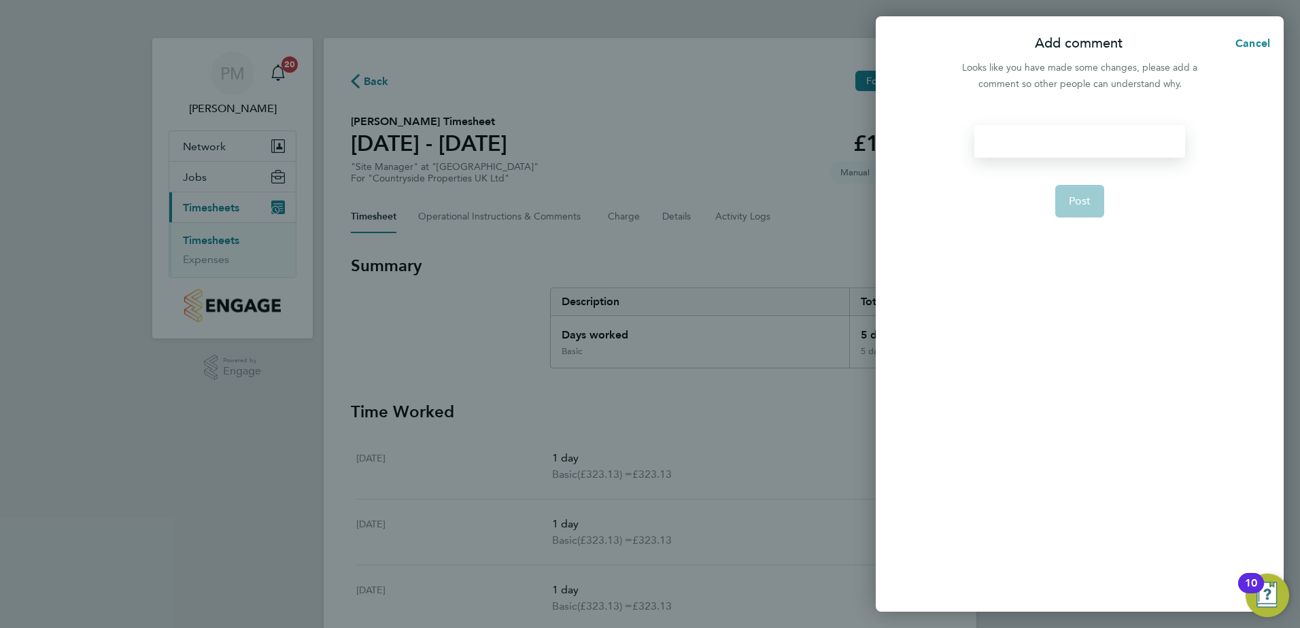
click at [1047, 139] on div at bounding box center [1079, 141] width 210 height 33
click at [1083, 198] on span "Post" at bounding box center [1079, 201] width 22 height 14
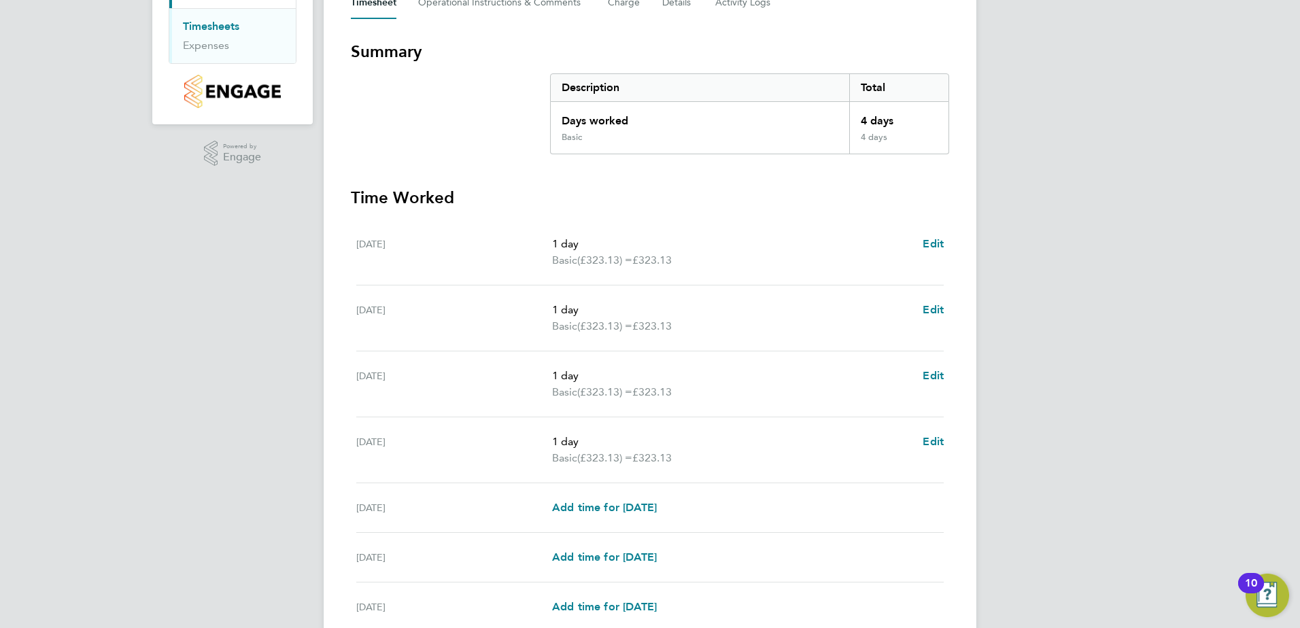
scroll to position [338, 0]
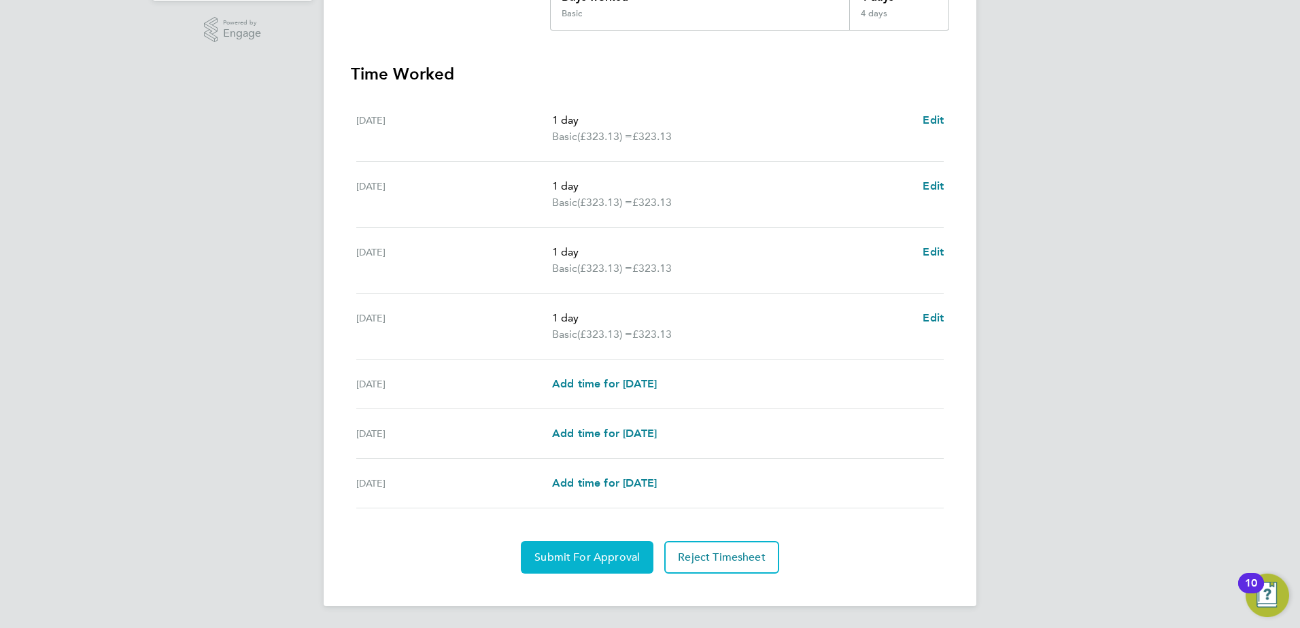
click at [591, 555] on span "Submit For Approval" at bounding box center [586, 558] width 105 height 14
click at [591, 554] on span "Approve Timesheet" at bounding box center [587, 558] width 100 height 14
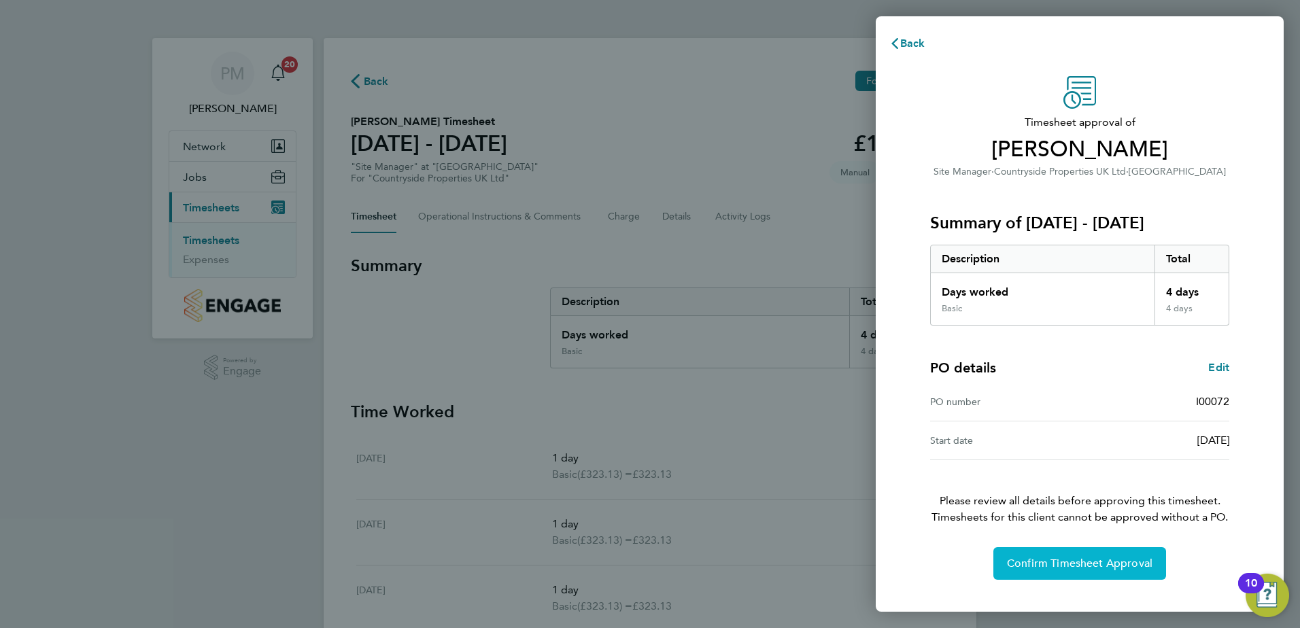
click at [1079, 559] on span "Confirm Timesheet Approval" at bounding box center [1079, 564] width 145 height 14
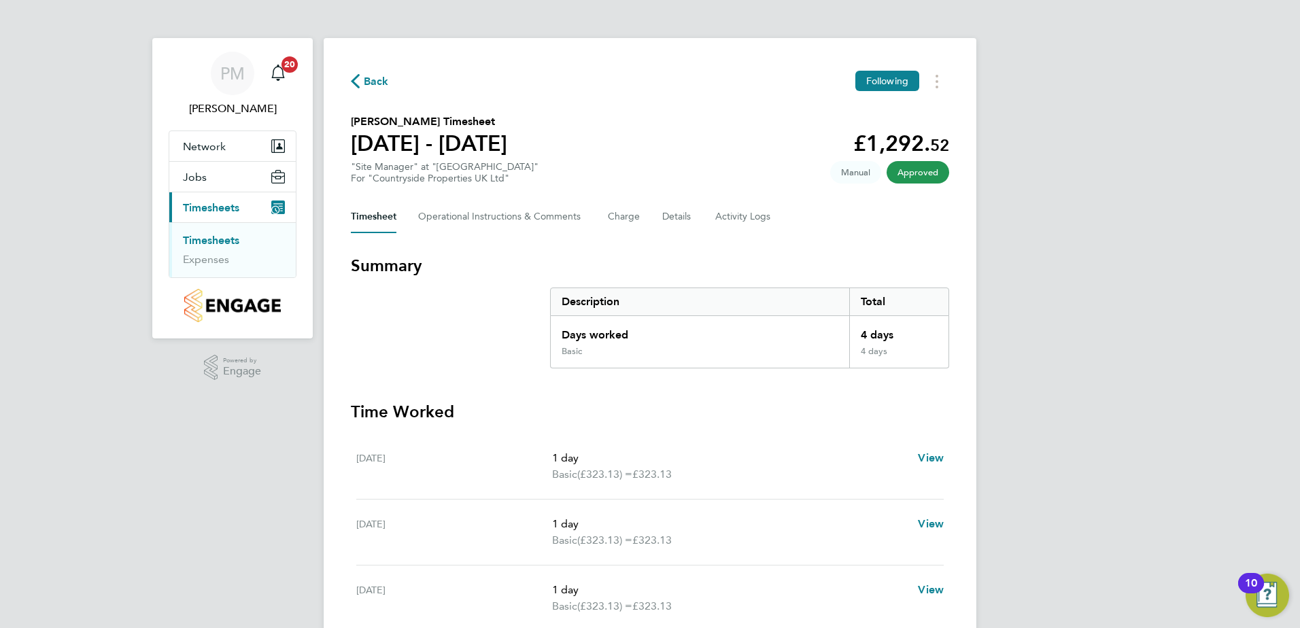
click at [211, 239] on link "Timesheets" at bounding box center [211, 240] width 56 height 13
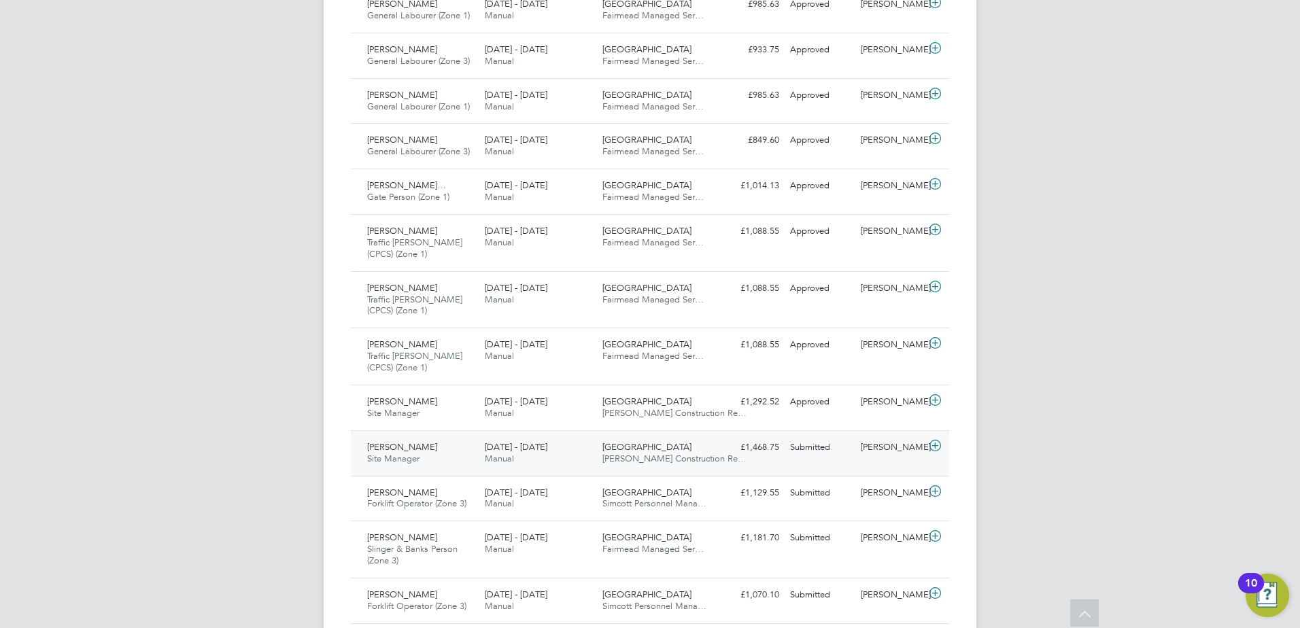
click at [395, 447] on span "[PERSON_NAME]" at bounding box center [402, 447] width 70 height 12
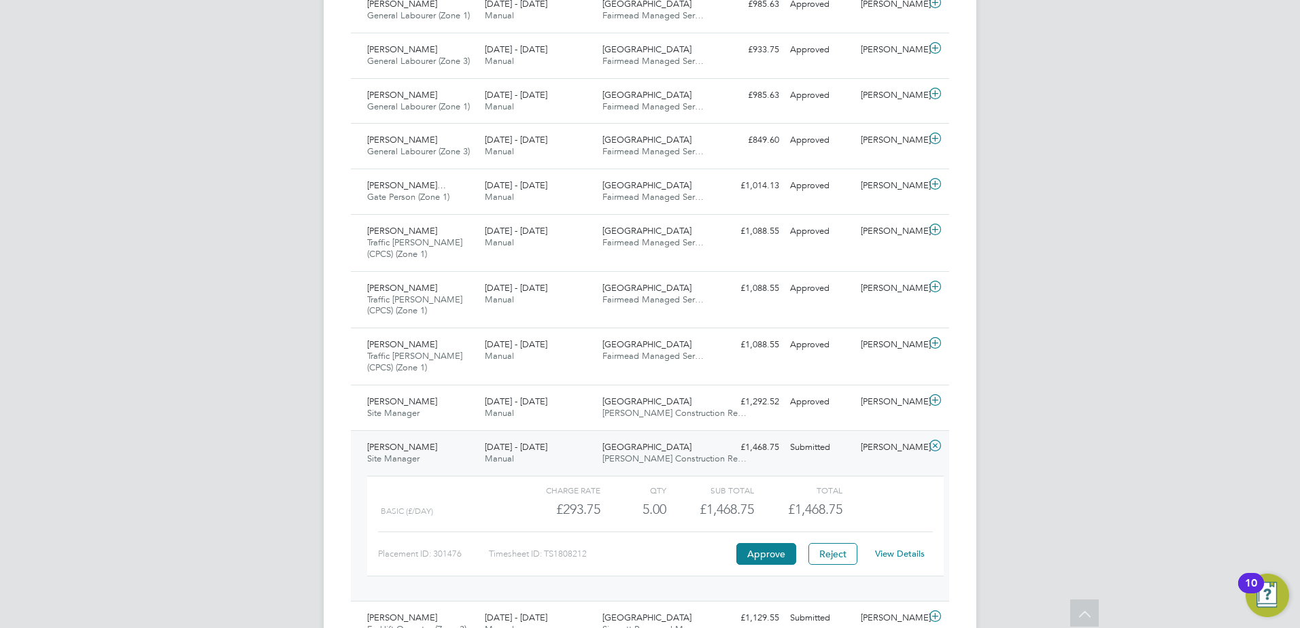
click at [903, 554] on link "View Details" at bounding box center [900, 554] width 50 height 12
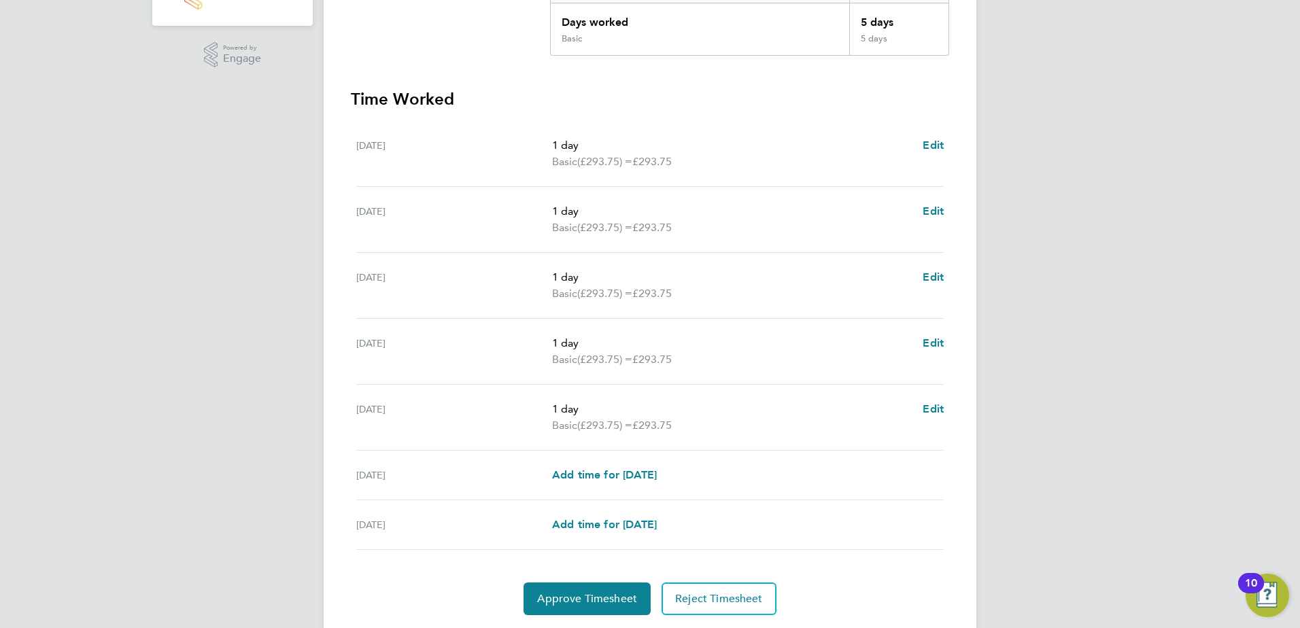
scroll to position [354, 0]
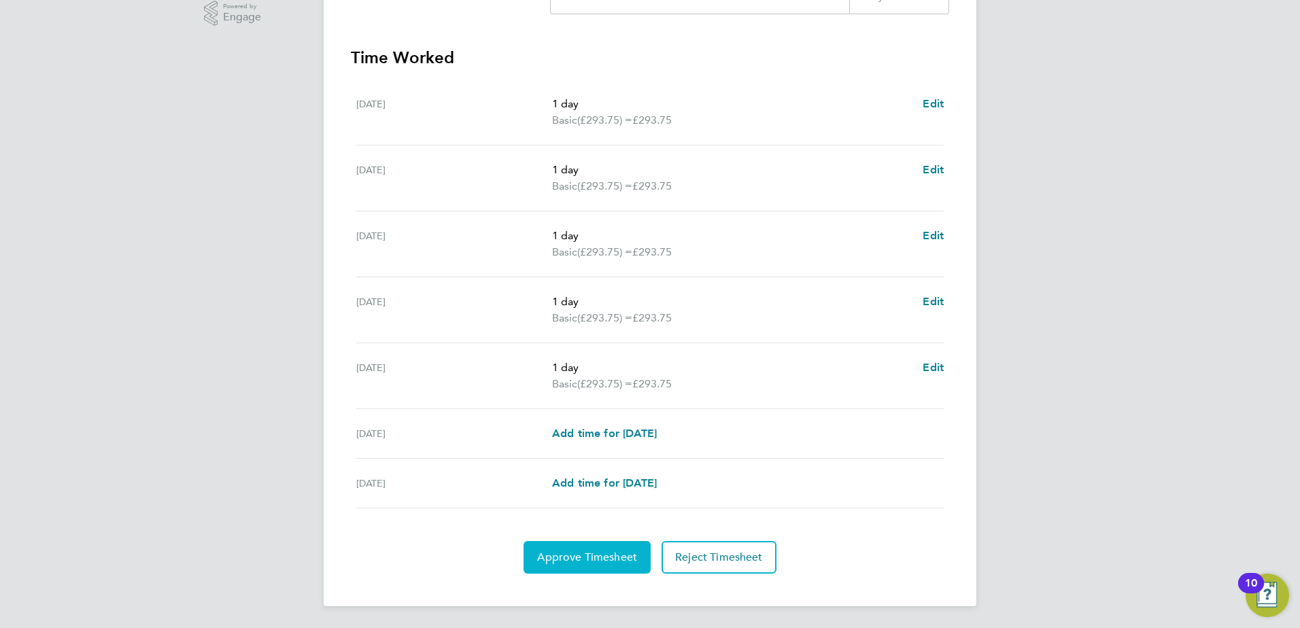
click at [580, 560] on span "Approve Timesheet" at bounding box center [587, 558] width 100 height 14
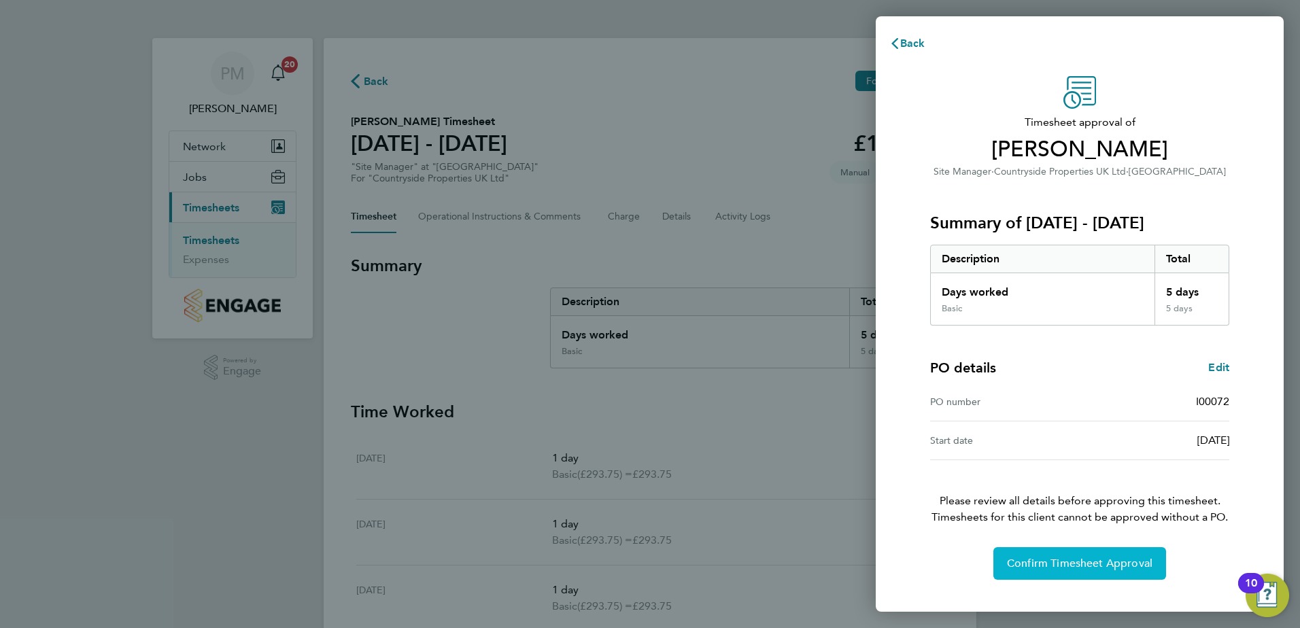
click at [1068, 561] on span "Confirm Timesheet Approval" at bounding box center [1079, 564] width 145 height 14
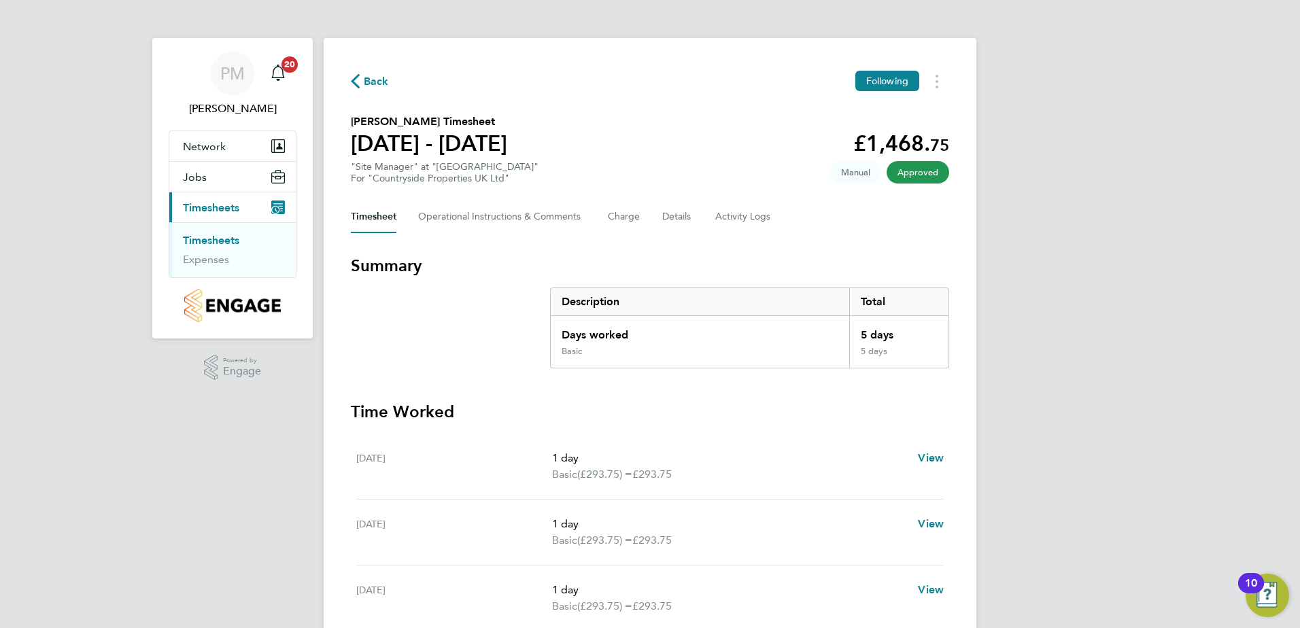
click at [200, 240] on link "Timesheets" at bounding box center [211, 240] width 56 height 13
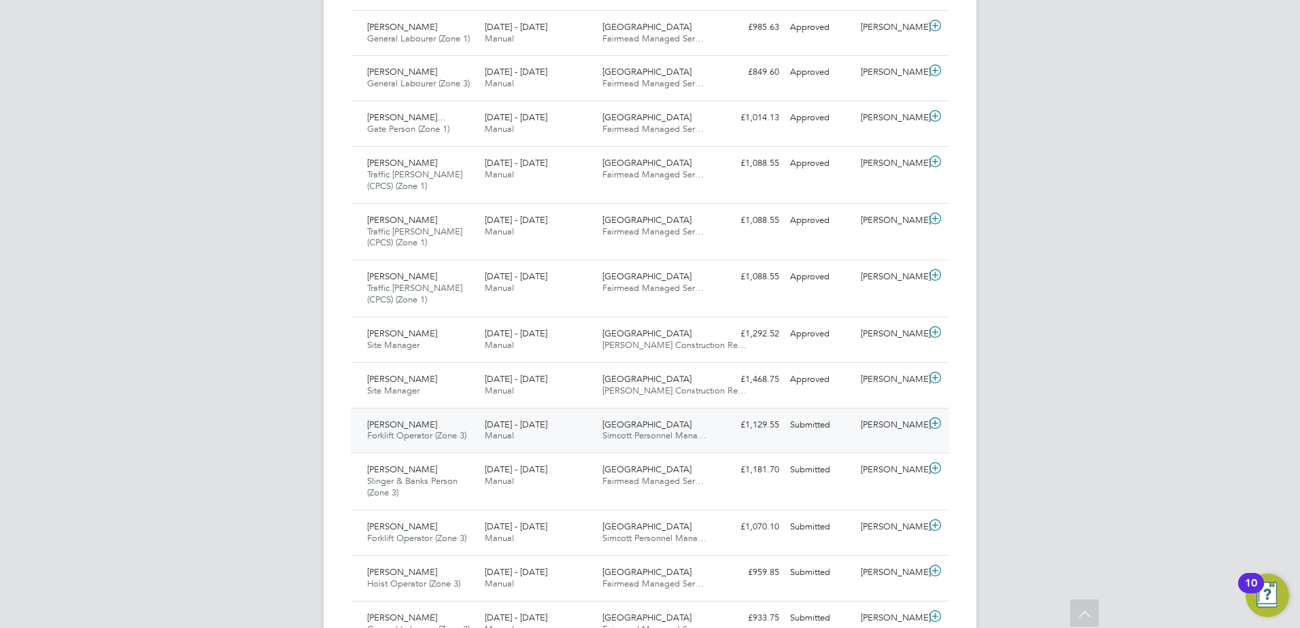
click at [387, 423] on span "[PERSON_NAME]" at bounding box center [402, 425] width 70 height 12
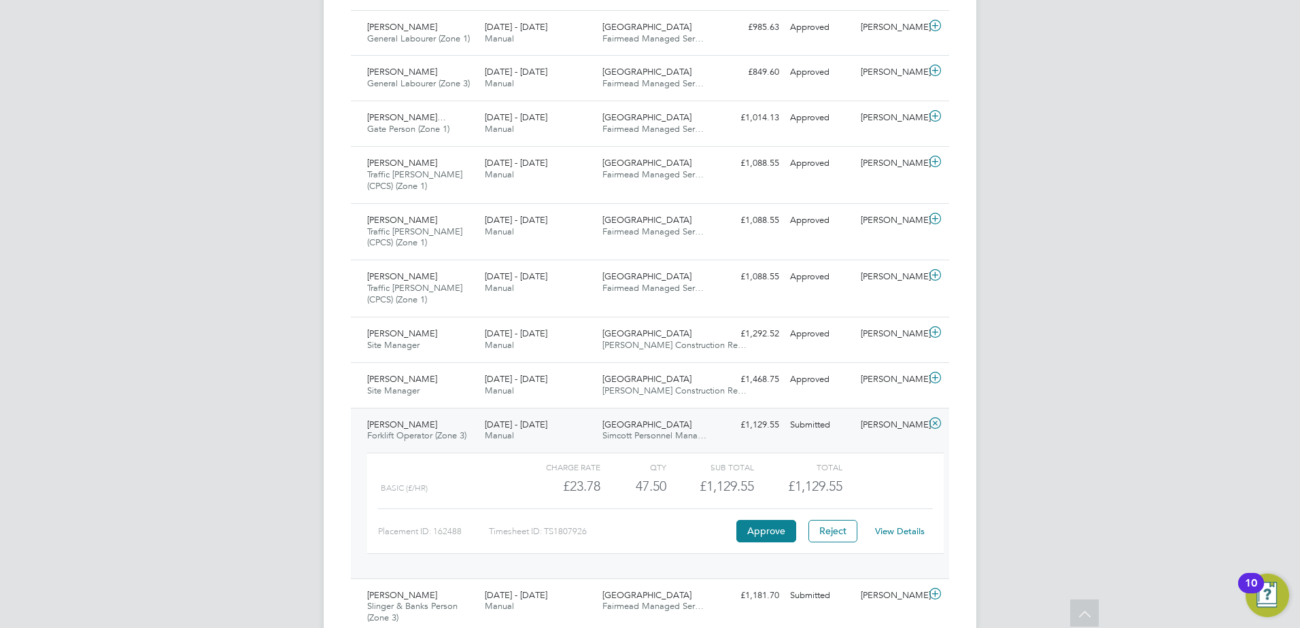
click at [885, 527] on link "View Details" at bounding box center [900, 531] width 50 height 12
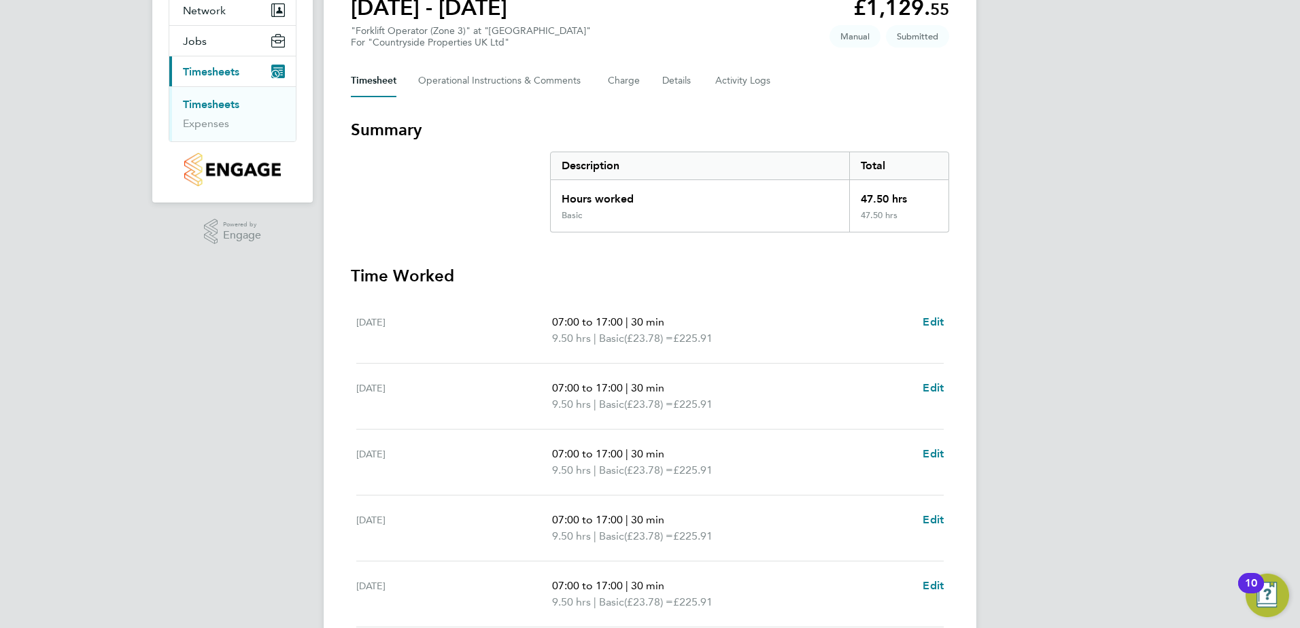
scroll to position [354, 0]
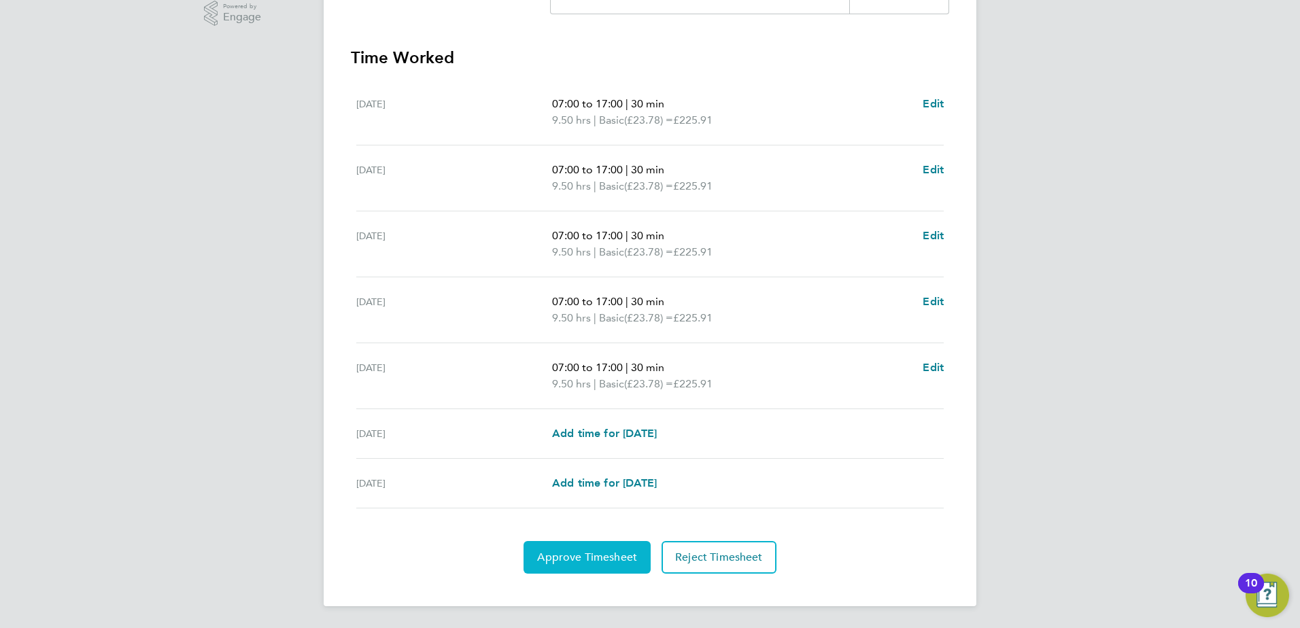
click at [569, 555] on span "Approve Timesheet" at bounding box center [587, 558] width 100 height 14
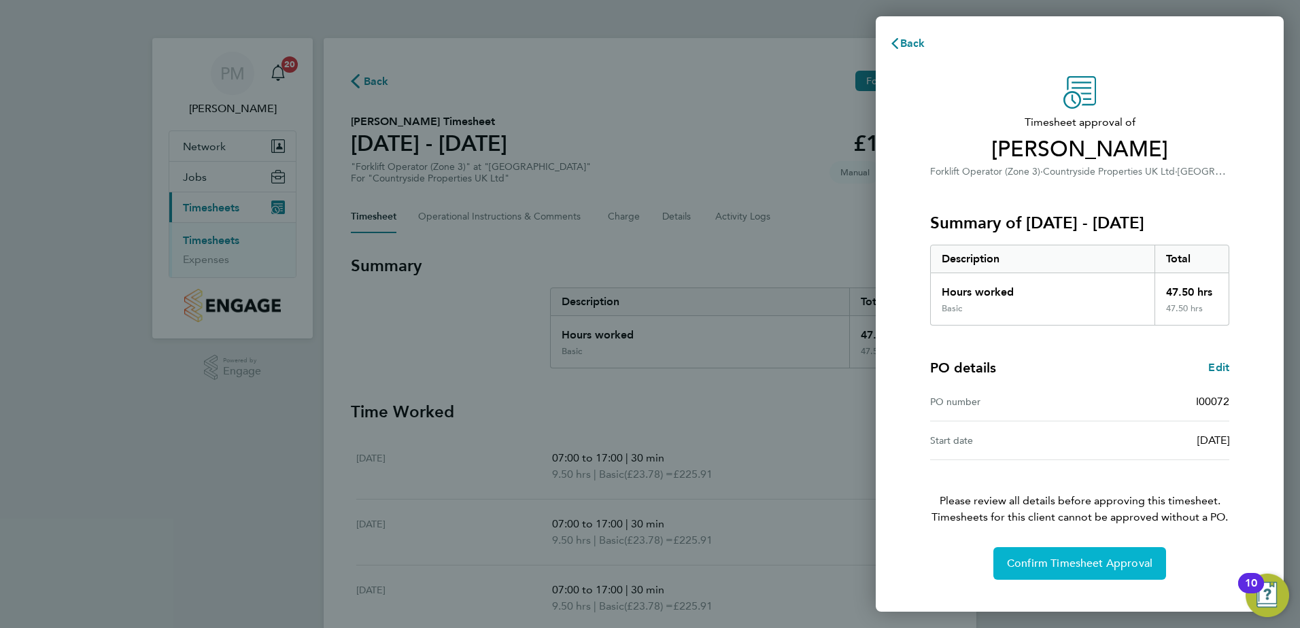
click at [1069, 563] on span "Confirm Timesheet Approval" at bounding box center [1079, 564] width 145 height 14
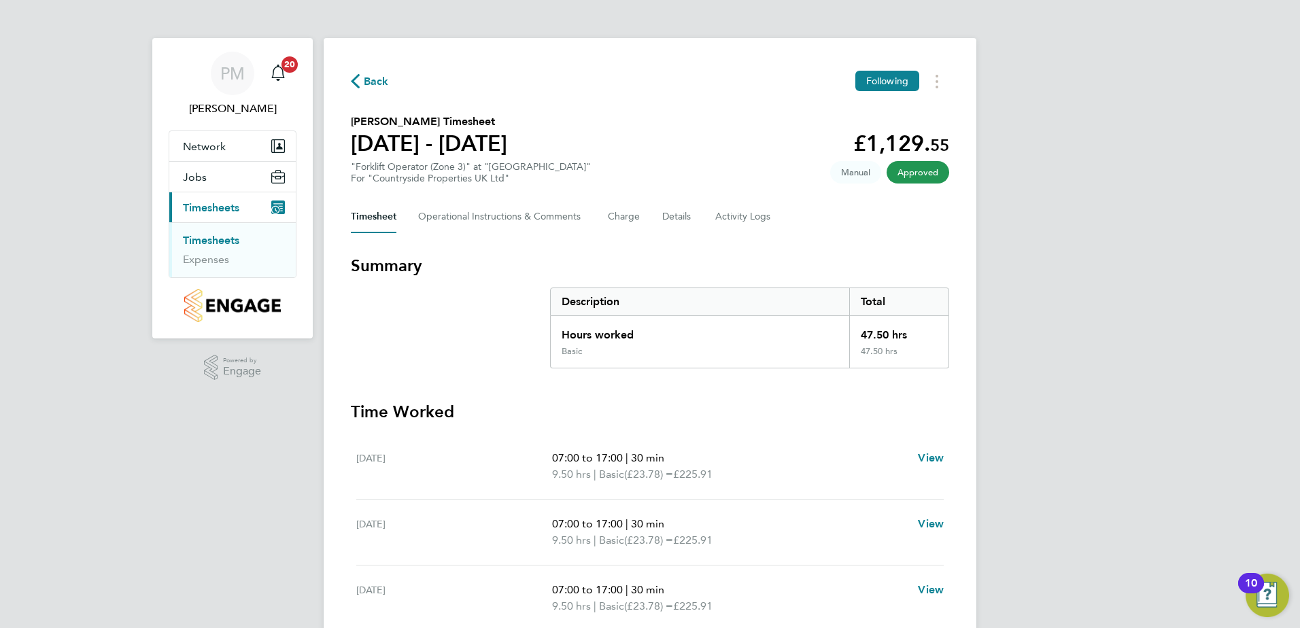
click at [201, 239] on link "Timesheets" at bounding box center [211, 240] width 56 height 13
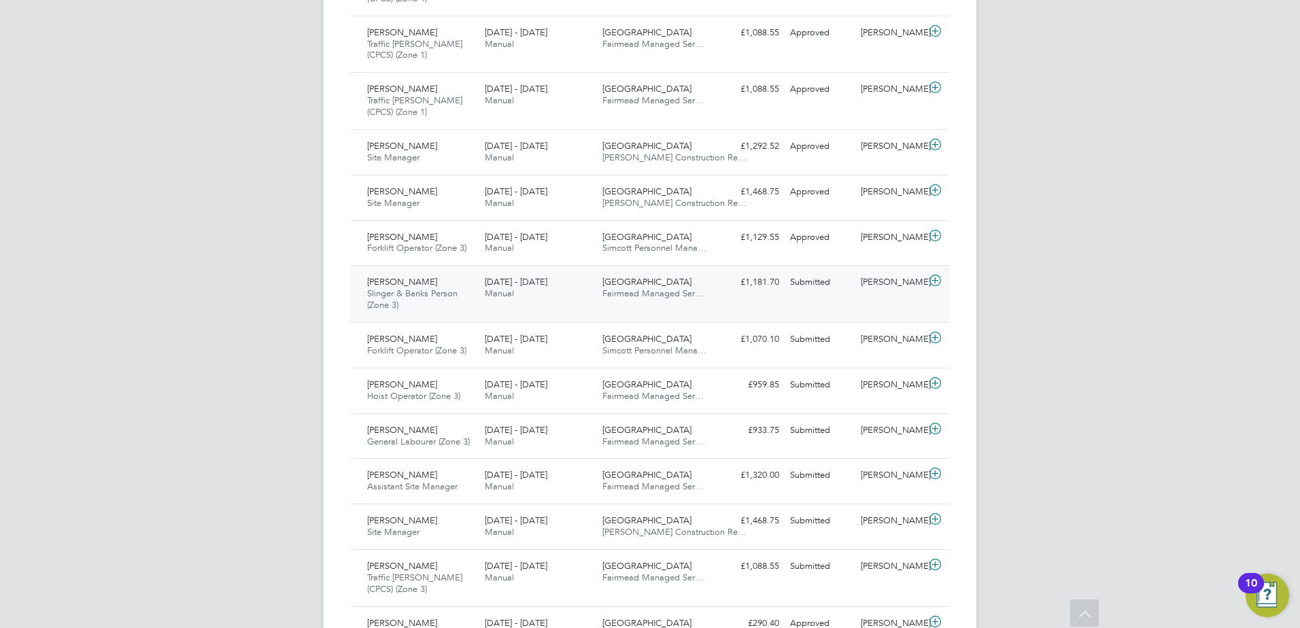
click at [372, 283] on span "[PERSON_NAME]" at bounding box center [402, 282] width 70 height 12
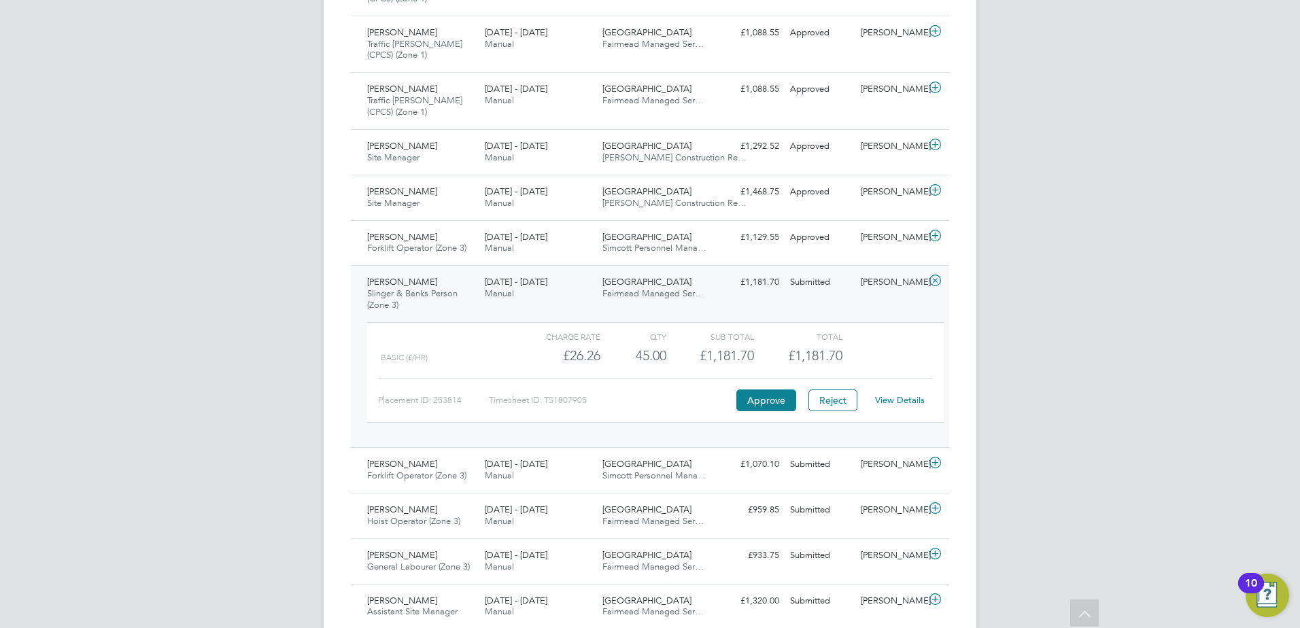
click at [893, 395] on link "View Details" at bounding box center [900, 400] width 50 height 12
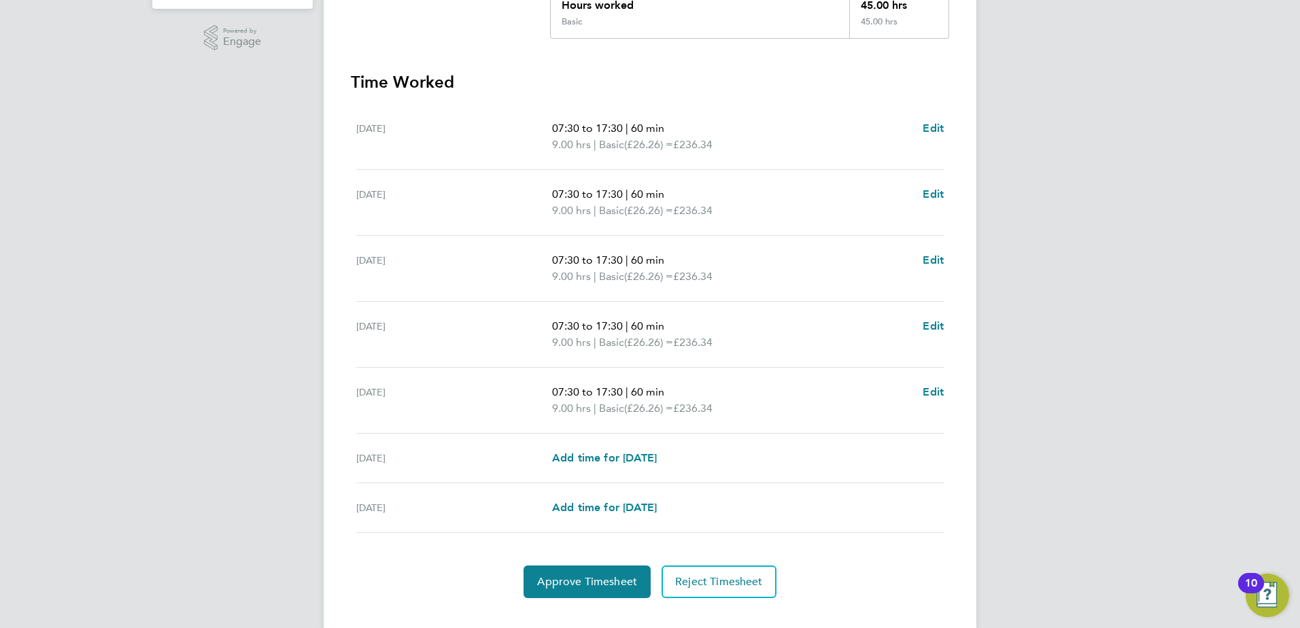
scroll to position [354, 0]
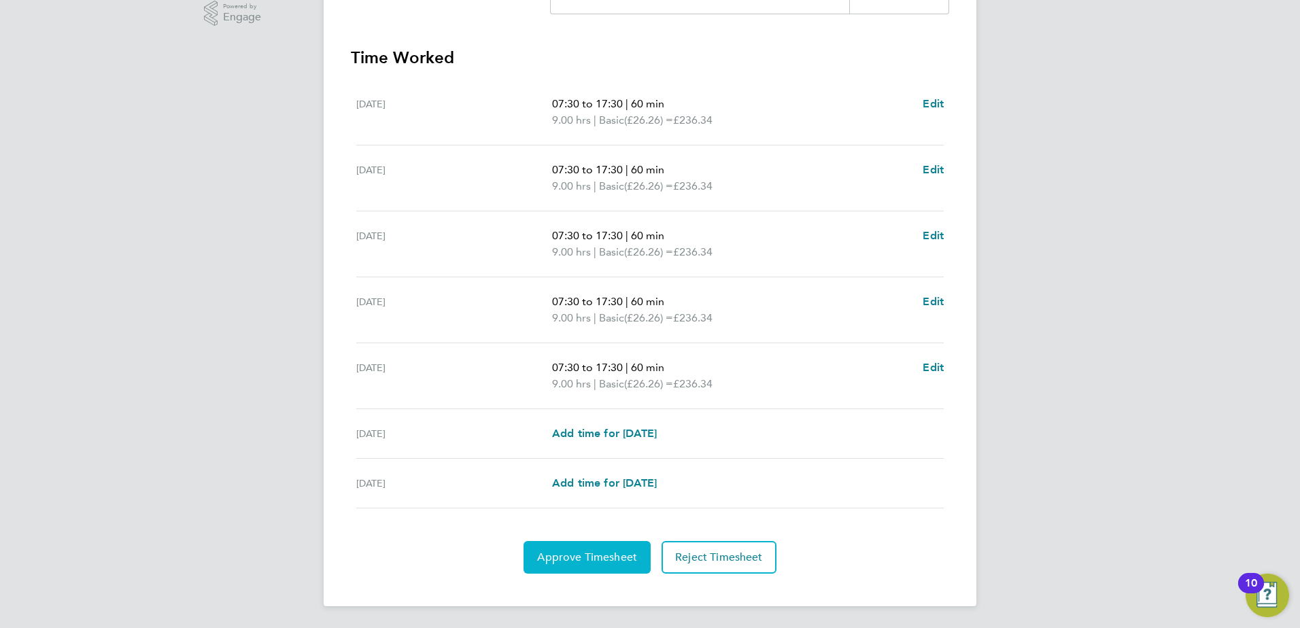
click at [583, 551] on span "Approve Timesheet" at bounding box center [587, 558] width 100 height 14
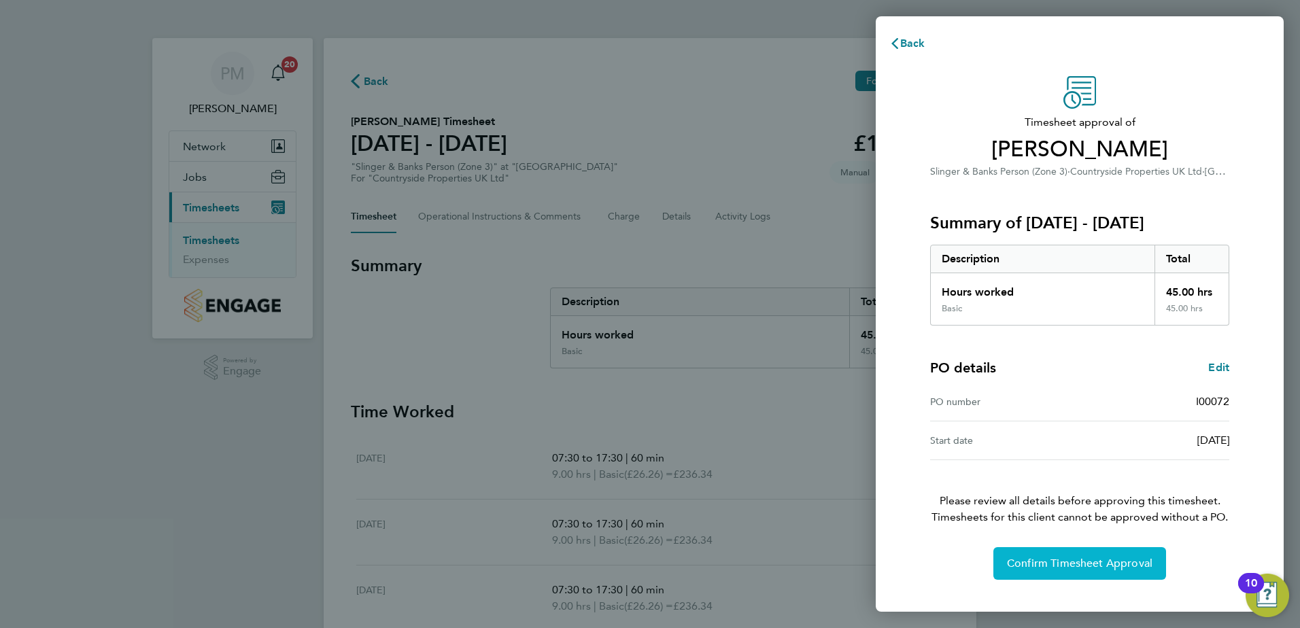
click at [1051, 561] on span "Confirm Timesheet Approval" at bounding box center [1079, 564] width 145 height 14
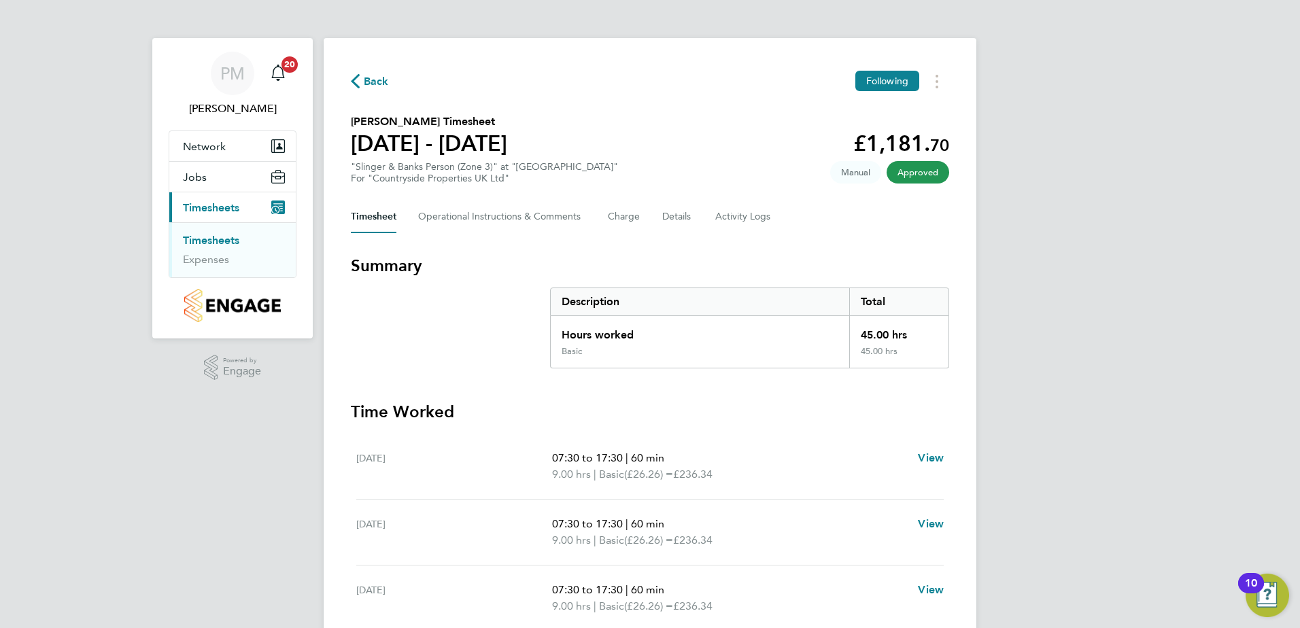
click at [205, 237] on link "Timesheets" at bounding box center [211, 240] width 56 height 13
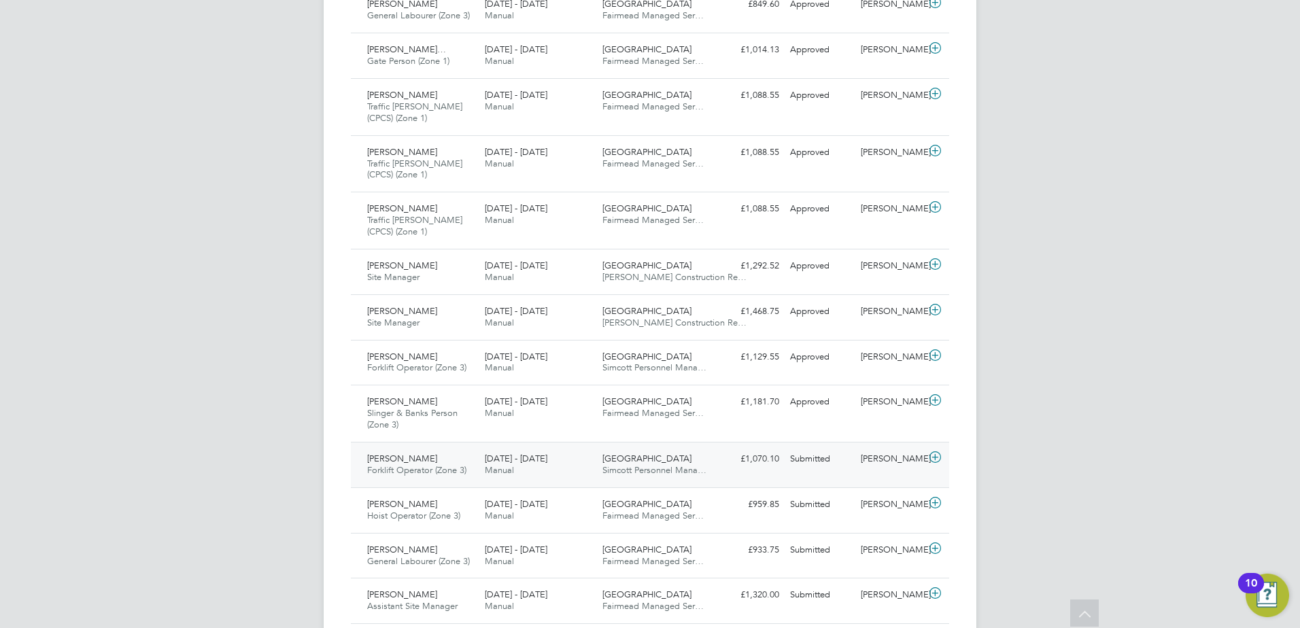
click at [378, 460] on span "[PERSON_NAME]" at bounding box center [402, 459] width 70 height 12
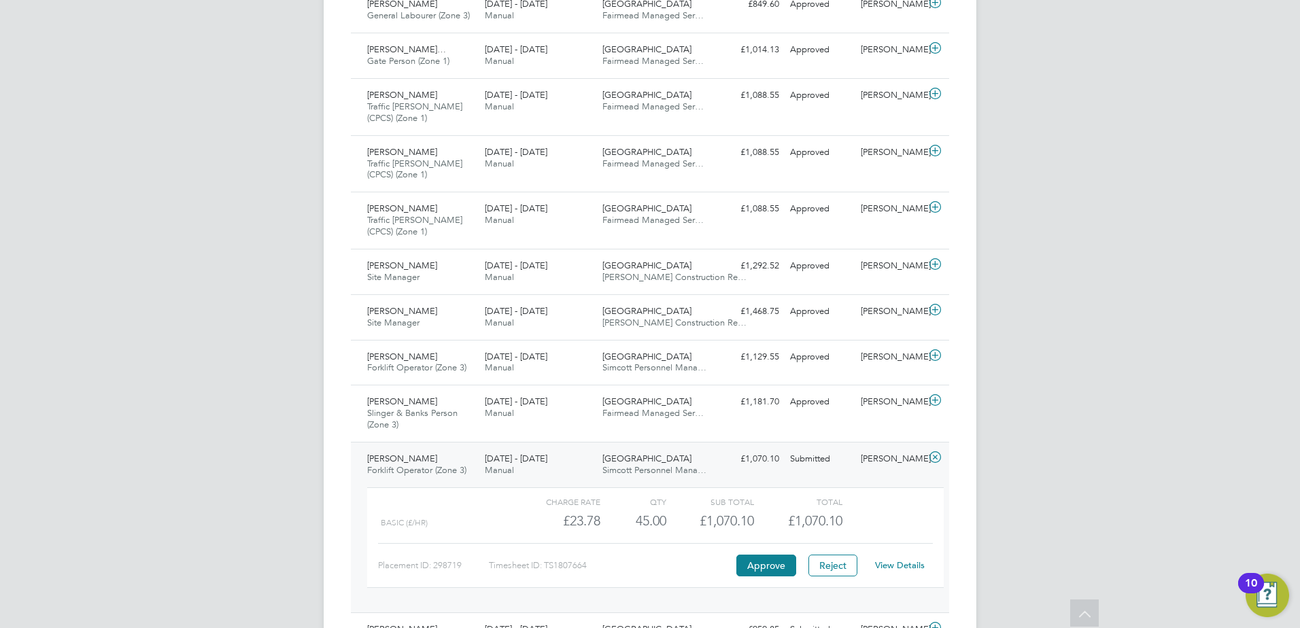
click at [896, 567] on link "View Details" at bounding box center [900, 565] width 50 height 12
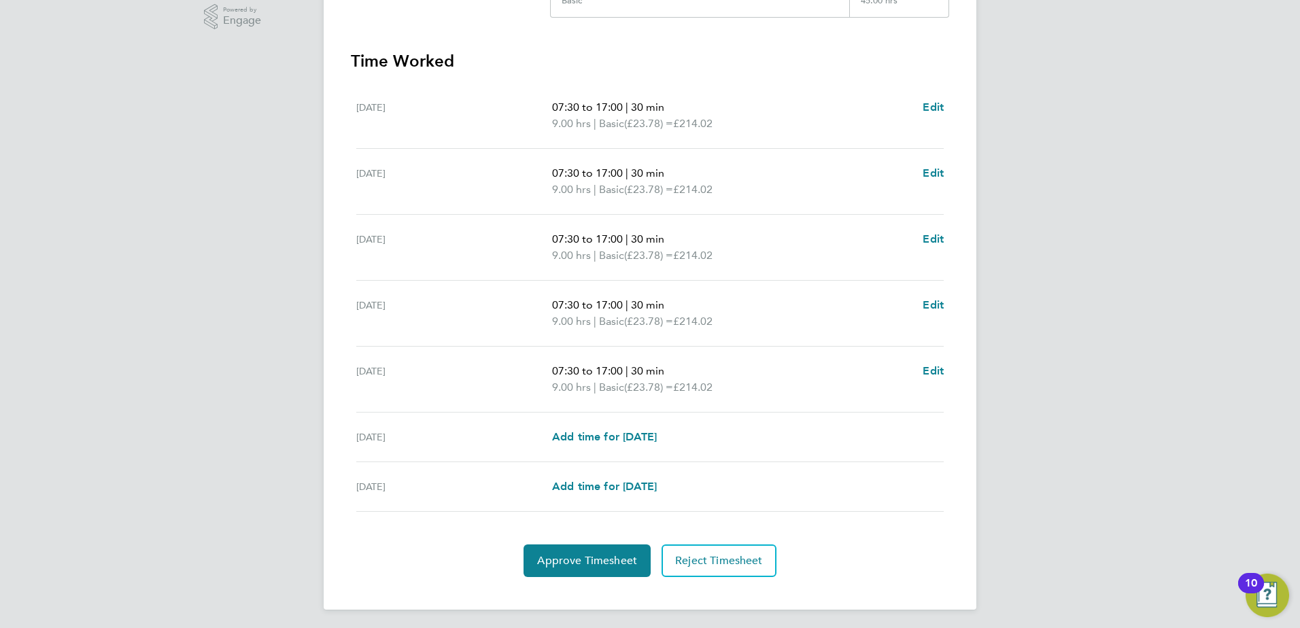
scroll to position [354, 0]
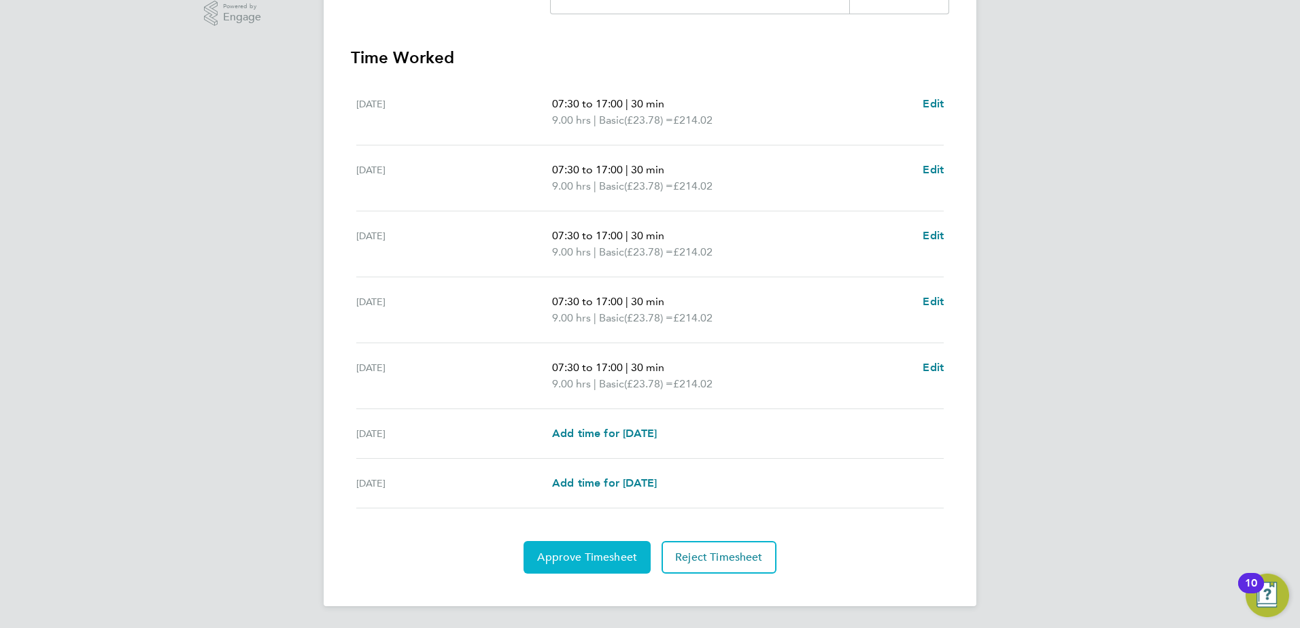
click at [579, 549] on button "Approve Timesheet" at bounding box center [586, 557] width 127 height 33
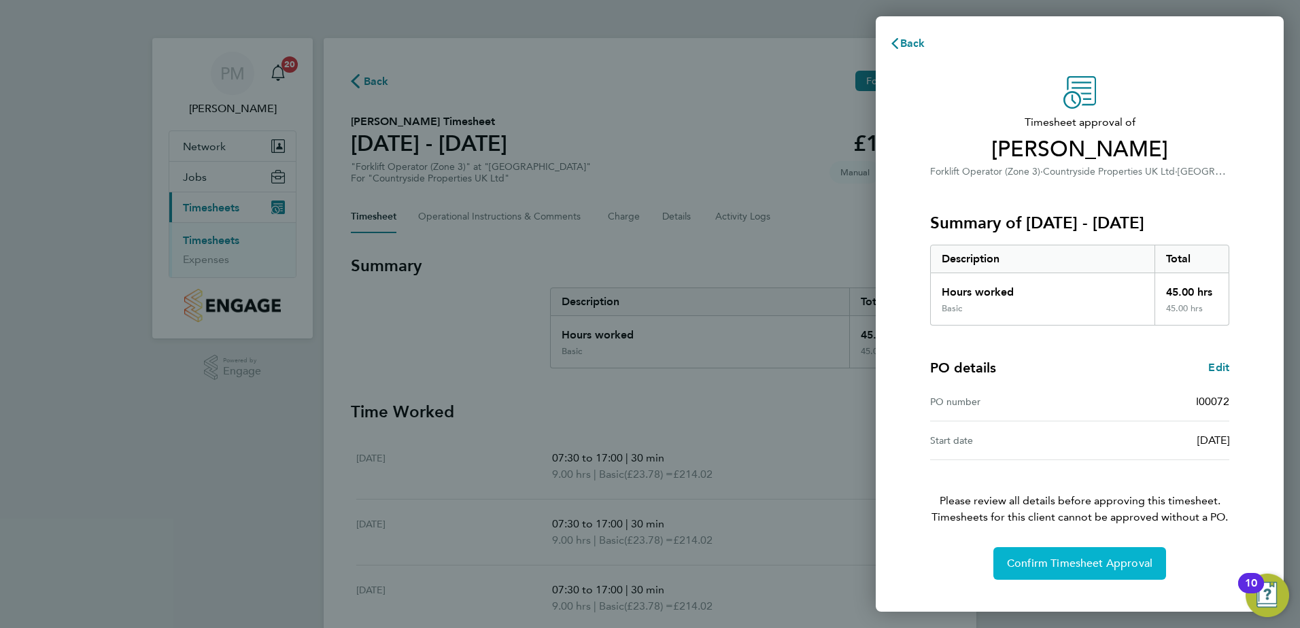
click at [1052, 559] on span "Confirm Timesheet Approval" at bounding box center [1079, 564] width 145 height 14
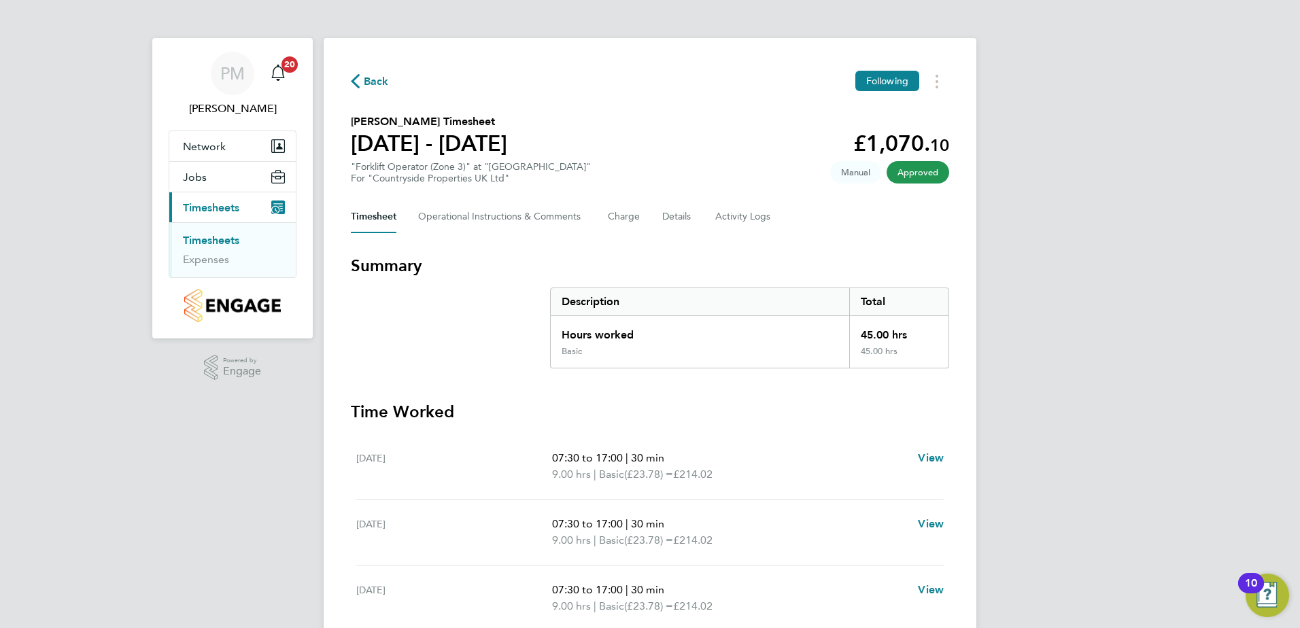
click at [213, 237] on link "Timesheets" at bounding box center [211, 240] width 56 height 13
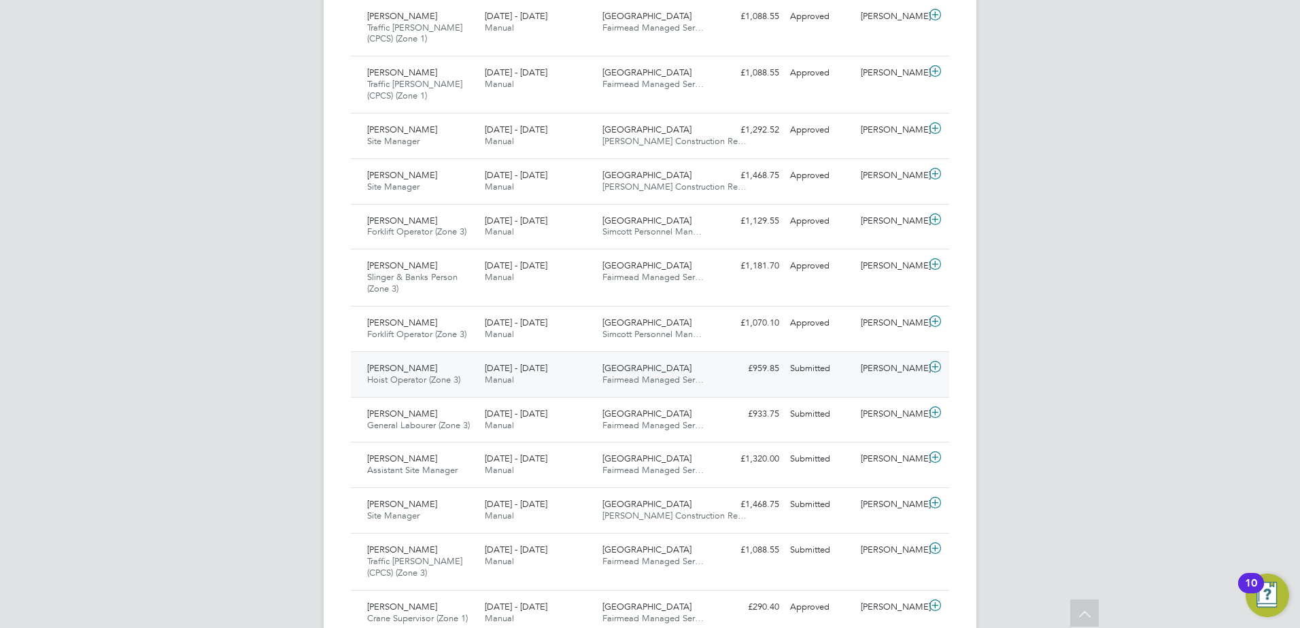
click at [391, 370] on span "[PERSON_NAME]" at bounding box center [402, 368] width 70 height 12
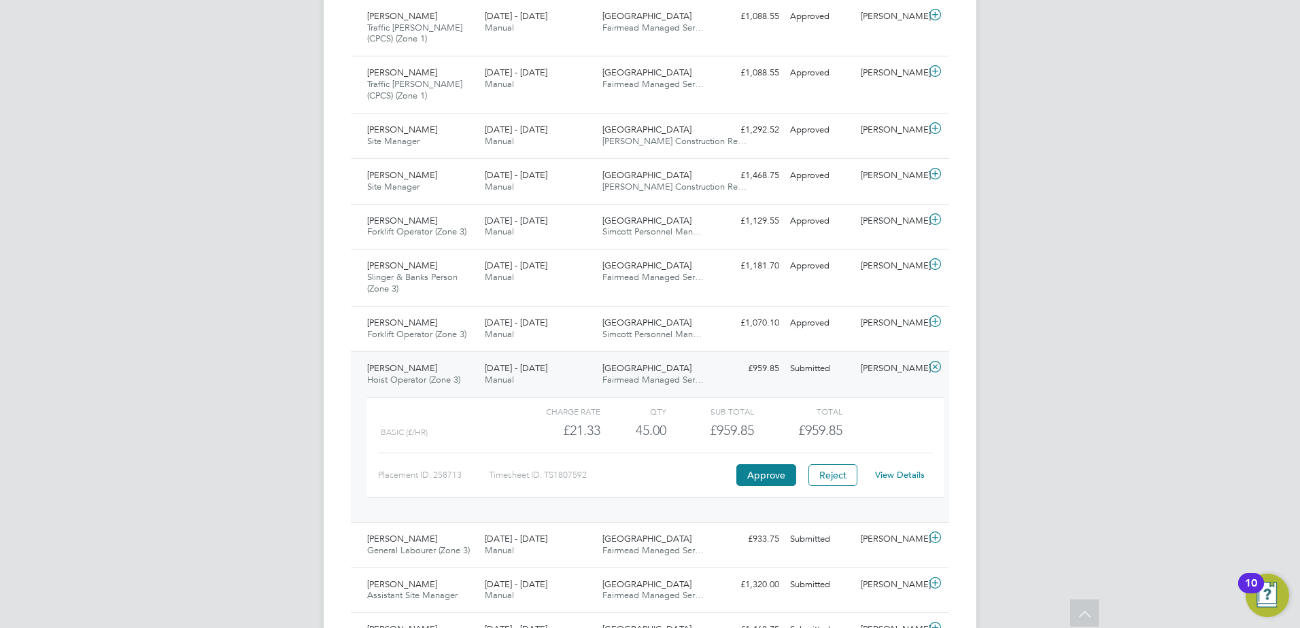
click at [899, 470] on link "View Details" at bounding box center [900, 475] width 50 height 12
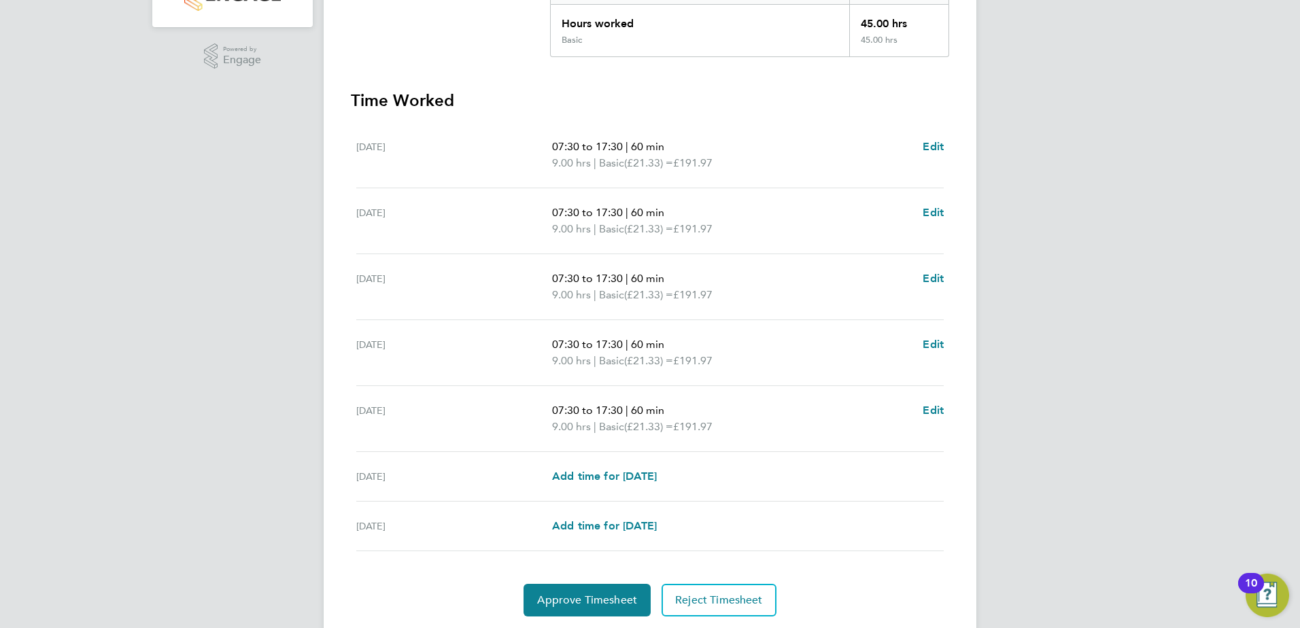
scroll to position [354, 0]
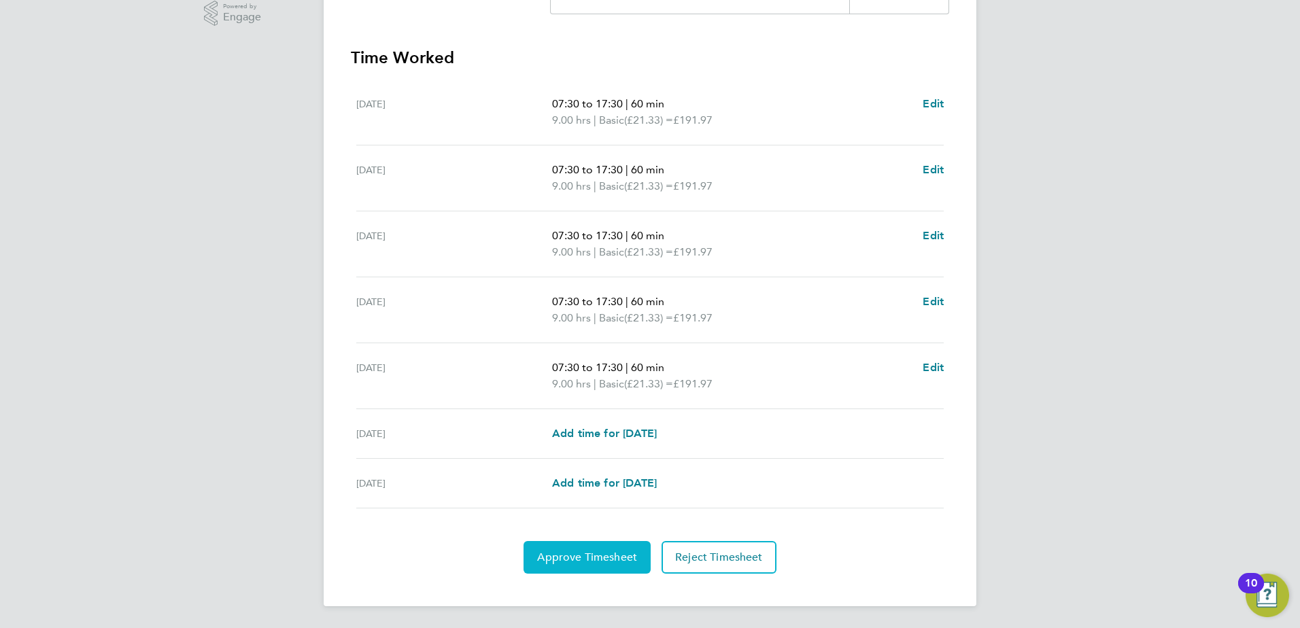
click at [536, 563] on button "Approve Timesheet" at bounding box center [586, 557] width 127 height 33
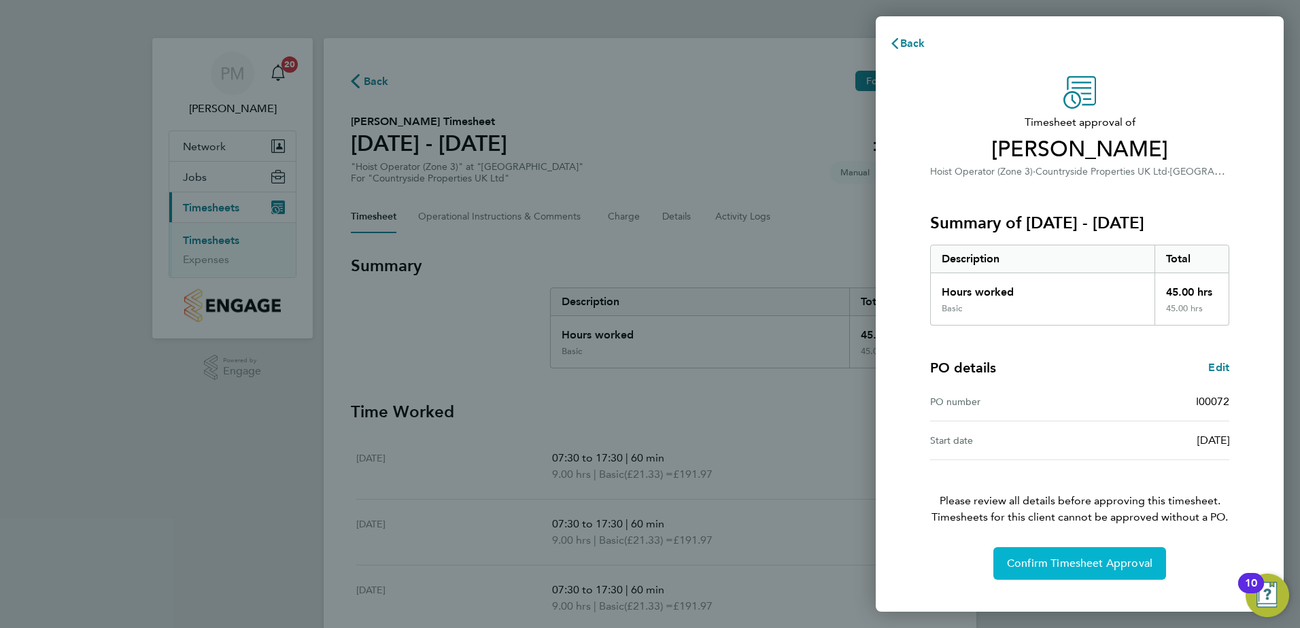
click at [1105, 558] on span "Confirm Timesheet Approval" at bounding box center [1079, 564] width 145 height 14
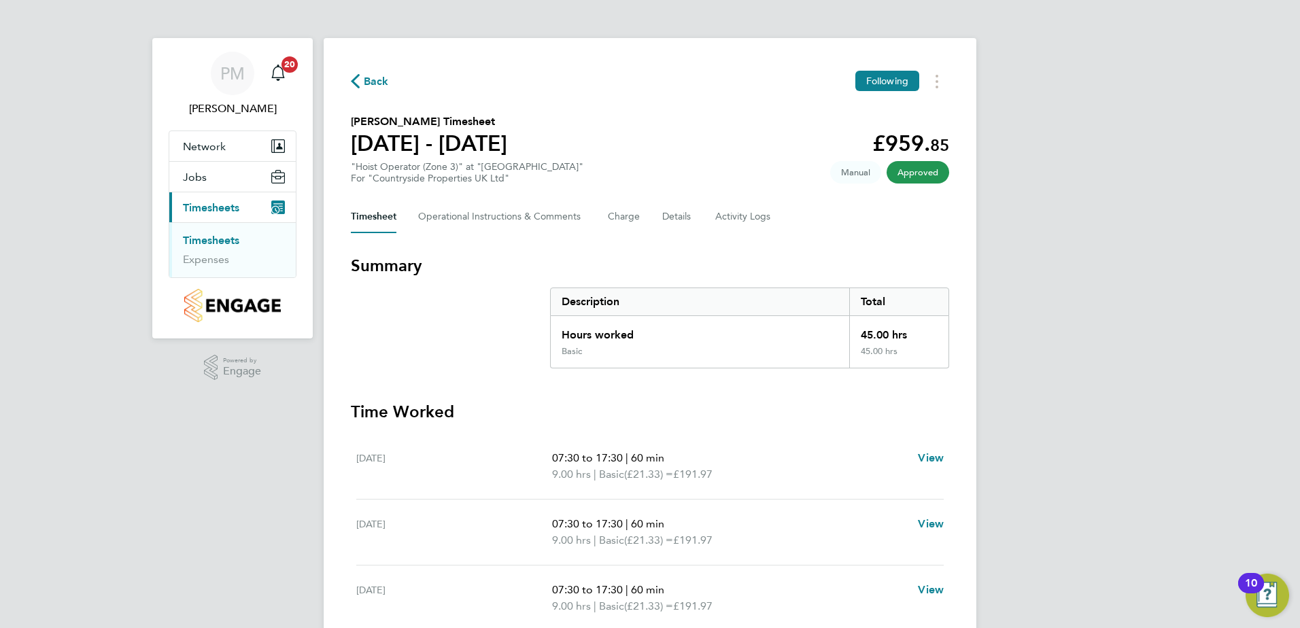
click at [217, 241] on link "Timesheets" at bounding box center [211, 240] width 56 height 13
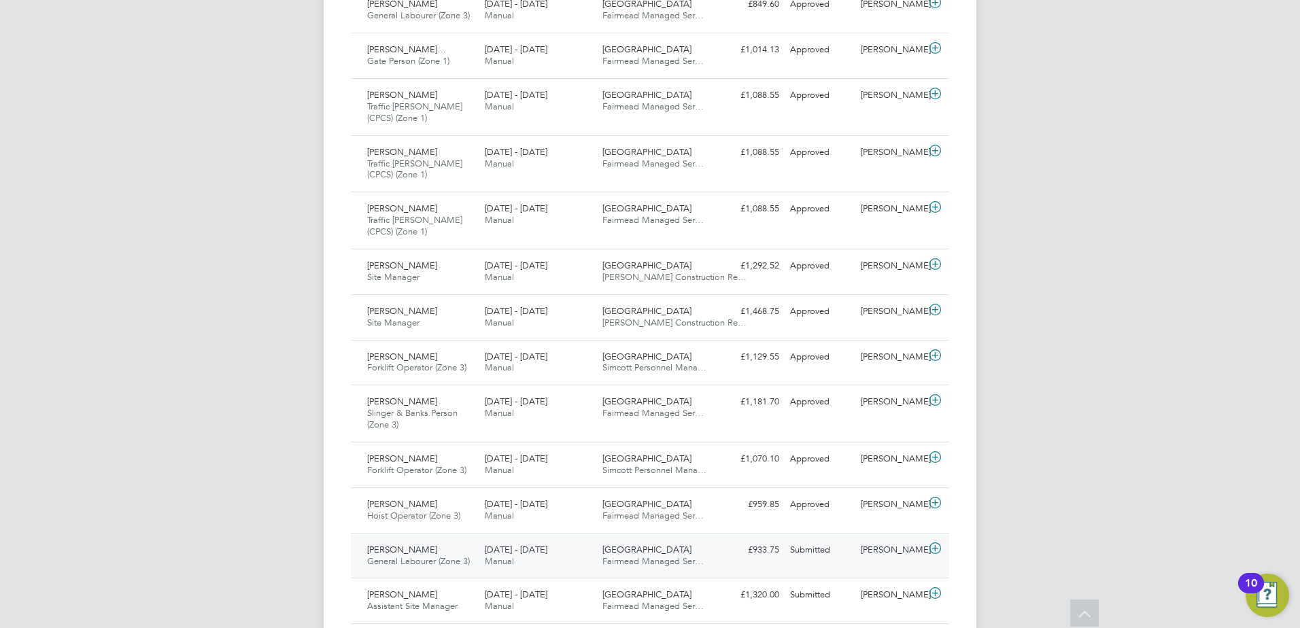
click at [398, 553] on span "[PERSON_NAME]" at bounding box center [402, 550] width 70 height 12
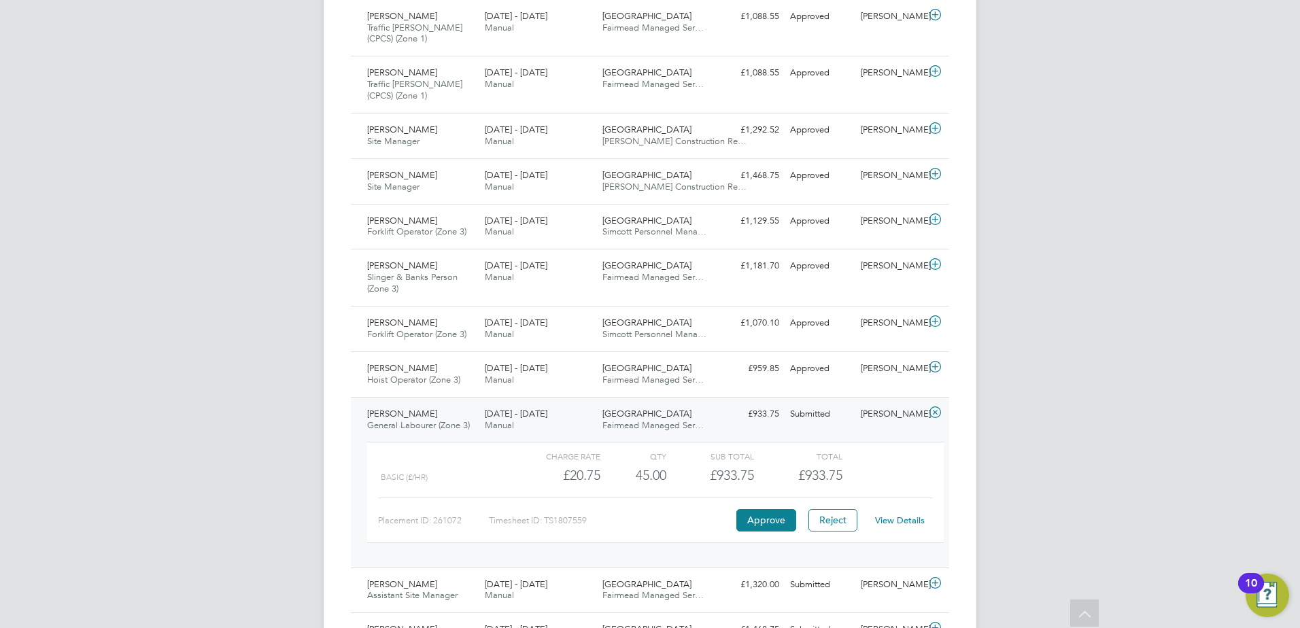
click at [894, 520] on link "View Details" at bounding box center [900, 521] width 50 height 12
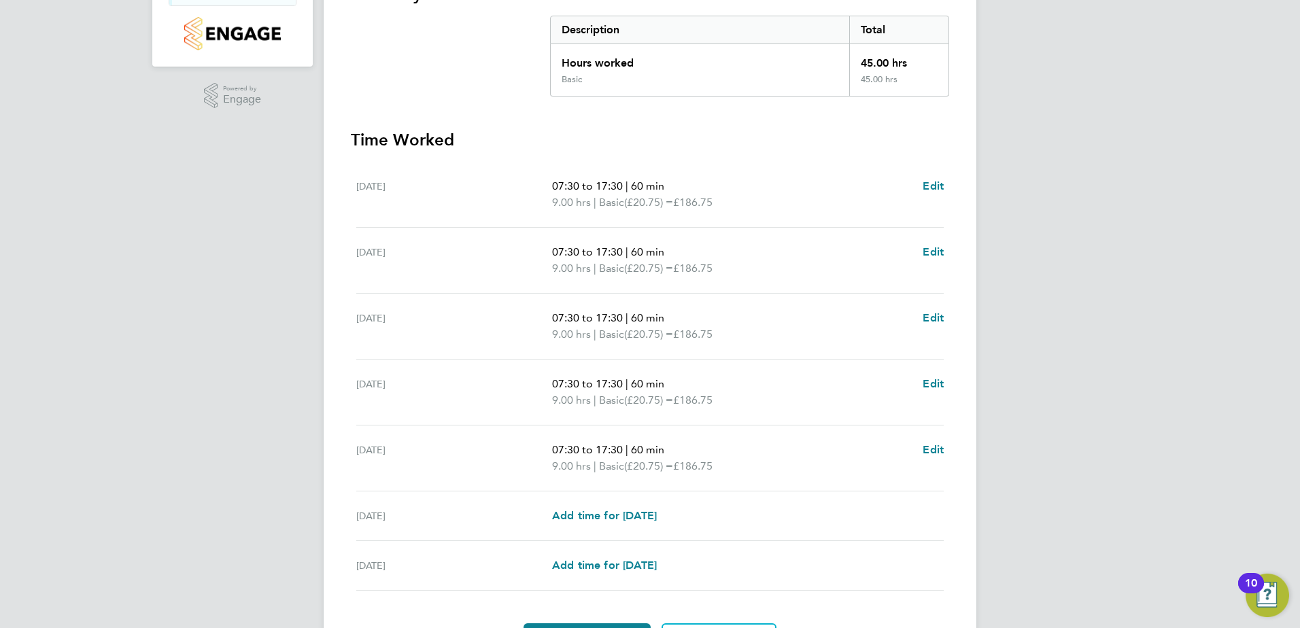
scroll to position [354, 0]
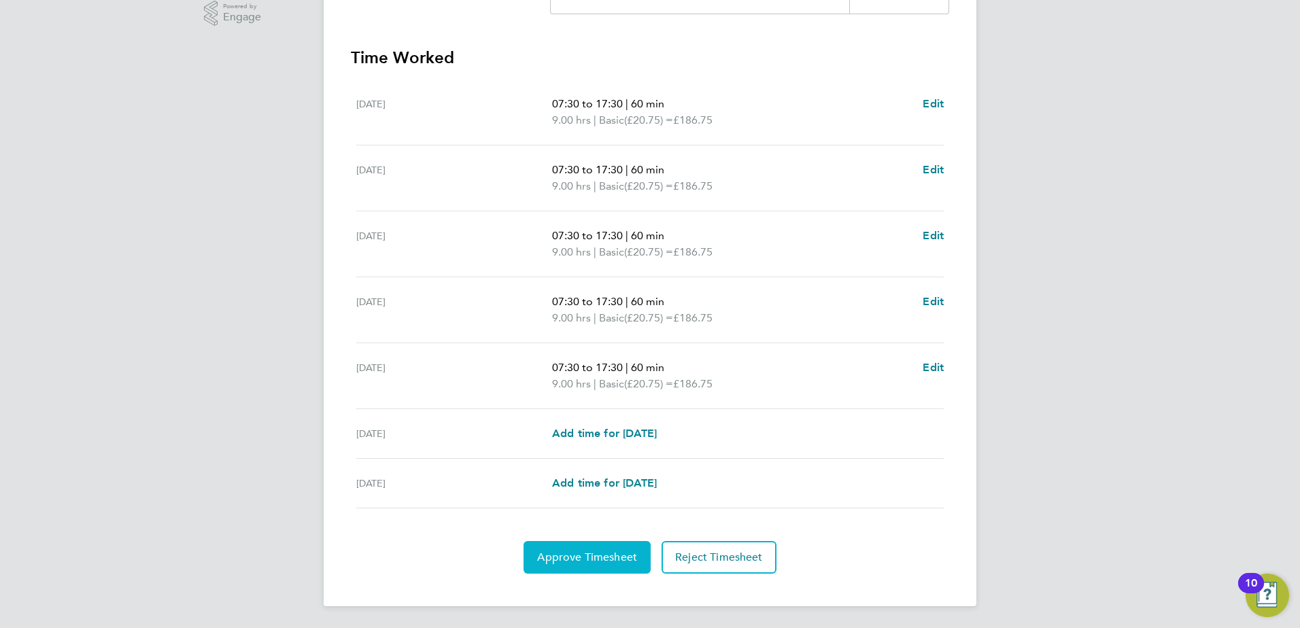
click at [638, 562] on button "Approve Timesheet" at bounding box center [586, 557] width 127 height 33
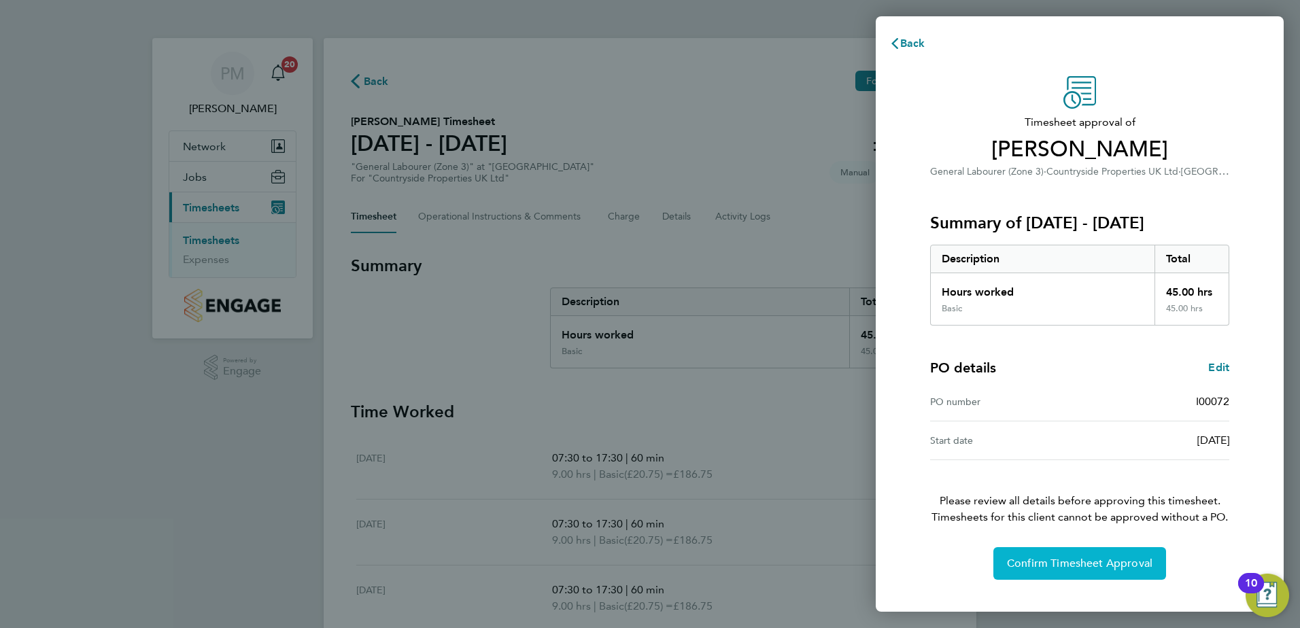
click at [1045, 554] on button "Confirm Timesheet Approval" at bounding box center [1079, 563] width 173 height 33
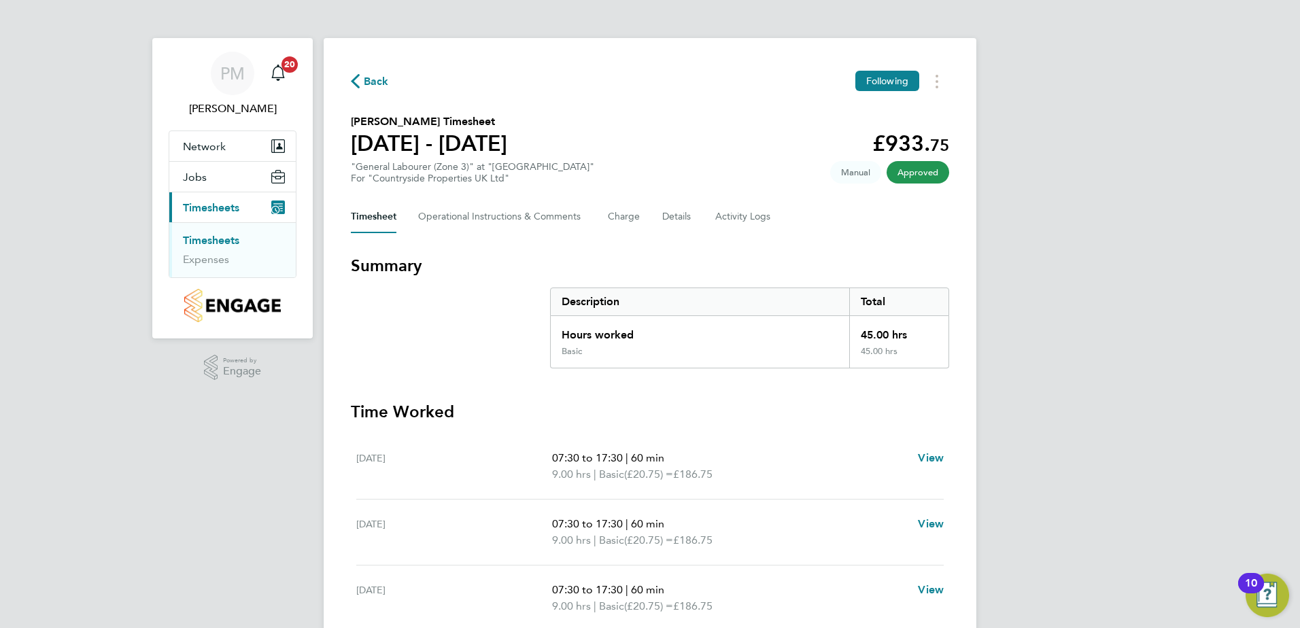
click at [210, 245] on link "Timesheets" at bounding box center [211, 240] width 56 height 13
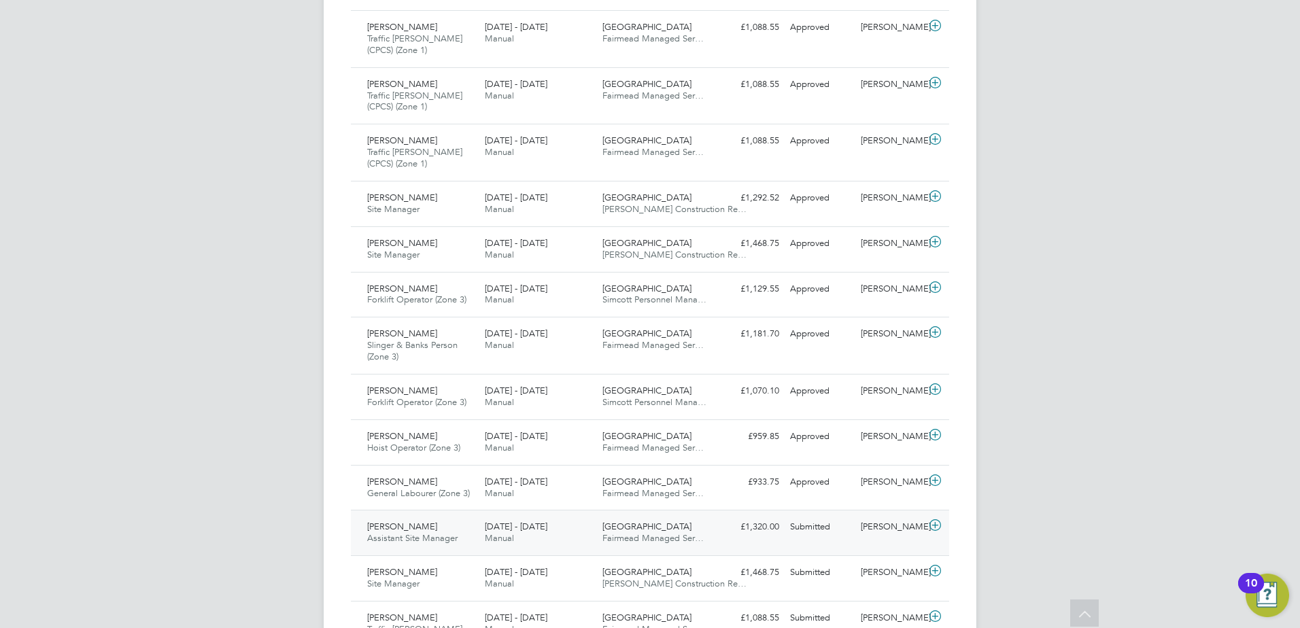
click at [392, 526] on span "[PERSON_NAME]" at bounding box center [402, 527] width 70 height 12
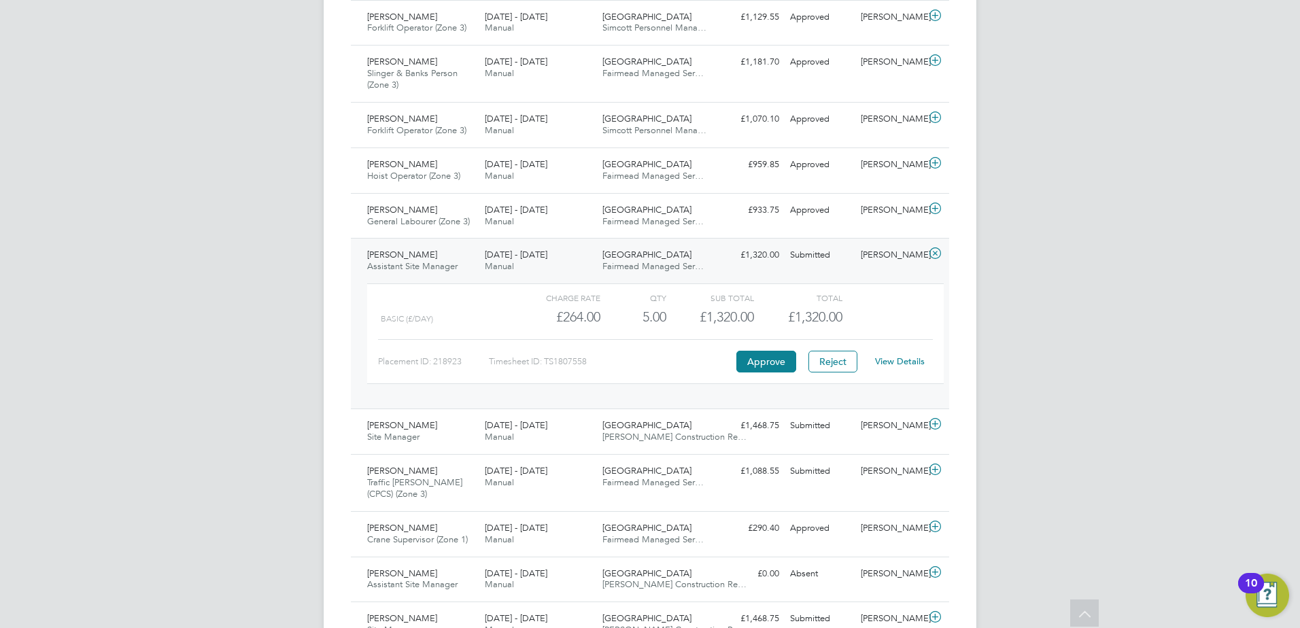
click at [891, 362] on link "View Details" at bounding box center [900, 361] width 50 height 12
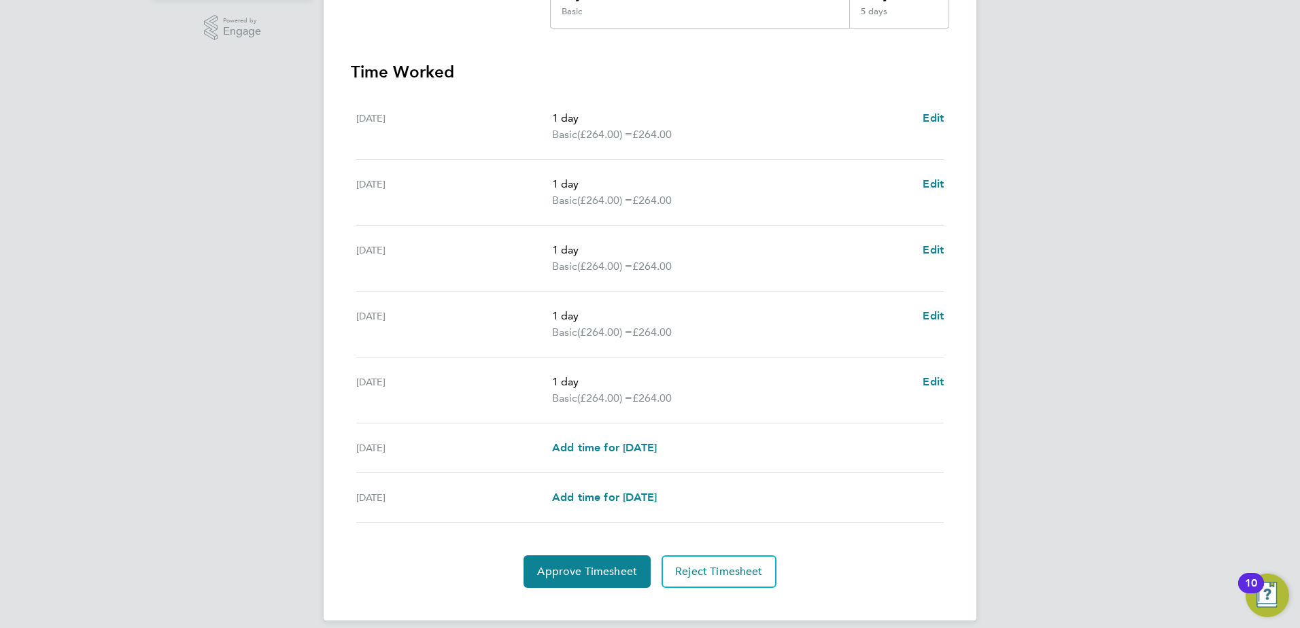
scroll to position [354, 0]
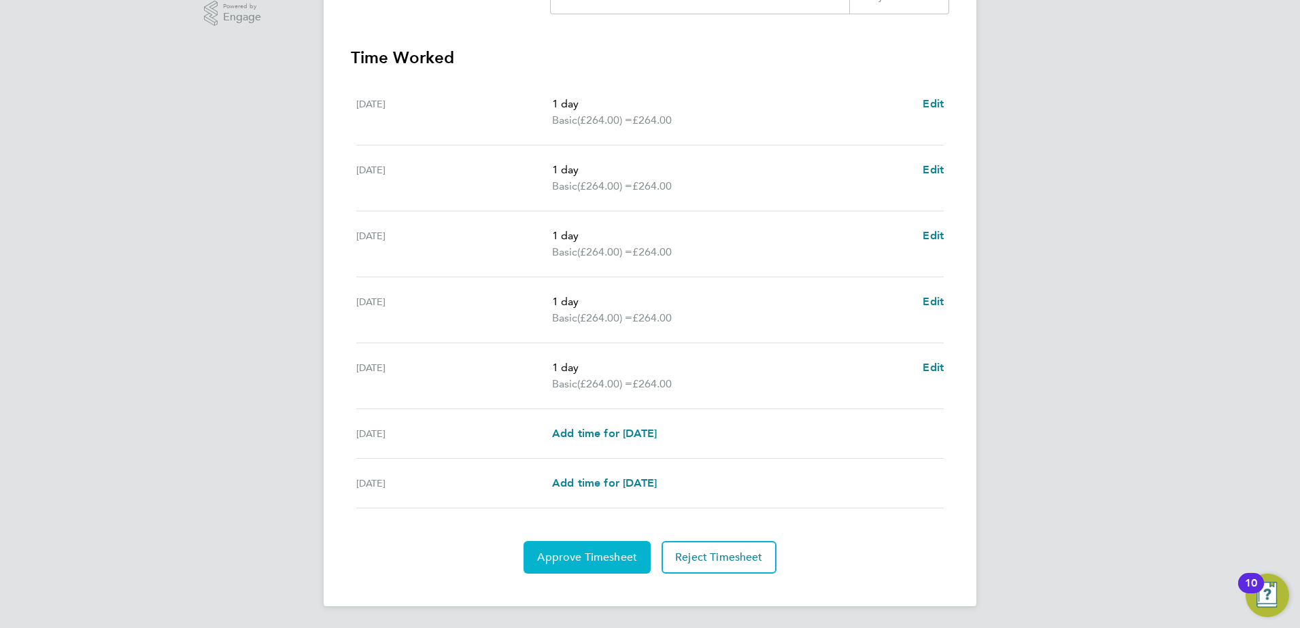
click at [592, 551] on span "Approve Timesheet" at bounding box center [587, 558] width 100 height 14
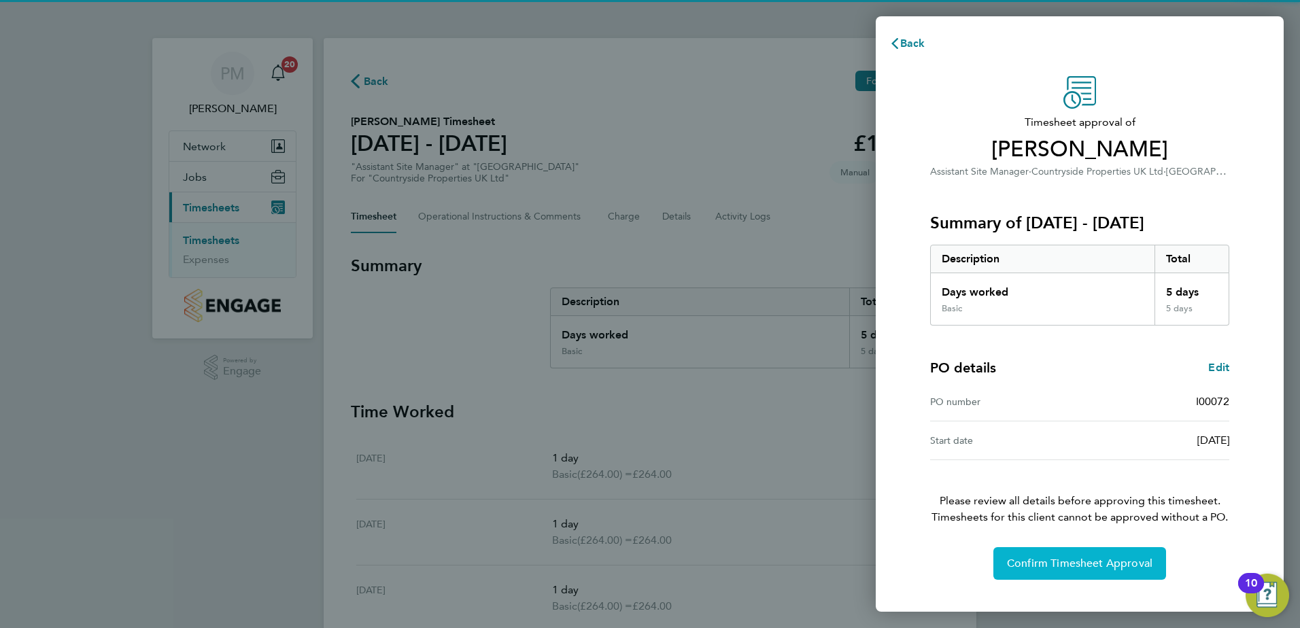
click at [1038, 551] on button "Confirm Timesheet Approval" at bounding box center [1079, 563] width 173 height 33
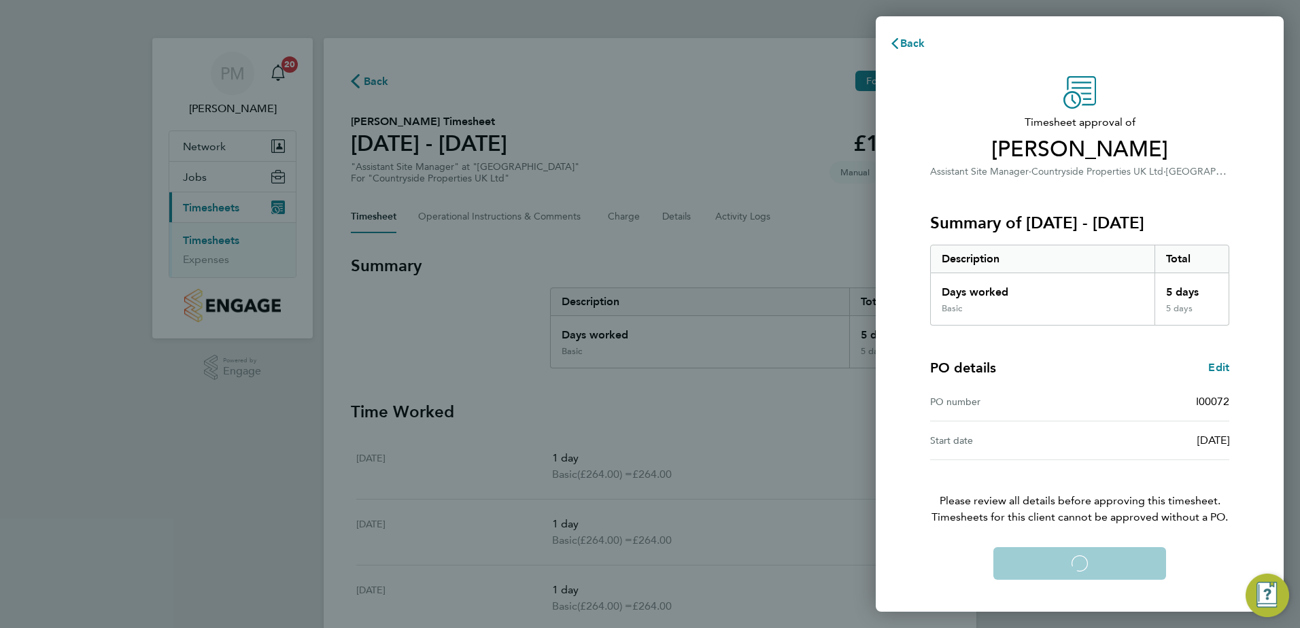
click at [1038, 551] on div "Confirm Timesheet Approval Loading" at bounding box center [1080, 563] width 332 height 33
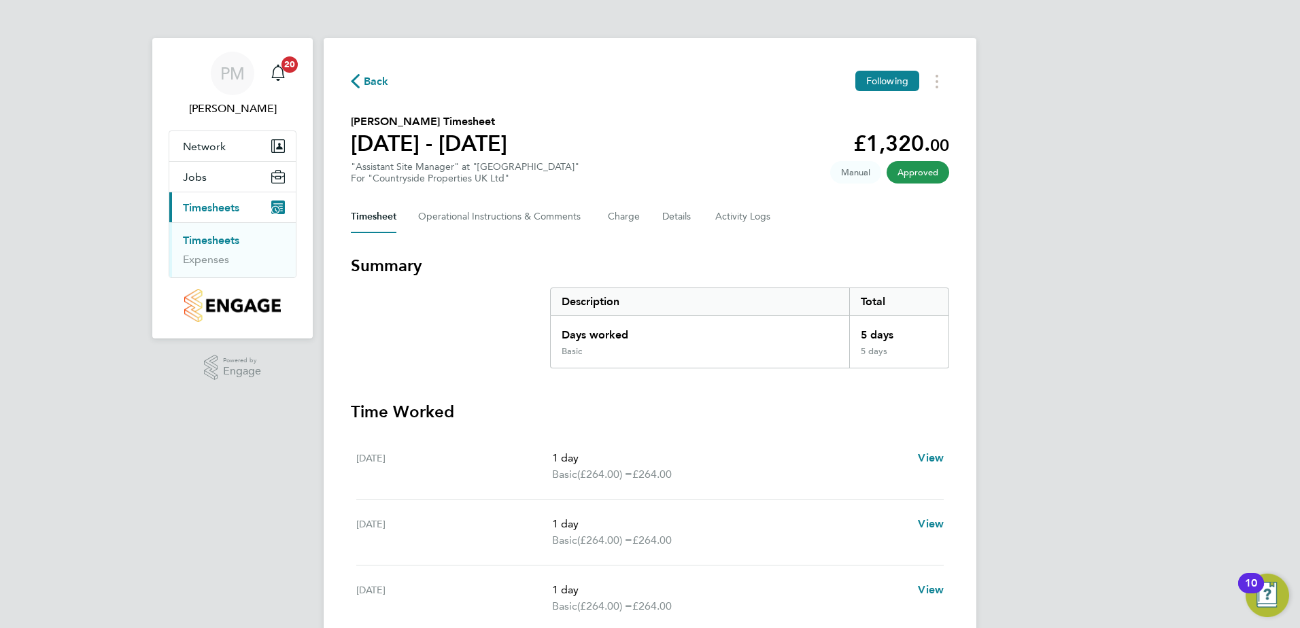
click at [196, 238] on link "Timesheets" at bounding box center [211, 240] width 56 height 13
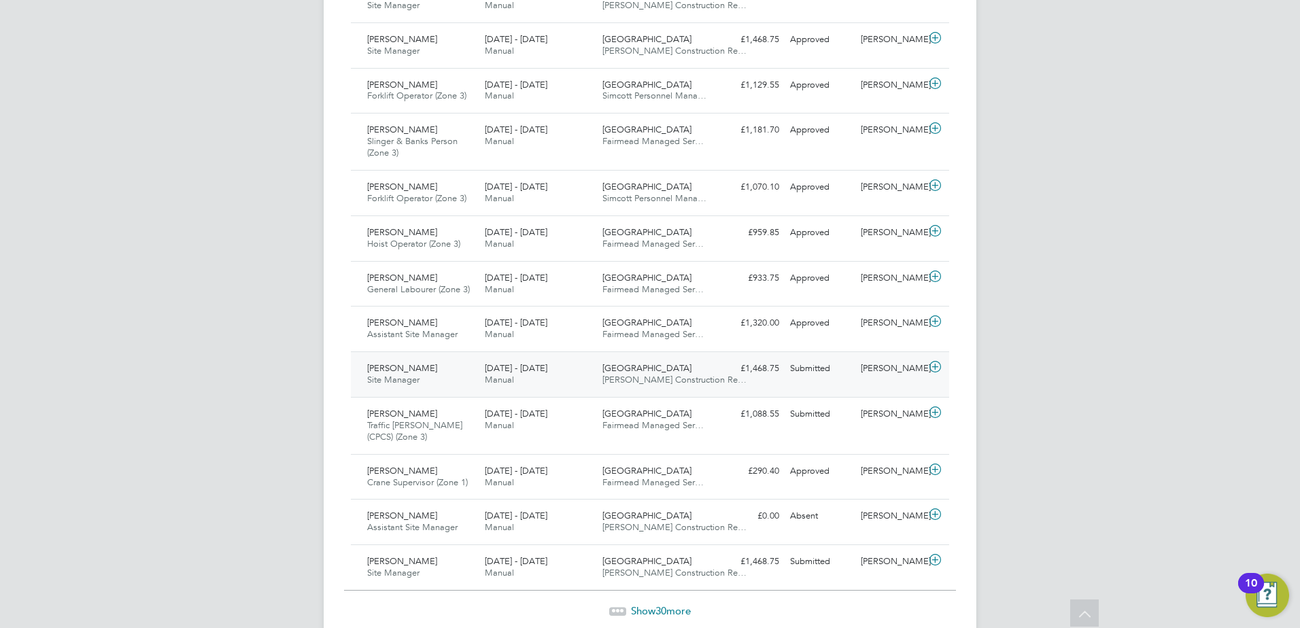
click at [379, 372] on span "[PERSON_NAME]" at bounding box center [402, 368] width 70 height 12
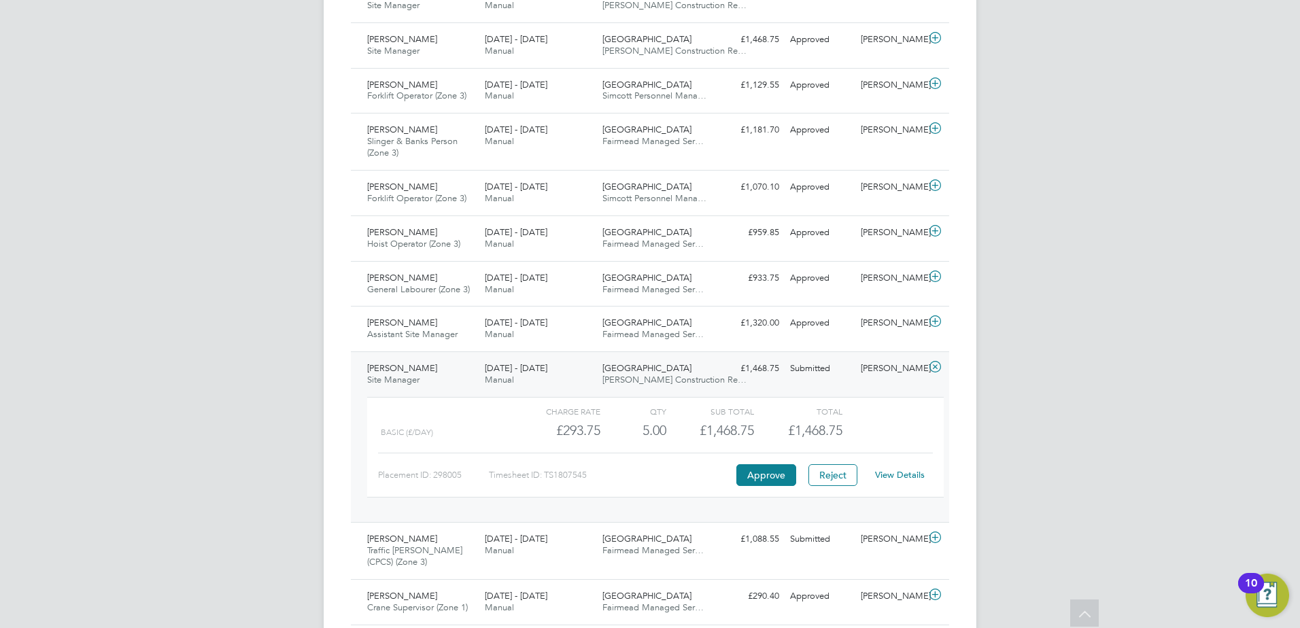
click at [905, 475] on link "View Details" at bounding box center [900, 475] width 50 height 12
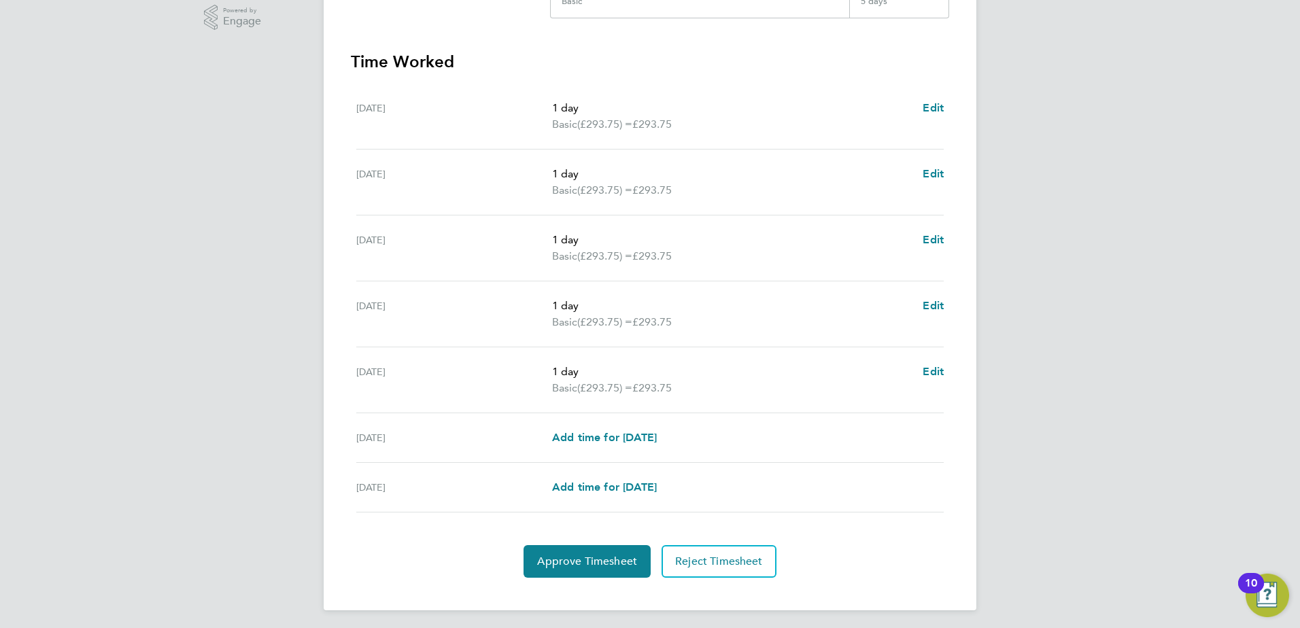
scroll to position [354, 0]
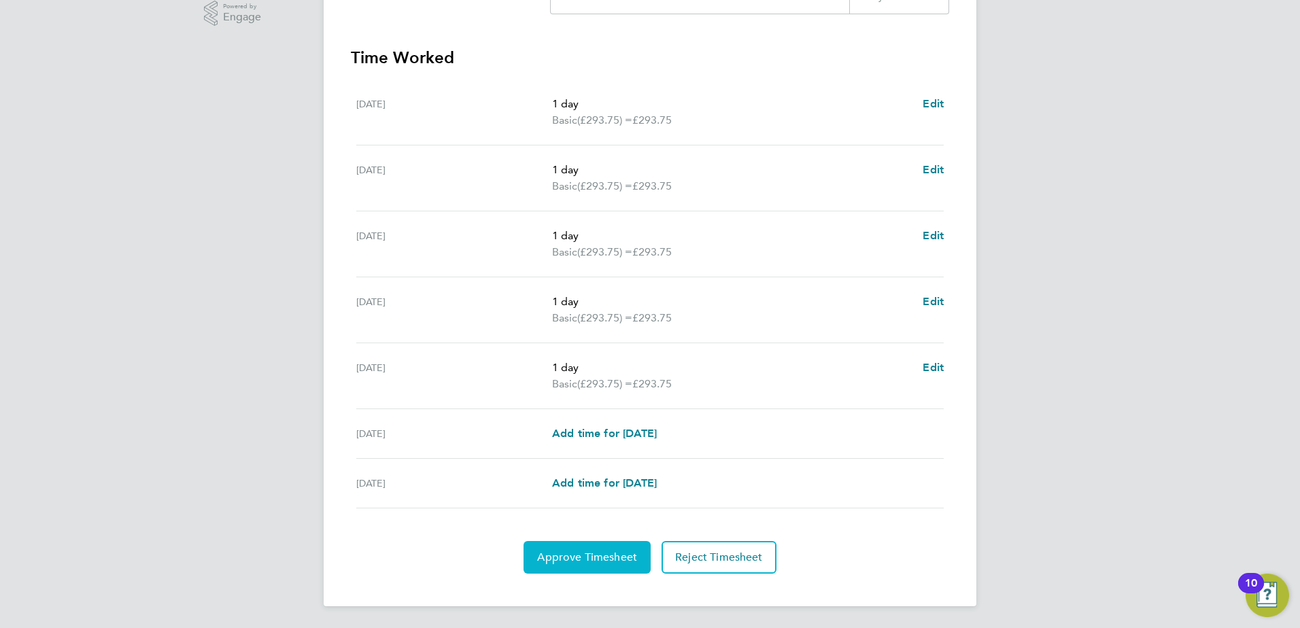
click at [578, 551] on span "Approve Timesheet" at bounding box center [587, 558] width 100 height 14
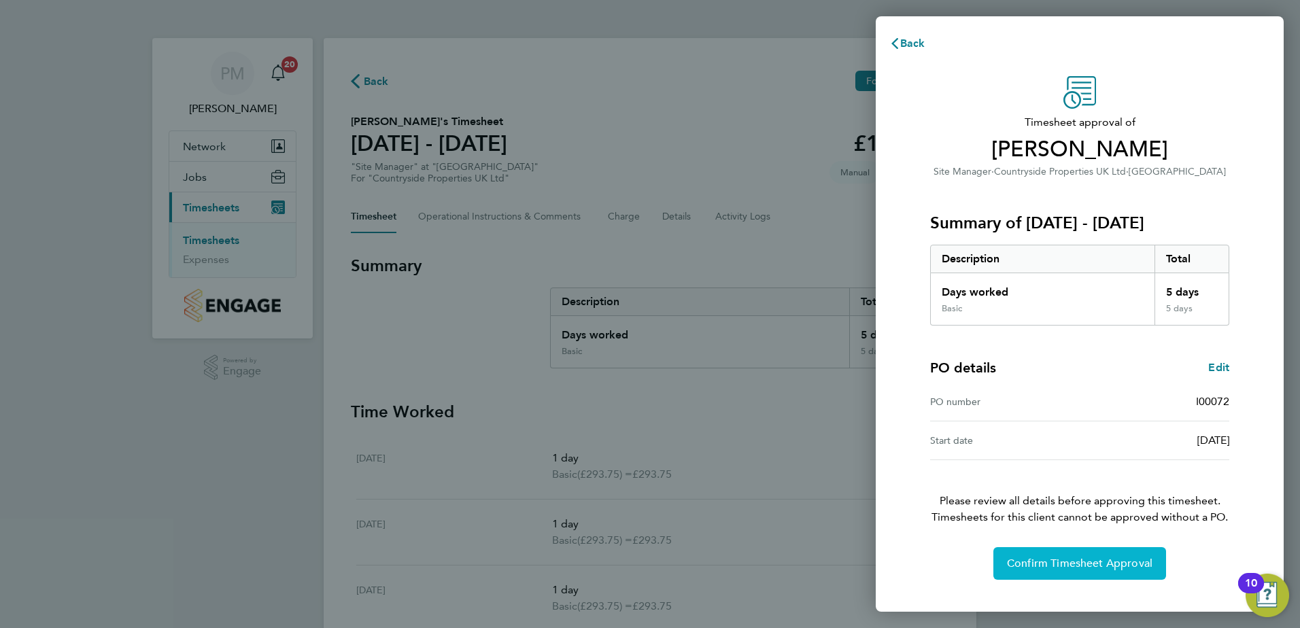
click at [1037, 554] on button "Confirm Timesheet Approval" at bounding box center [1079, 563] width 173 height 33
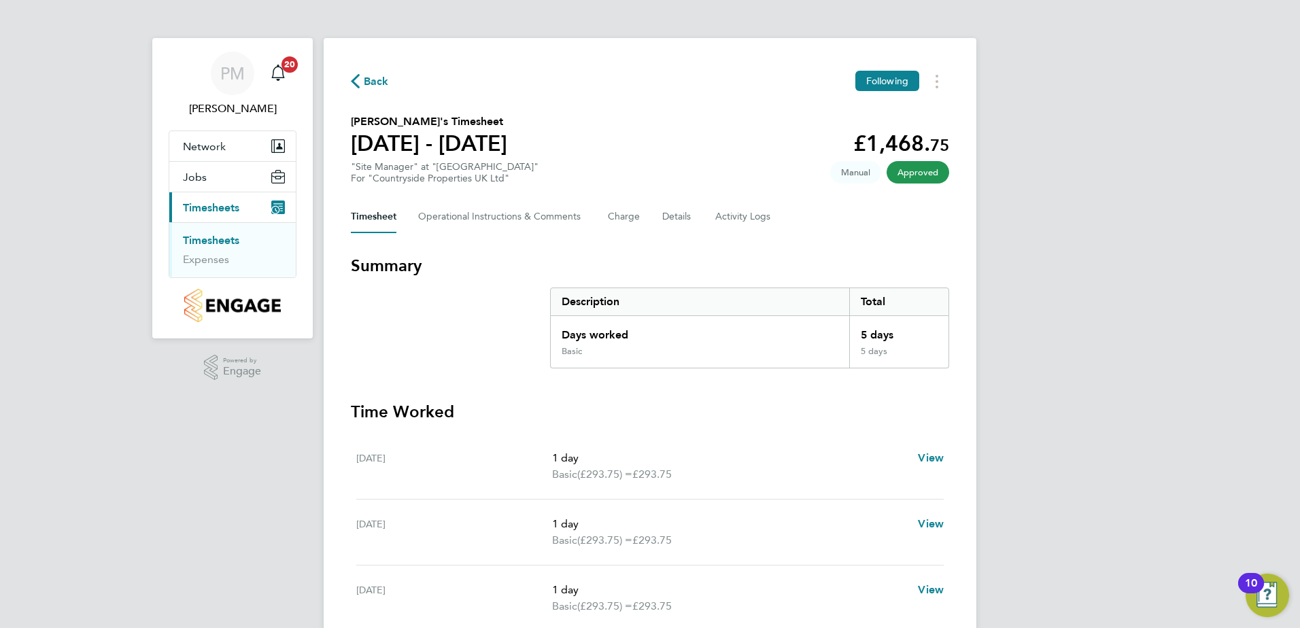
click at [211, 237] on link "Timesheets" at bounding box center [211, 240] width 56 height 13
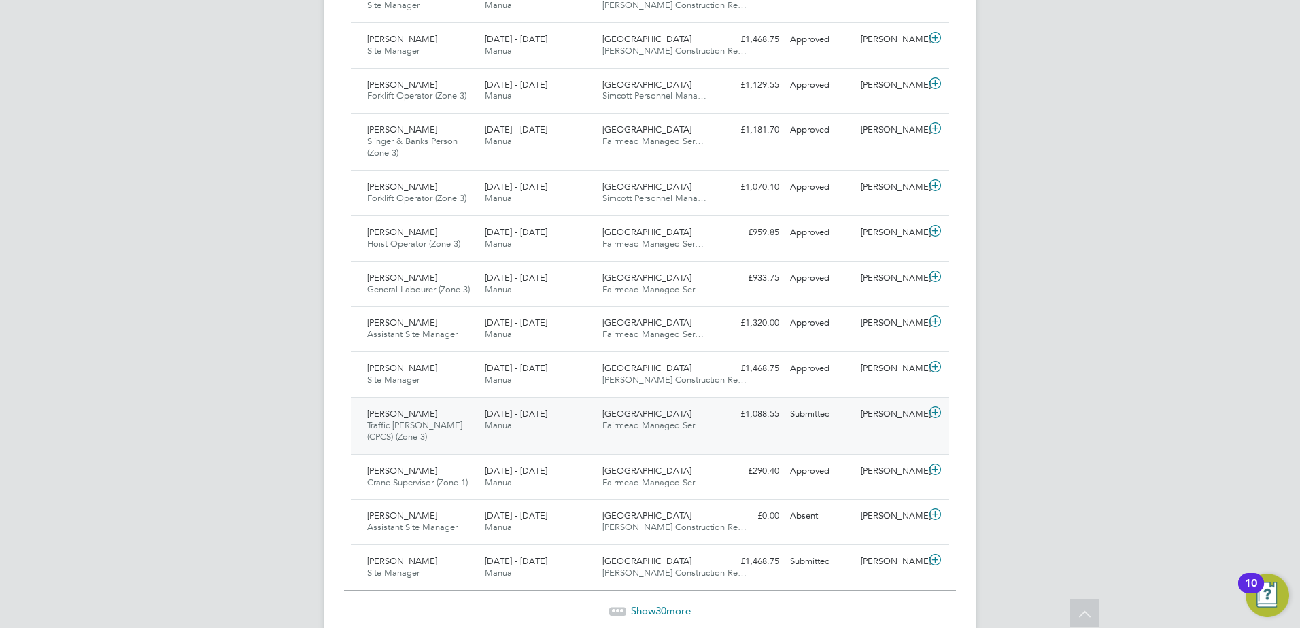
click at [394, 419] on span "[PERSON_NAME]" at bounding box center [402, 414] width 70 height 12
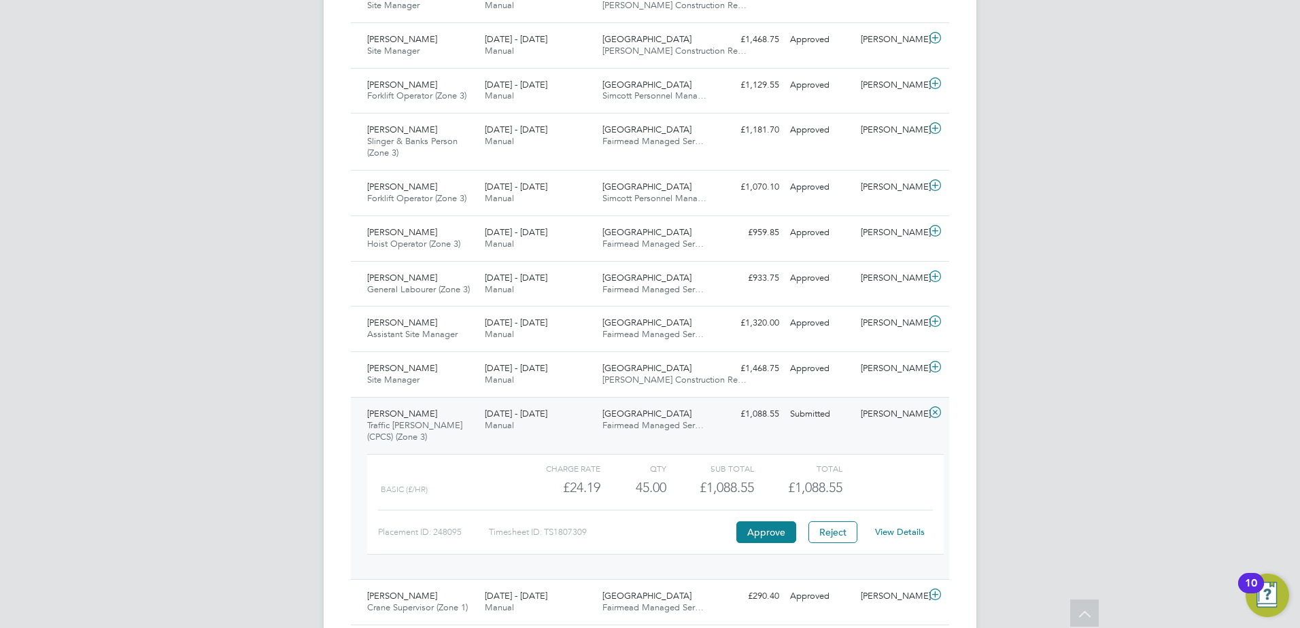
click at [891, 532] on link "View Details" at bounding box center [900, 532] width 50 height 12
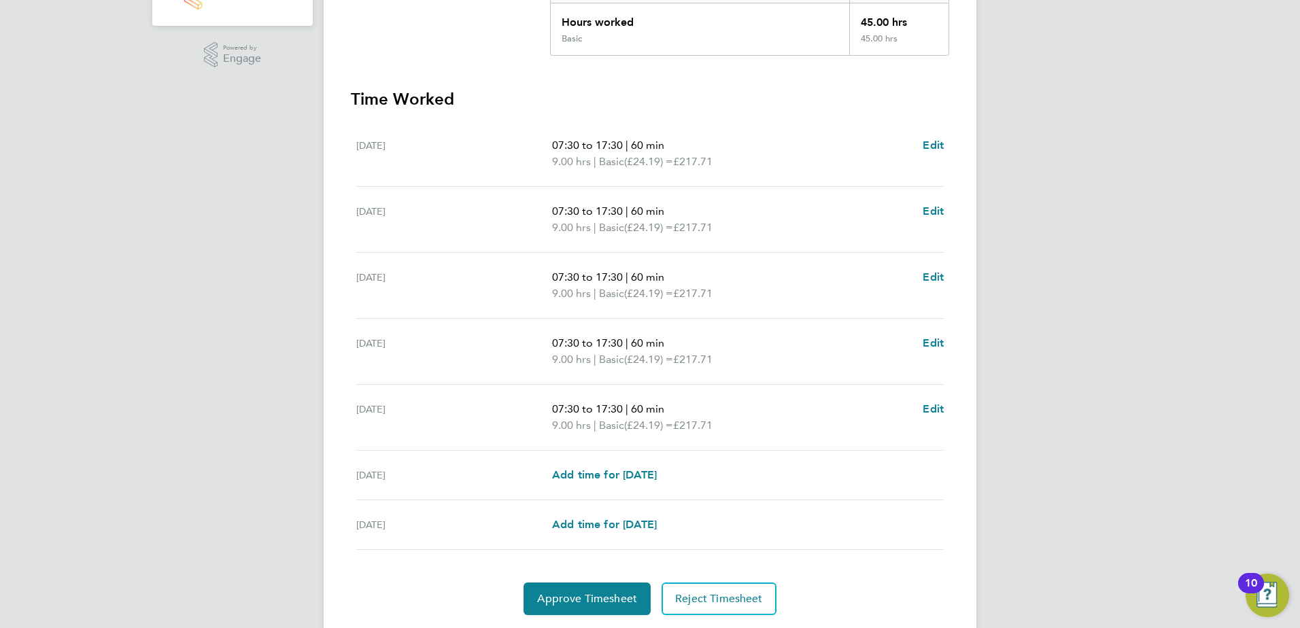
scroll to position [354, 0]
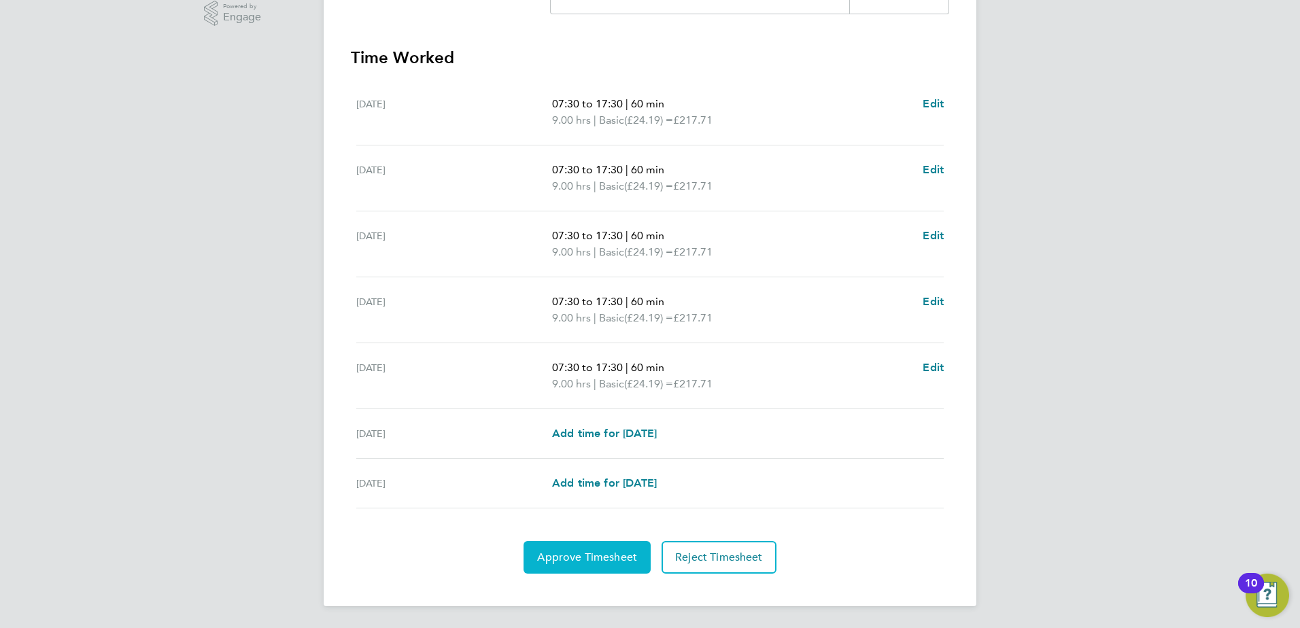
click at [568, 557] on span "Approve Timesheet" at bounding box center [587, 558] width 100 height 14
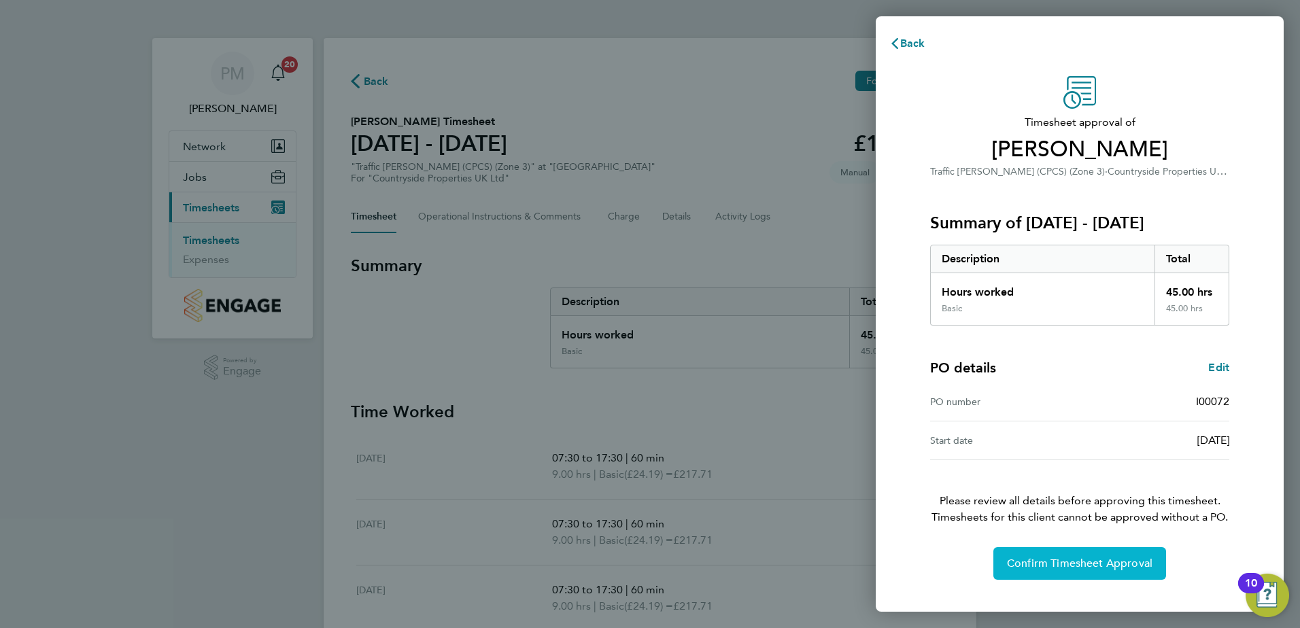
click at [1058, 554] on button "Confirm Timesheet Approval" at bounding box center [1079, 563] width 173 height 33
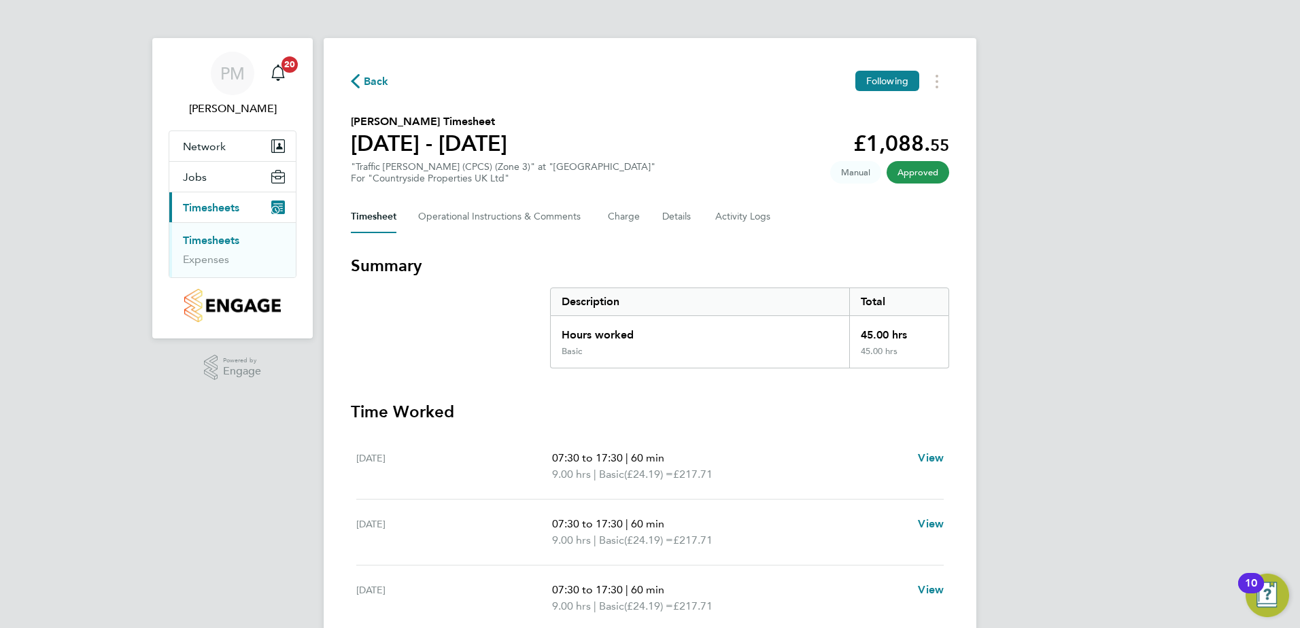
click at [200, 239] on link "Timesheets" at bounding box center [211, 240] width 56 height 13
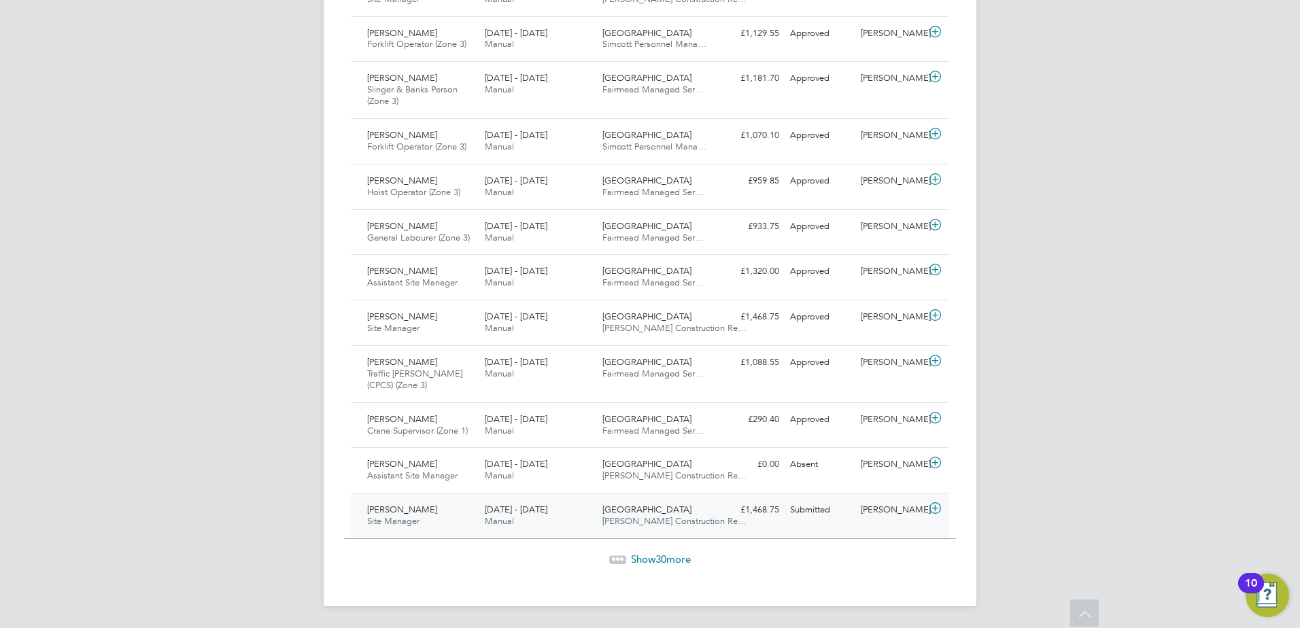
click at [385, 510] on span "[PERSON_NAME]" at bounding box center [402, 510] width 70 height 12
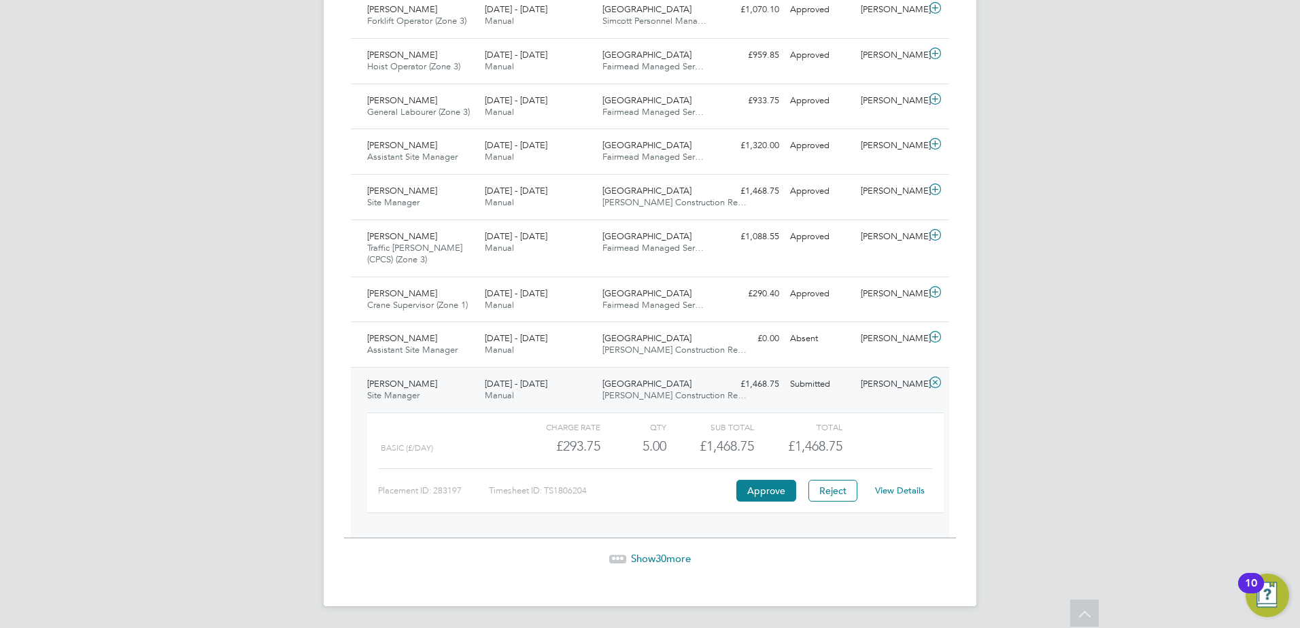
click at [888, 491] on link "View Details" at bounding box center [900, 491] width 50 height 12
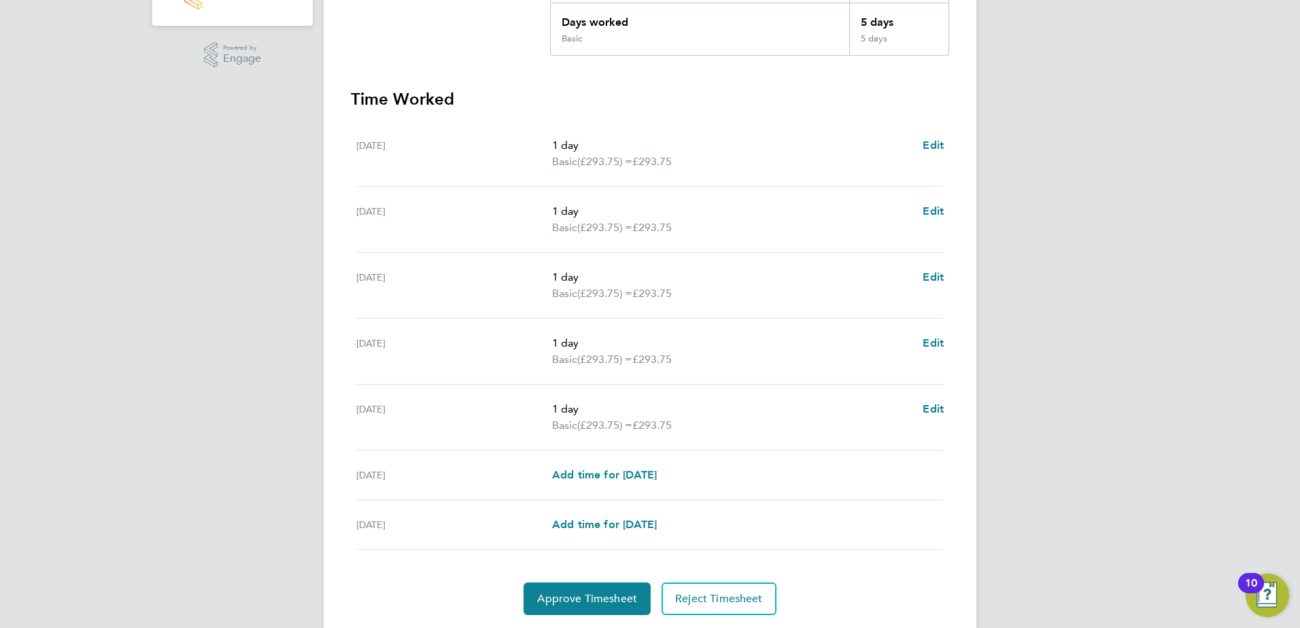
scroll to position [354, 0]
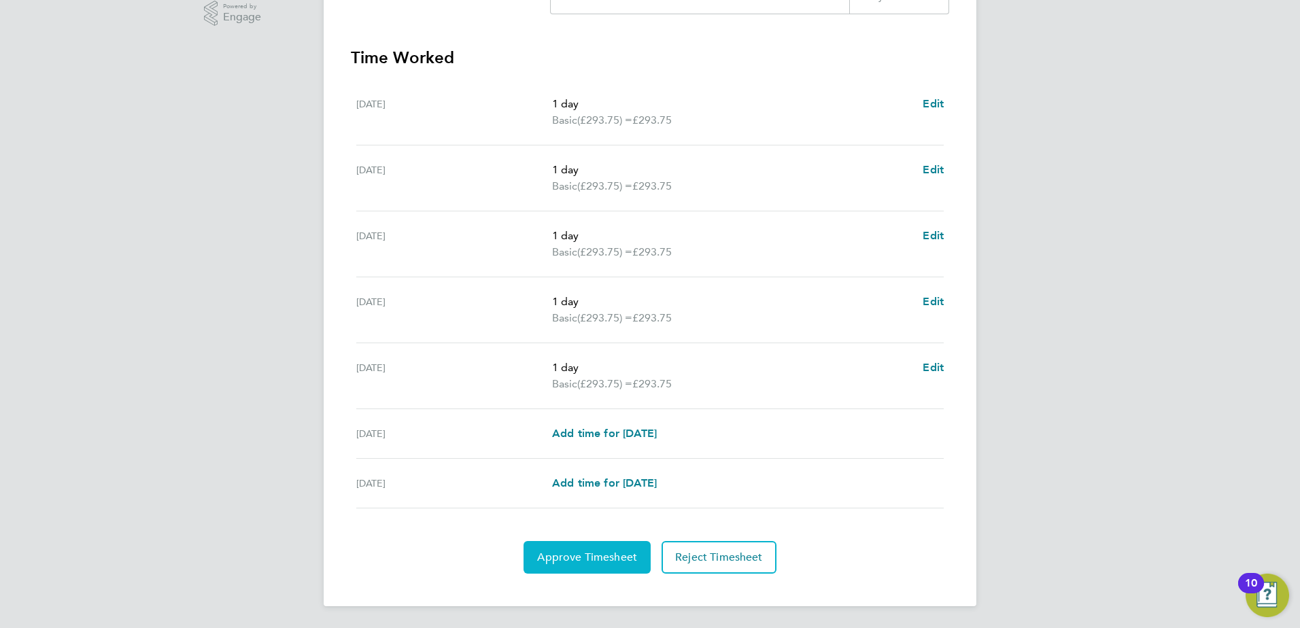
click at [585, 555] on span "Approve Timesheet" at bounding box center [587, 558] width 100 height 14
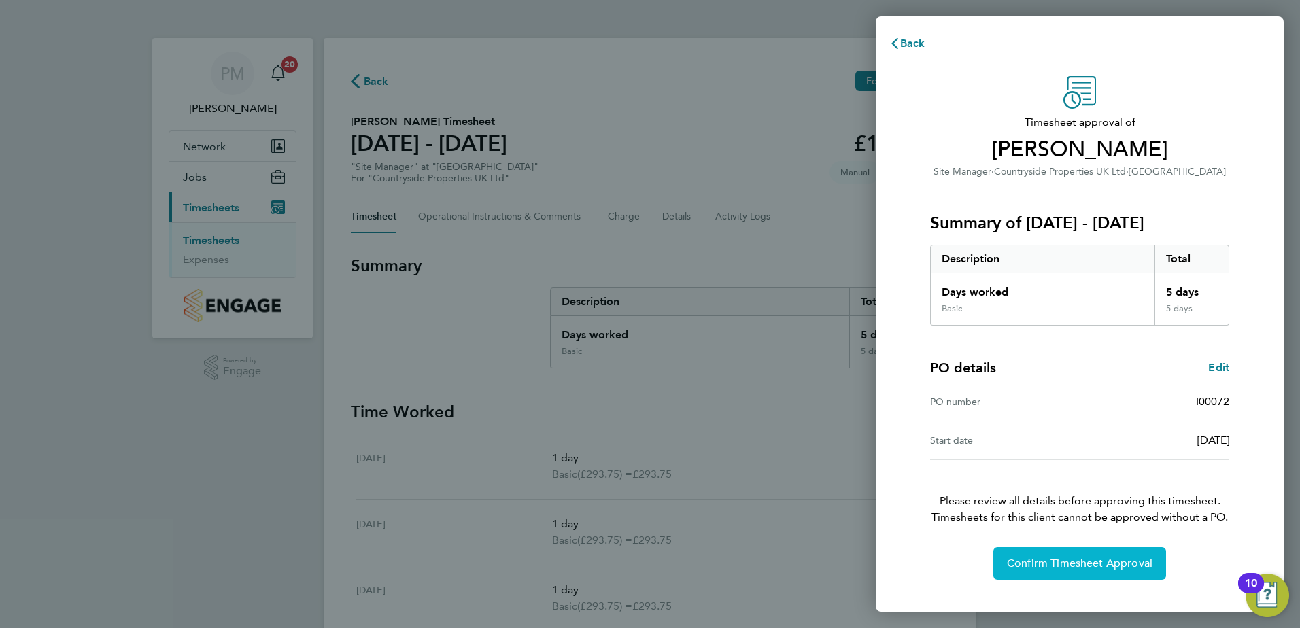
click at [1050, 555] on button "Confirm Timesheet Approval" at bounding box center [1079, 563] width 173 height 33
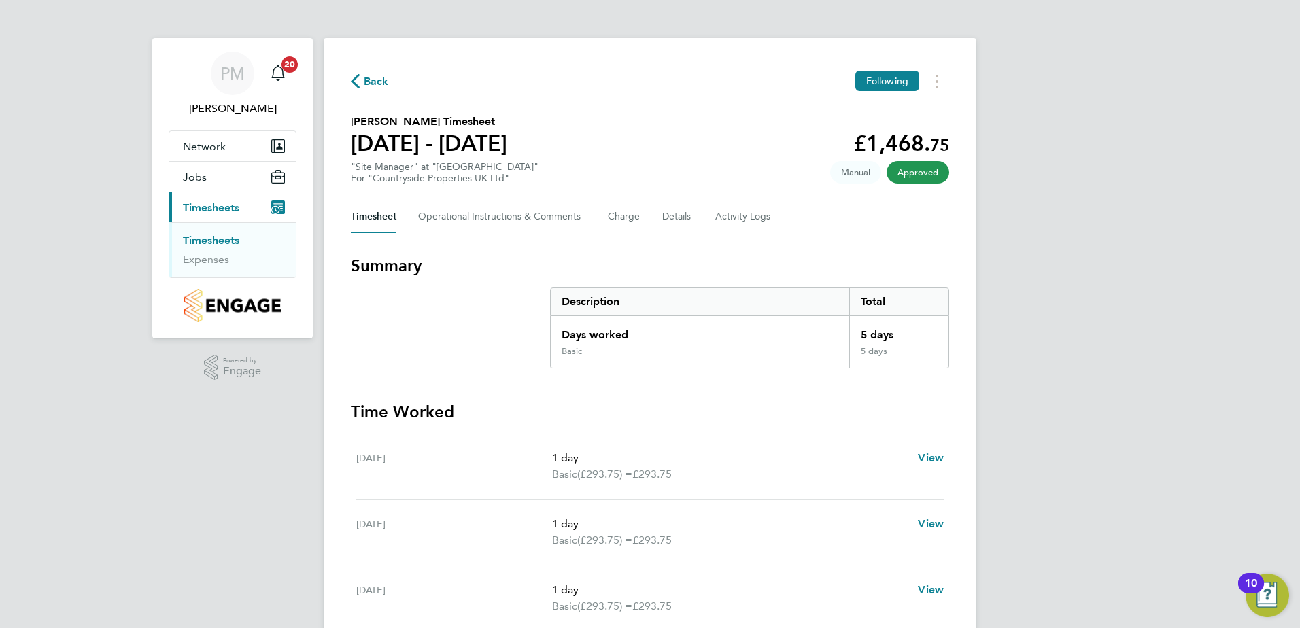
click at [224, 240] on link "Timesheets" at bounding box center [211, 240] width 56 height 13
